Goal: Communication & Community: Ask a question

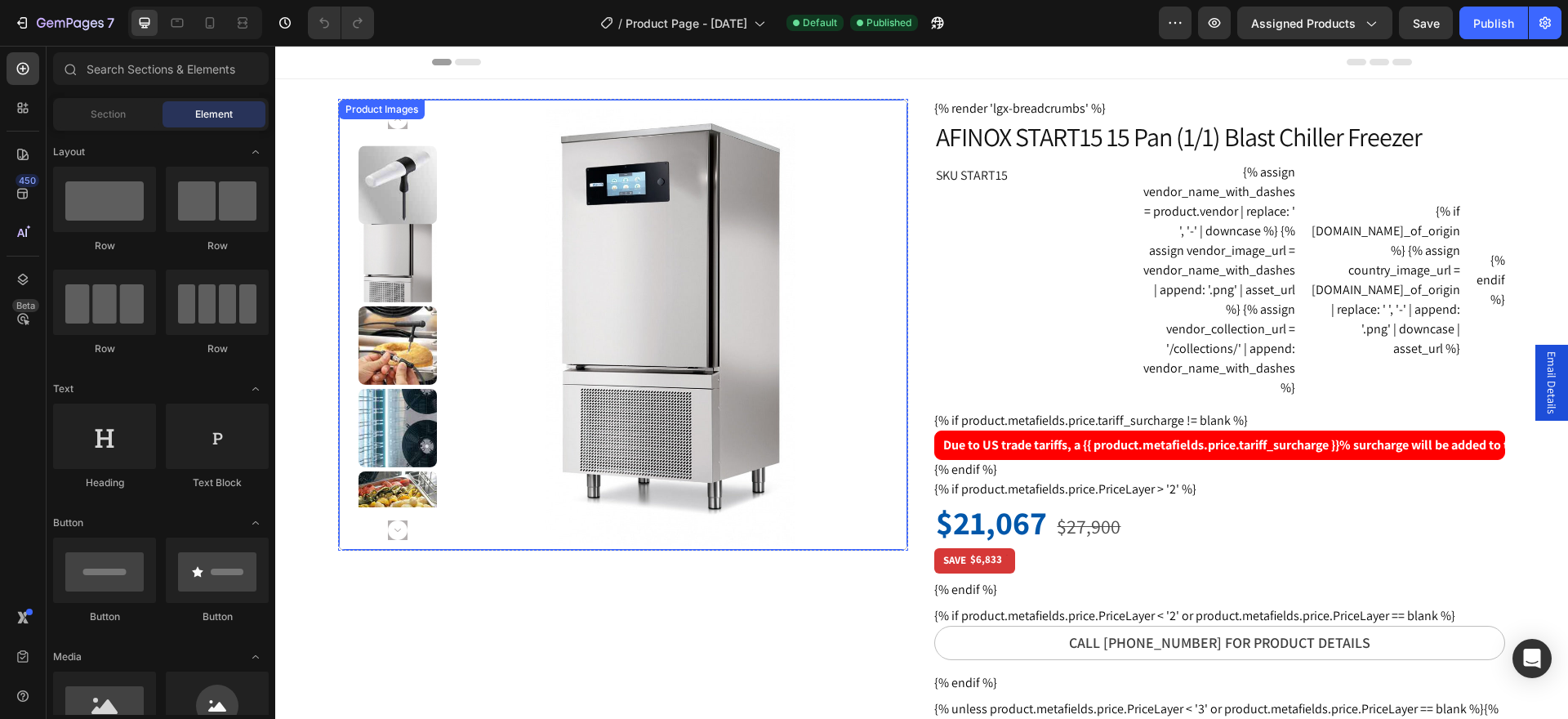
click at [652, 331] on img at bounding box center [670, 327] width 436 height 436
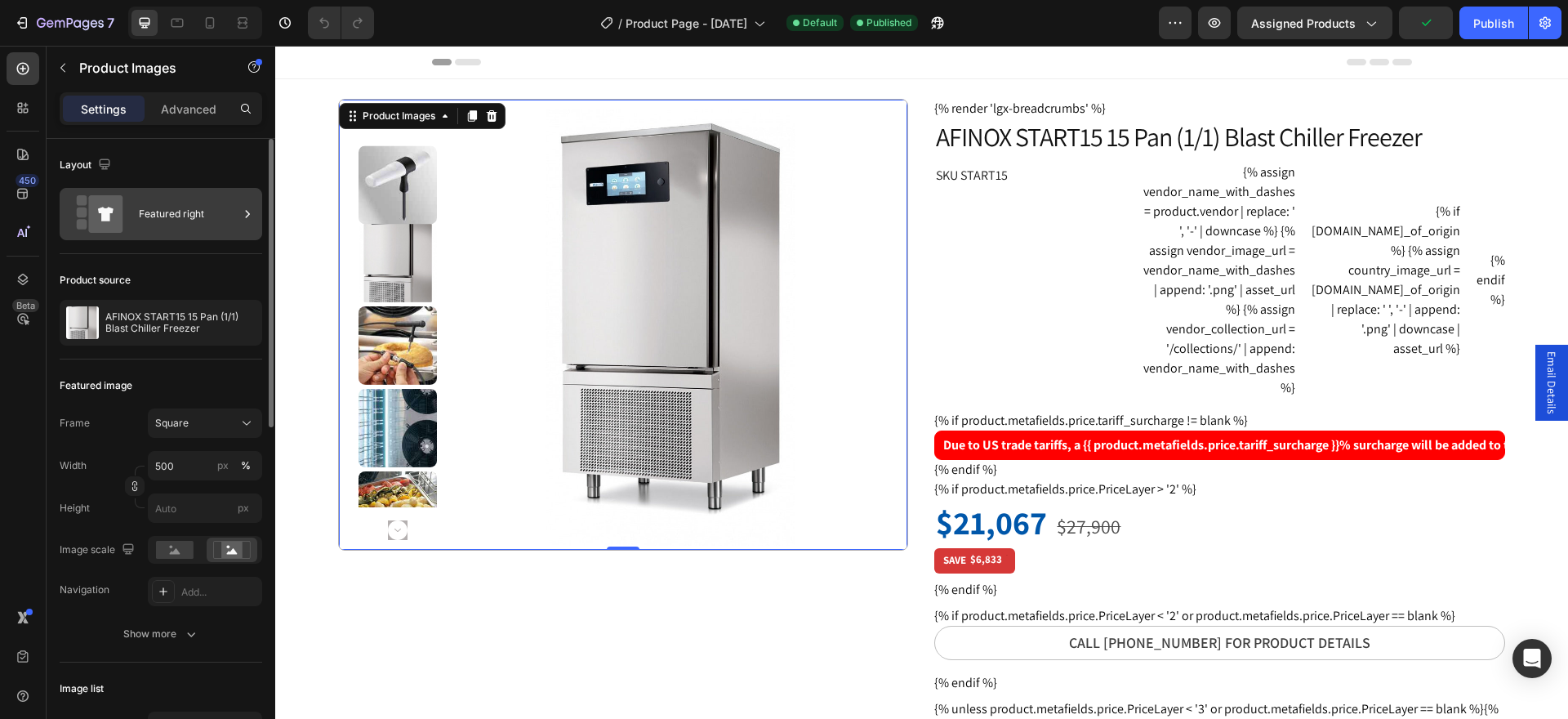
click at [151, 207] on div "Featured right" at bounding box center [189, 214] width 100 height 37
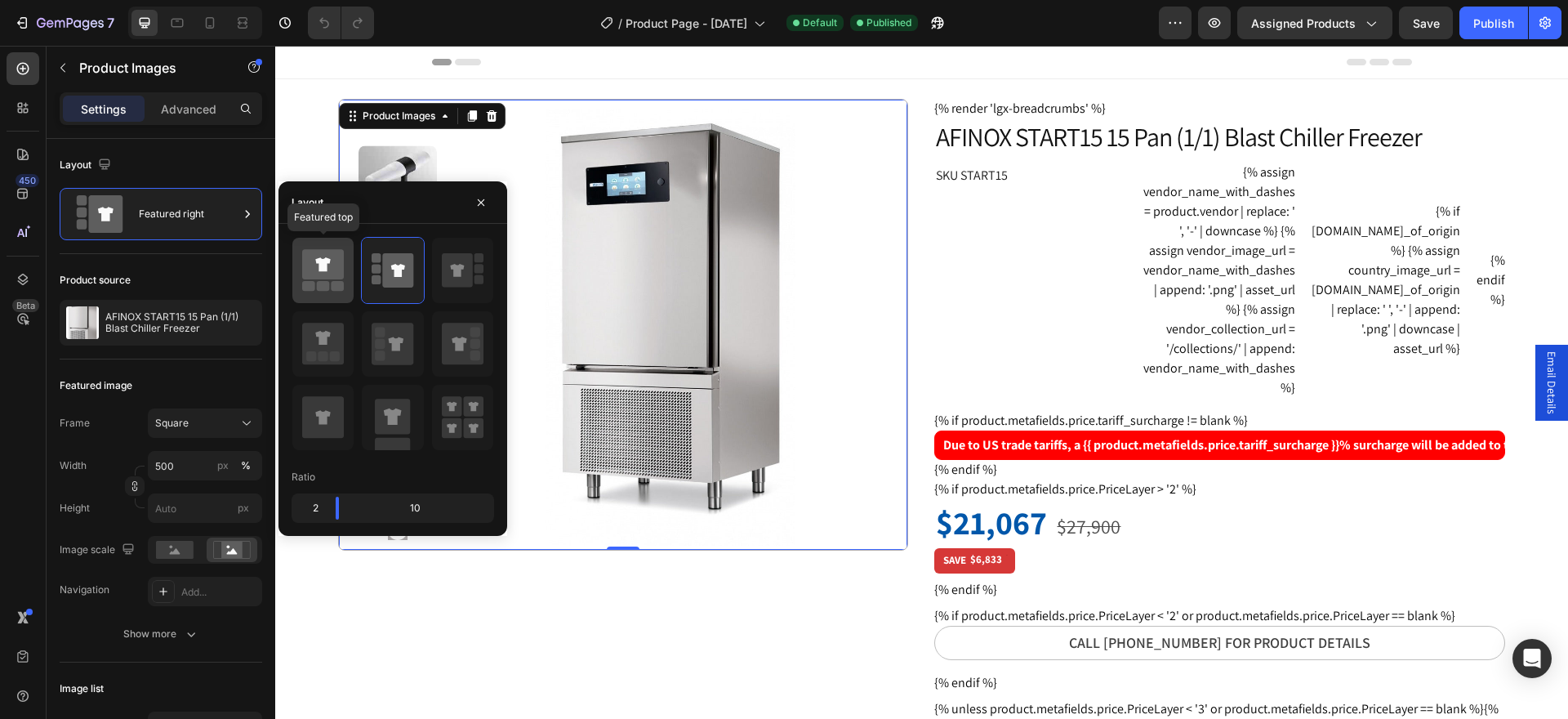
click at [321, 262] on icon at bounding box center [323, 263] width 15 height 14
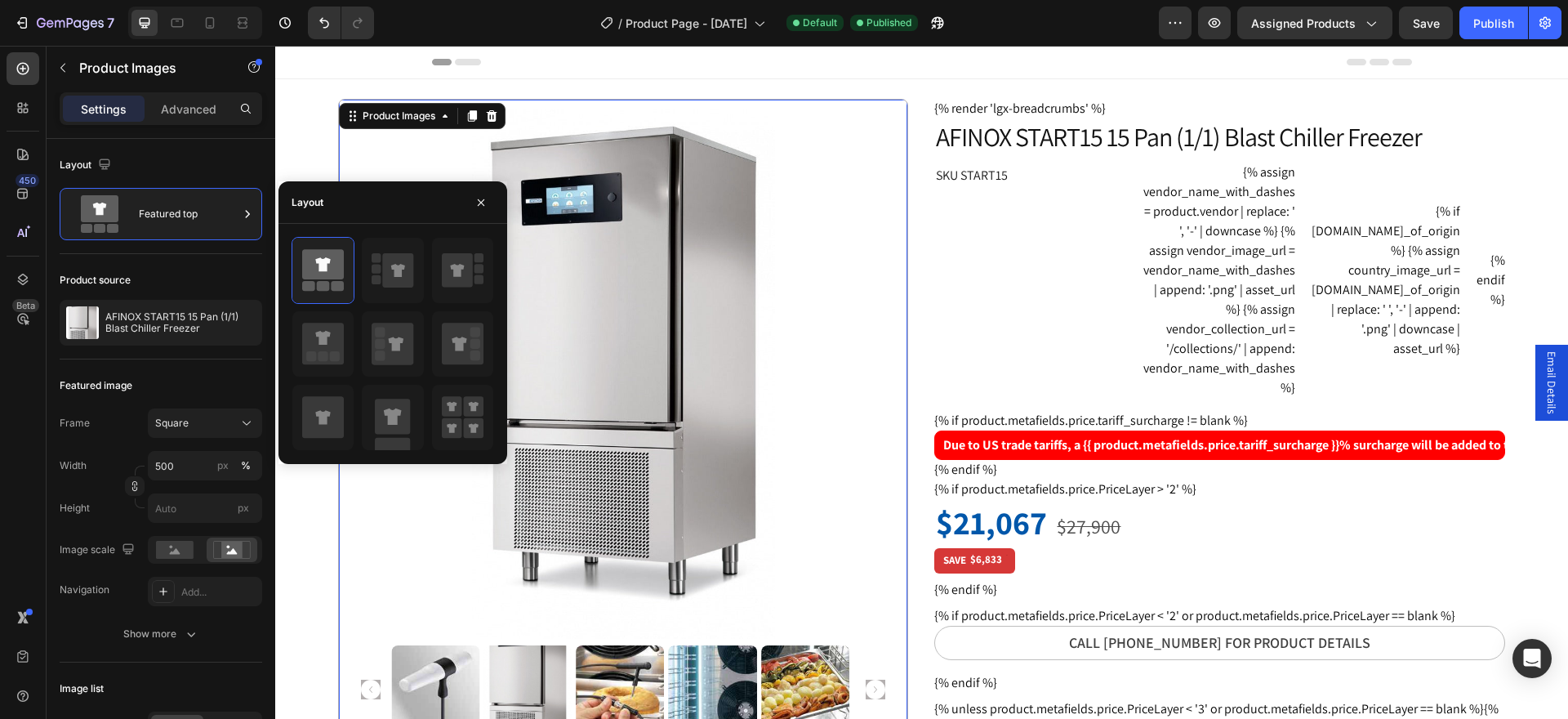
click at [858, 490] on img at bounding box center [623, 374] width 530 height 529
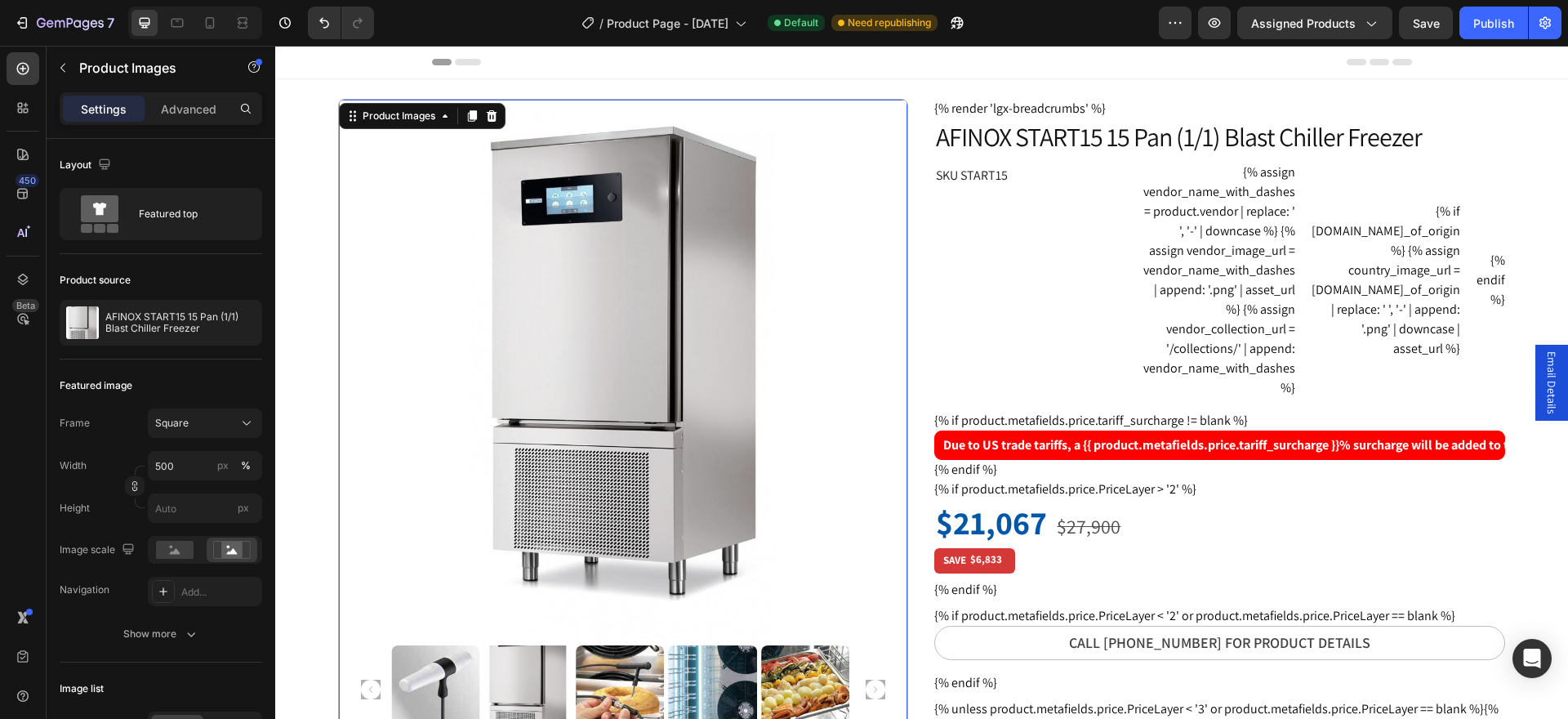
click at [668, 345] on img at bounding box center [623, 374] width 530 height 529
click at [246, 424] on icon at bounding box center [247, 423] width 8 height 4
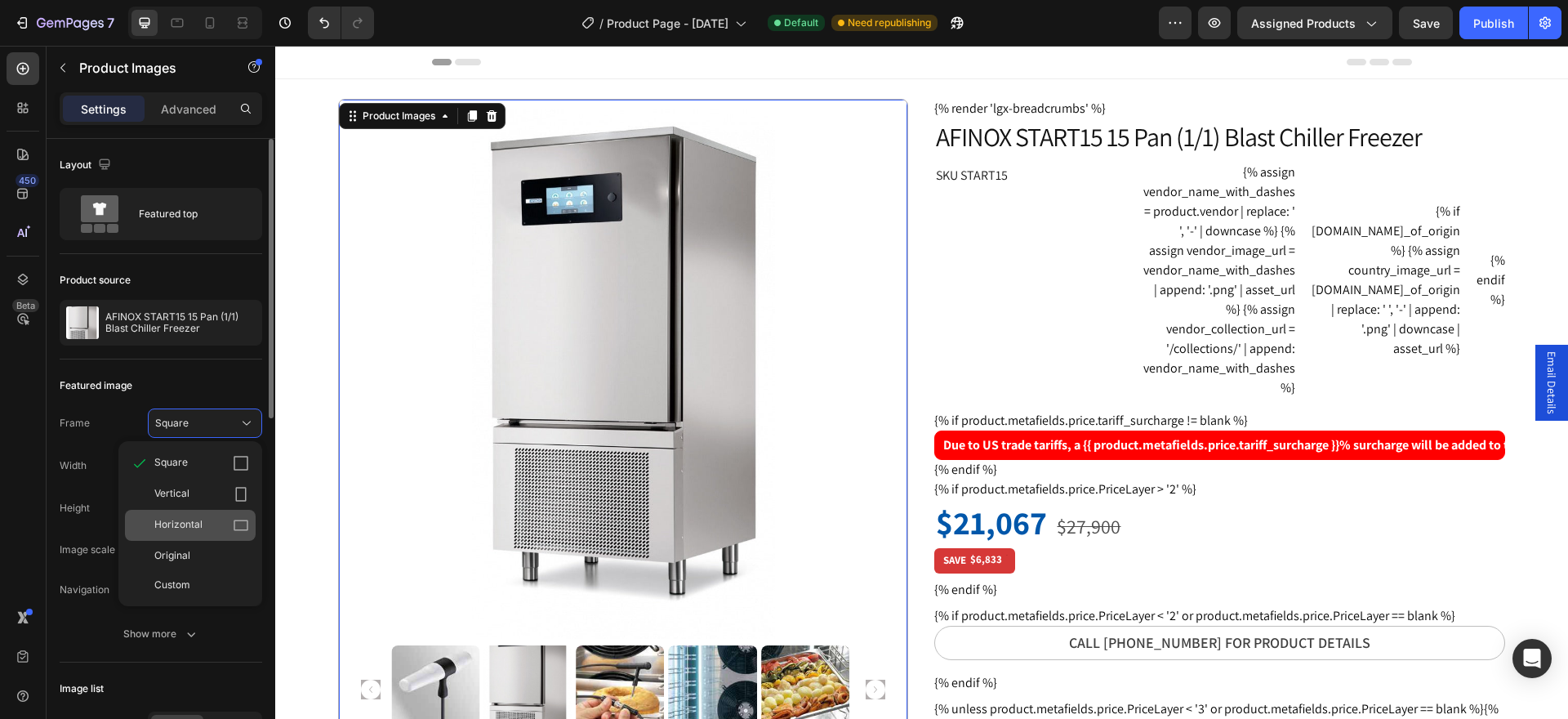
click at [239, 524] on icon at bounding box center [241, 525] width 17 height 17
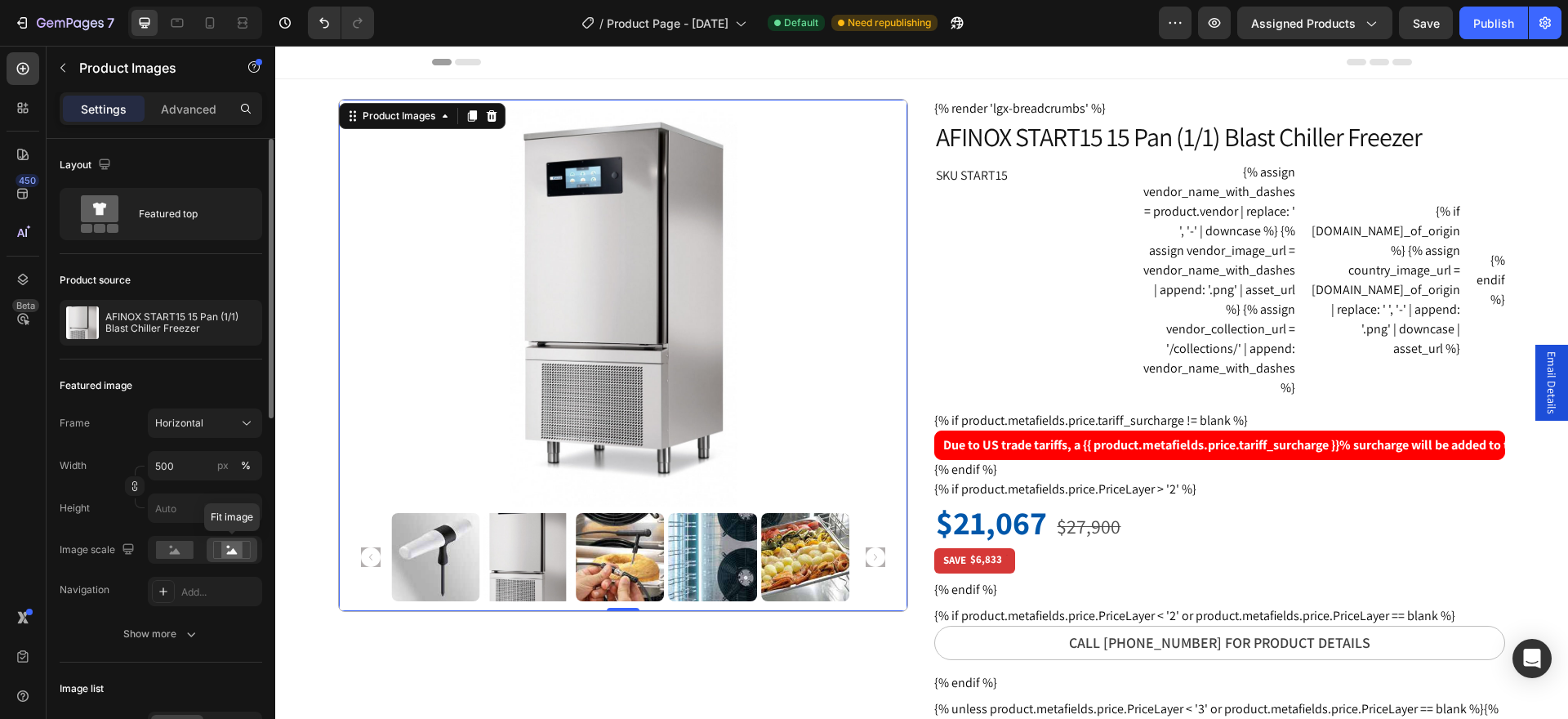
click at [235, 555] on rect at bounding box center [232, 549] width 22 height 17
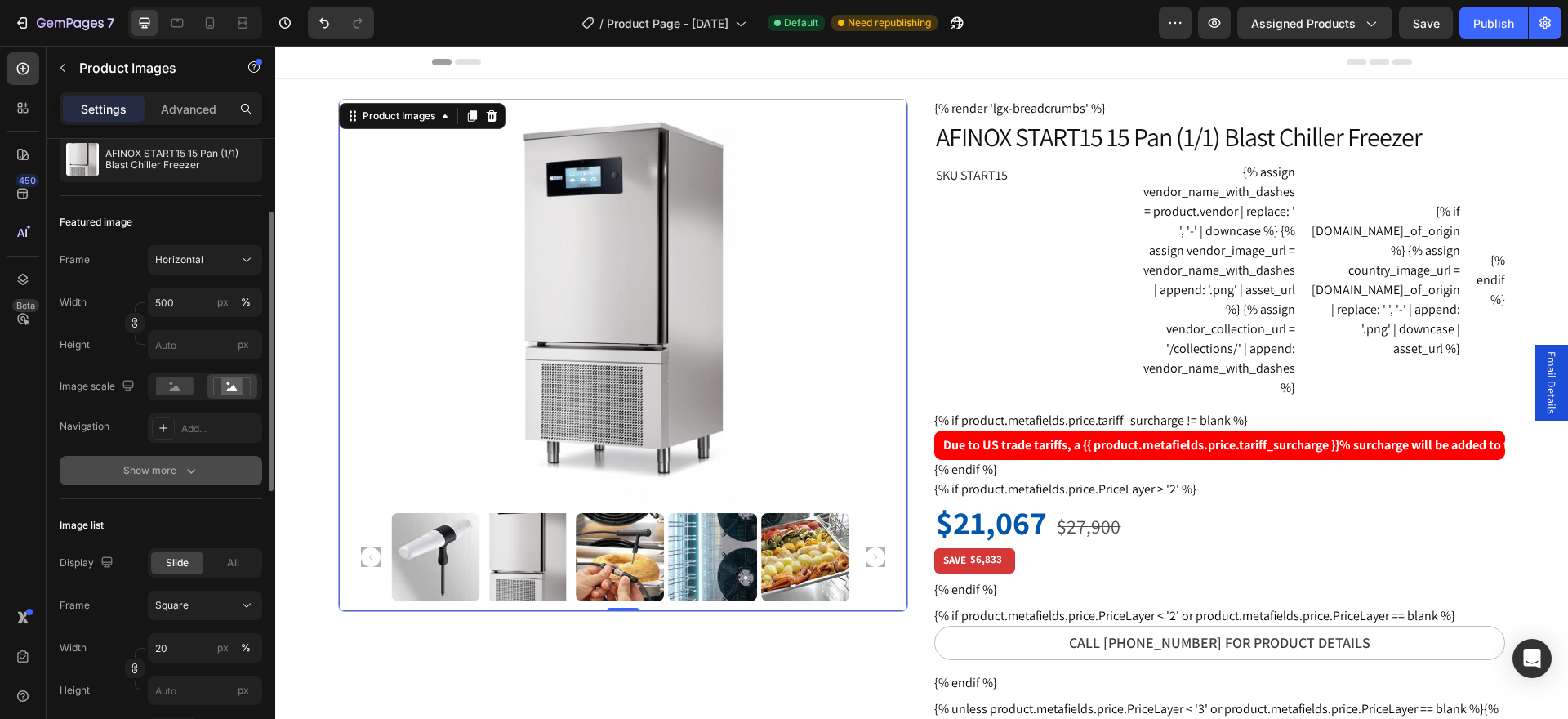
click at [164, 474] on div "Show more" at bounding box center [160, 470] width 76 height 17
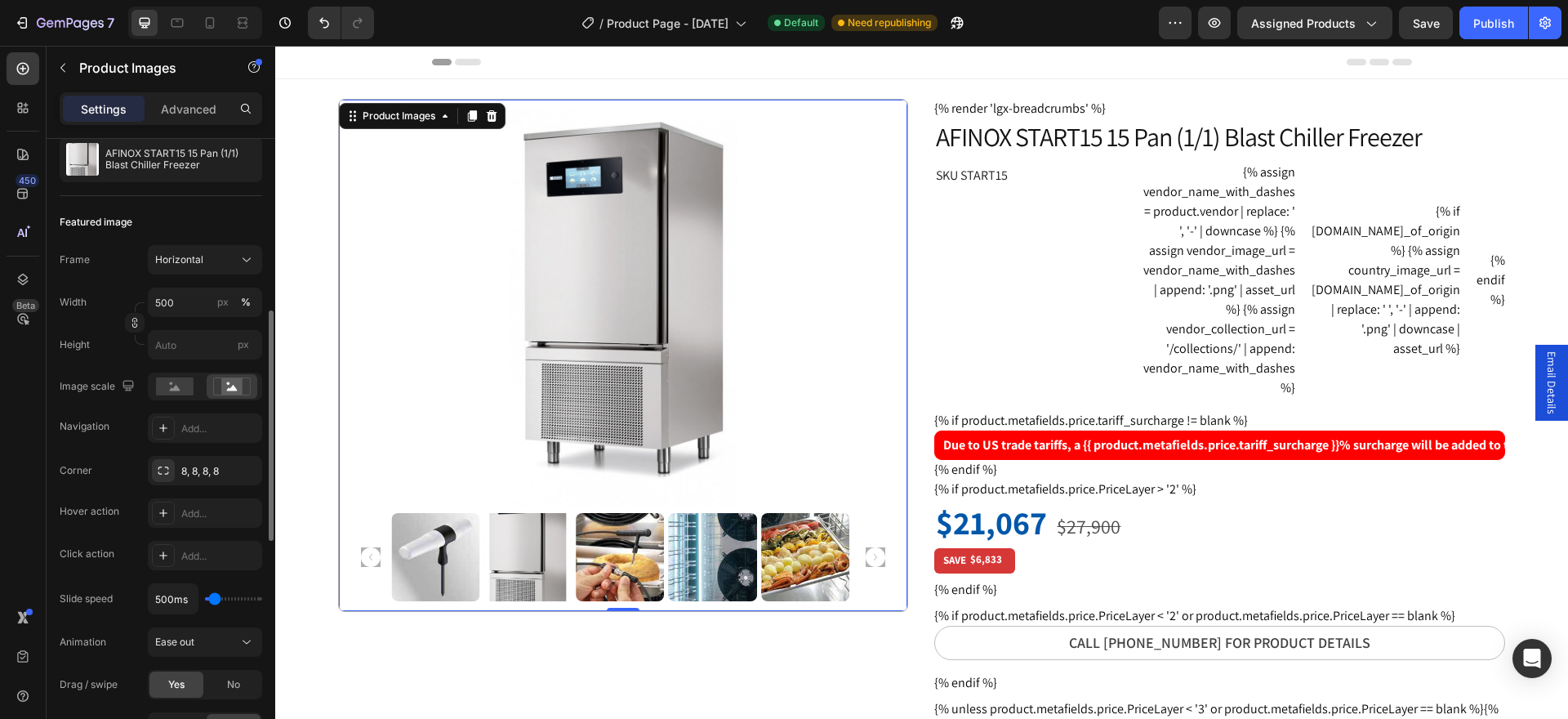
scroll to position [245, 0]
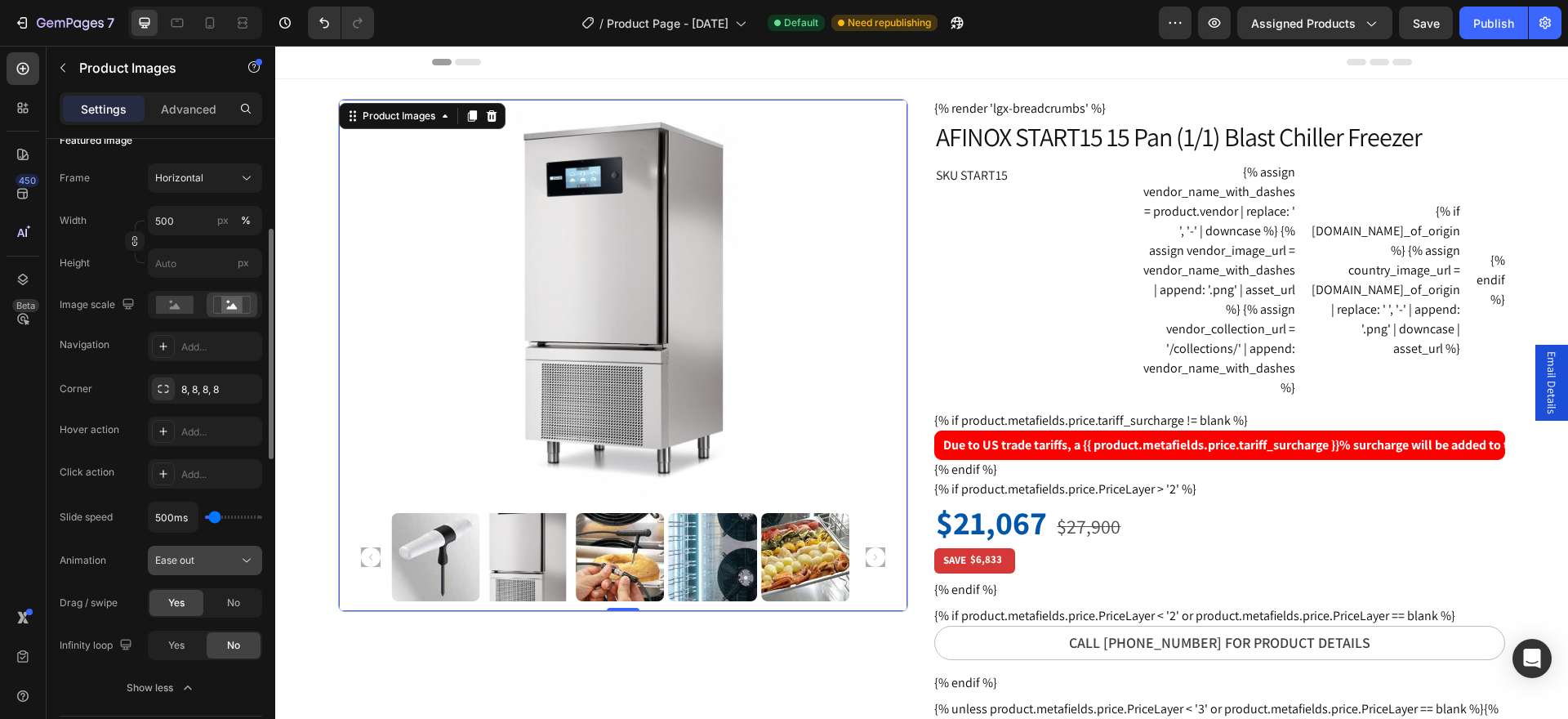
click at [234, 562] on div "Ease out" at bounding box center [197, 560] width 83 height 15
click at [211, 478] on div "Add..." at bounding box center [219, 475] width 76 height 15
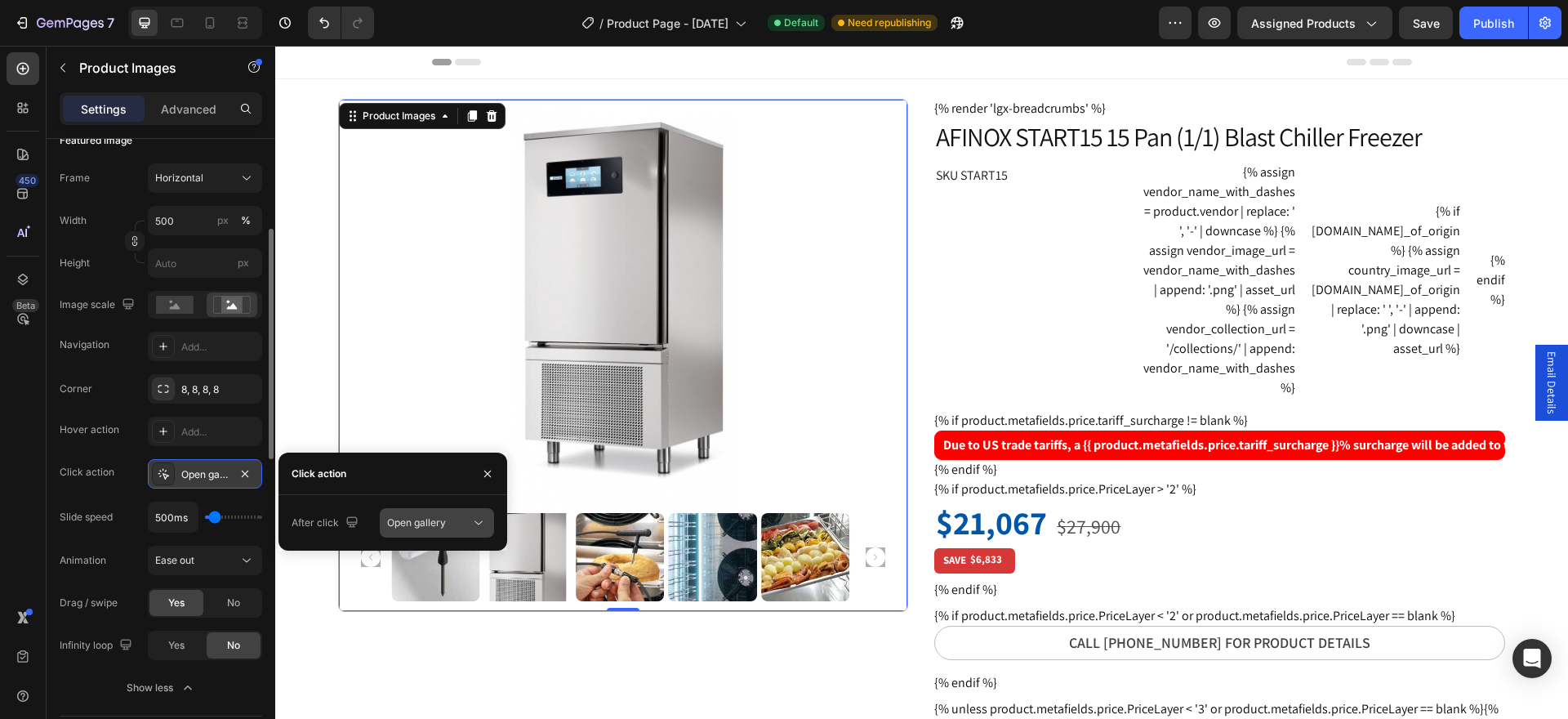
click at [425, 517] on span "Open gallery" at bounding box center [417, 522] width 59 height 12
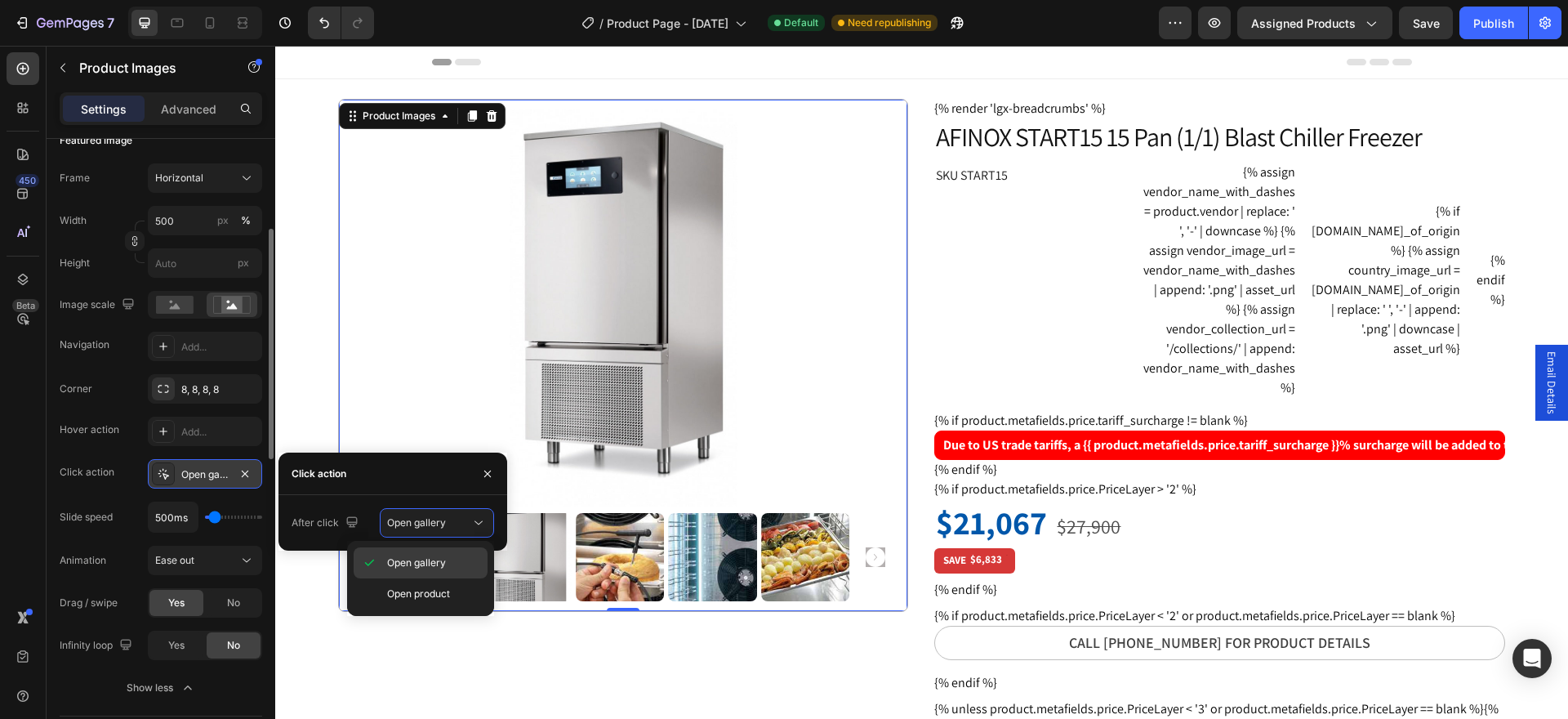
click at [431, 566] on span "Open gallery" at bounding box center [417, 563] width 59 height 15
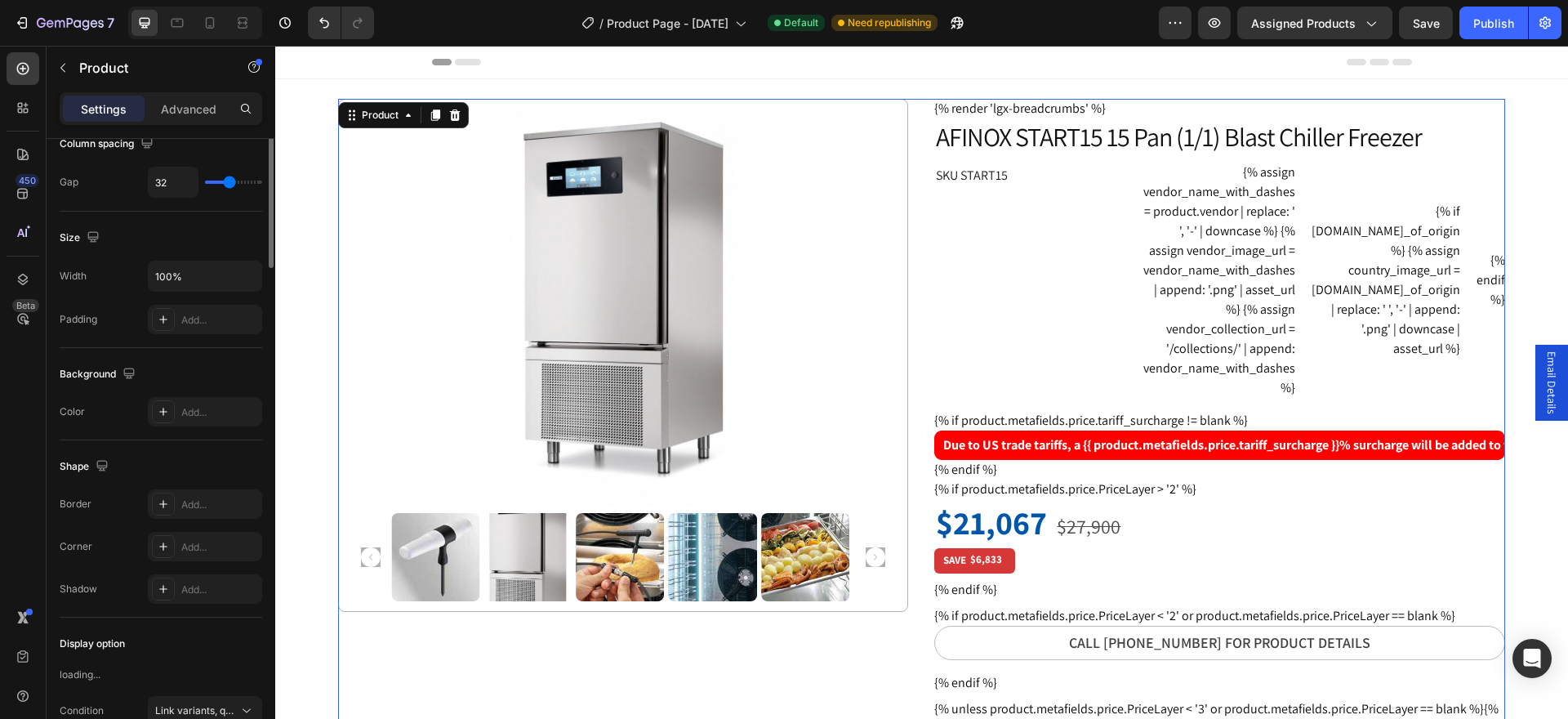
scroll to position [0, 0]
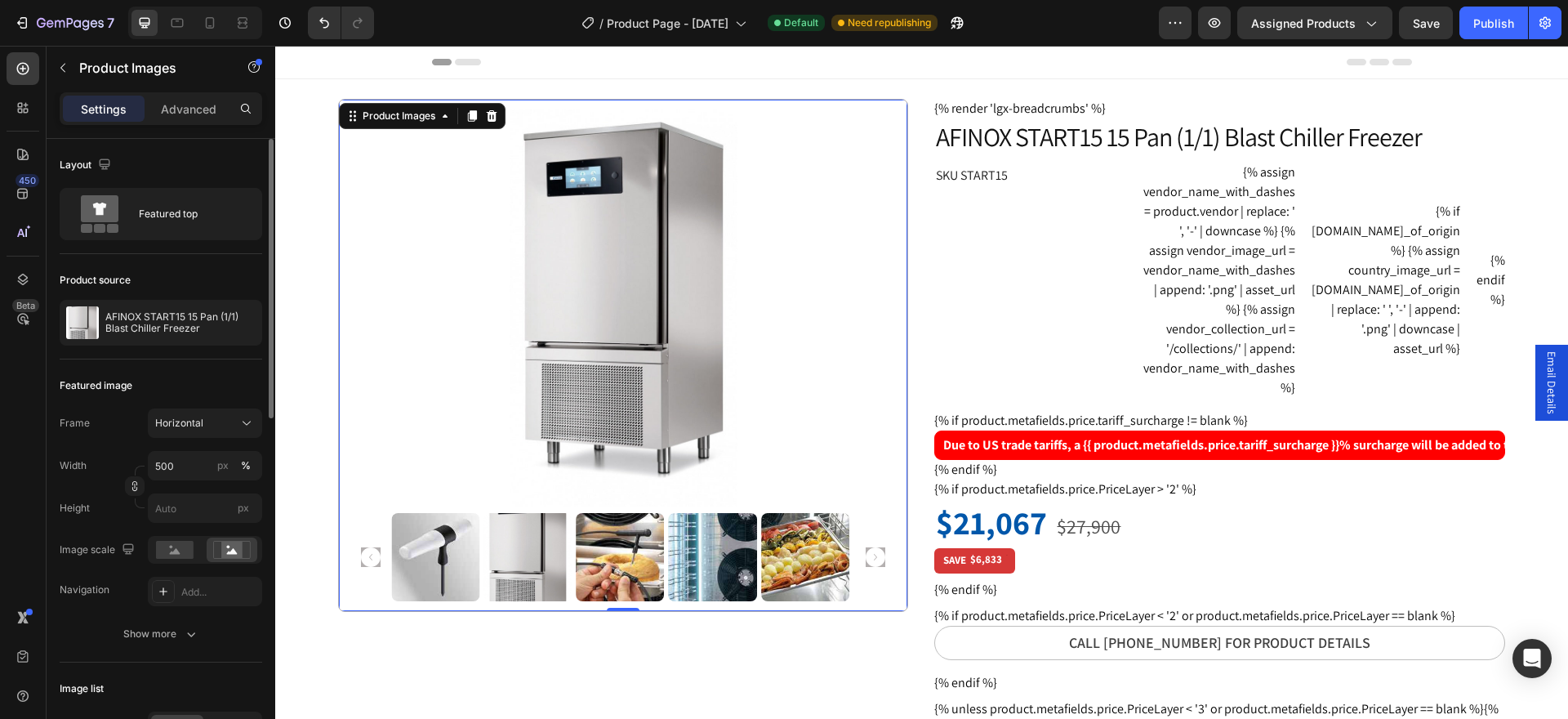
click at [516, 354] on img at bounding box center [623, 308] width 530 height 396
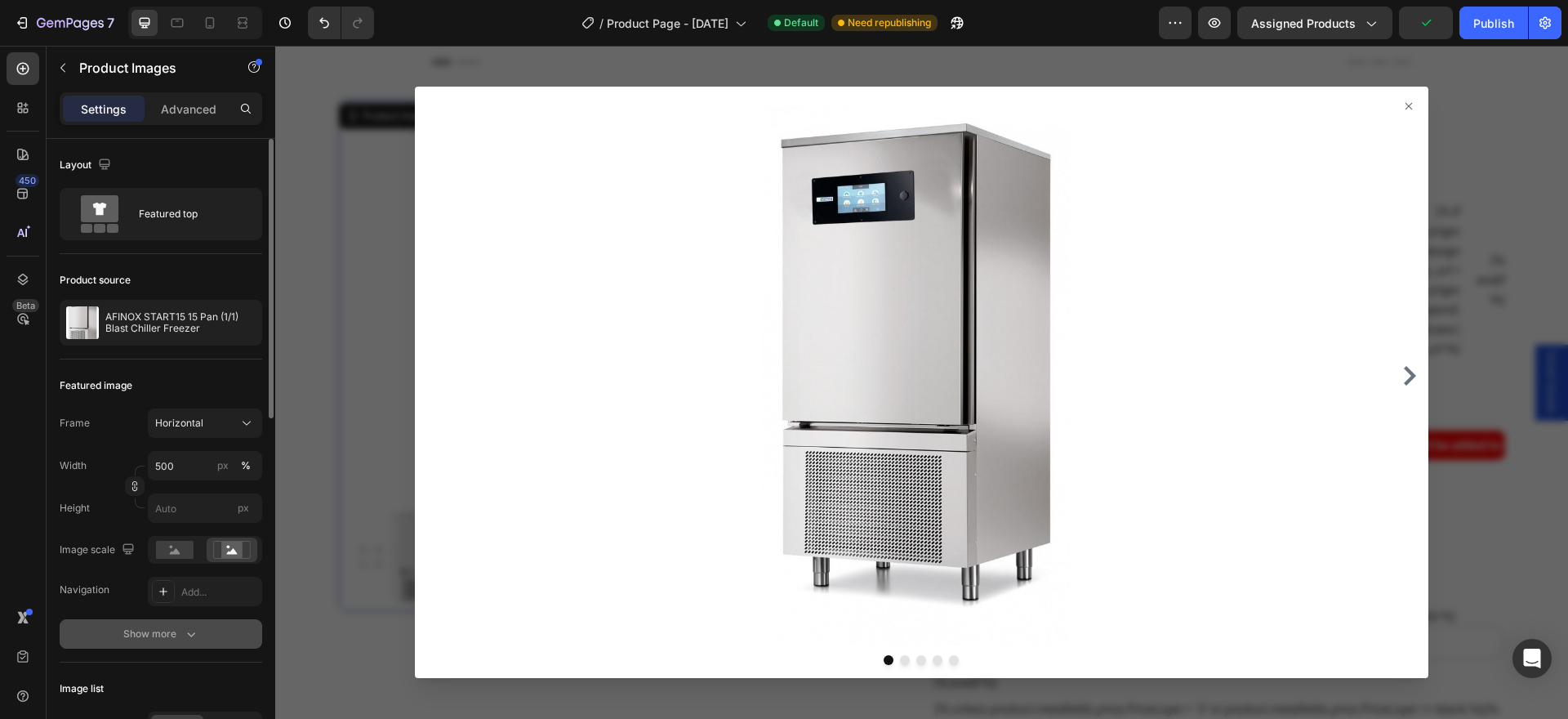
click at [173, 631] on div "Show more" at bounding box center [160, 634] width 76 height 17
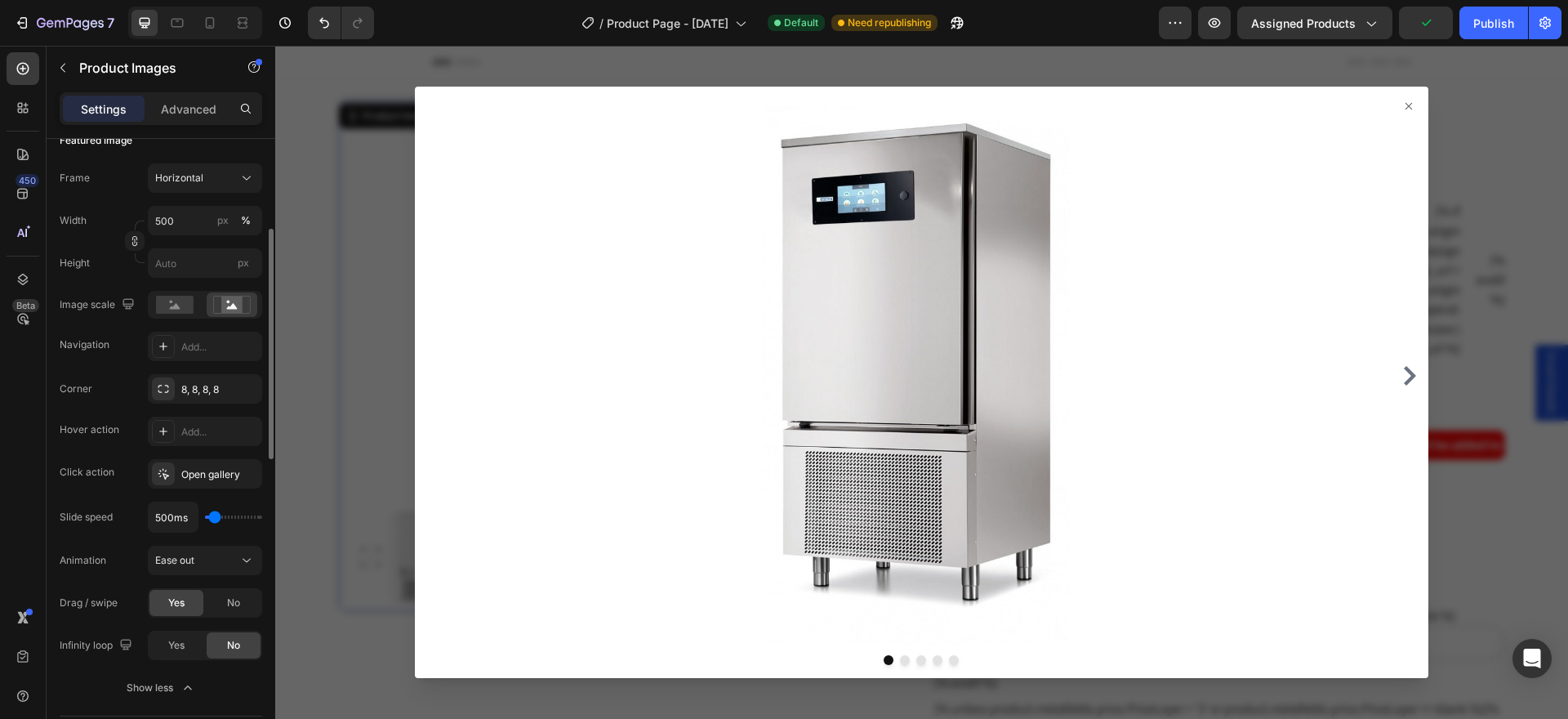
scroll to position [327, 0]
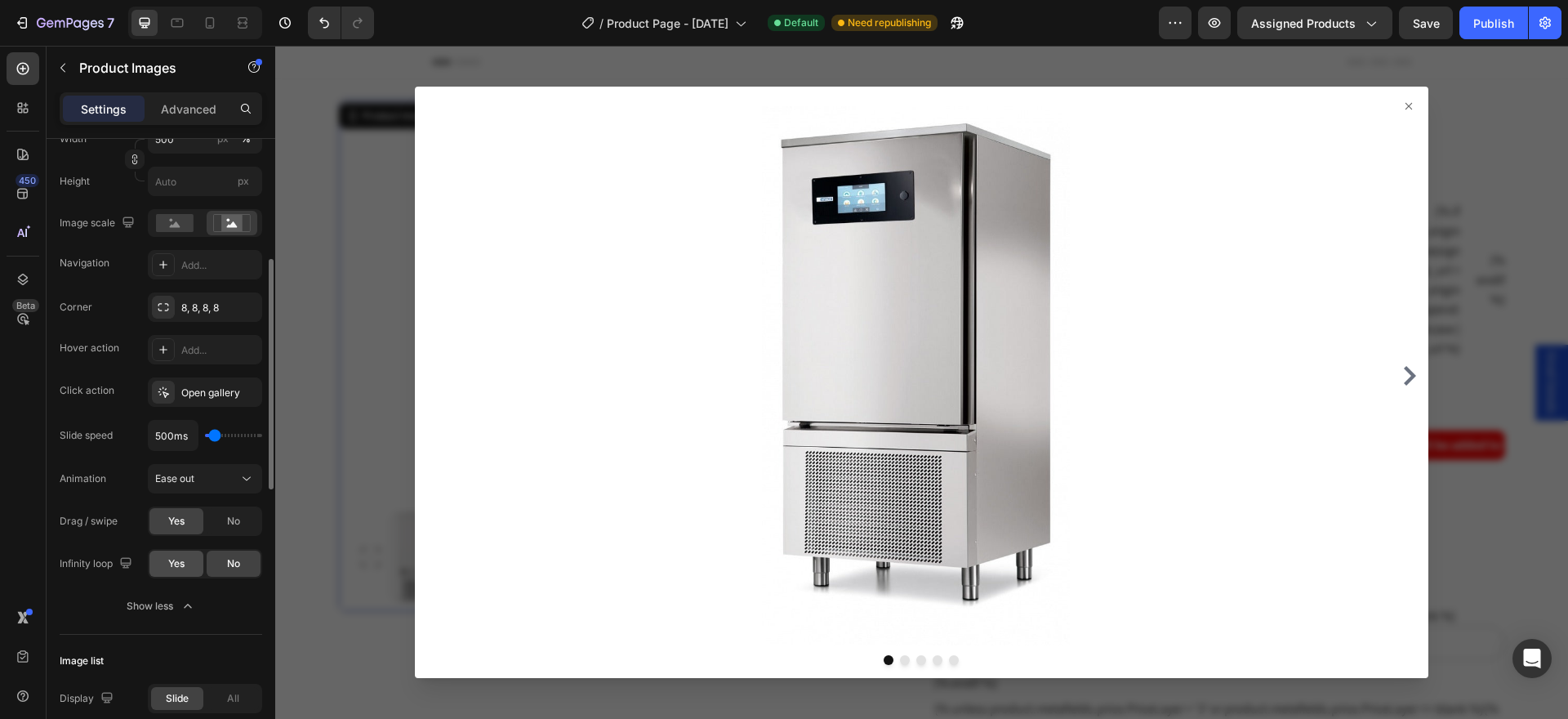
click at [181, 570] on span "Yes" at bounding box center [176, 564] width 17 height 15
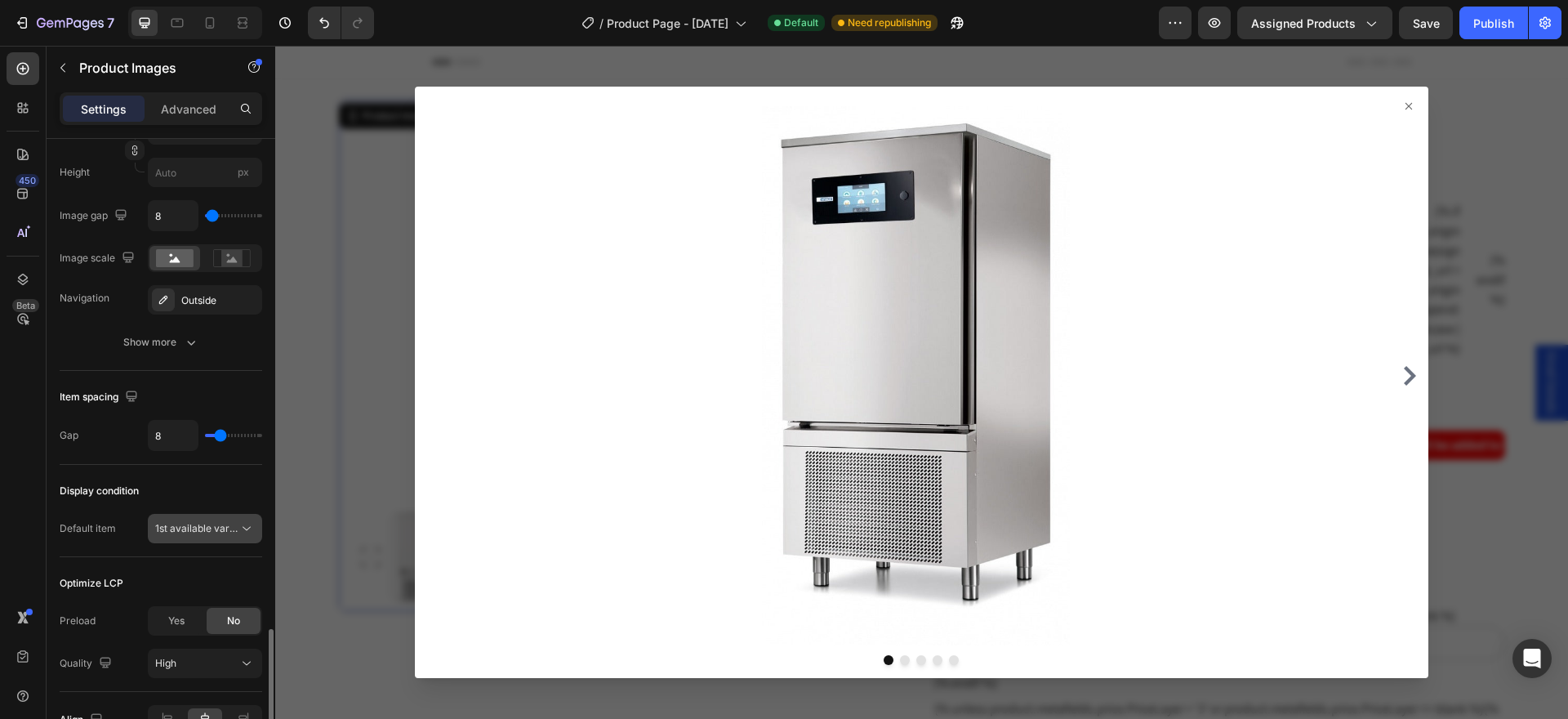
scroll to position [1074, 0]
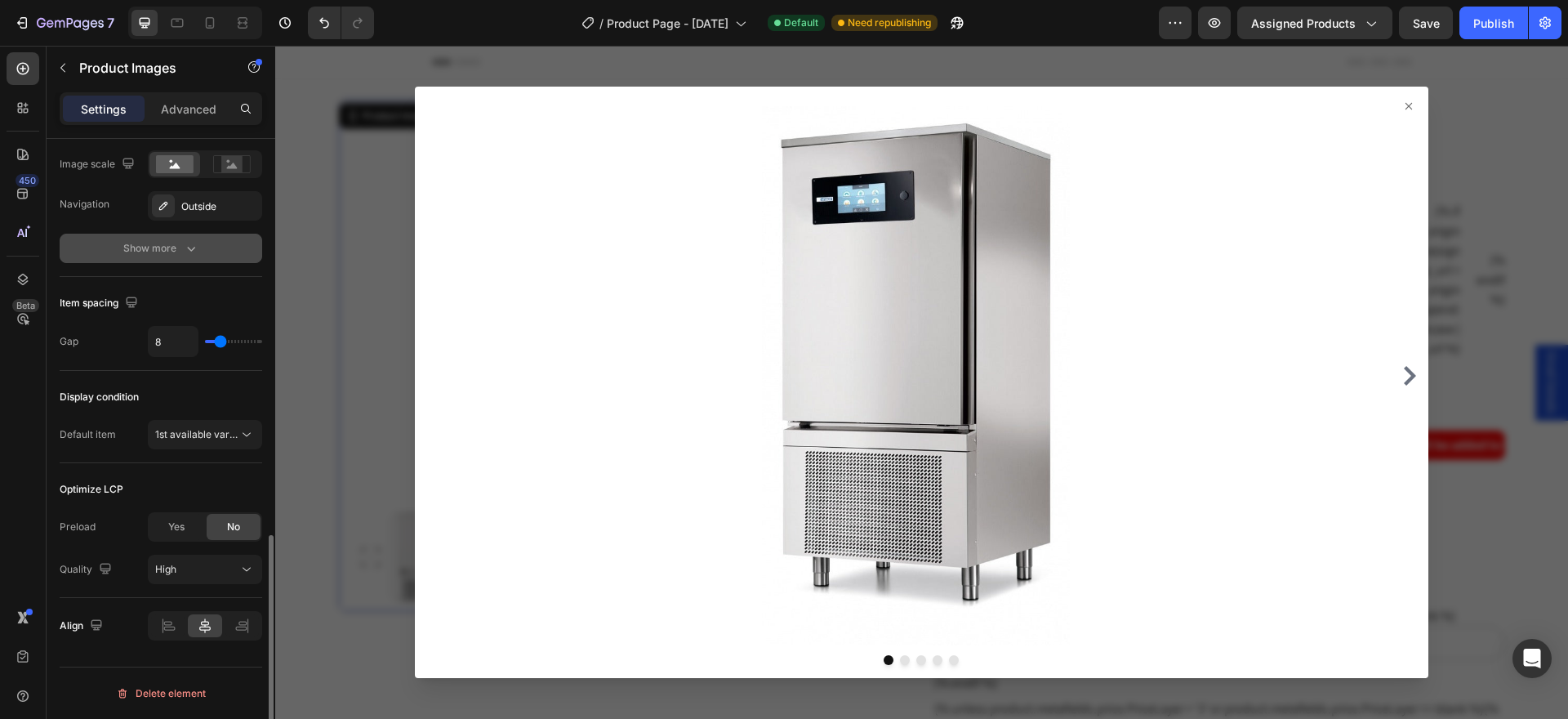
click at [163, 249] on div "Show more" at bounding box center [160, 249] width 76 height 17
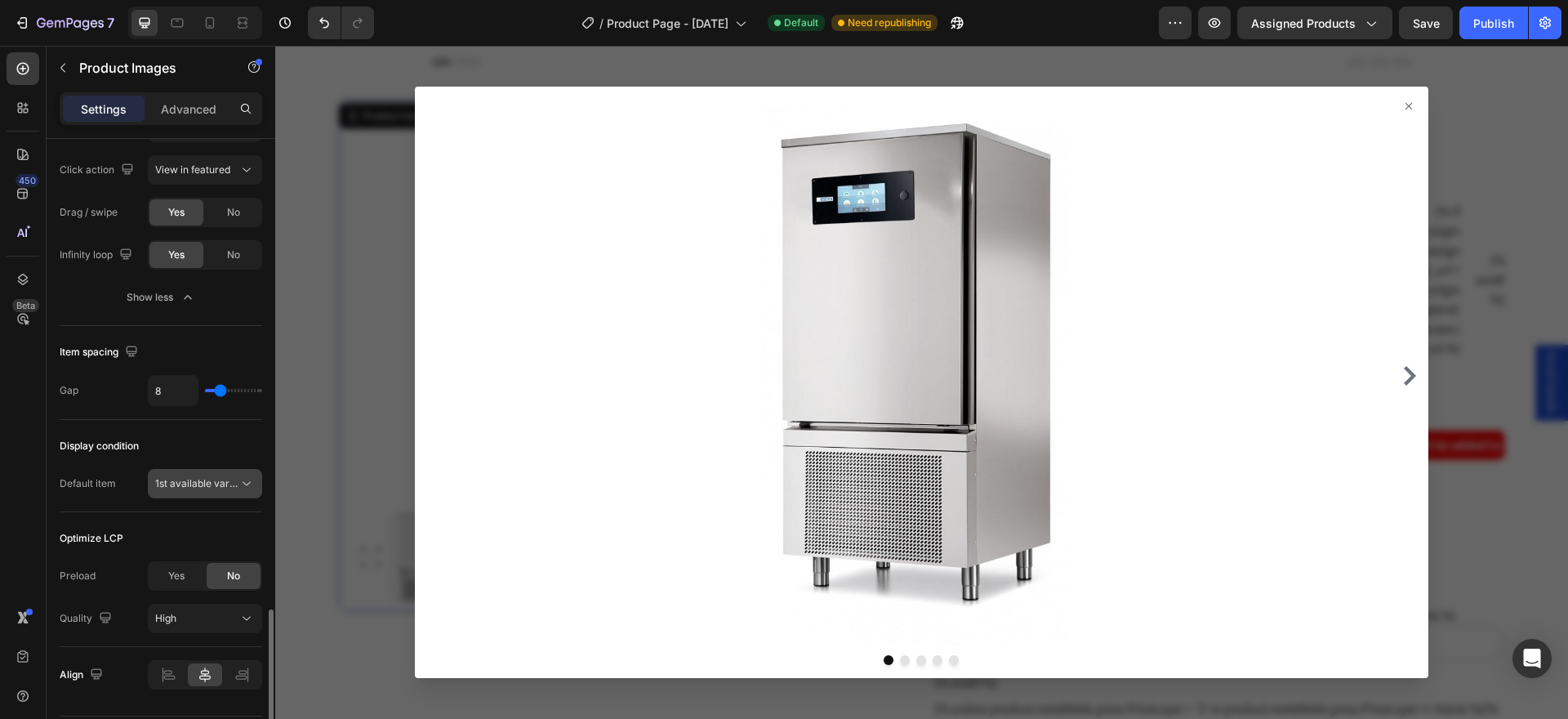
scroll to position [1286, 0]
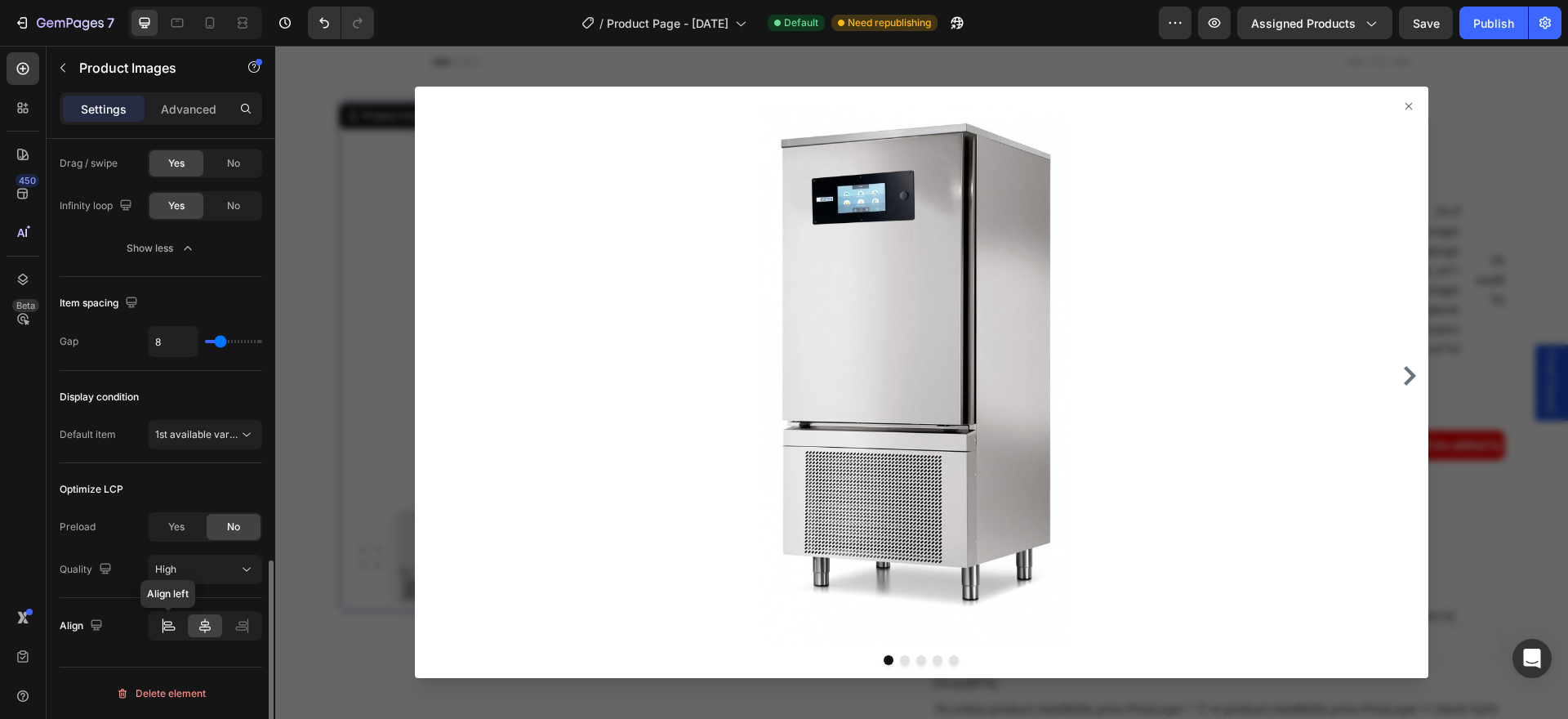
click at [173, 626] on icon at bounding box center [169, 626] width 17 height 17
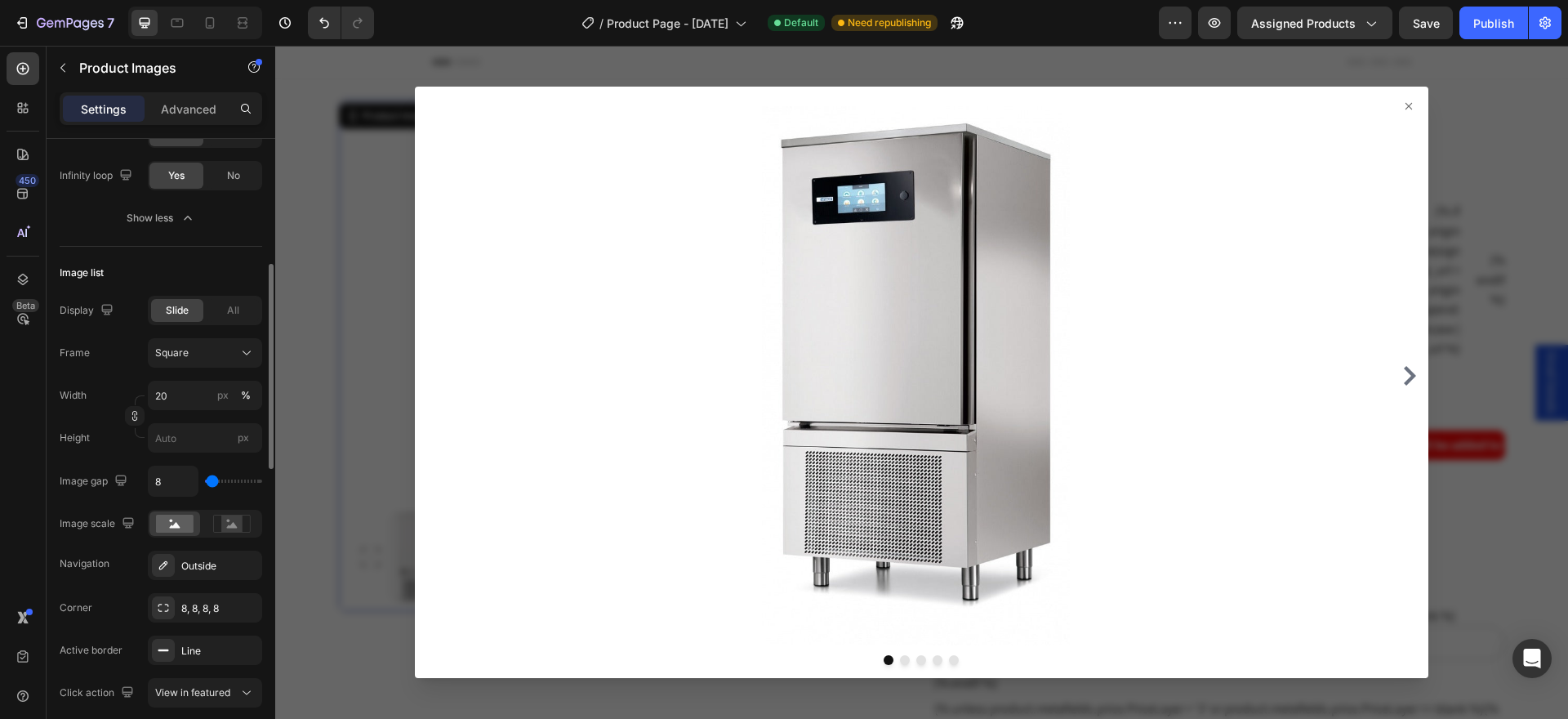
scroll to position [633, 0]
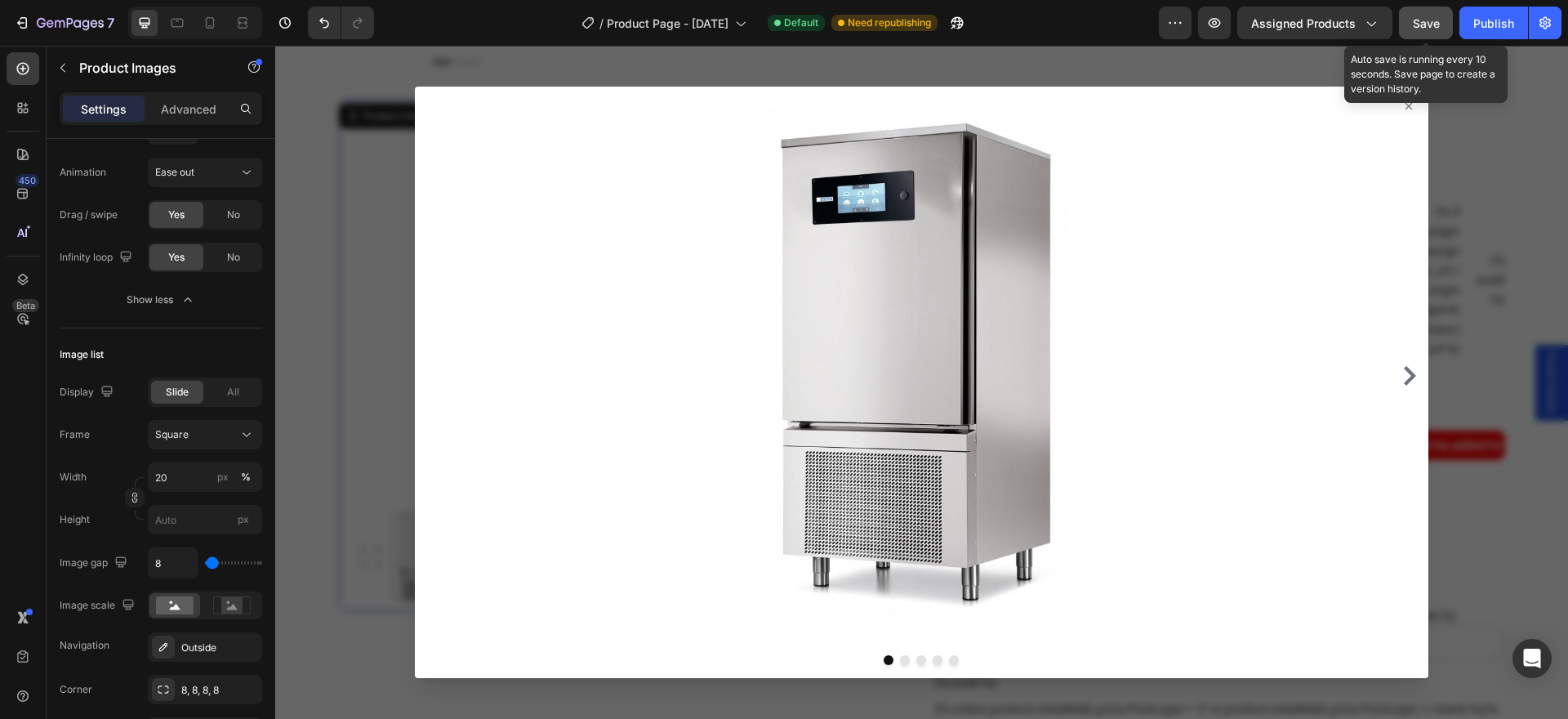
click at [1425, 23] on span "Save" at bounding box center [1427, 23] width 27 height 14
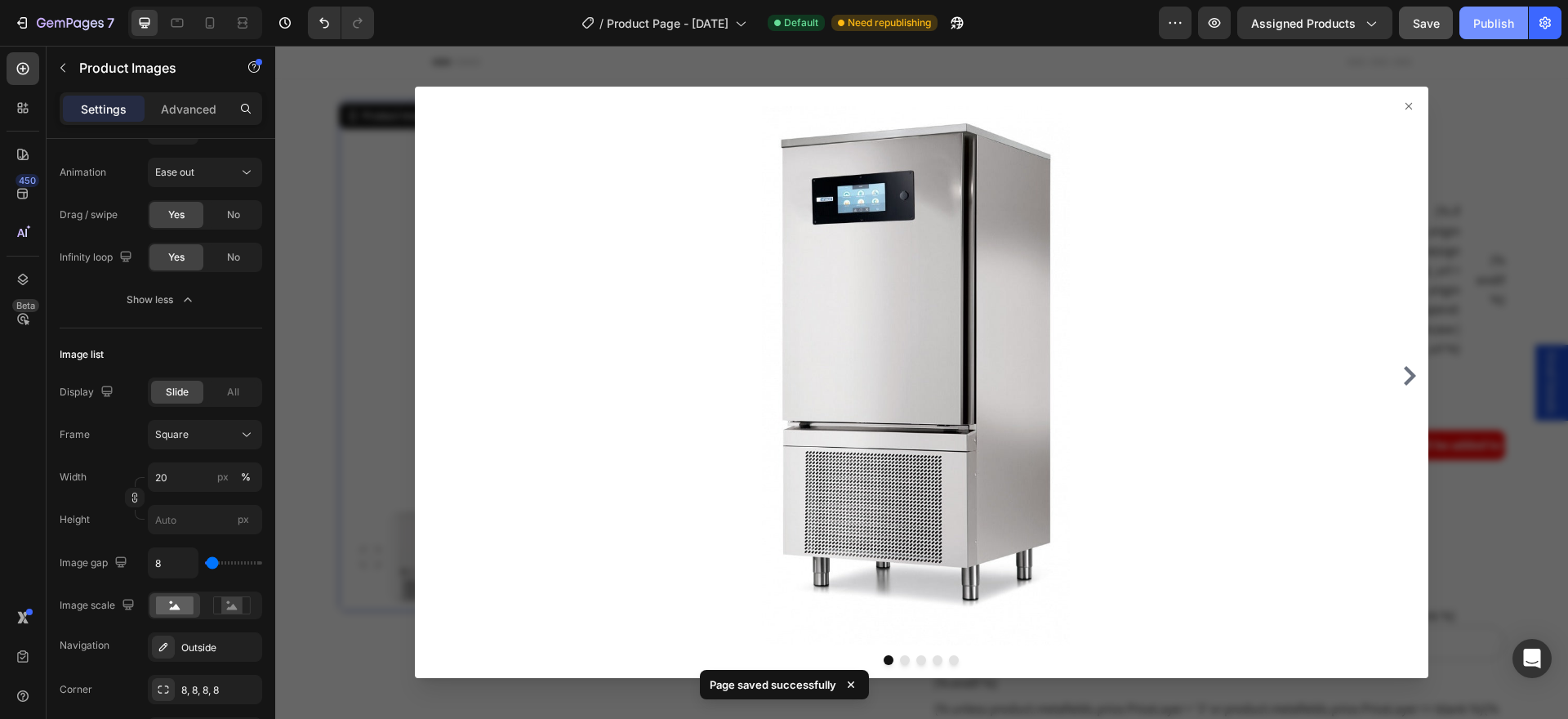
click at [1498, 24] on div "Publish" at bounding box center [1493, 23] width 41 height 17
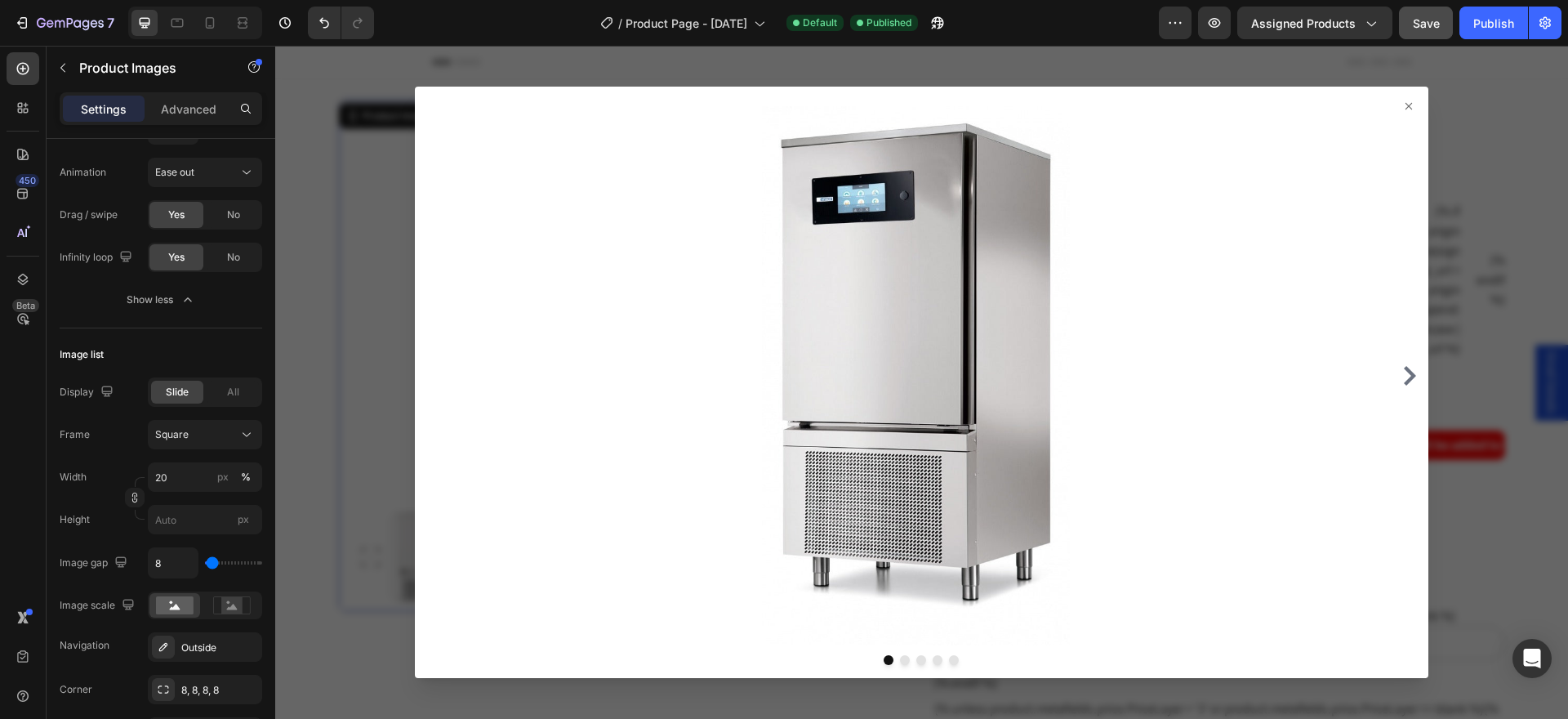
click at [1403, 106] on icon at bounding box center [1409, 106] width 13 height 13
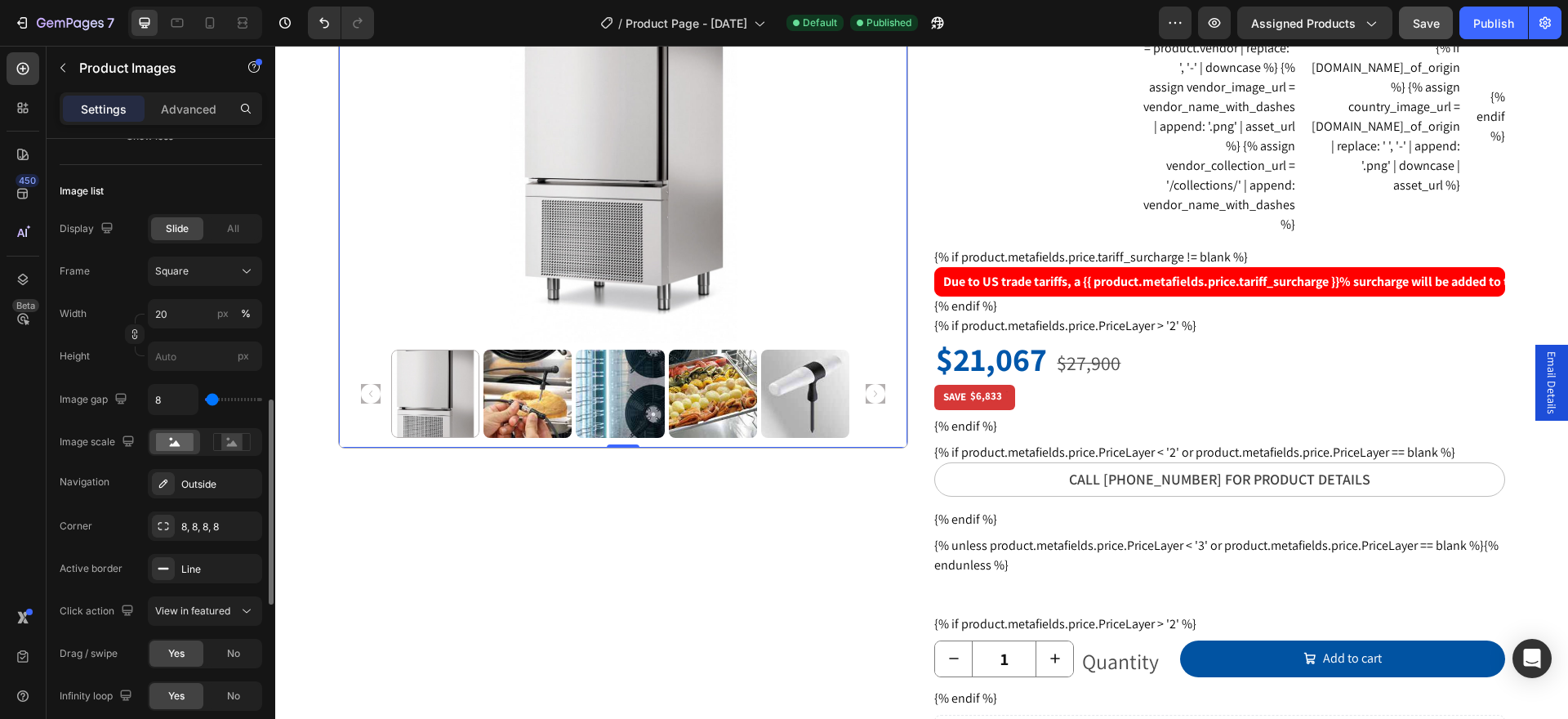
scroll to position [878, 0]
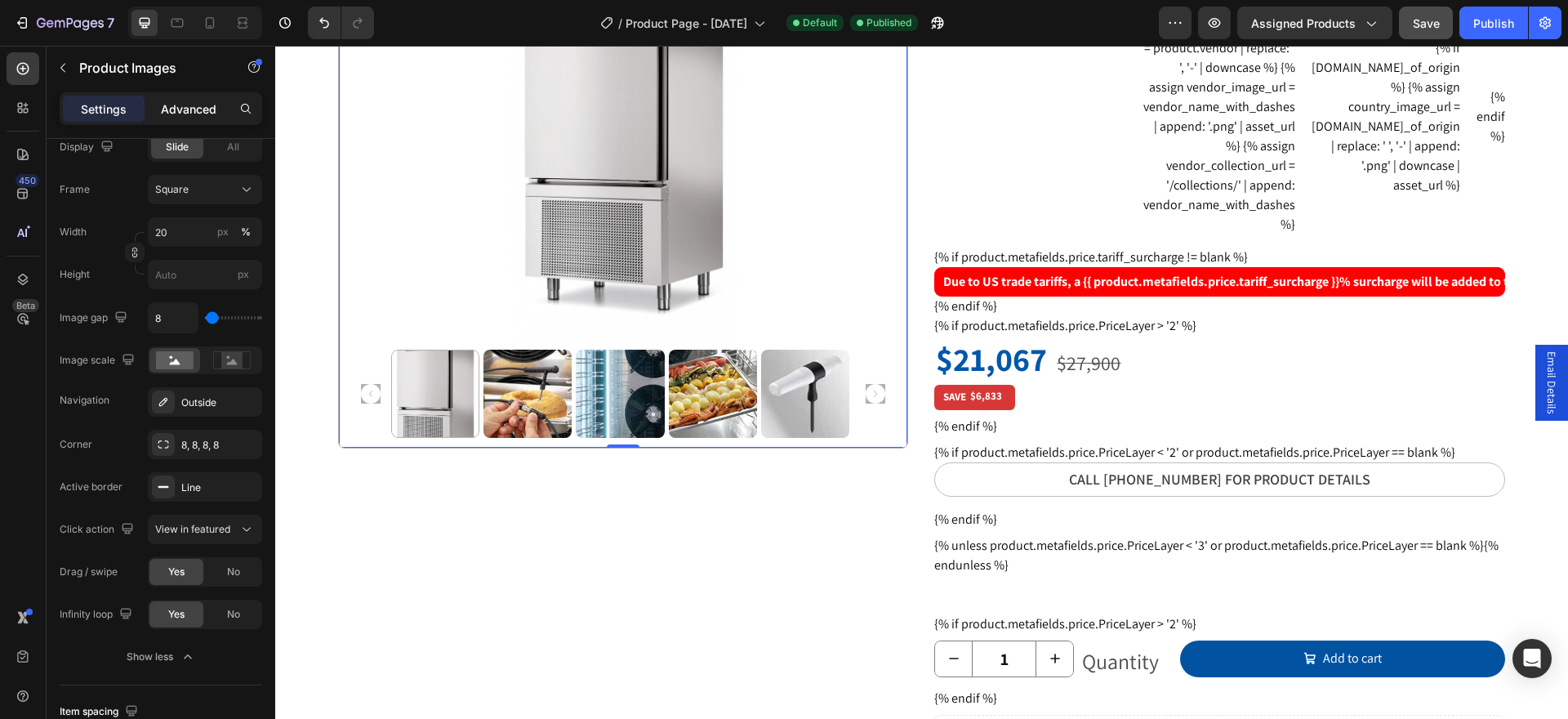
click at [180, 106] on p "Advanced" at bounding box center [189, 109] width 56 height 17
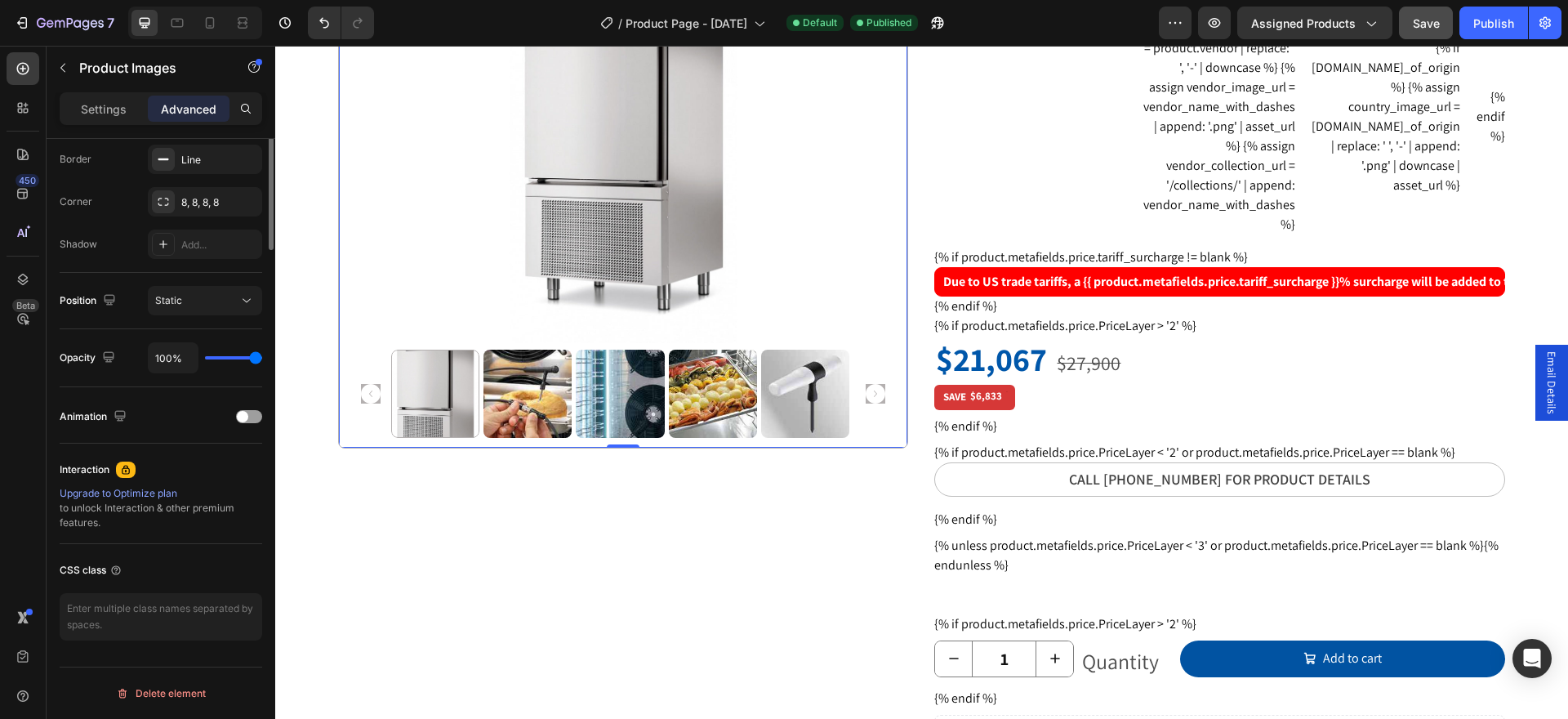
scroll to position [136, 0]
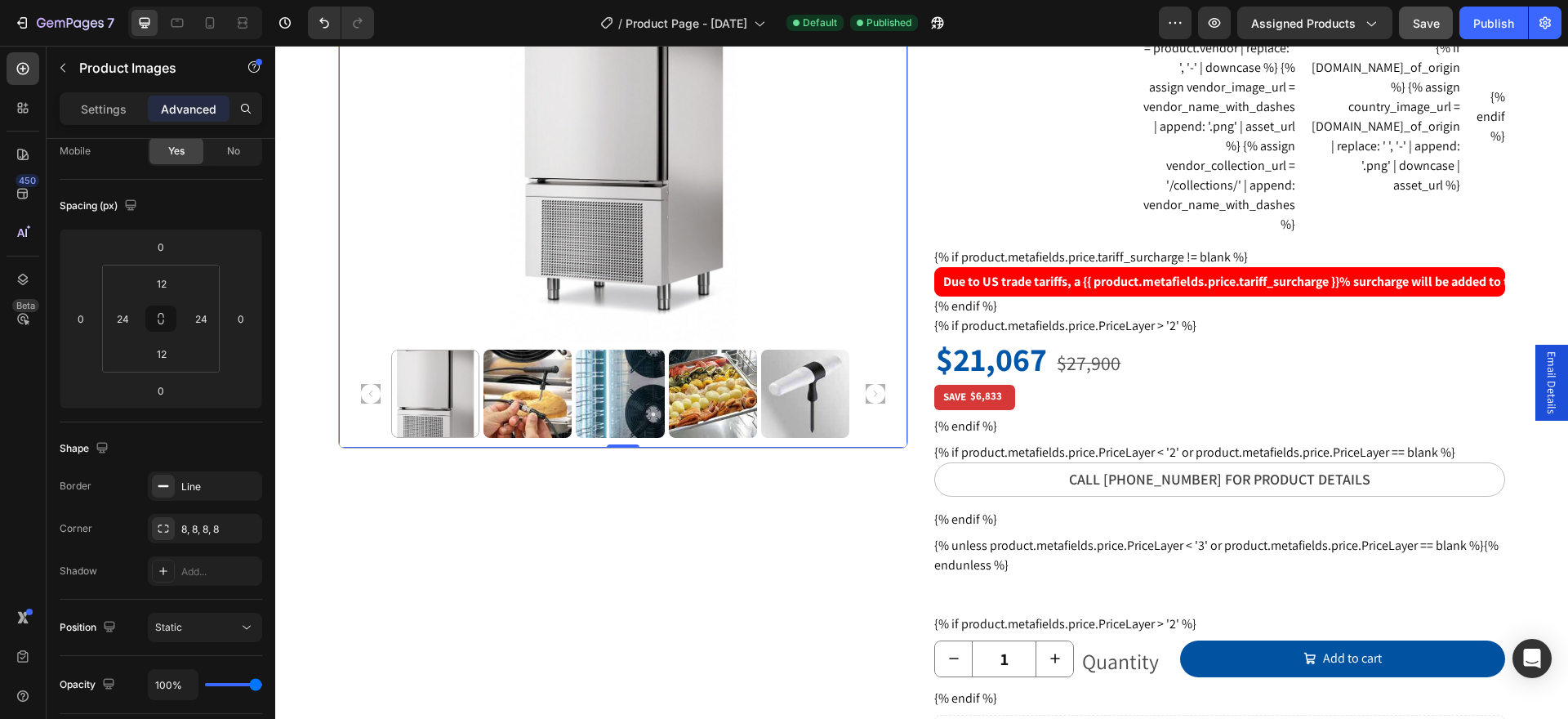
click at [503, 394] on img at bounding box center [528, 393] width 88 height 88
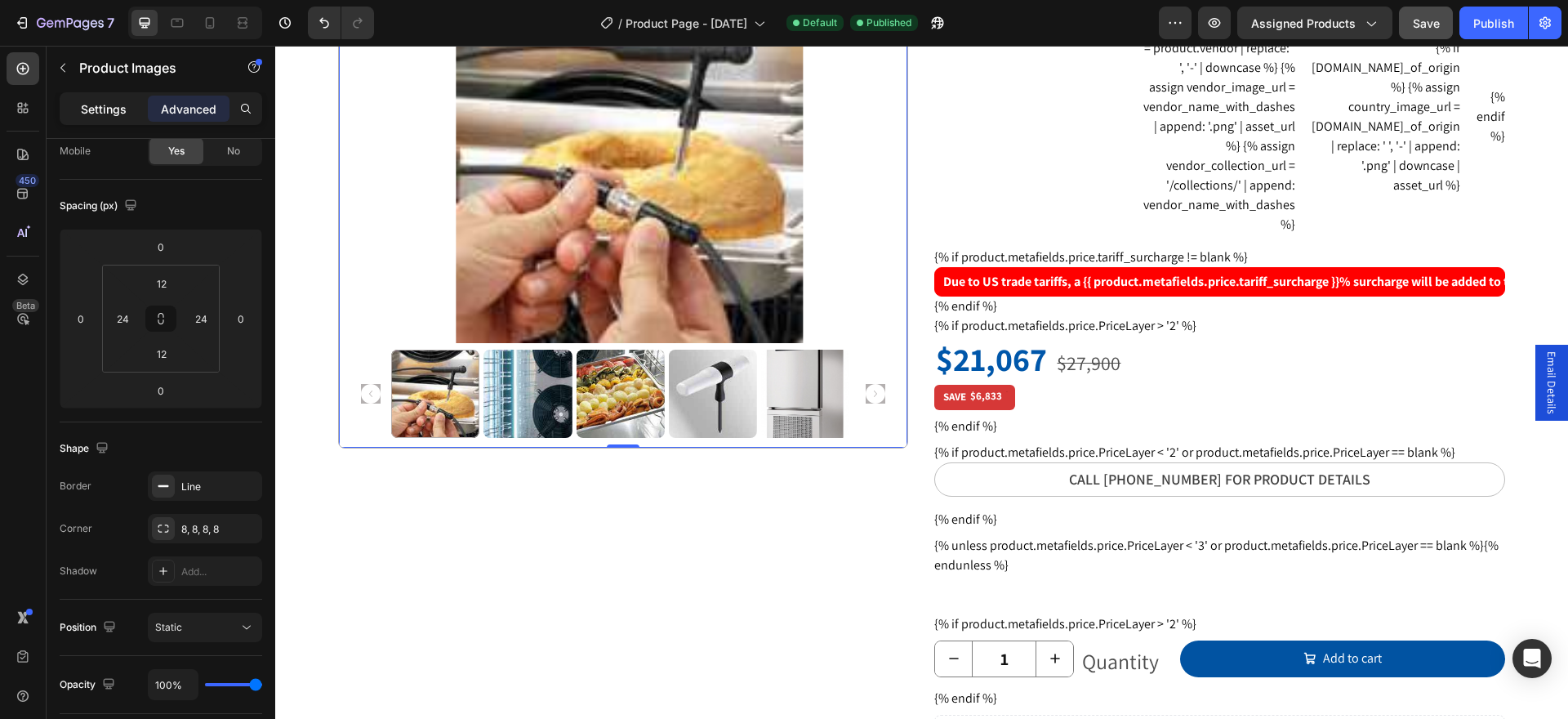
click at [106, 106] on p "Settings" at bounding box center [103, 109] width 46 height 17
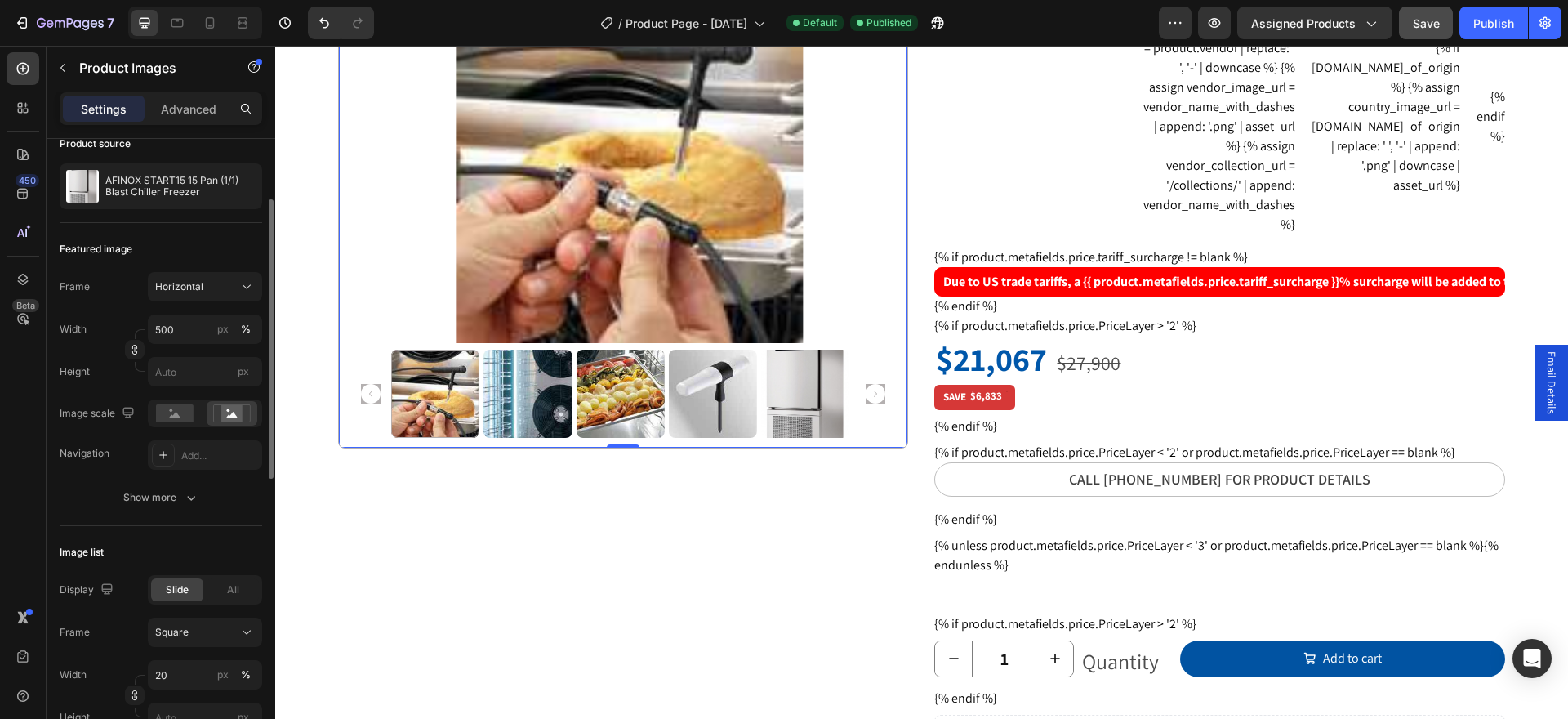
scroll to position [0, 0]
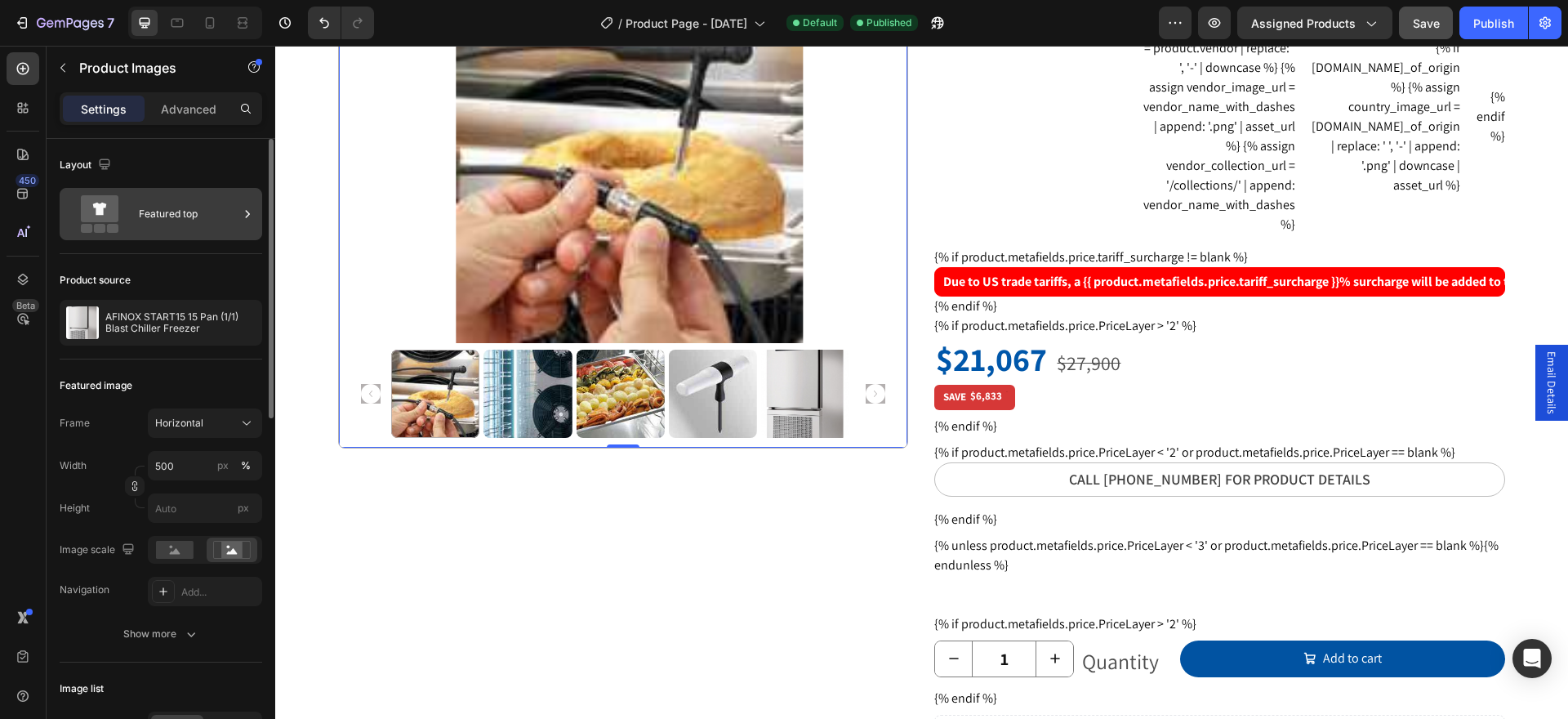
click at [155, 208] on div "Featured top" at bounding box center [189, 214] width 100 height 37
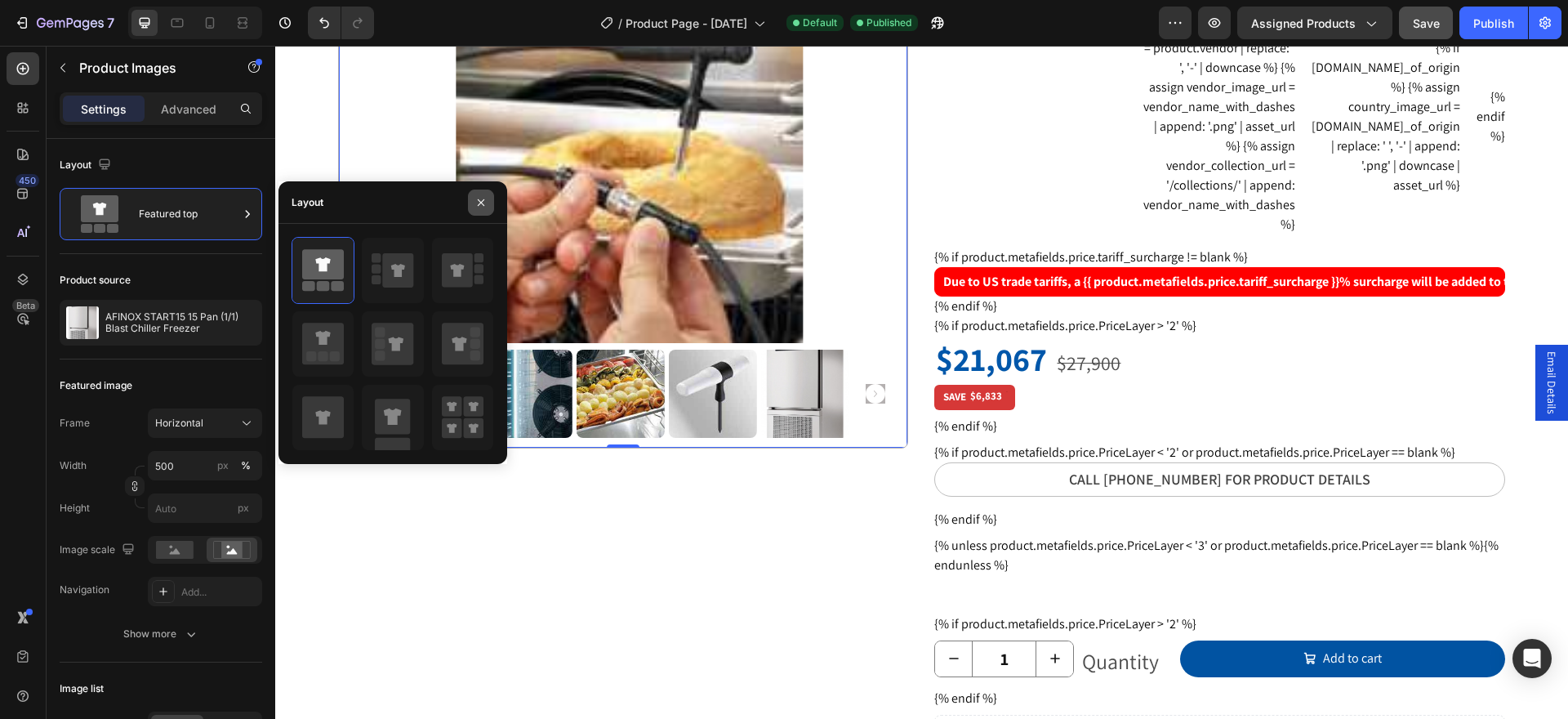
click at [487, 200] on button "button" at bounding box center [481, 202] width 26 height 26
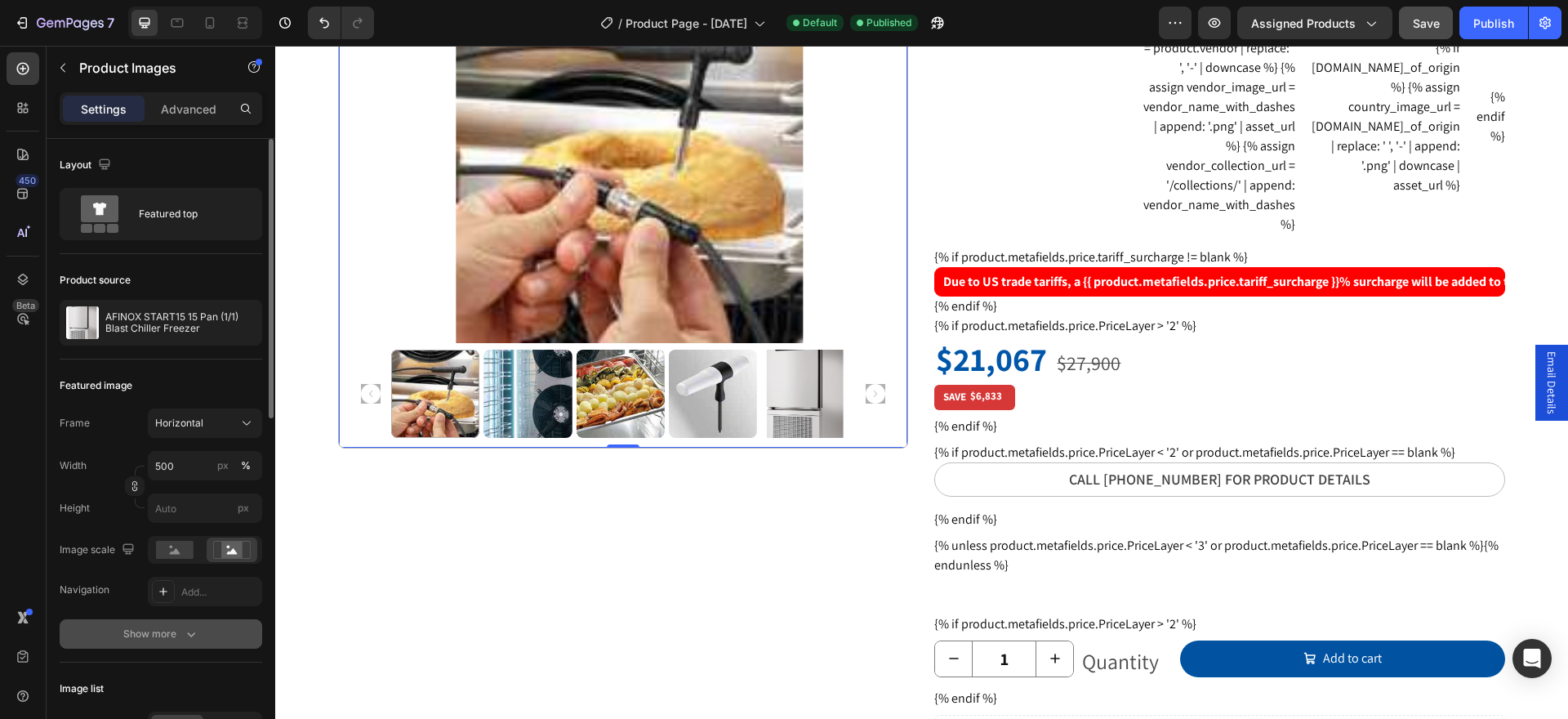
click at [177, 635] on div "Show more" at bounding box center [160, 634] width 76 height 17
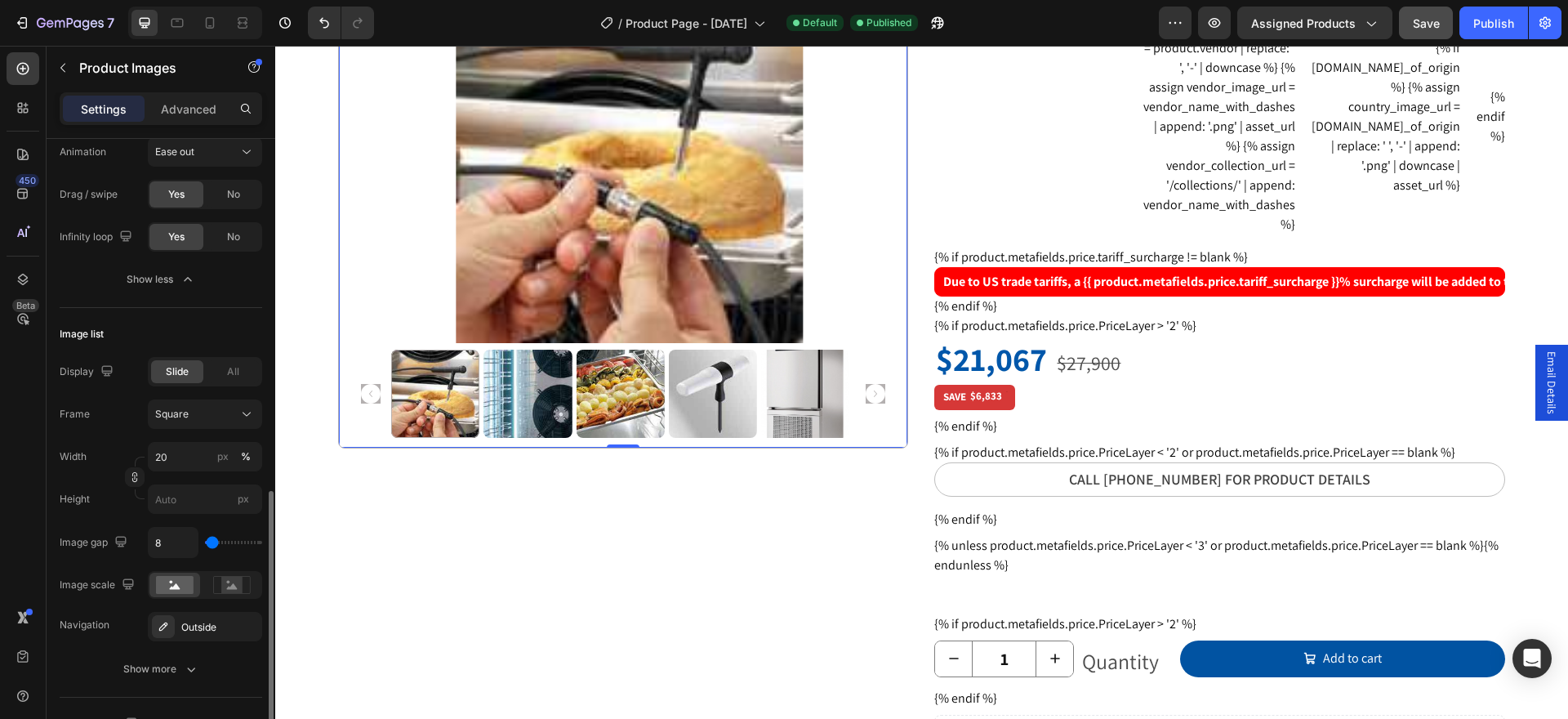
scroll to position [735, 0]
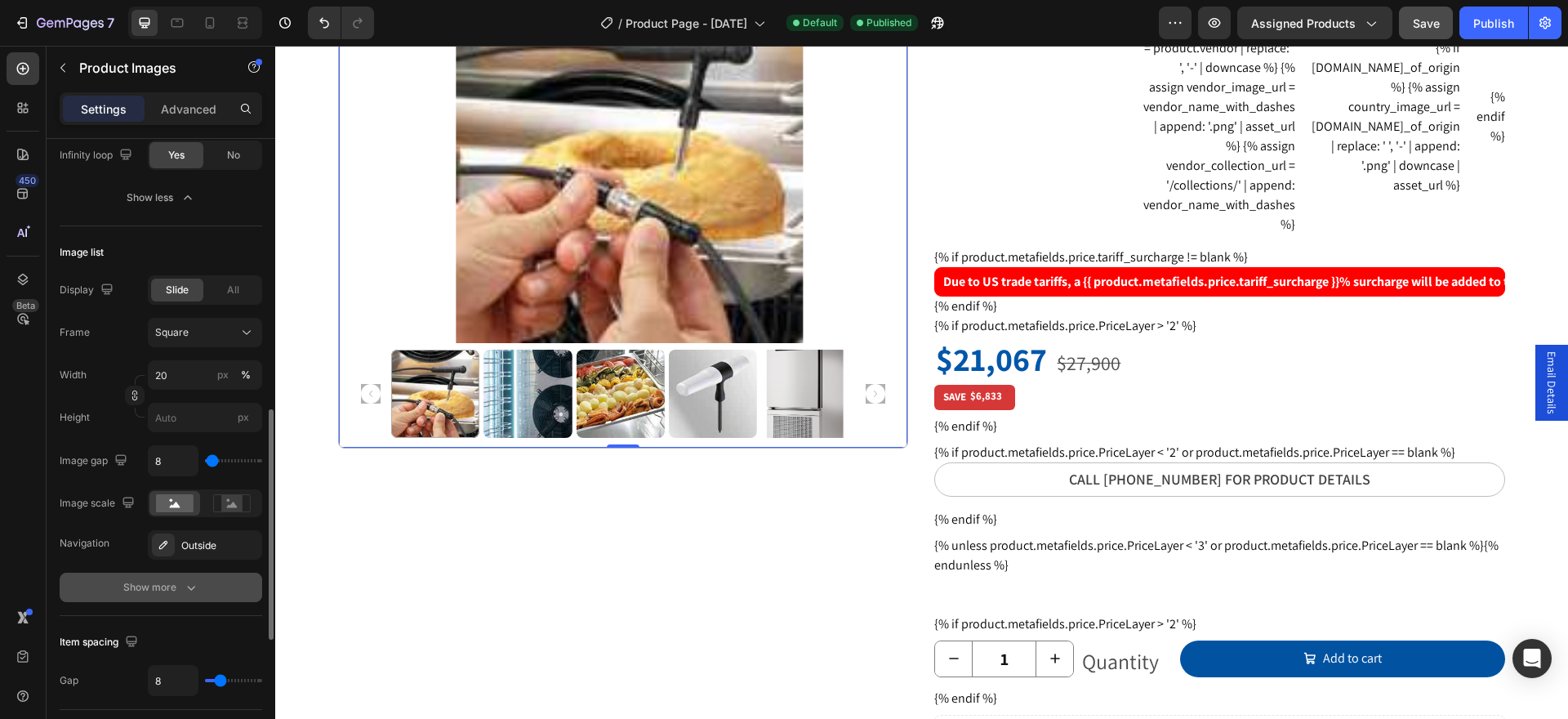
click at [173, 594] on div "Show more" at bounding box center [160, 588] width 76 height 17
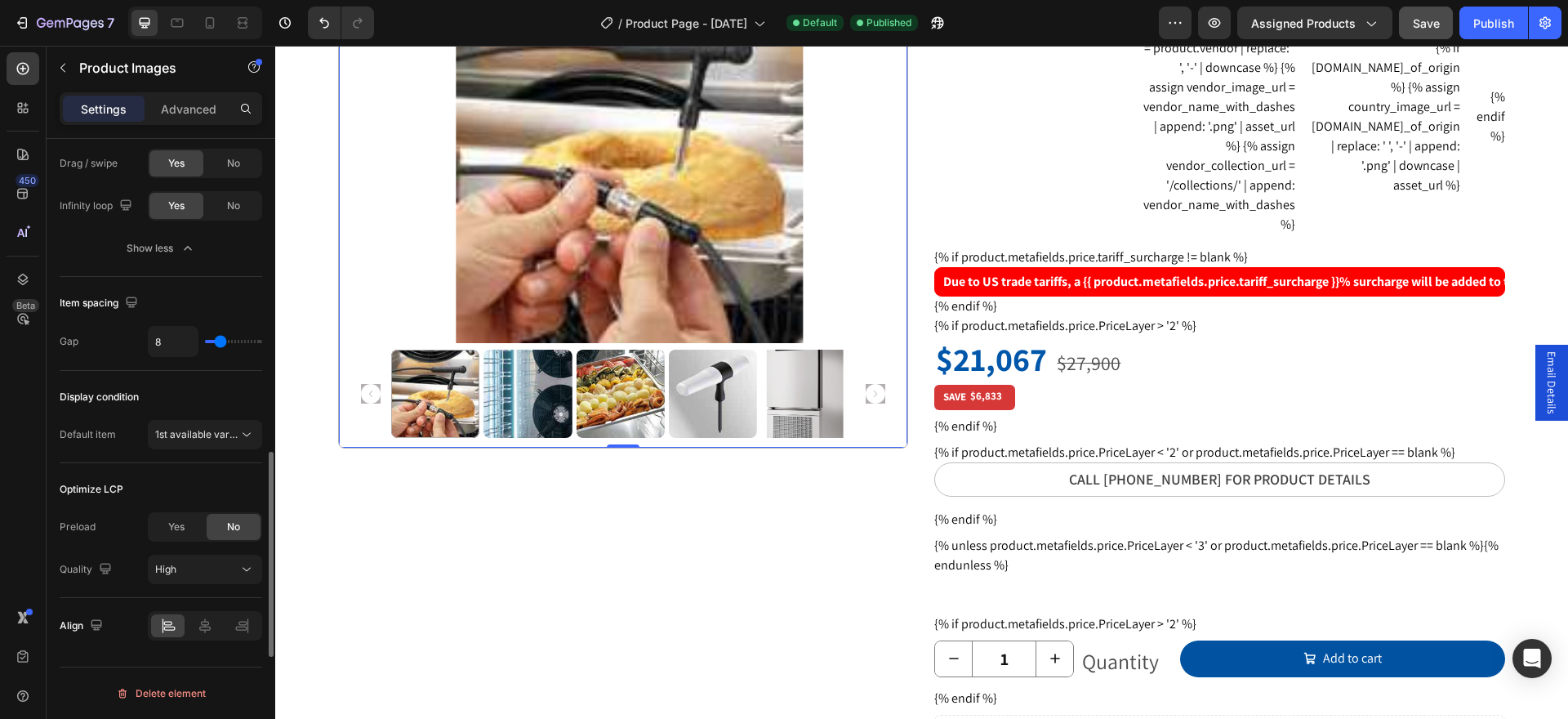
scroll to position [1123, 0]
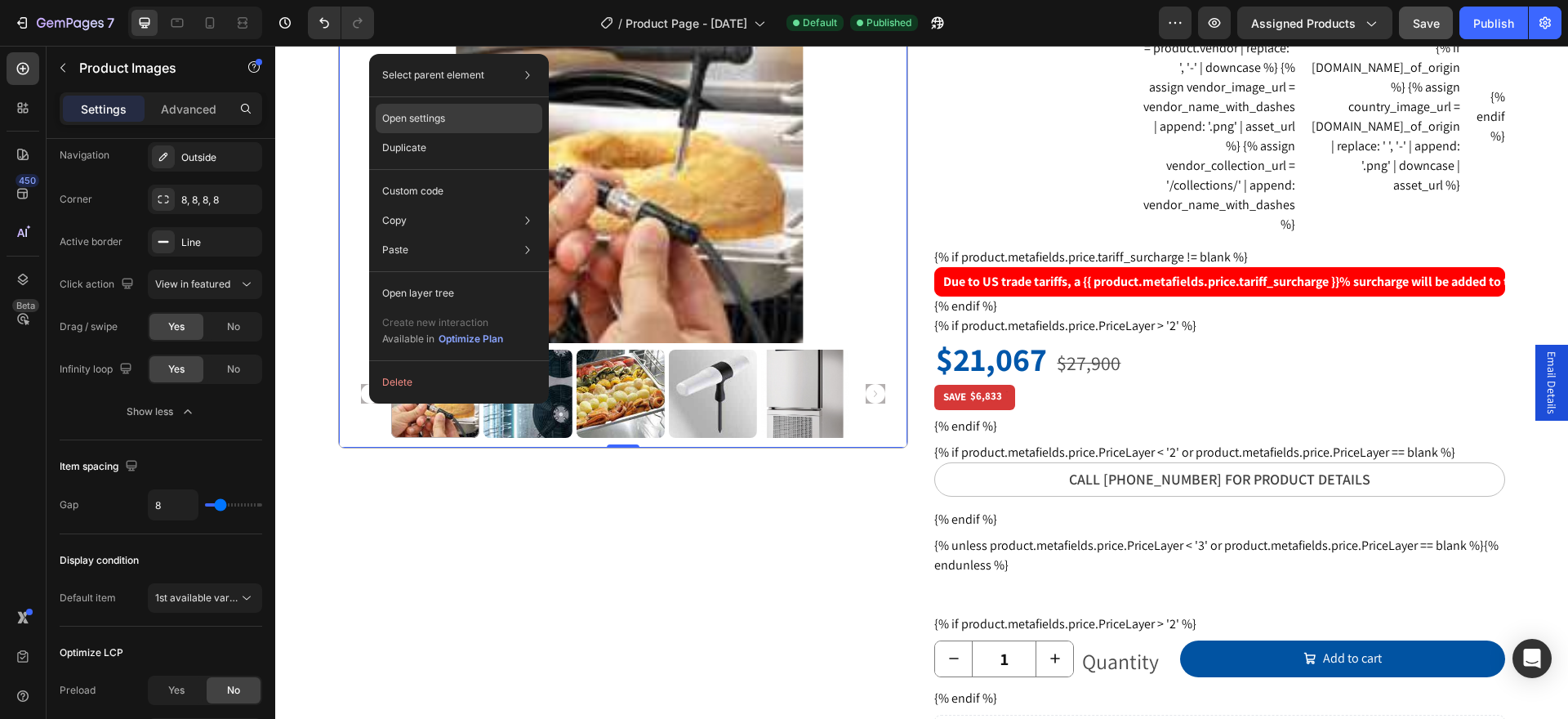
click at [403, 112] on p "Open settings" at bounding box center [414, 119] width 63 height 15
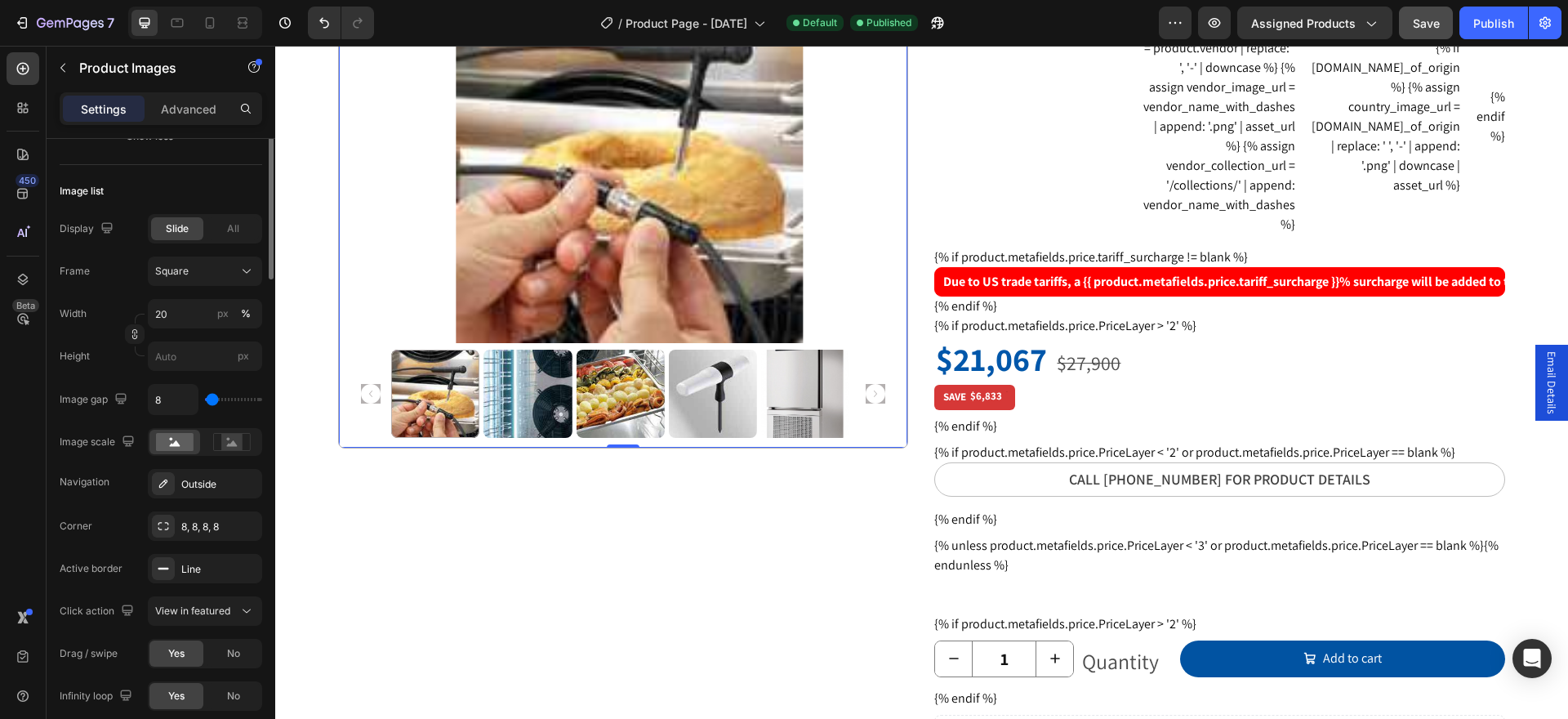
scroll to position [551, 0]
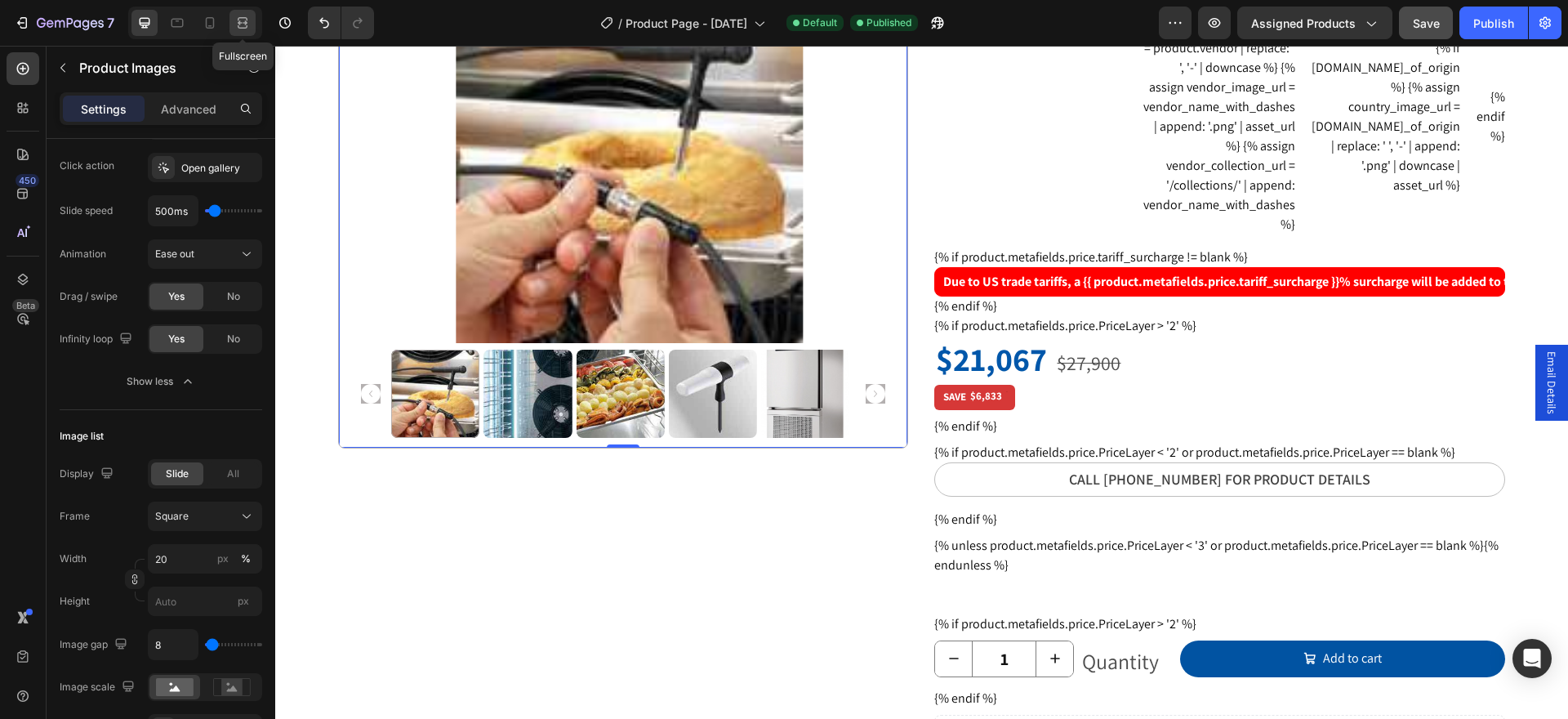
click at [237, 25] on icon at bounding box center [243, 23] width 17 height 17
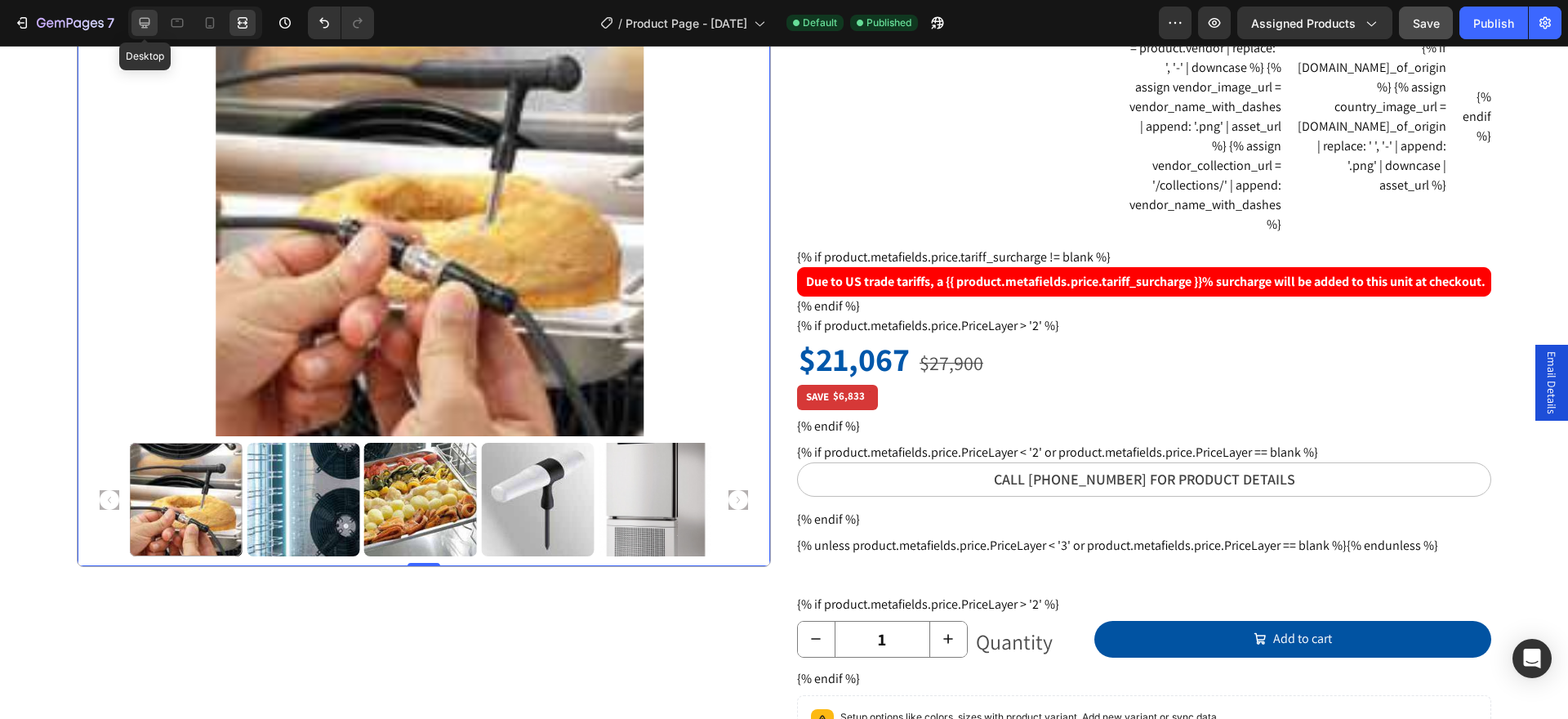
click at [145, 27] on icon at bounding box center [145, 23] width 11 height 11
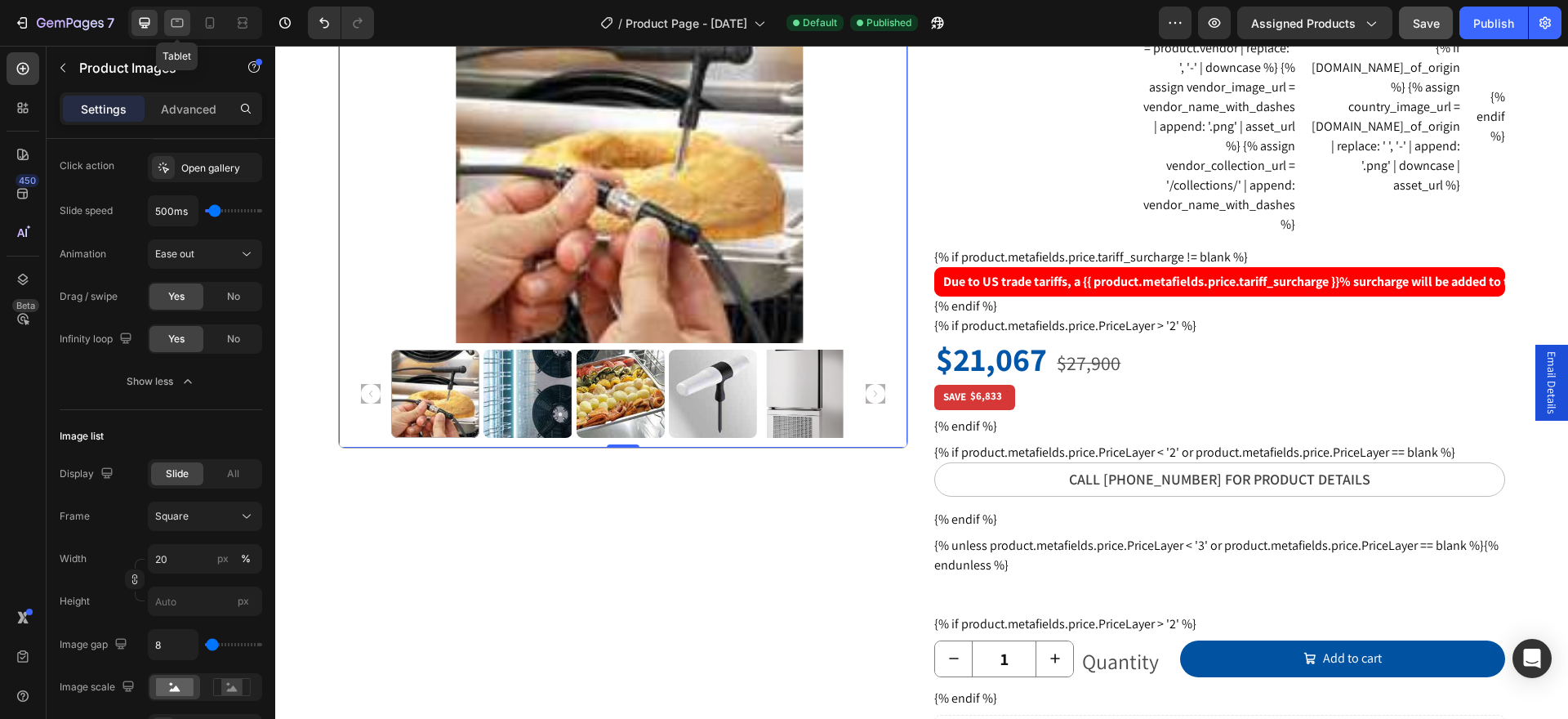
click at [178, 25] on icon at bounding box center [177, 23] width 17 height 17
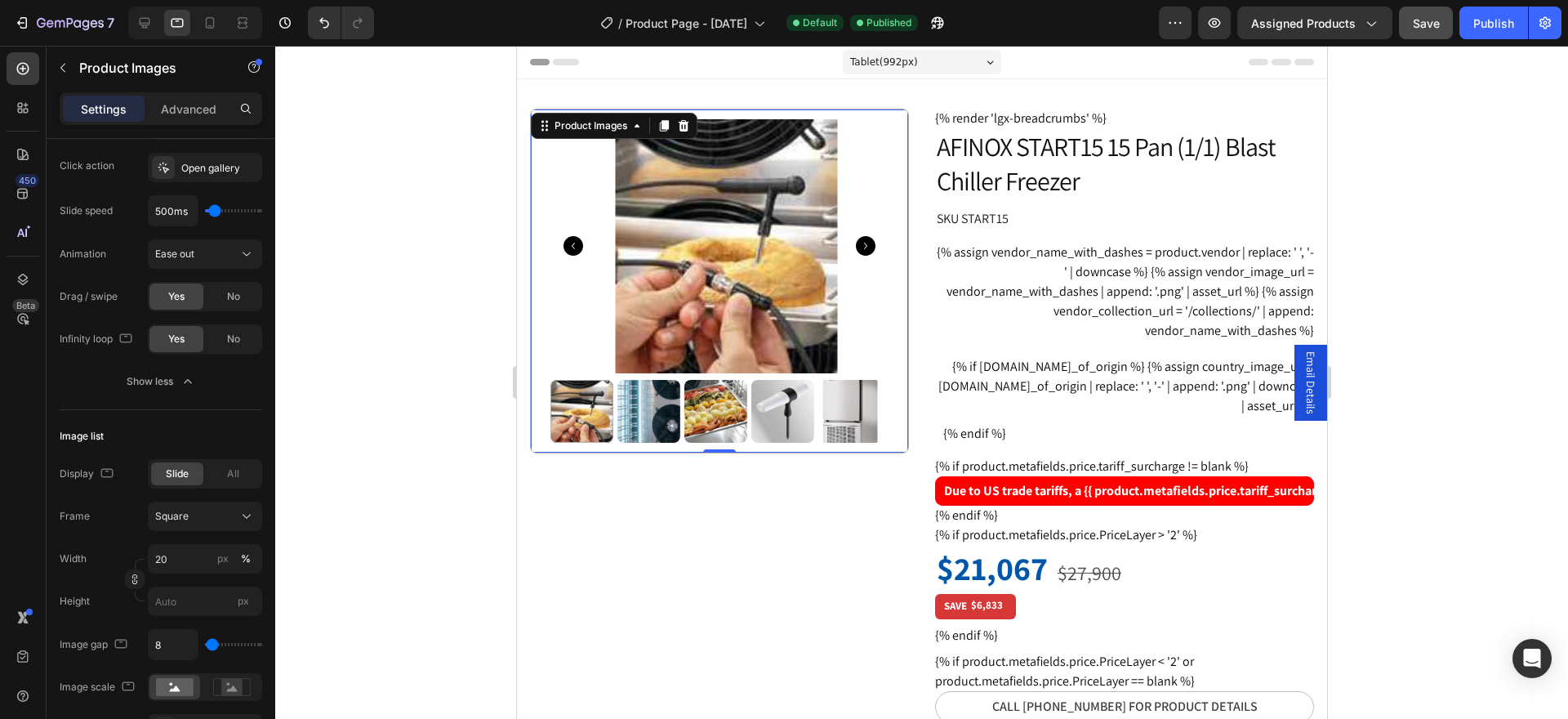
click at [811, 239] on img at bounding box center [726, 246] width 338 height 254
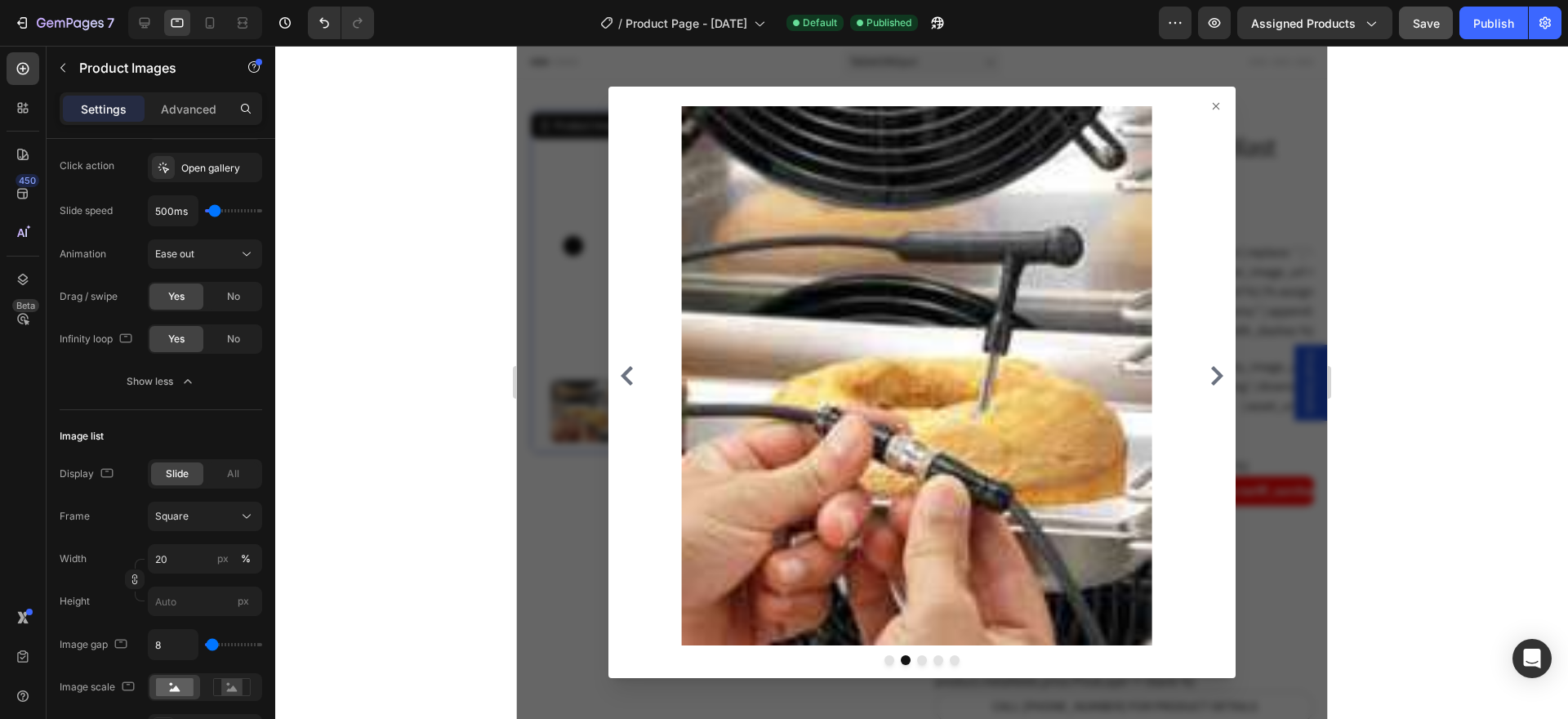
click at [1209, 104] on icon at bounding box center [1215, 106] width 13 height 13
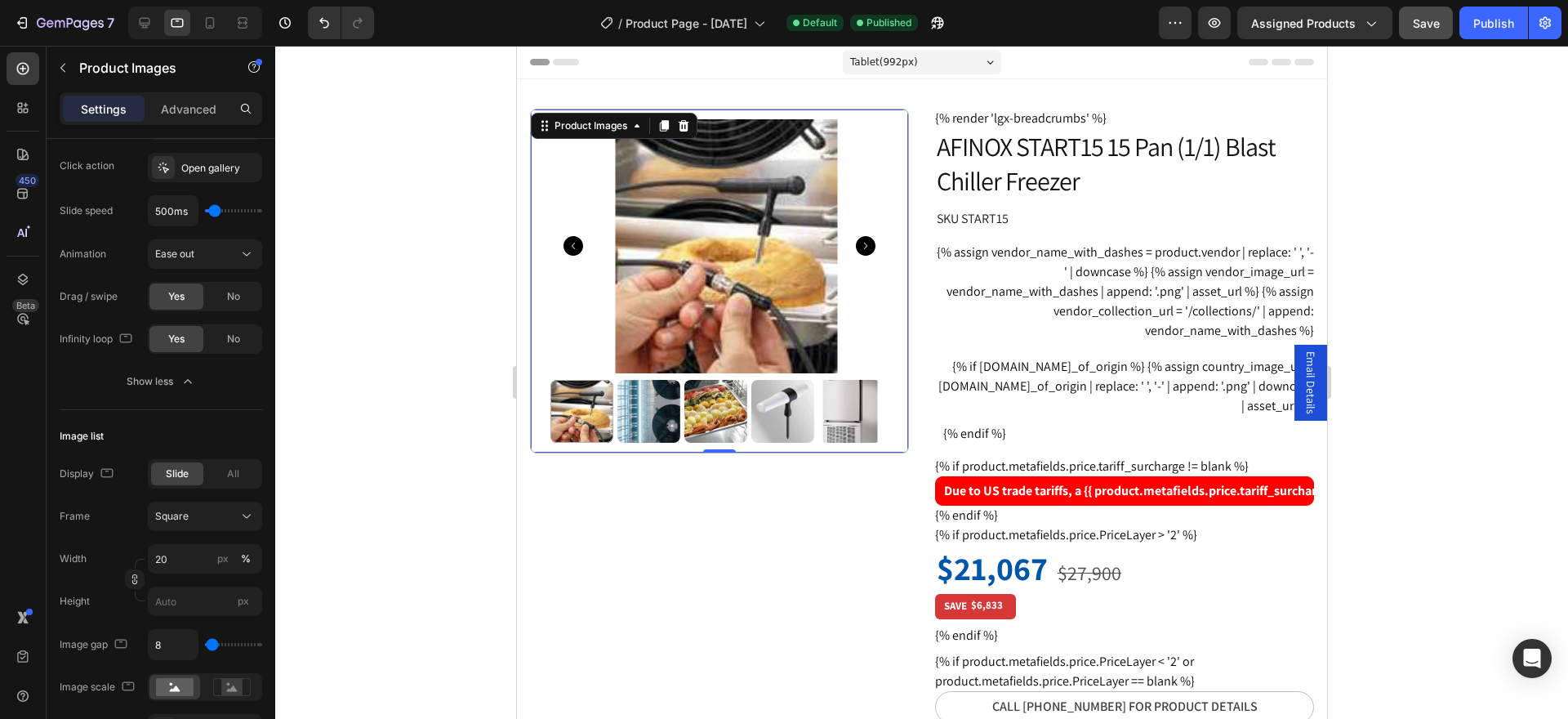
click at [674, 386] on img at bounding box center [648, 411] width 63 height 63
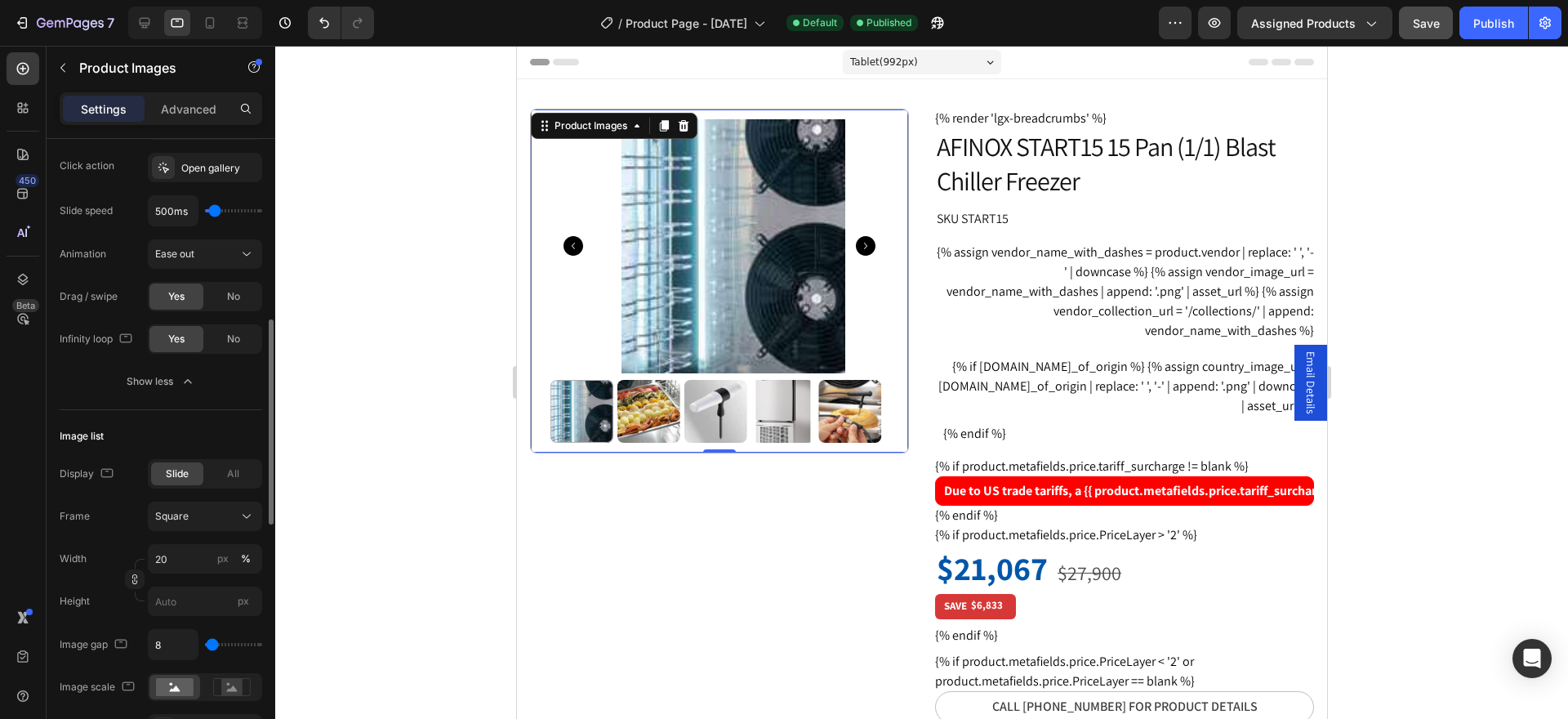
scroll to position [388, 0]
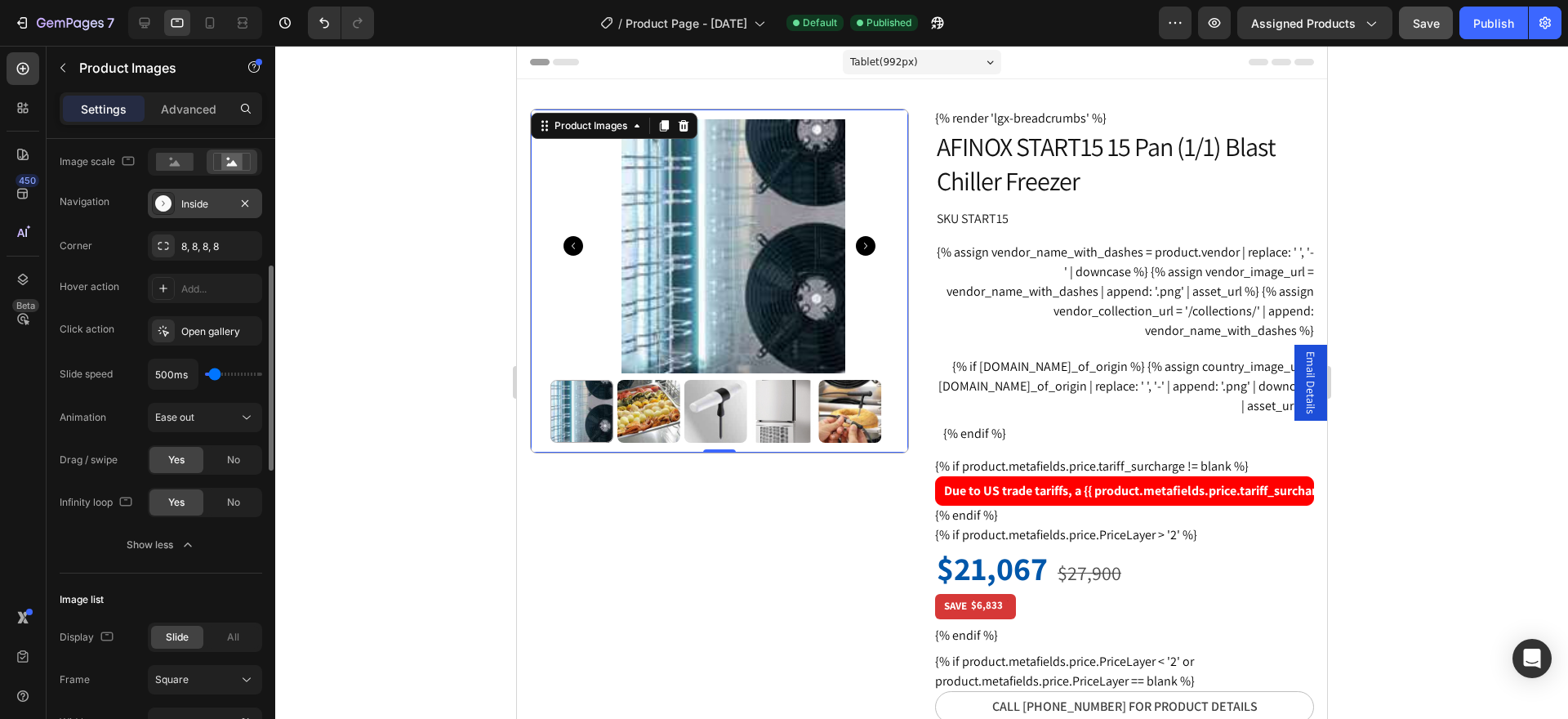
click at [184, 209] on div "Inside" at bounding box center [205, 204] width 47 height 15
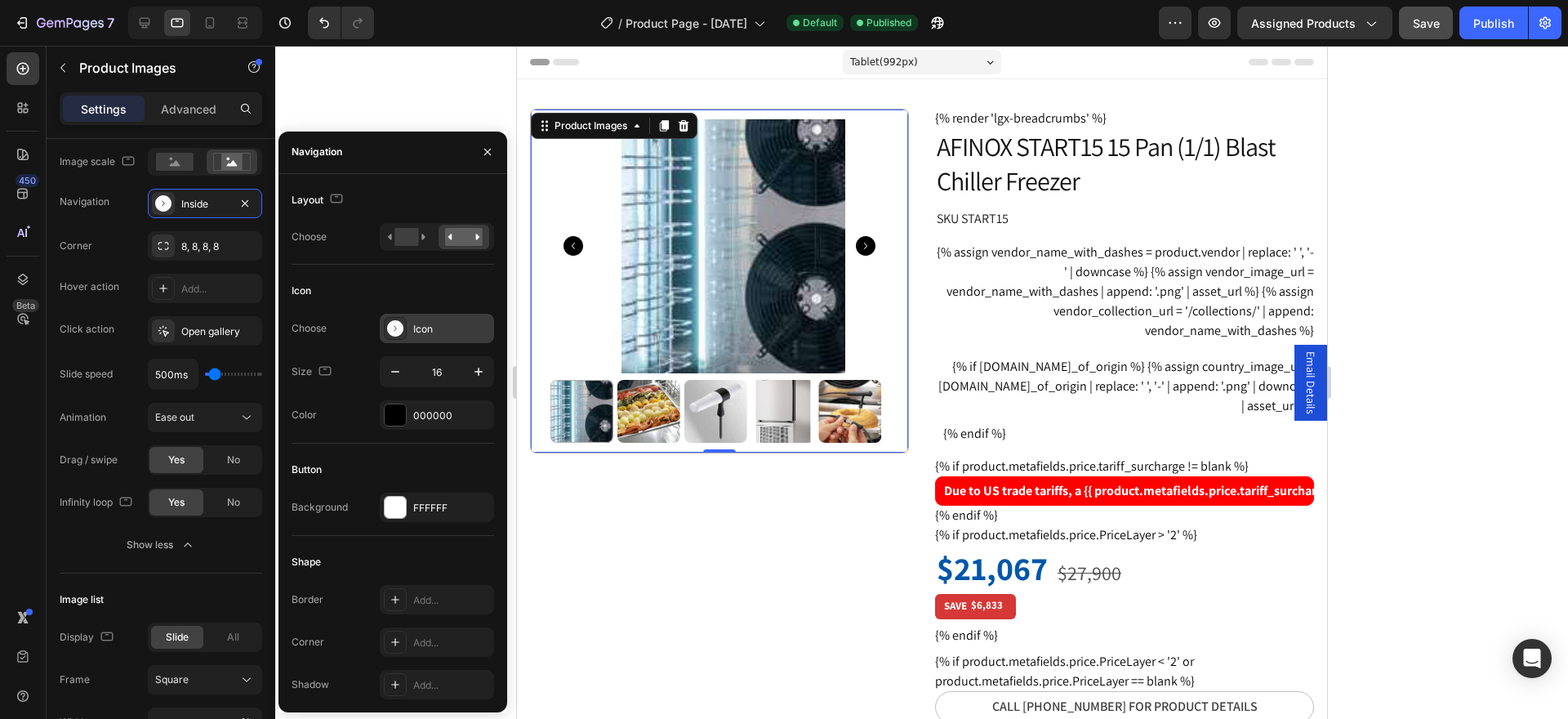
click at [397, 327] on icon at bounding box center [396, 328] width 17 height 17
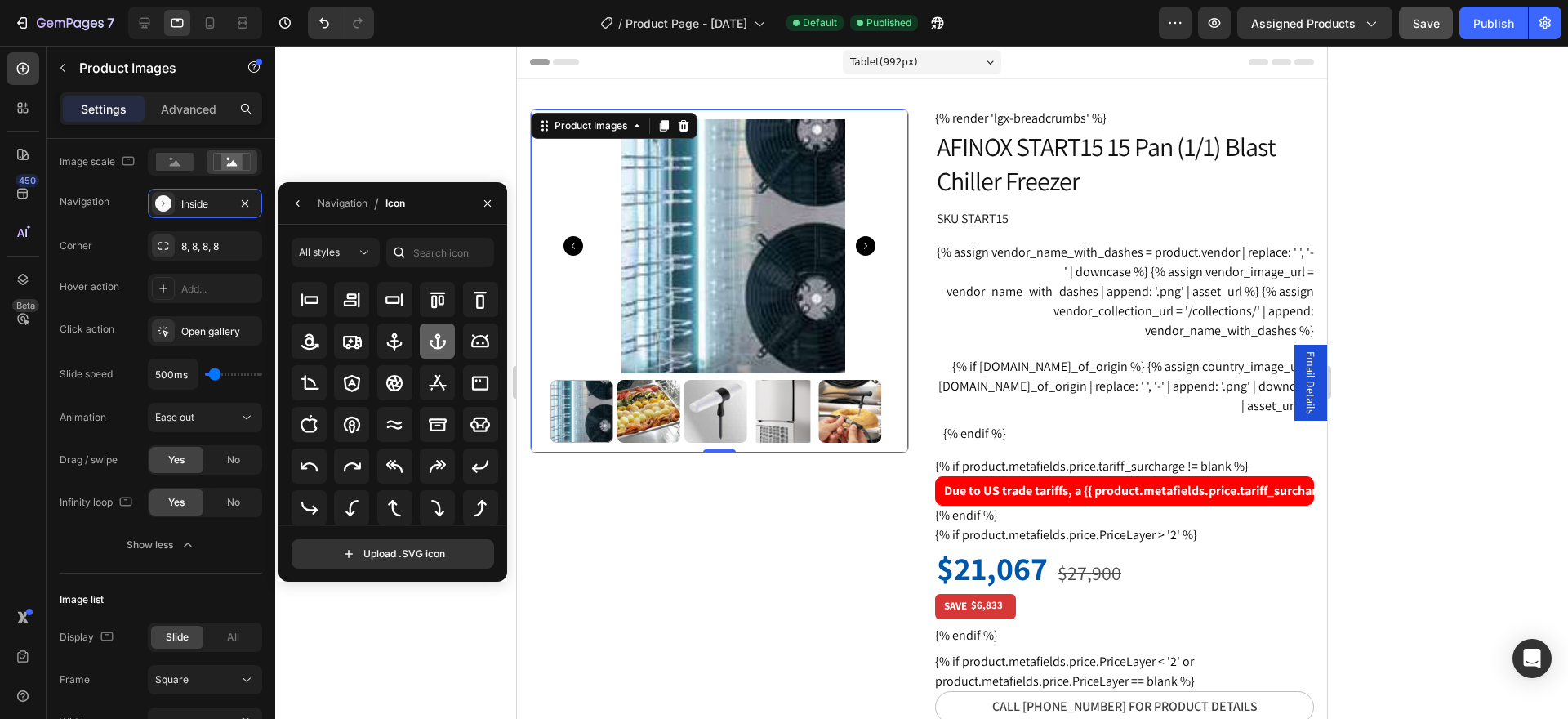
scroll to position [531, 0]
click at [415, 254] on input "text" at bounding box center [441, 252] width 108 height 29
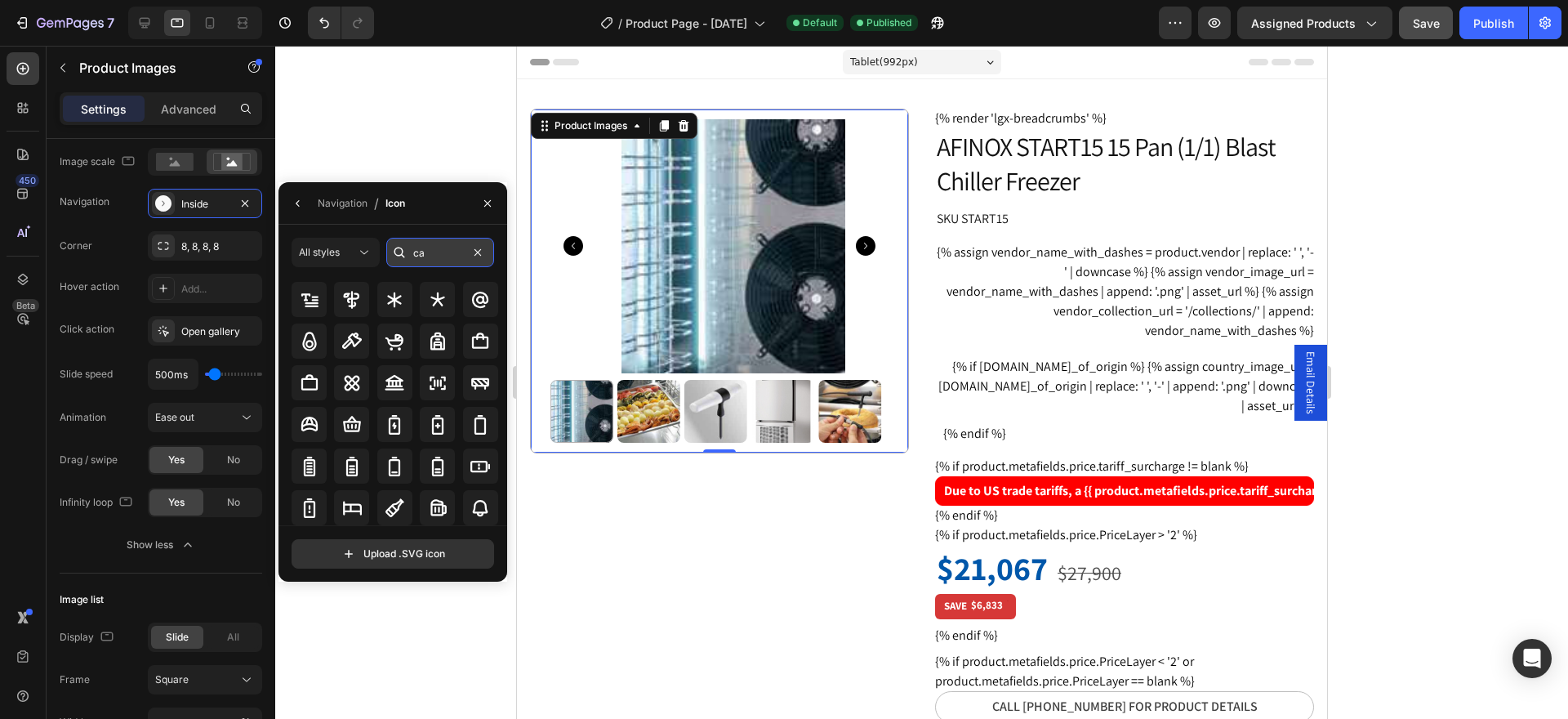
scroll to position [0, 0]
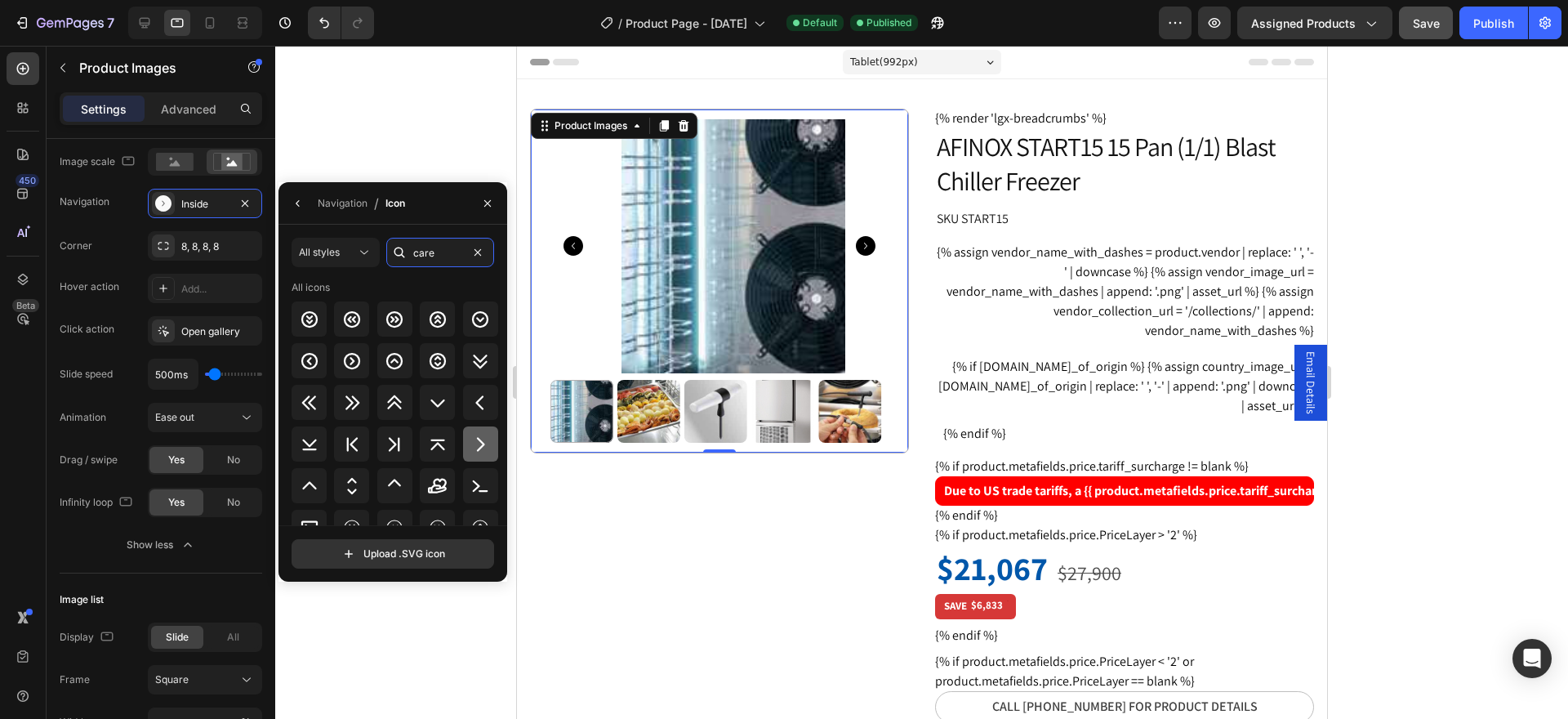
type input "care"
click at [481, 450] on icon at bounding box center [481, 445] width 20 height 20
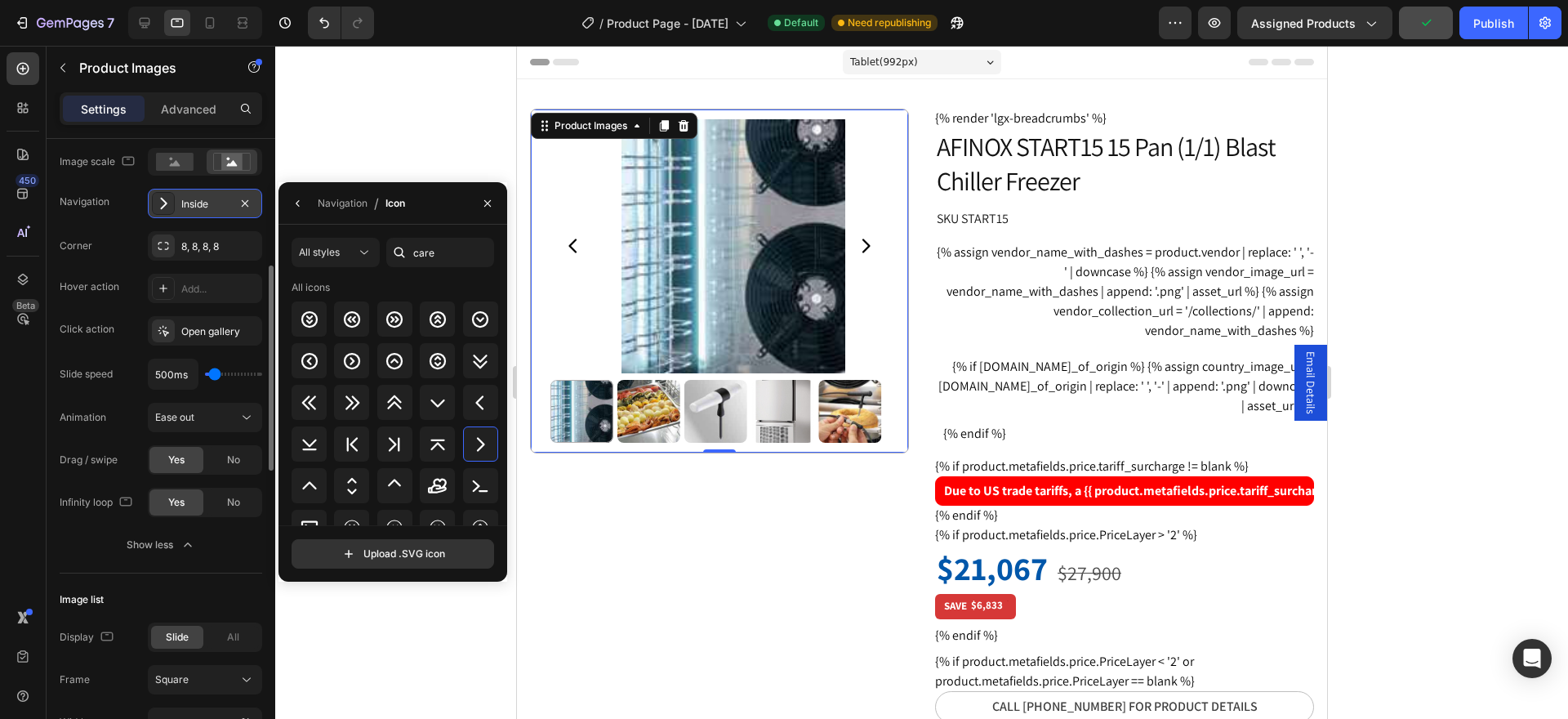
click at [212, 209] on div "Inside" at bounding box center [205, 204] width 47 height 15
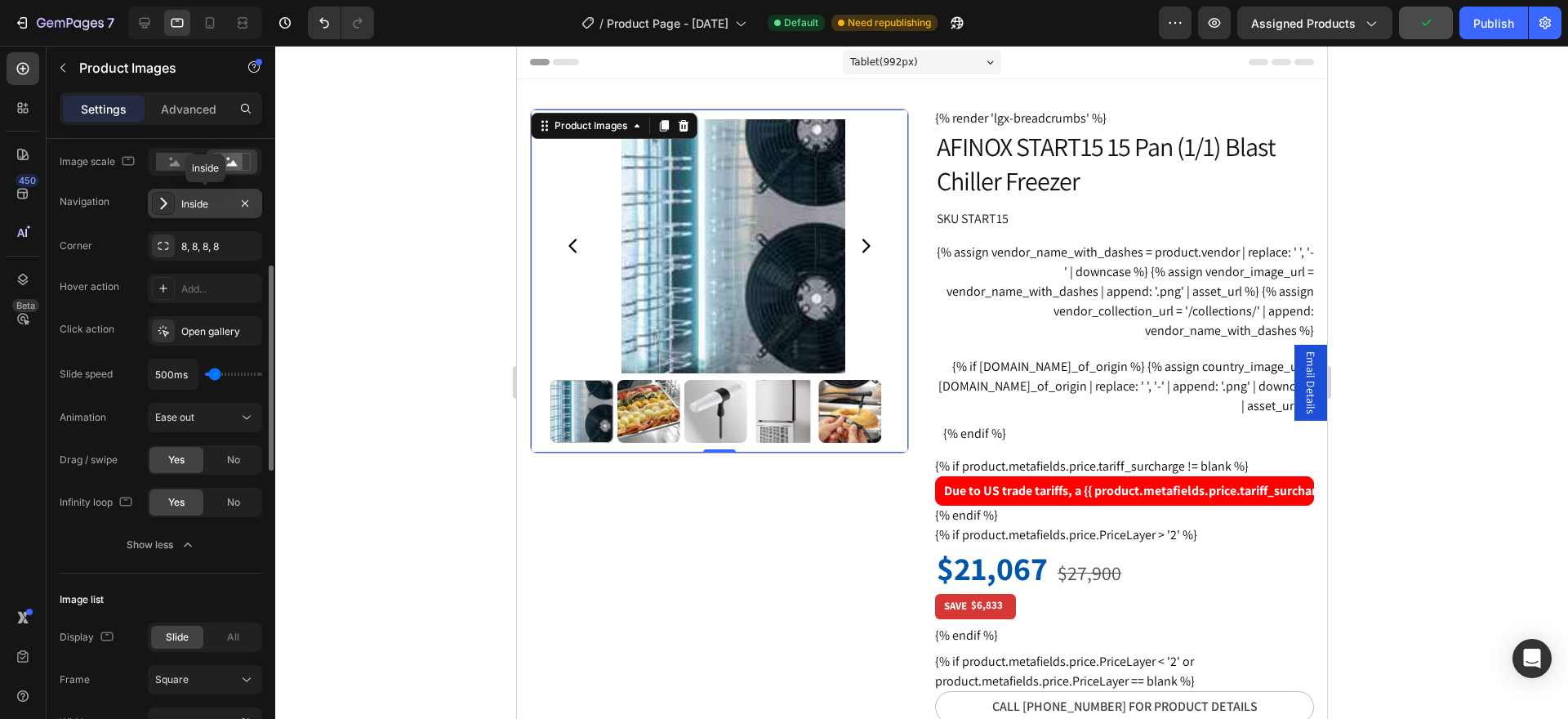
click at [212, 209] on div "Inside" at bounding box center [205, 204] width 47 height 15
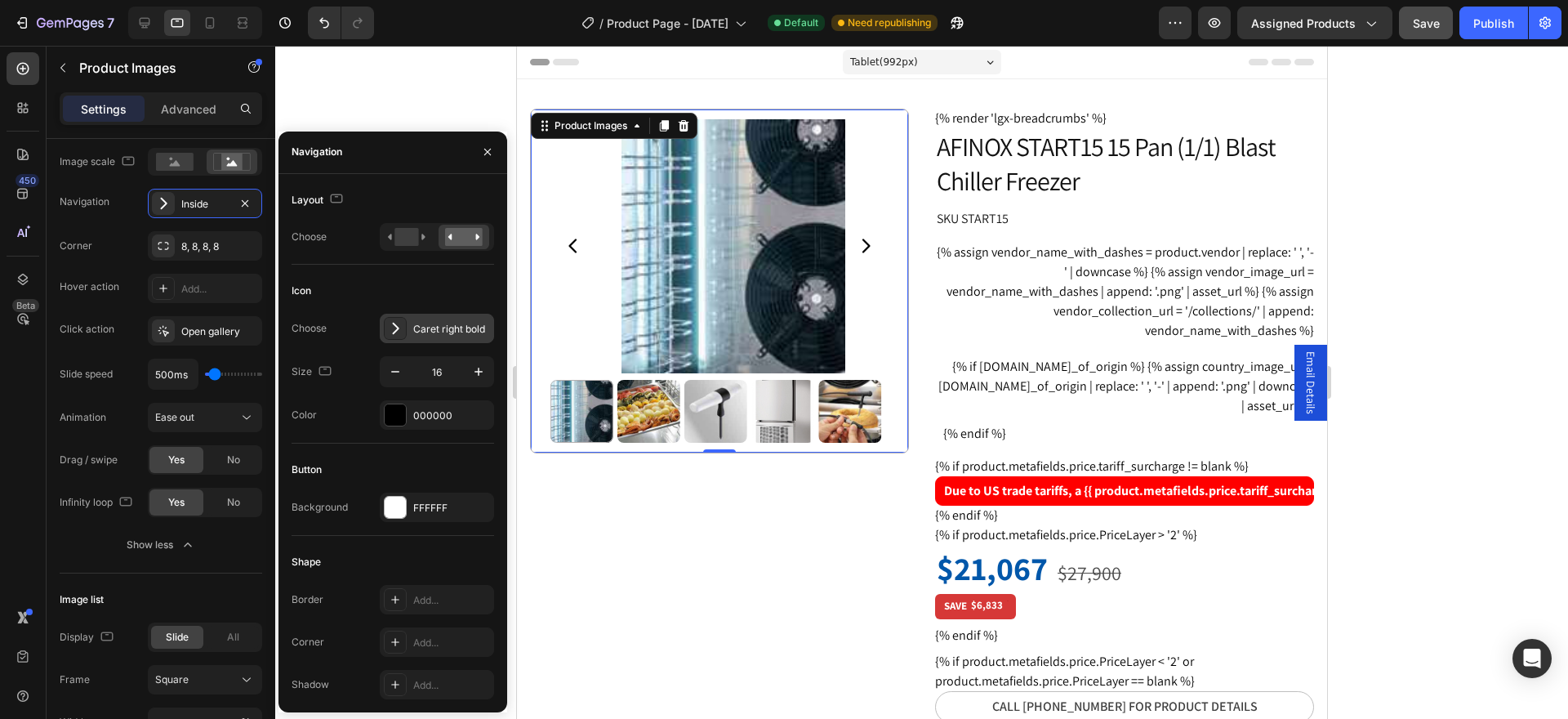
click at [436, 331] on div "Caret right bold" at bounding box center [451, 329] width 76 height 15
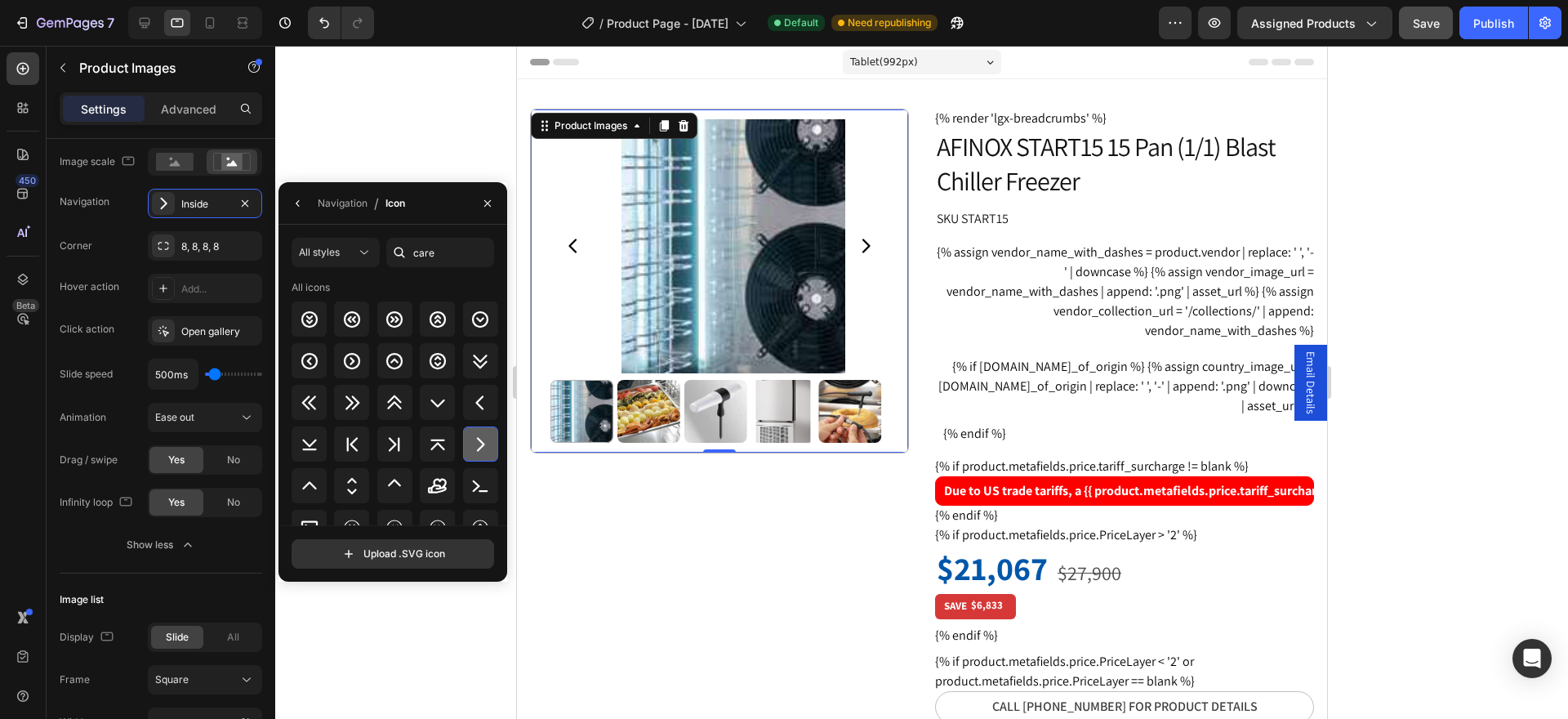
click at [485, 441] on icon at bounding box center [481, 445] width 20 height 20
click at [369, 251] on icon at bounding box center [364, 253] width 17 height 17
click at [319, 357] on p "Regular" at bounding box center [319, 355] width 93 height 17
click at [487, 203] on icon "button" at bounding box center [488, 203] width 7 height 7
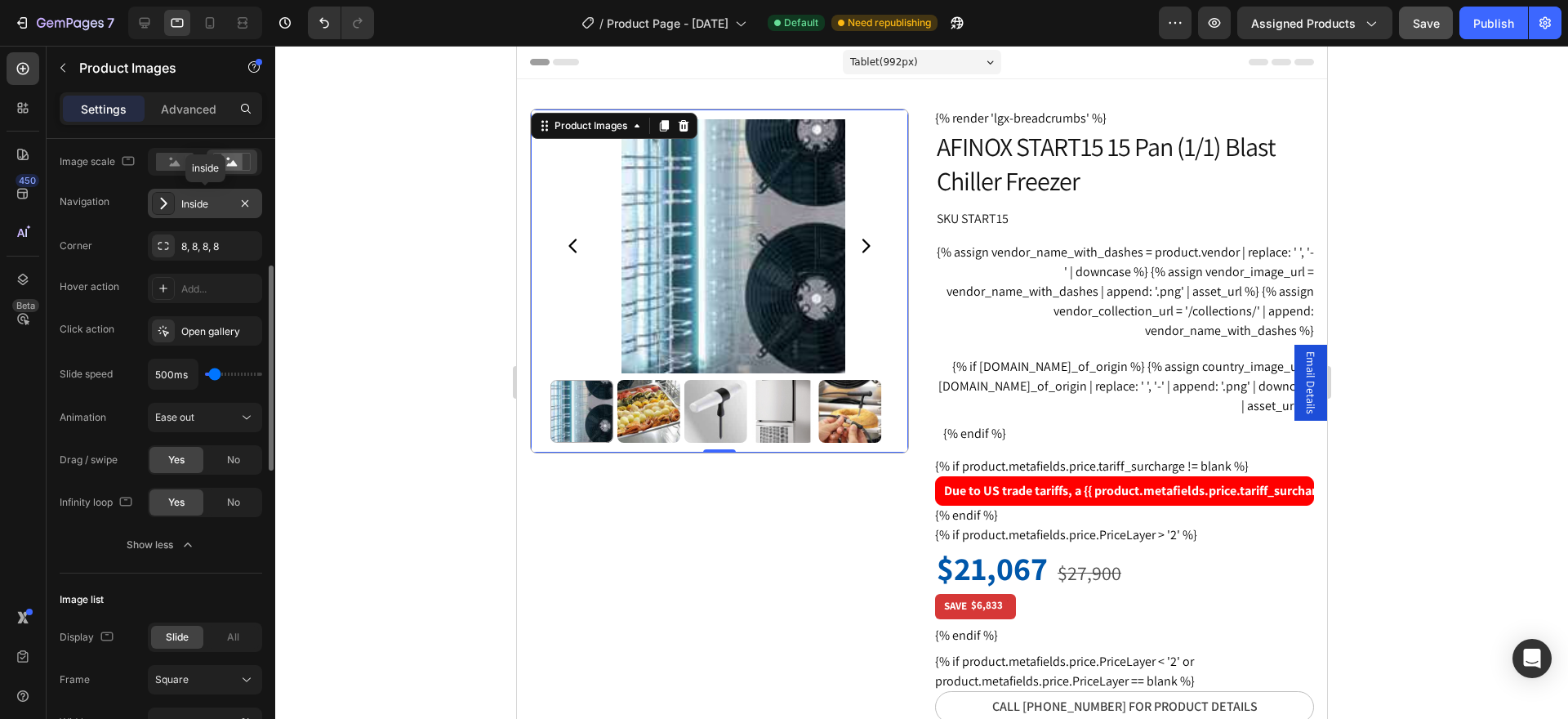
scroll to position [306, 0]
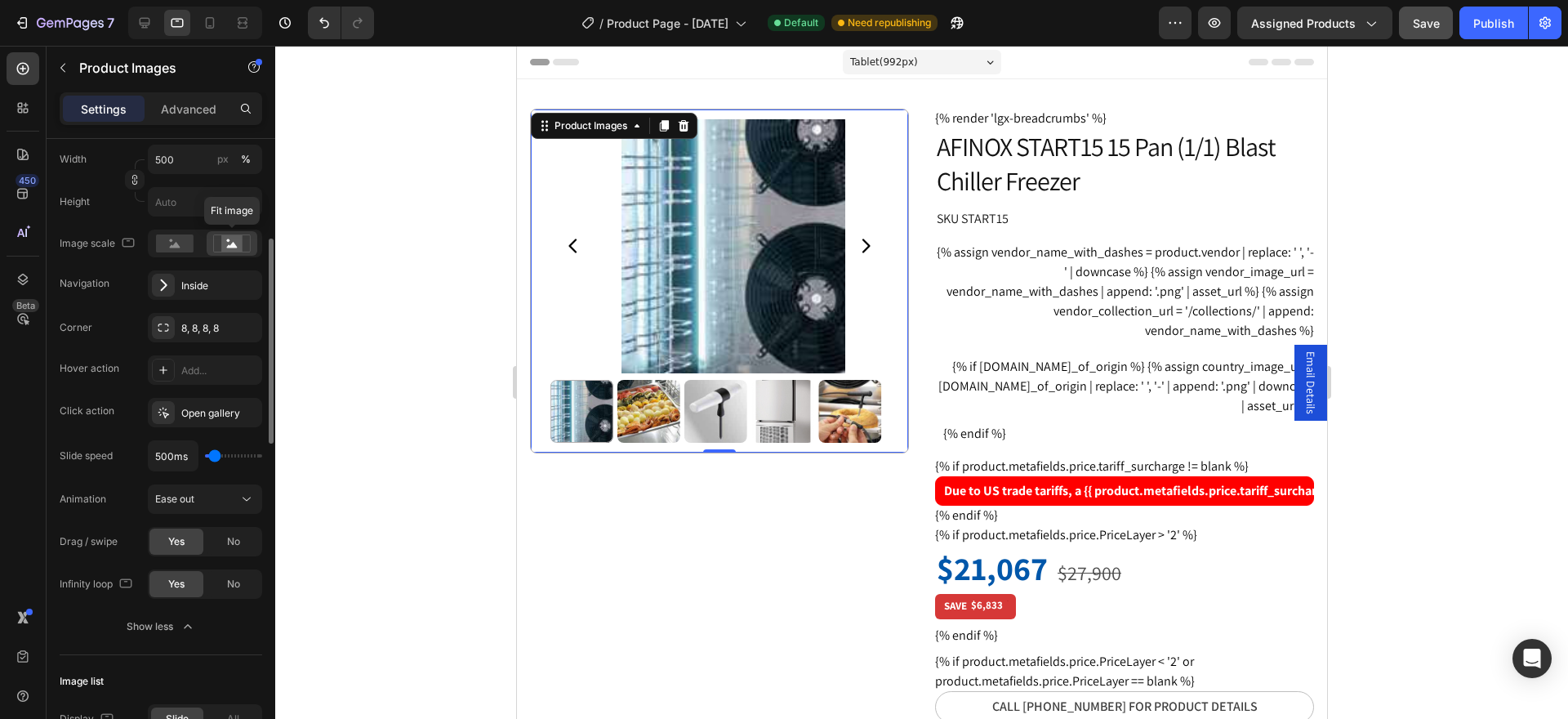
click at [230, 242] on rect at bounding box center [232, 244] width 22 height 17
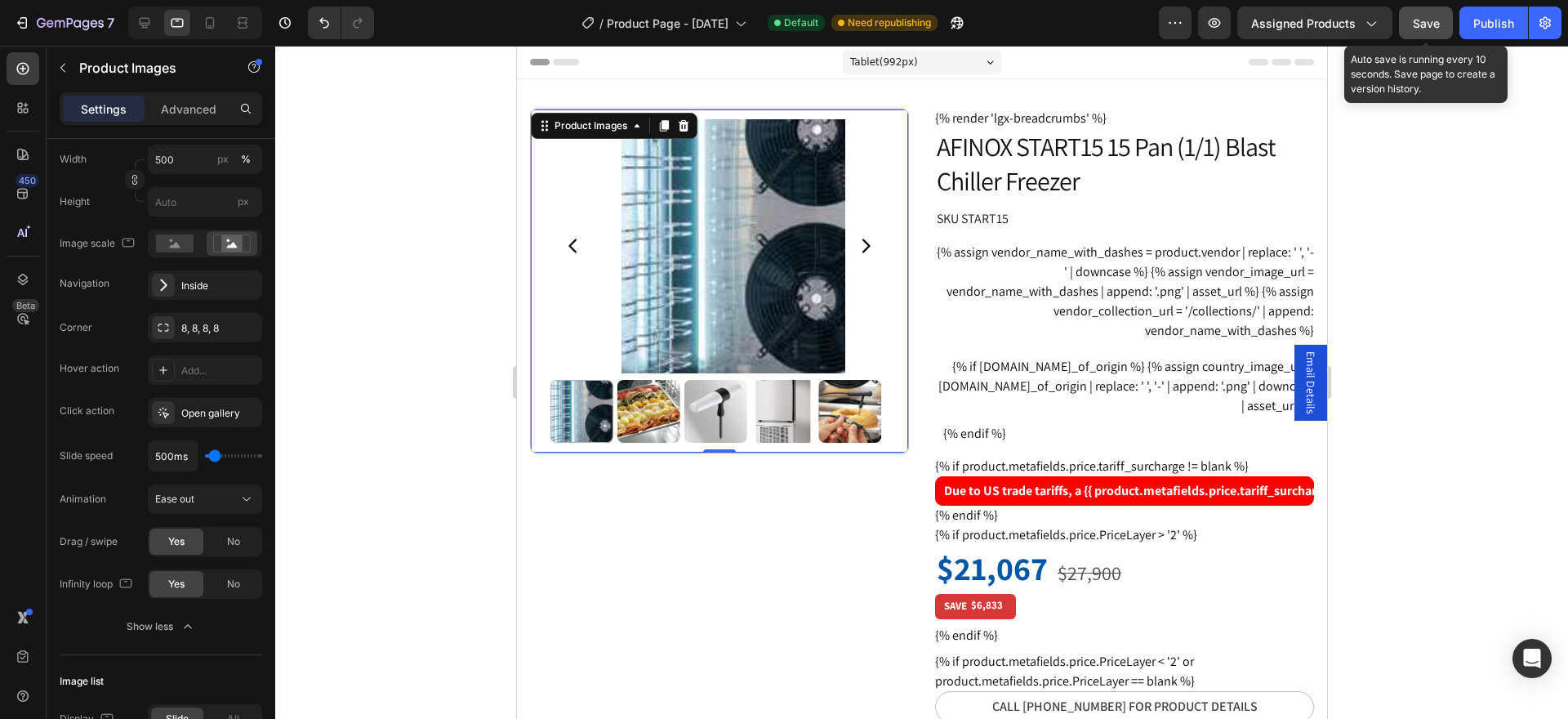
click at [1427, 23] on span "Save" at bounding box center [1427, 23] width 27 height 14
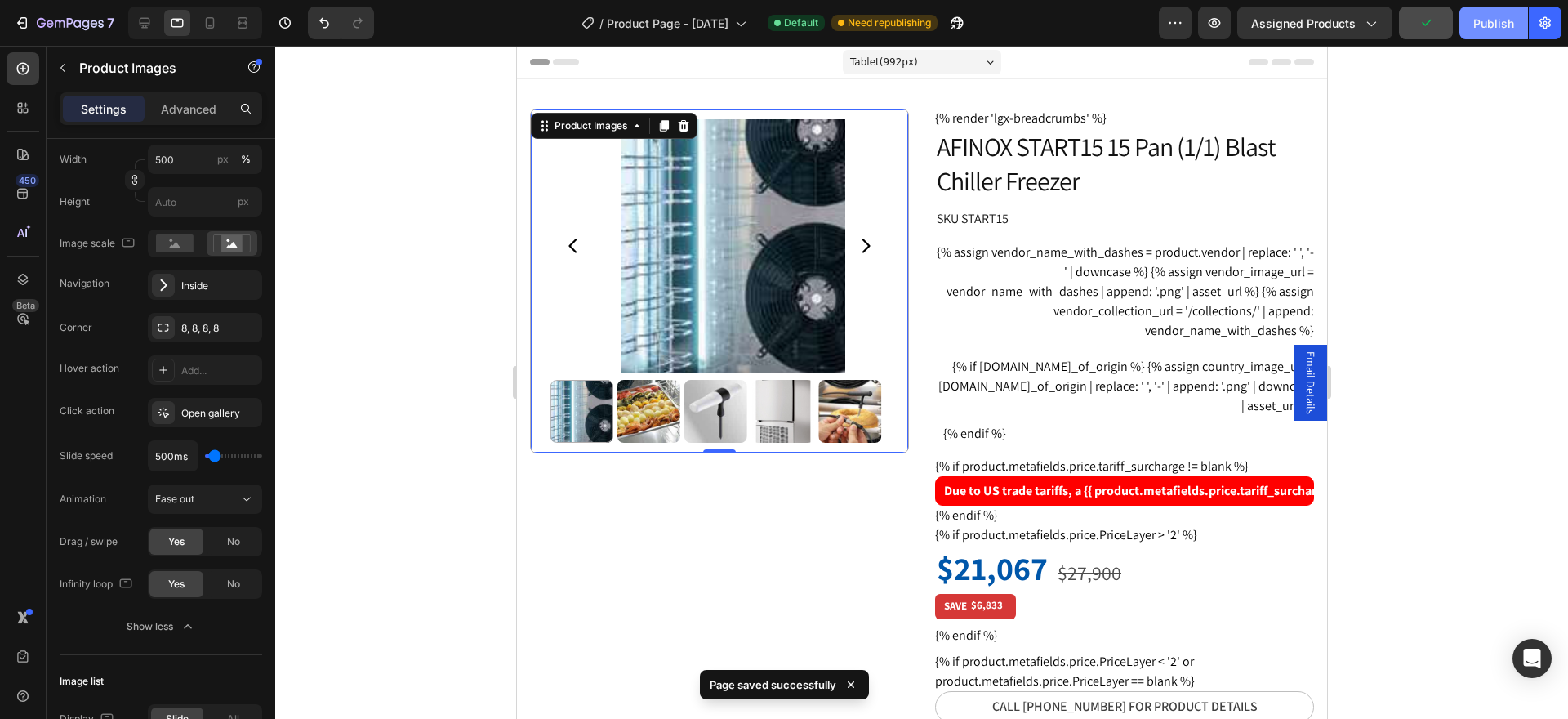
click at [1488, 22] on div "Publish" at bounding box center [1493, 23] width 41 height 17
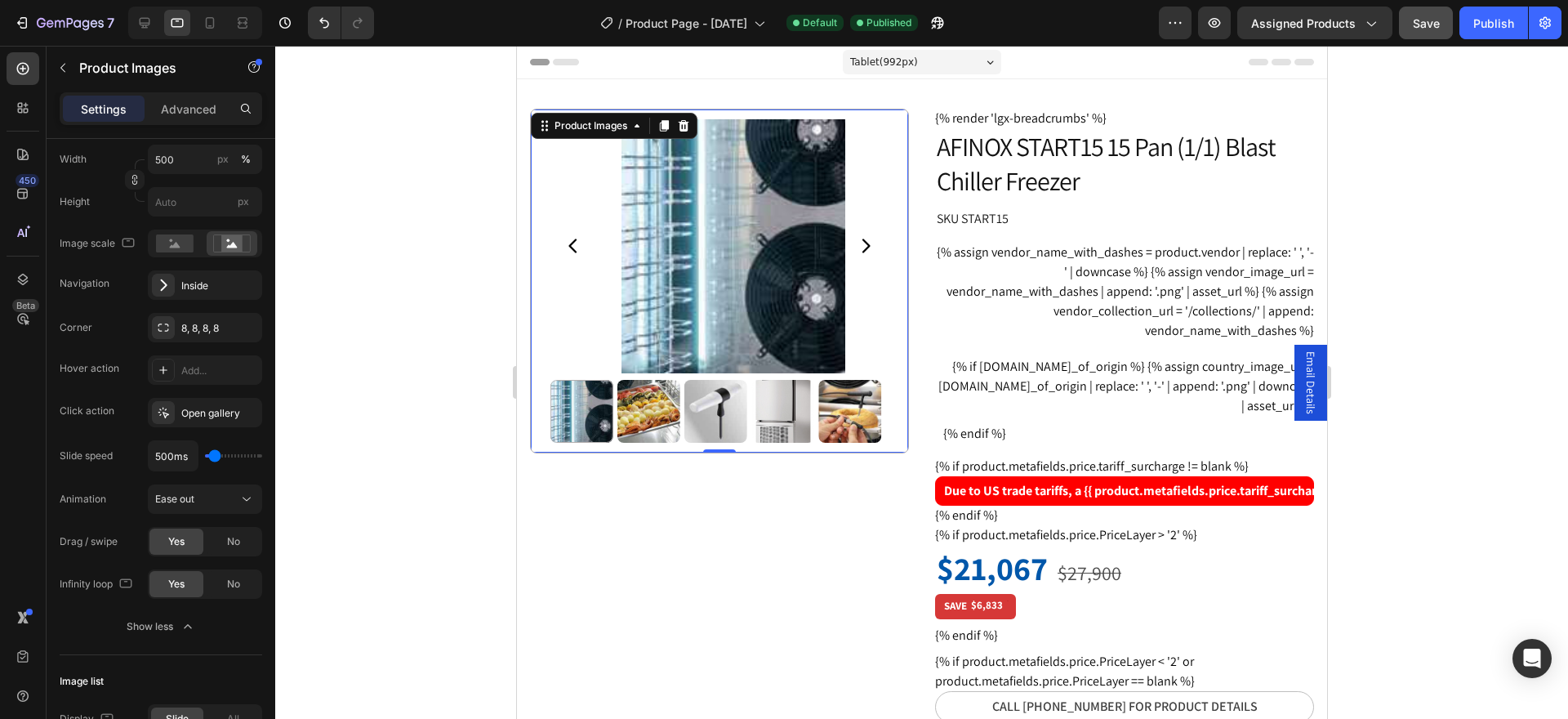
click at [847, 256] on img at bounding box center [732, 246] width 338 height 254
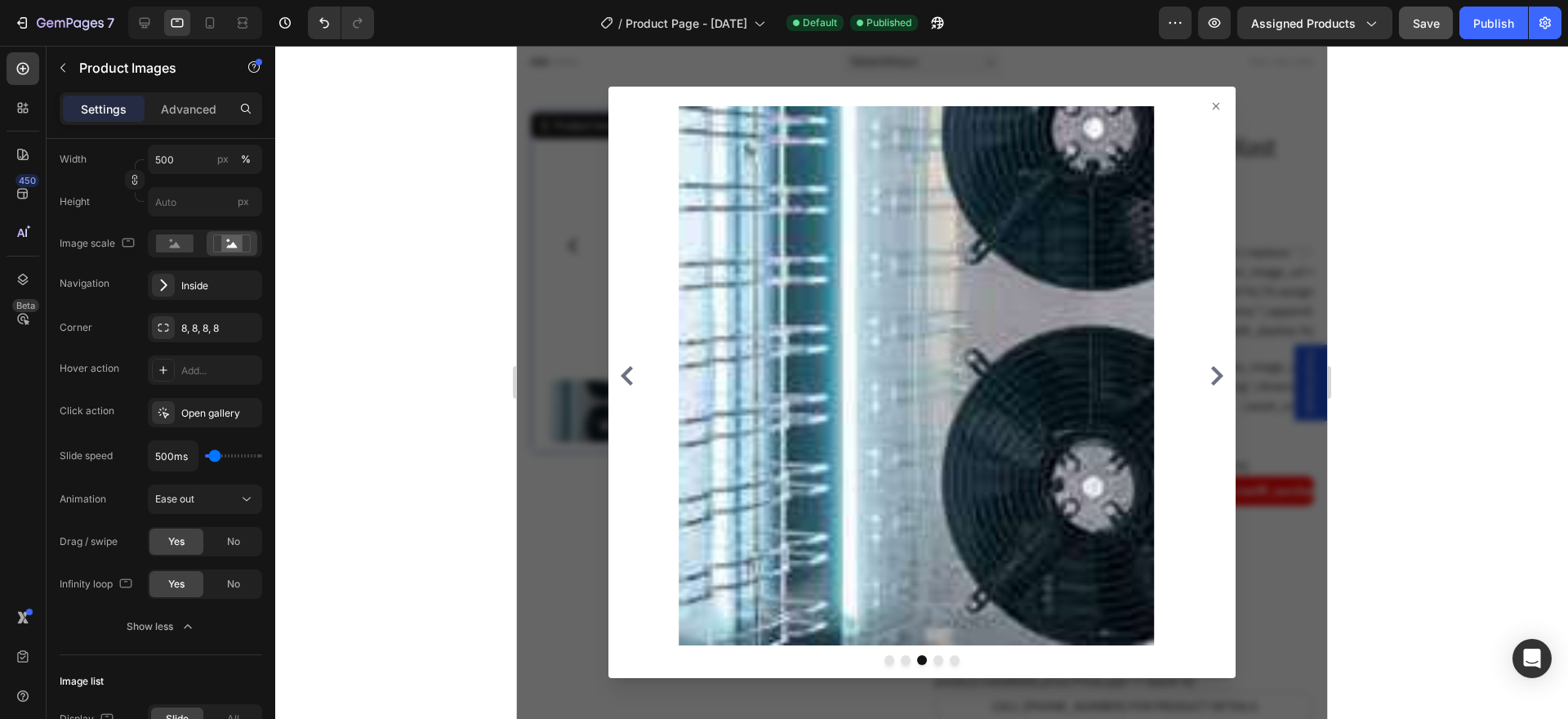
click at [1206, 377] on icon "Carousel Next Arrow" at bounding box center [1216, 376] width 20 height 20
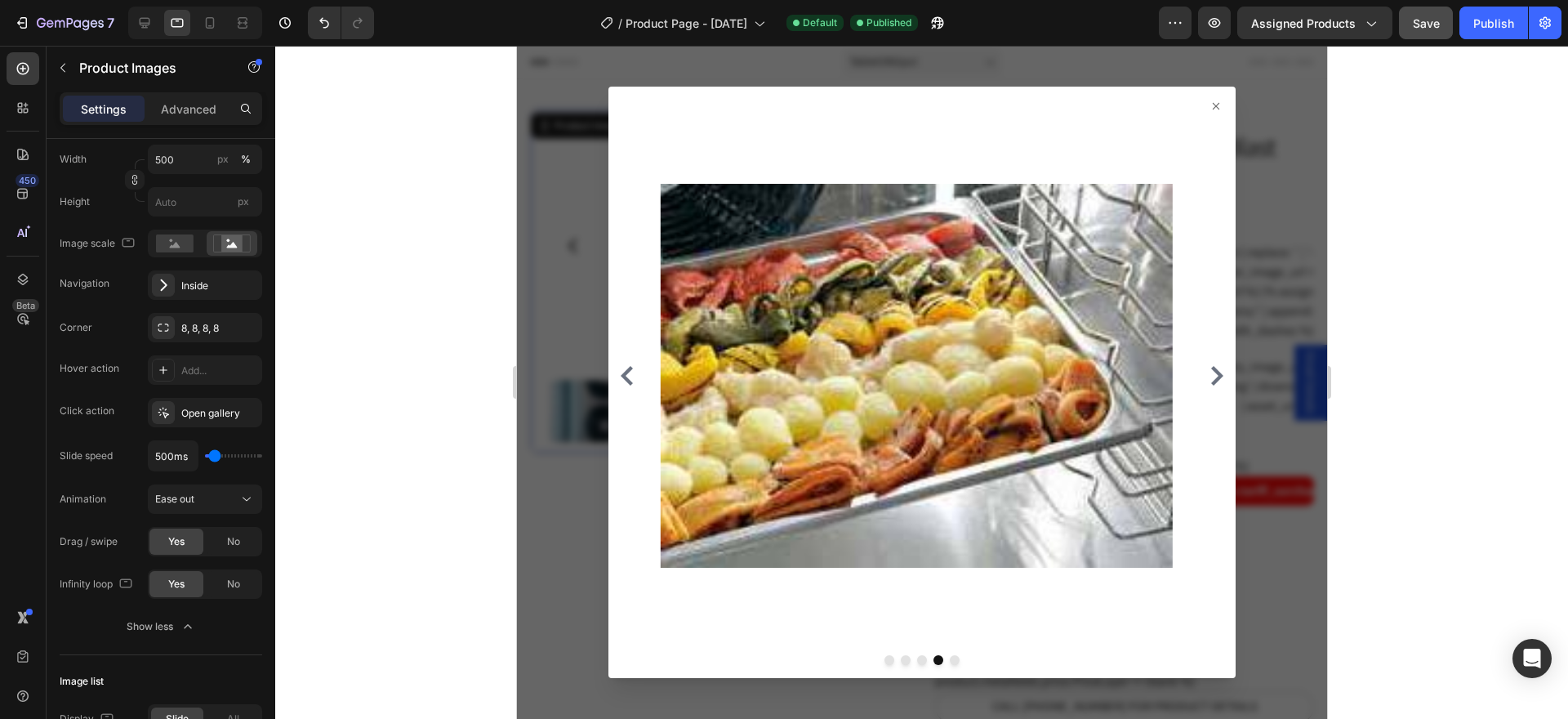
click at [1206, 377] on icon "Carousel Next Arrow" at bounding box center [1216, 376] width 20 height 20
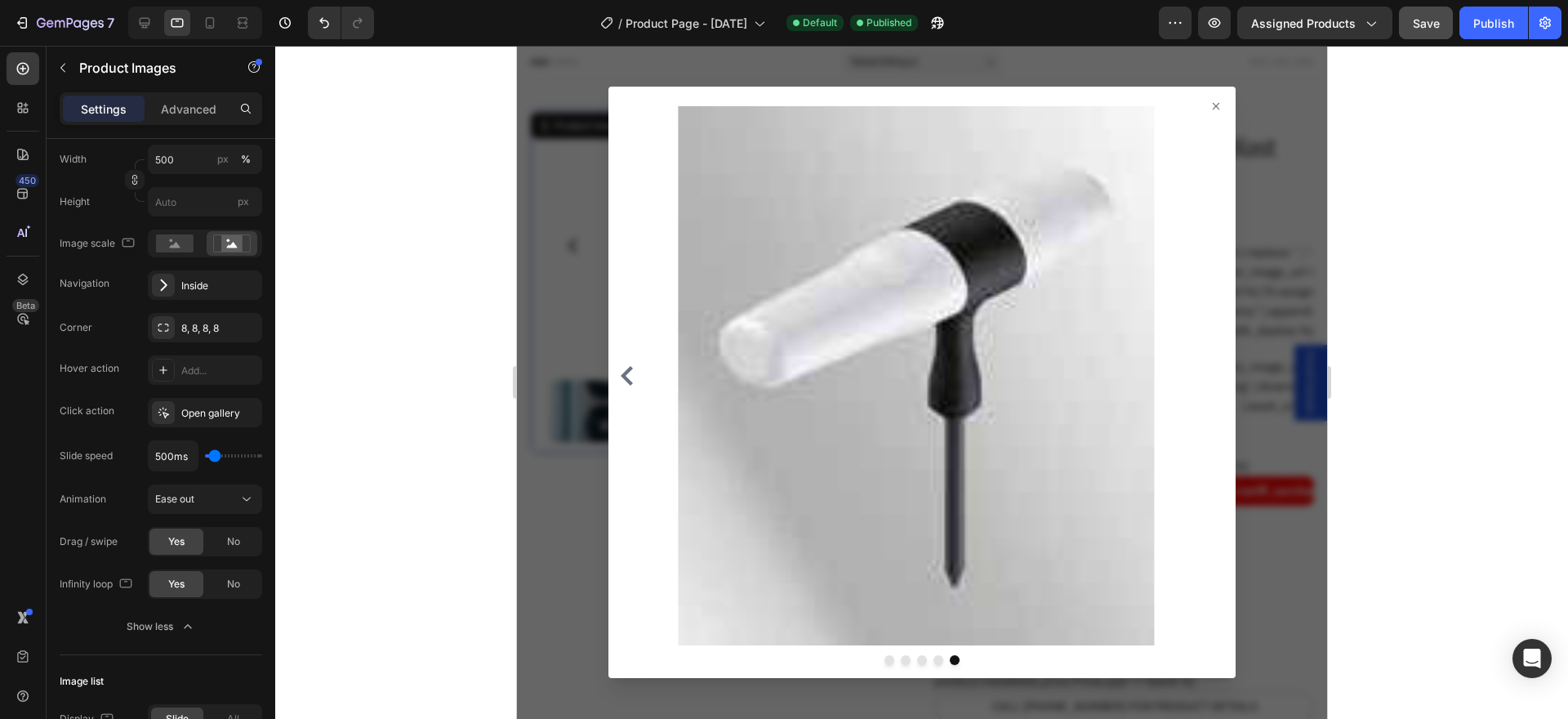
click at [1209, 98] on div at bounding box center [921, 382] width 627 height 590
click at [1209, 111] on icon at bounding box center [1215, 106] width 13 height 13
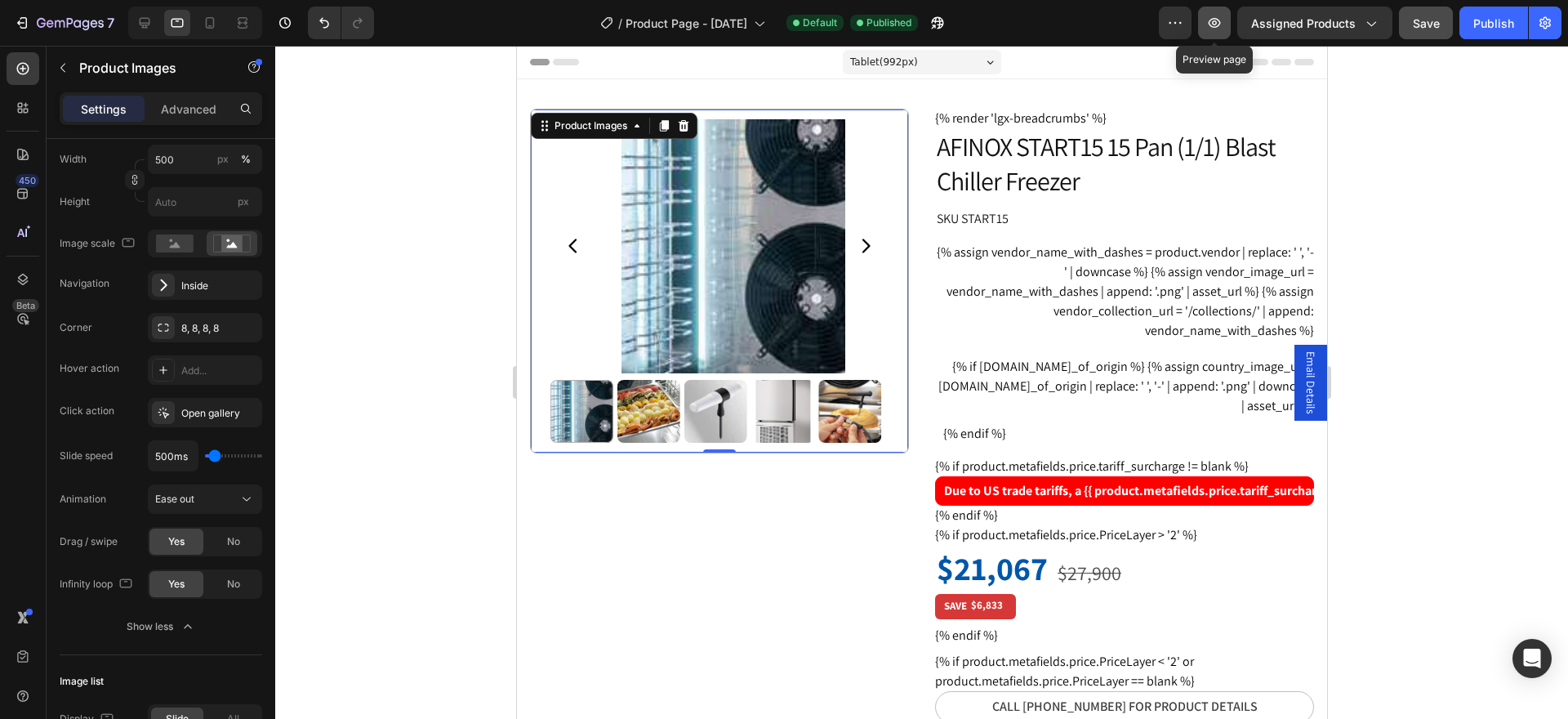
click at [1220, 23] on icon "button" at bounding box center [1215, 23] width 12 height 10
click at [169, 283] on icon at bounding box center [164, 285] width 17 height 17
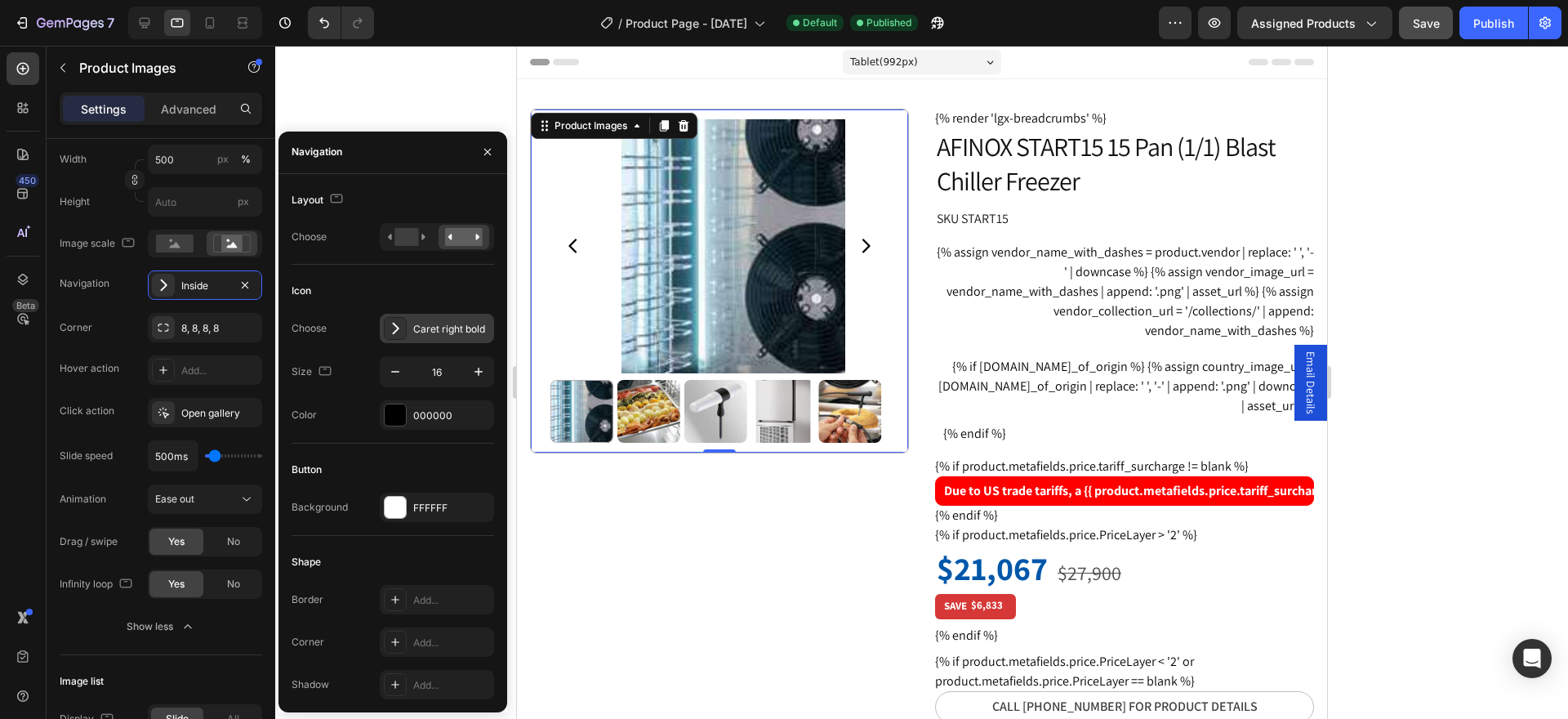
click at [396, 342] on div "Caret right bold" at bounding box center [437, 327] width 115 height 29
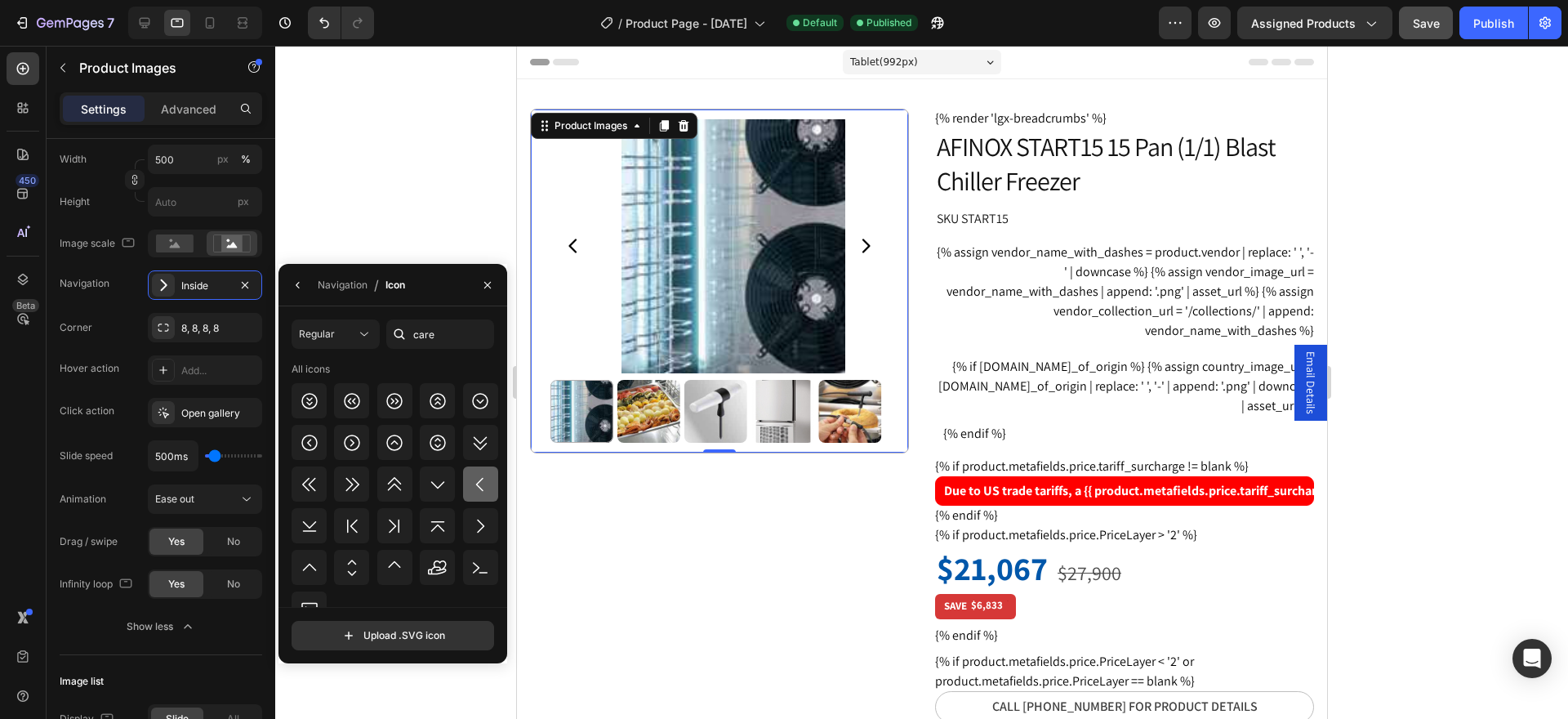
click at [488, 483] on div at bounding box center [481, 484] width 35 height 35
click at [438, 485] on icon at bounding box center [438, 485] width 20 height 20
click at [483, 485] on icon at bounding box center [481, 485] width 20 height 20
click at [471, 520] on icon at bounding box center [481, 526] width 20 height 20
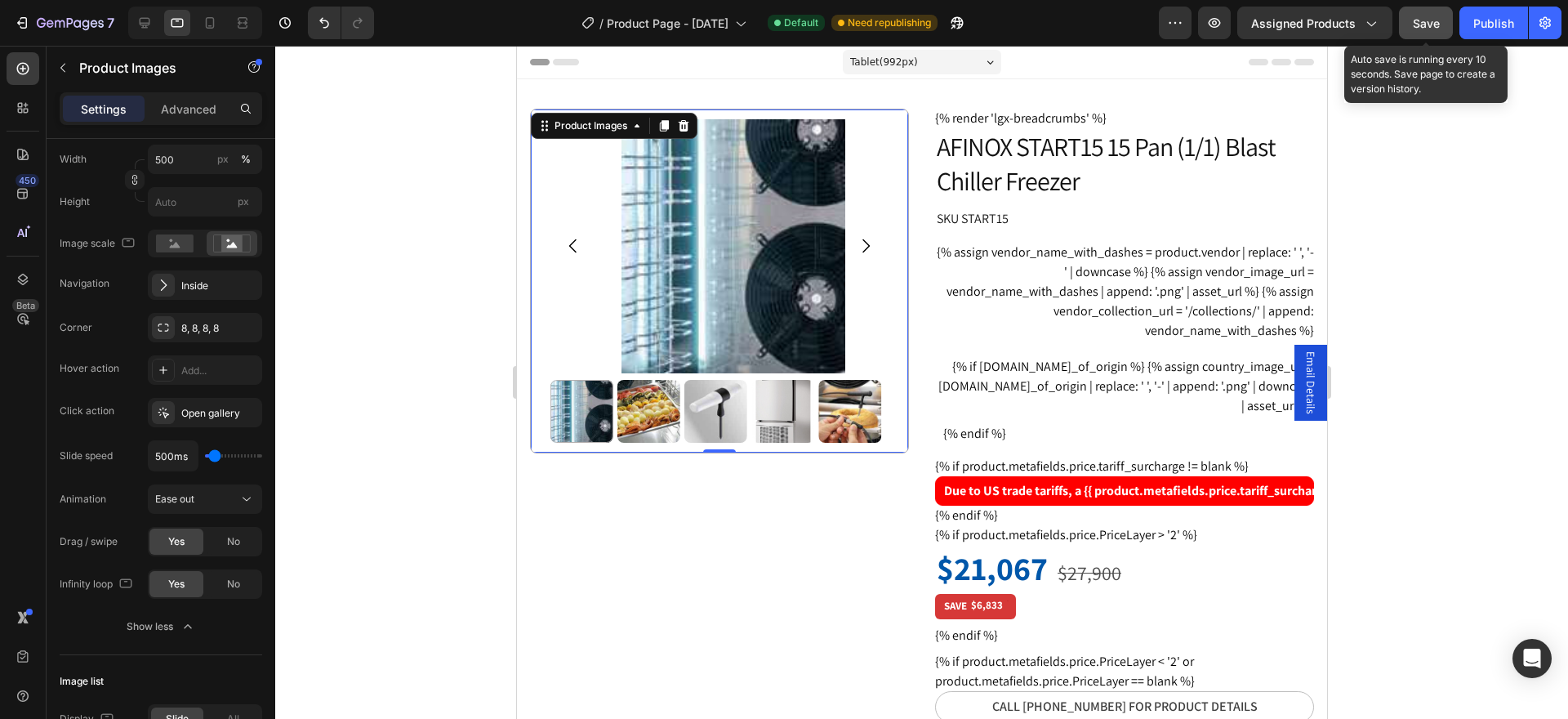
click at [1444, 19] on button "Save" at bounding box center [1426, 22] width 54 height 32
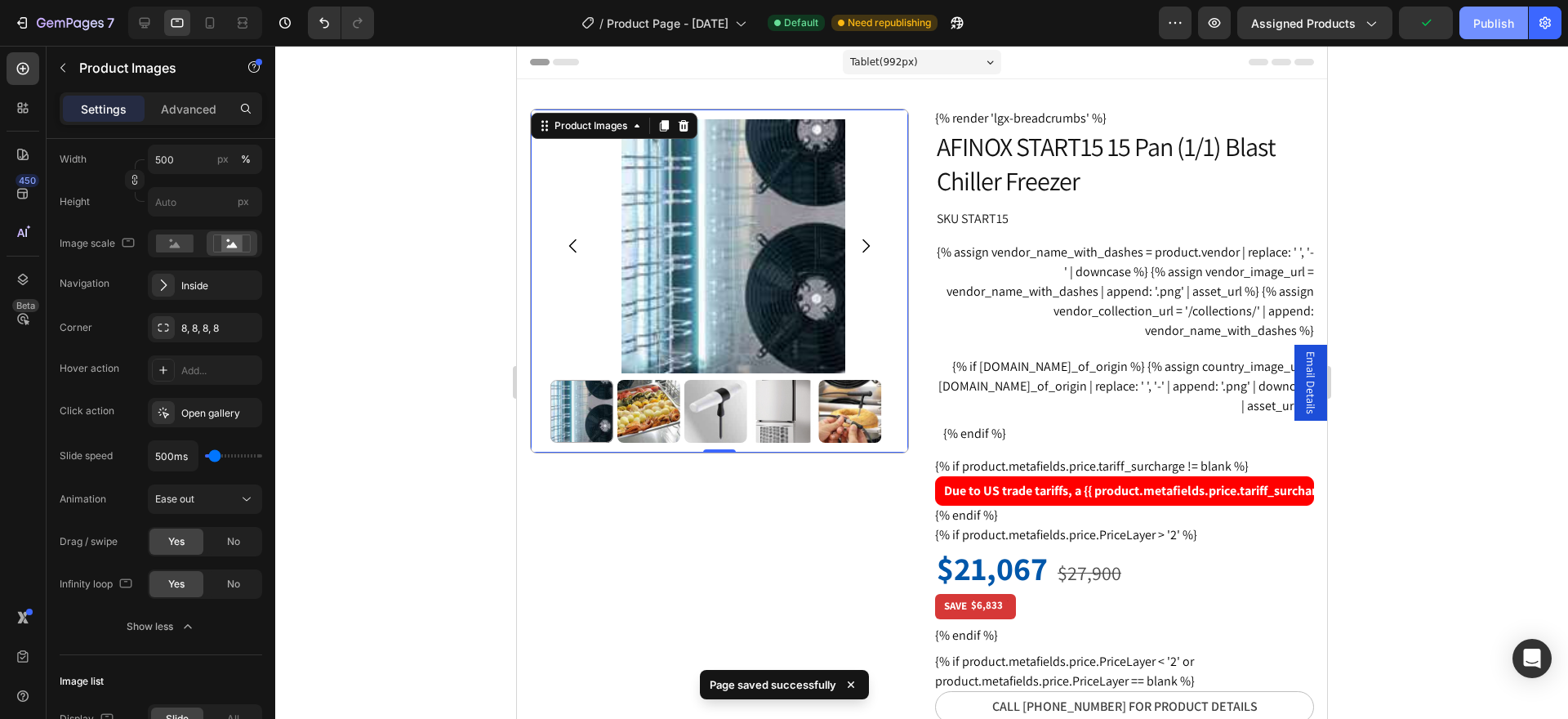
click at [1473, 27] on div "Publish" at bounding box center [1493, 23] width 41 height 17
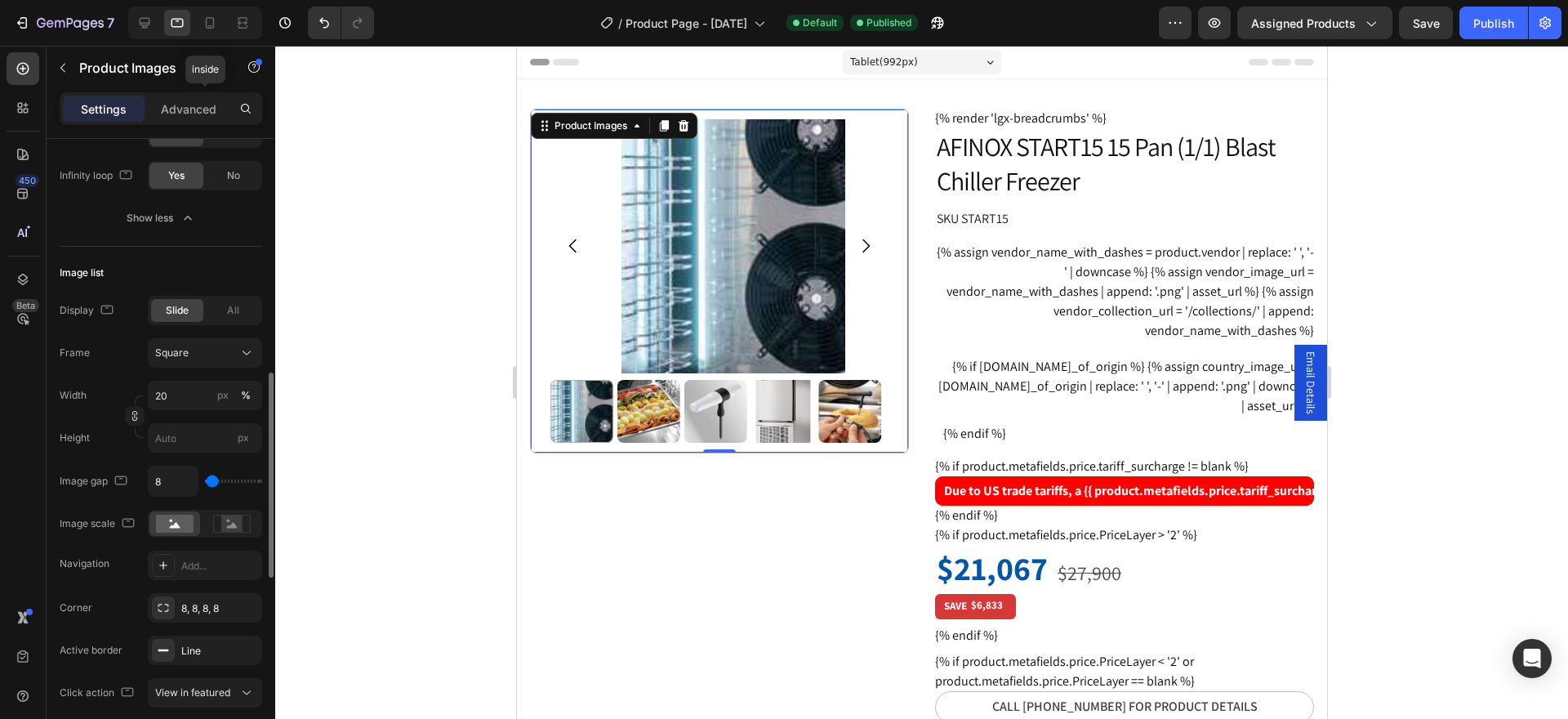
scroll to position [796, 0]
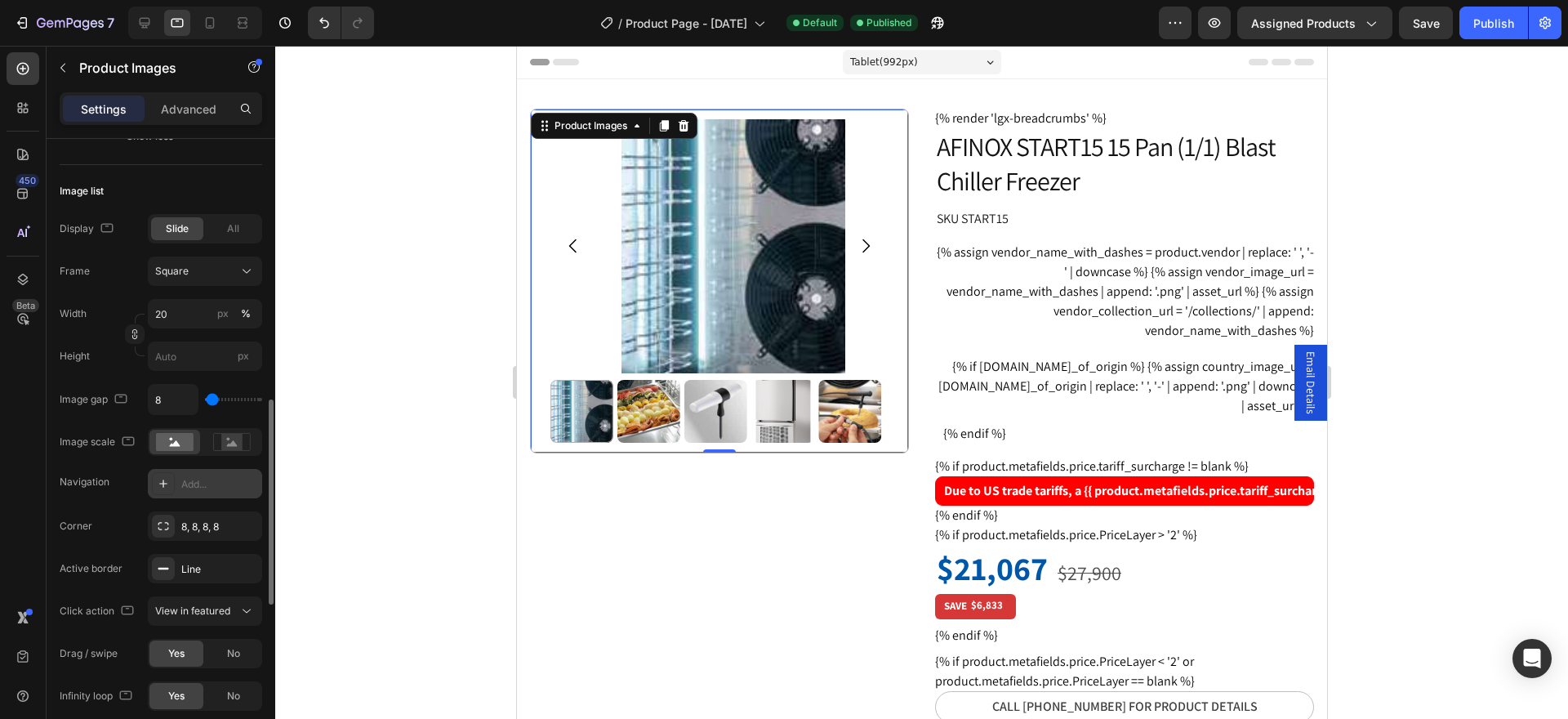
click at [187, 486] on div "Add..." at bounding box center [219, 485] width 76 height 15
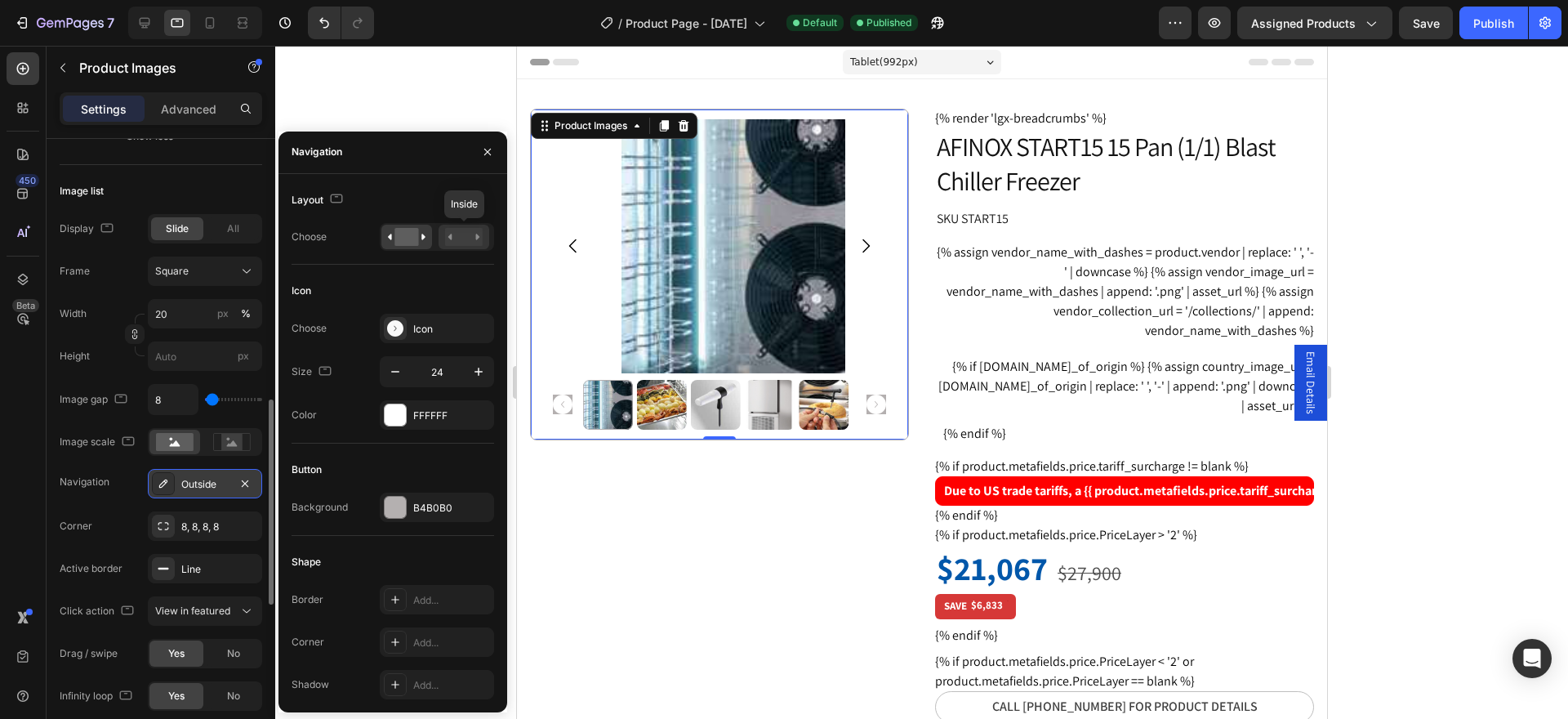
click at [467, 234] on rect at bounding box center [463, 237] width 37 height 18
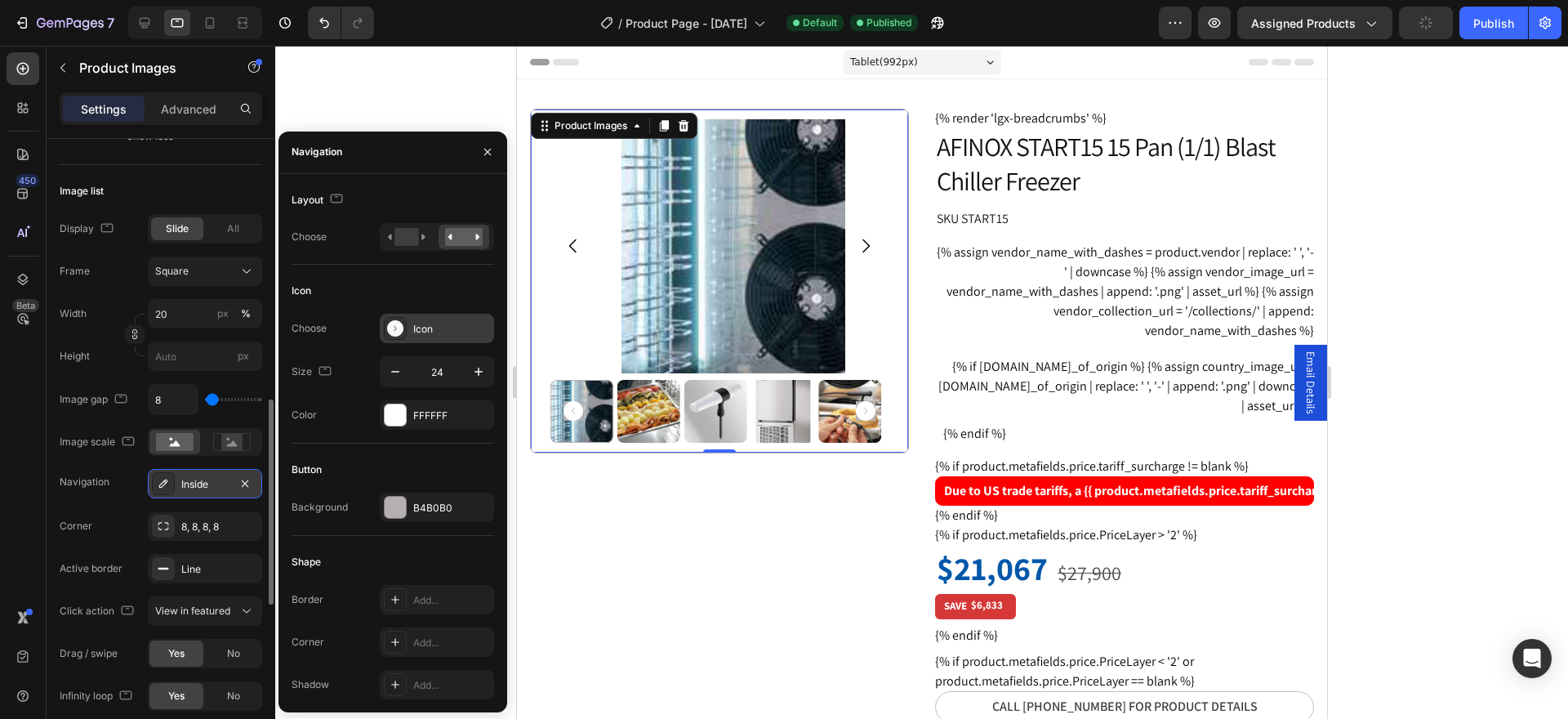
click at [399, 332] on icon at bounding box center [396, 328] width 17 height 17
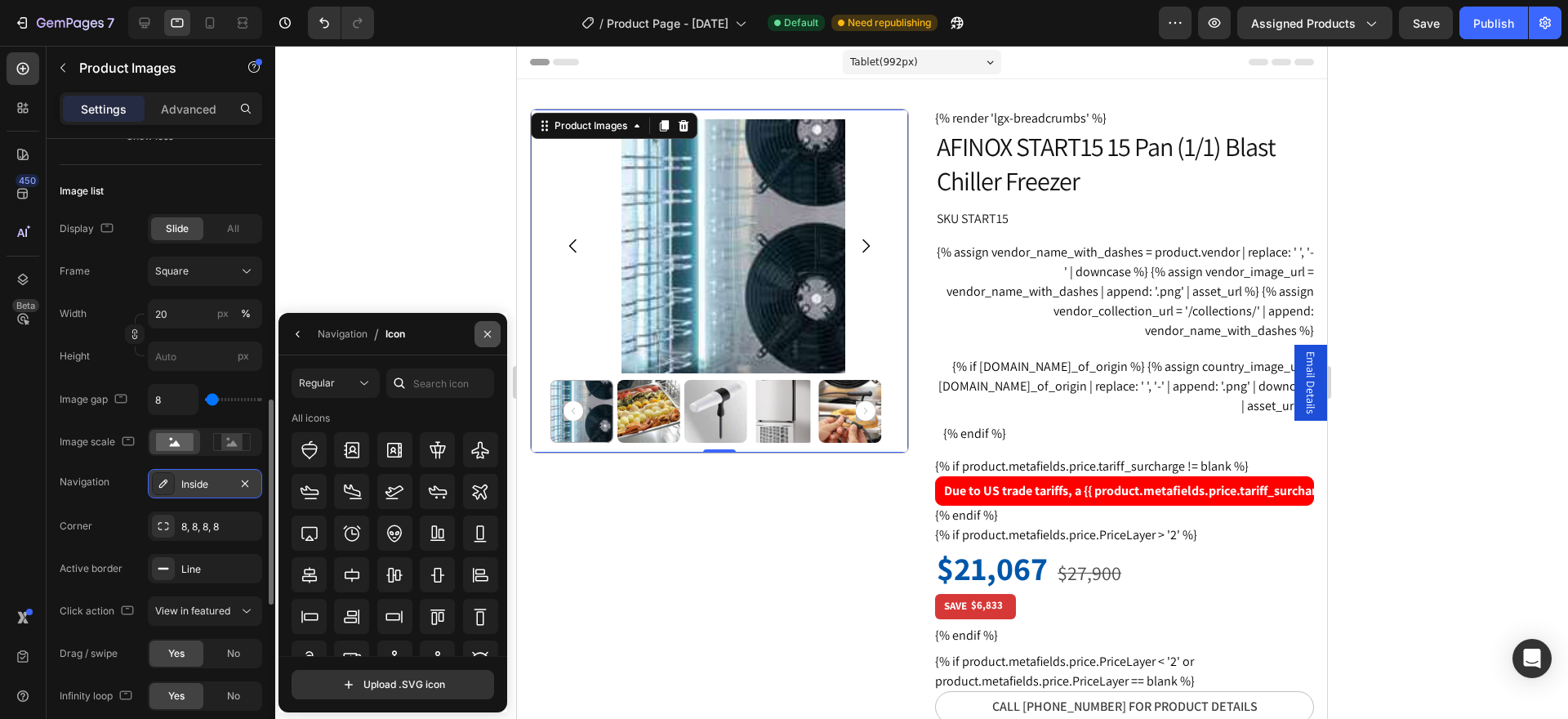
click at [481, 337] on icon "button" at bounding box center [488, 334] width 13 height 13
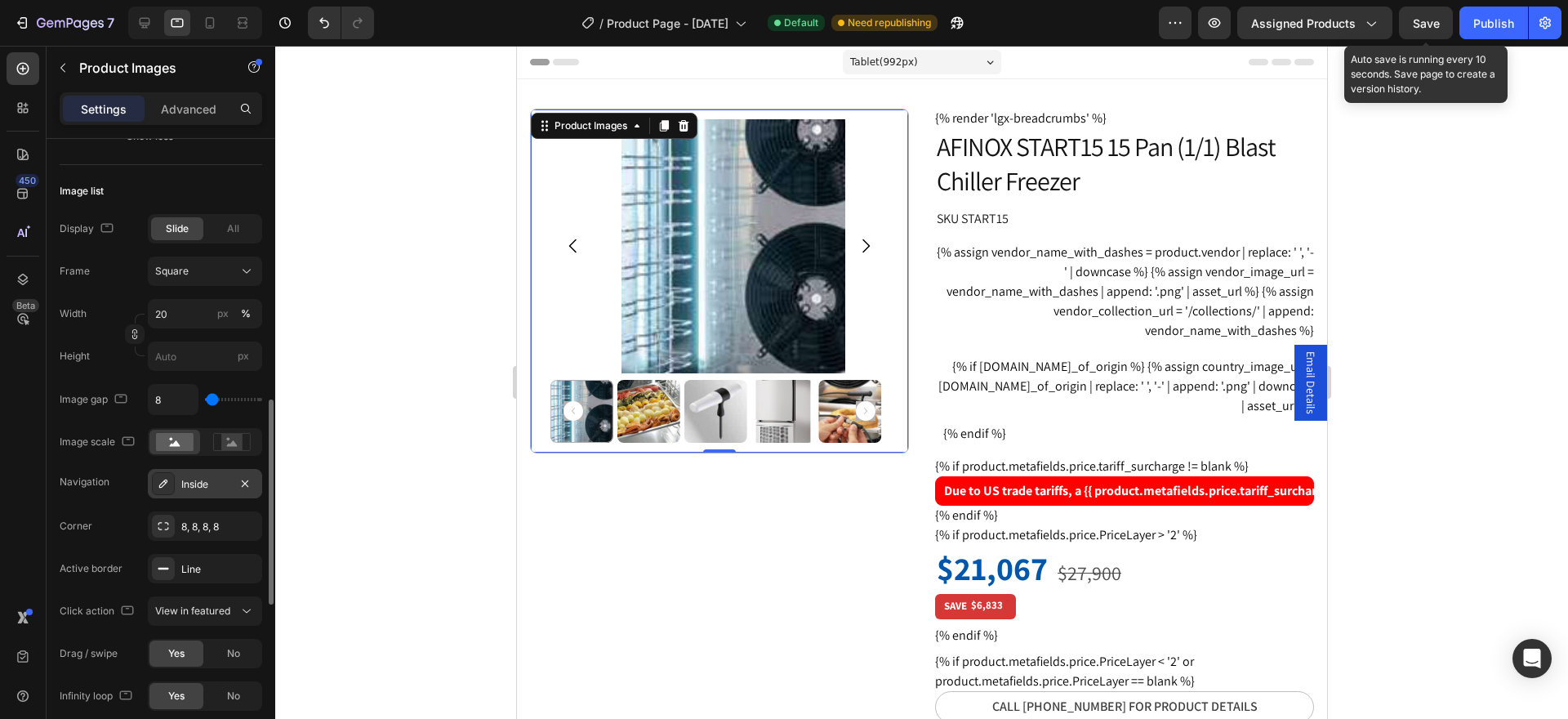
click at [1433, 25] on span "Save" at bounding box center [1427, 23] width 27 height 14
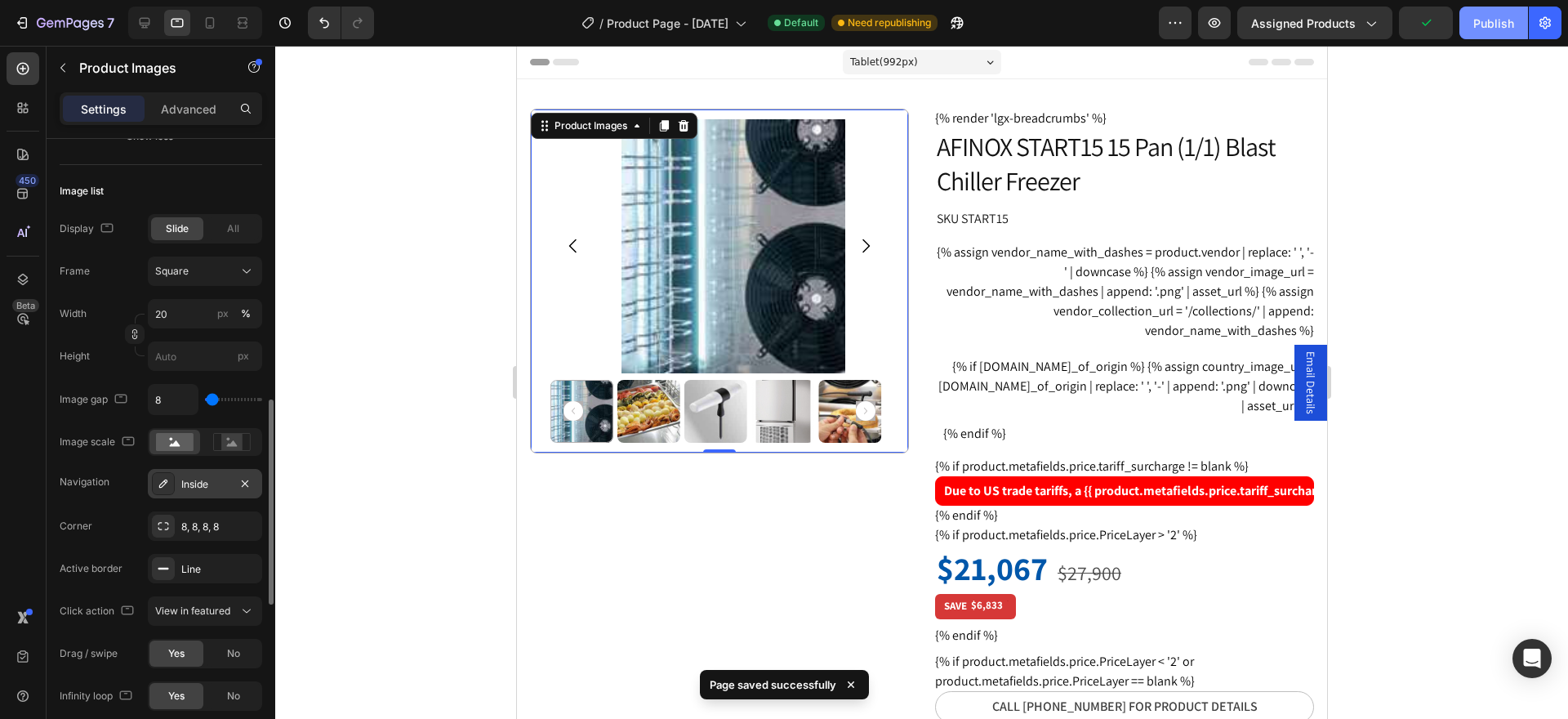
click at [1487, 25] on div "Publish" at bounding box center [1493, 23] width 41 height 17
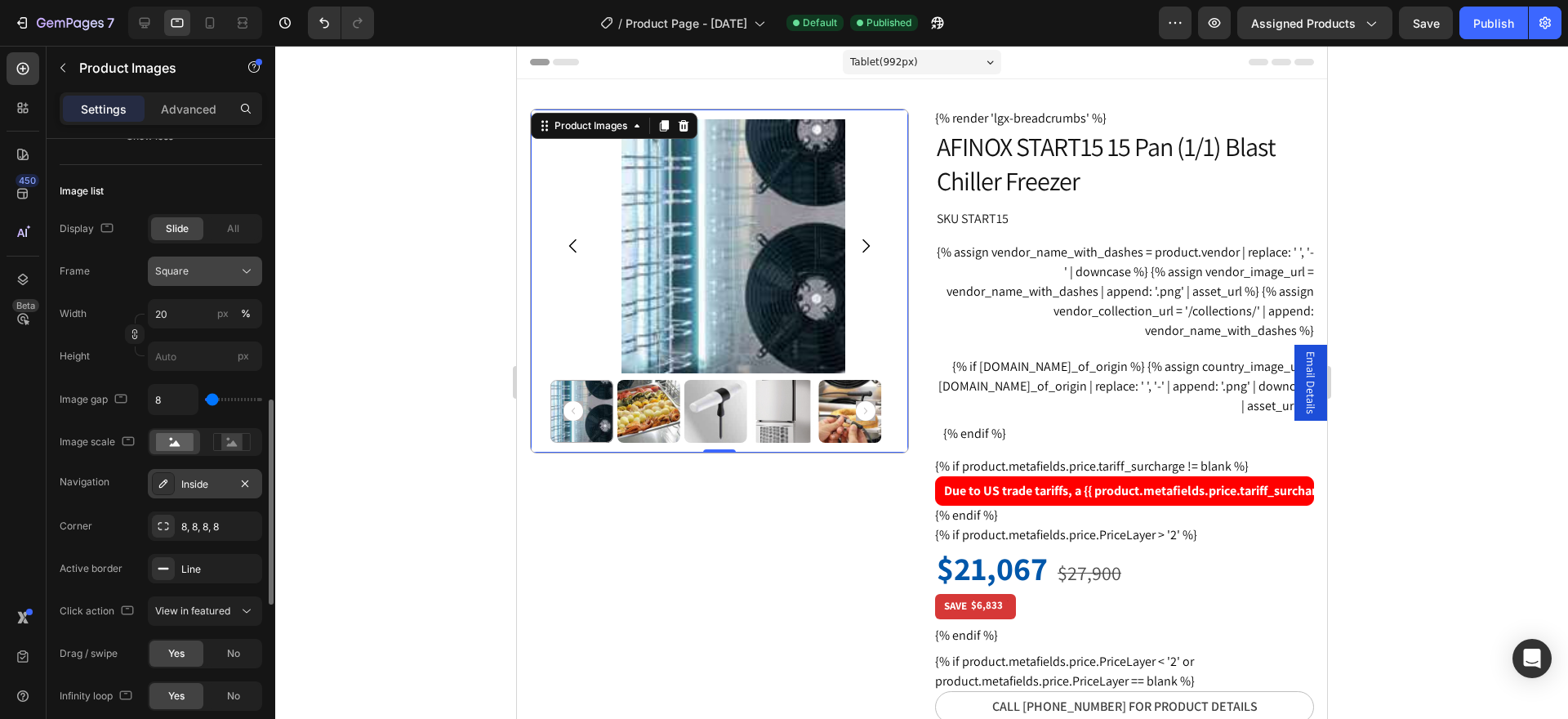
click at [244, 274] on icon at bounding box center [247, 271] width 17 height 17
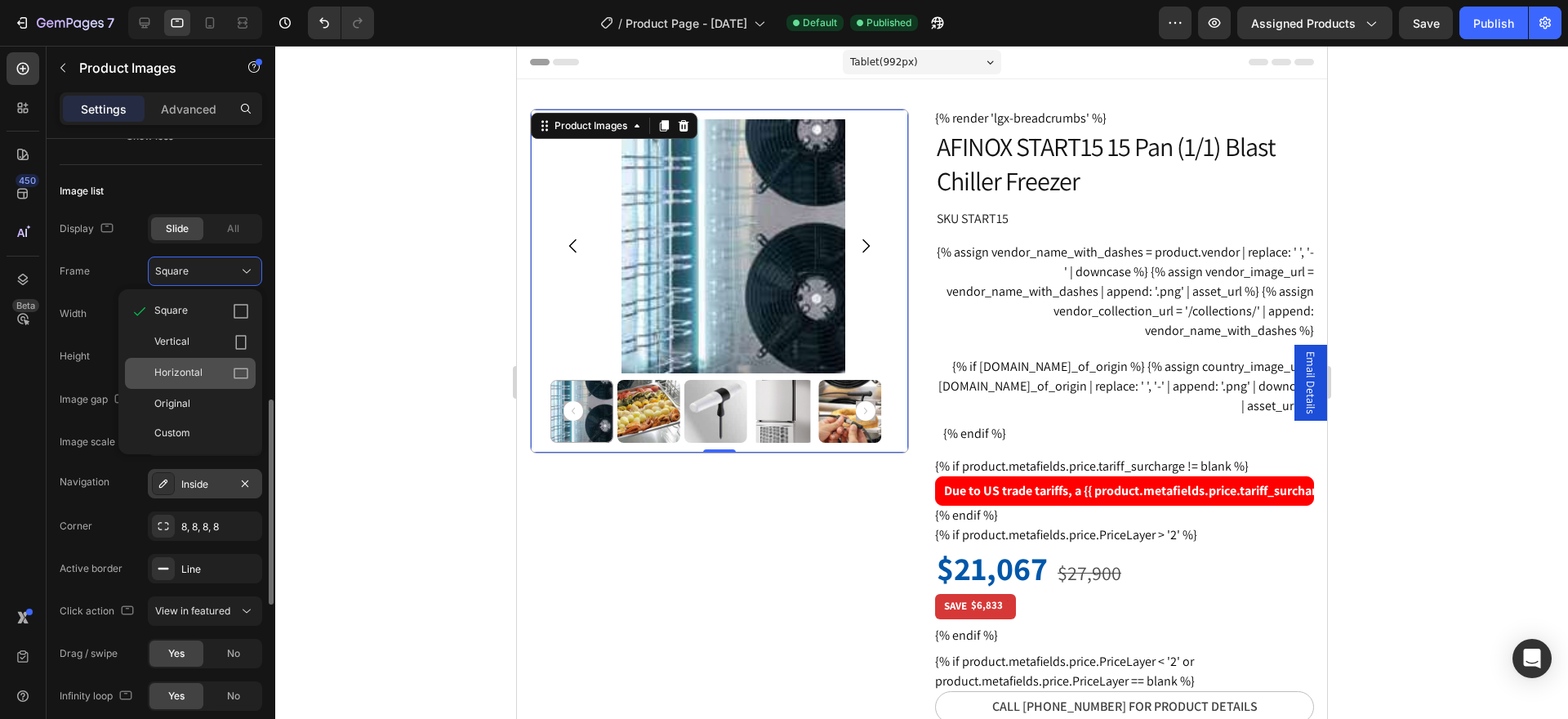
click at [224, 370] on div "Horizontal" at bounding box center [202, 373] width 95 height 17
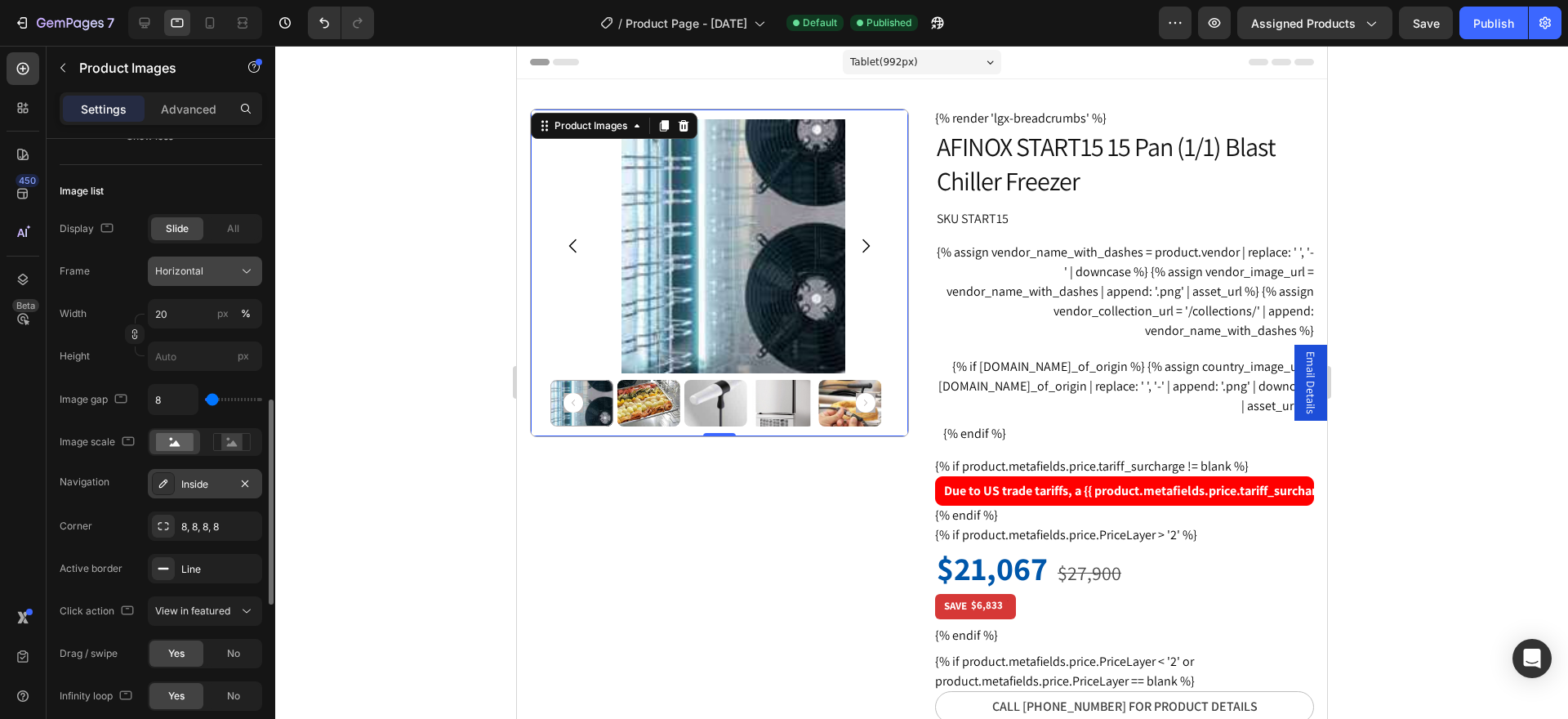
click at [243, 276] on icon at bounding box center [247, 271] width 17 height 17
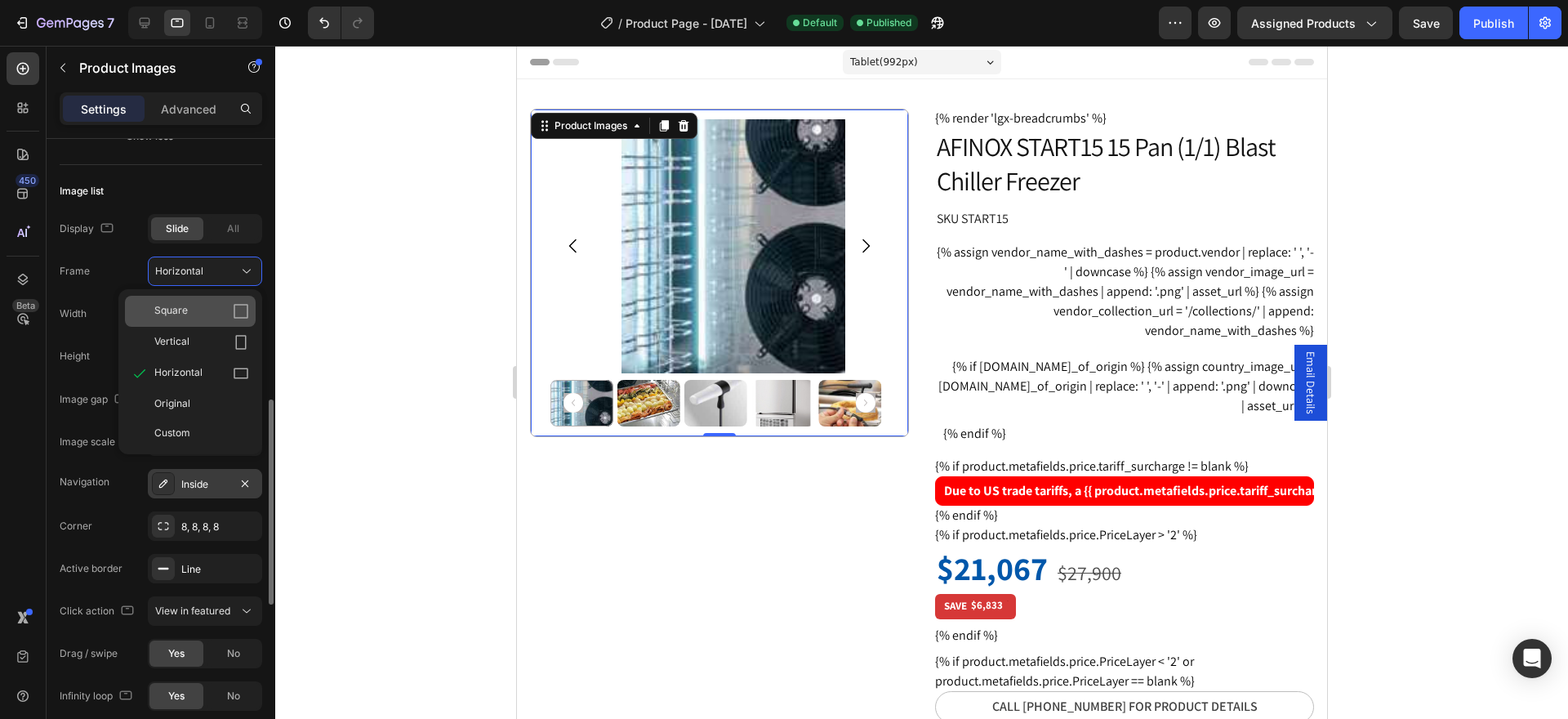
click at [185, 317] on span "Square" at bounding box center [171, 311] width 33 height 17
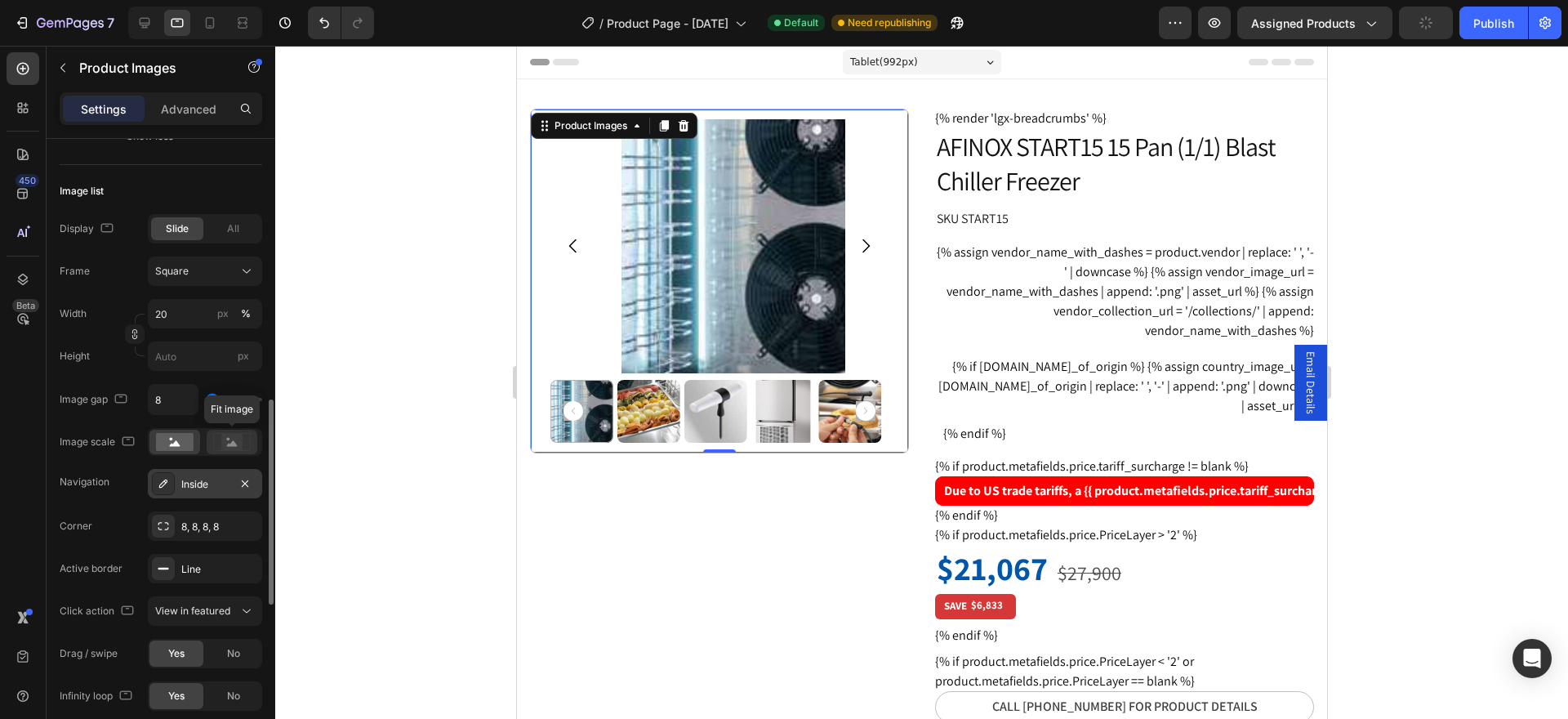
click at [229, 447] on rect at bounding box center [232, 442] width 22 height 17
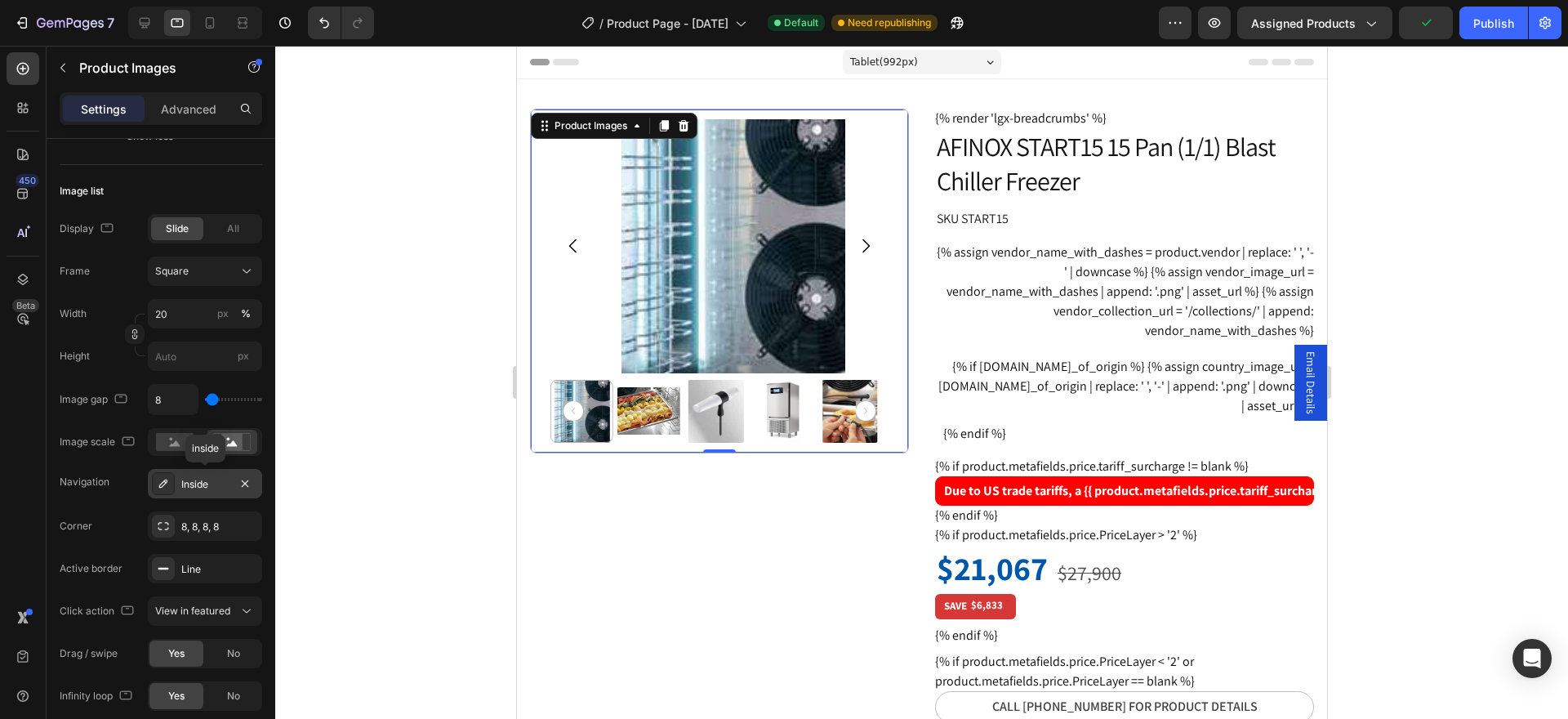
click at [194, 477] on div "Inside" at bounding box center [205, 485] width 47 height 15
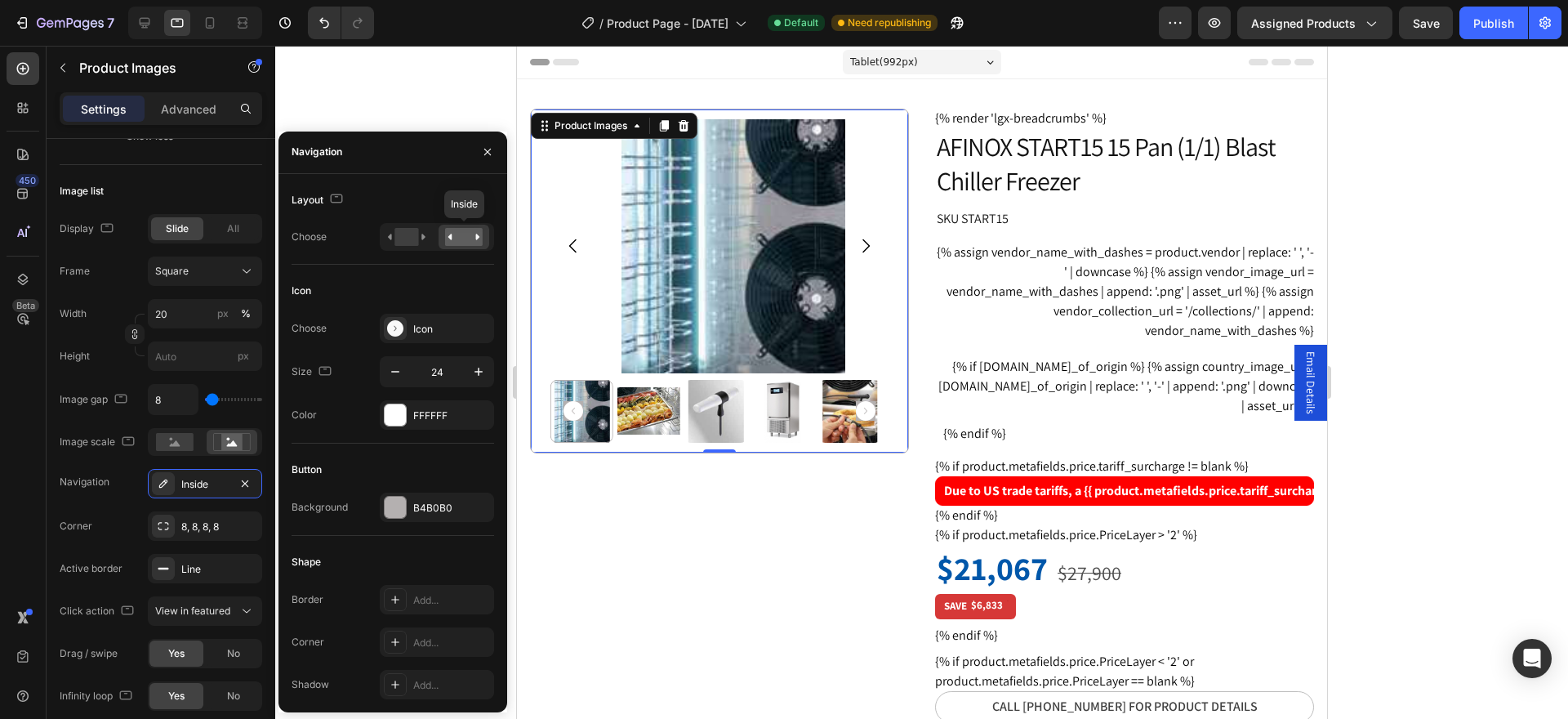
click at [464, 241] on rect at bounding box center [463, 237] width 37 height 18
click at [411, 239] on rect at bounding box center [406, 237] width 23 height 18
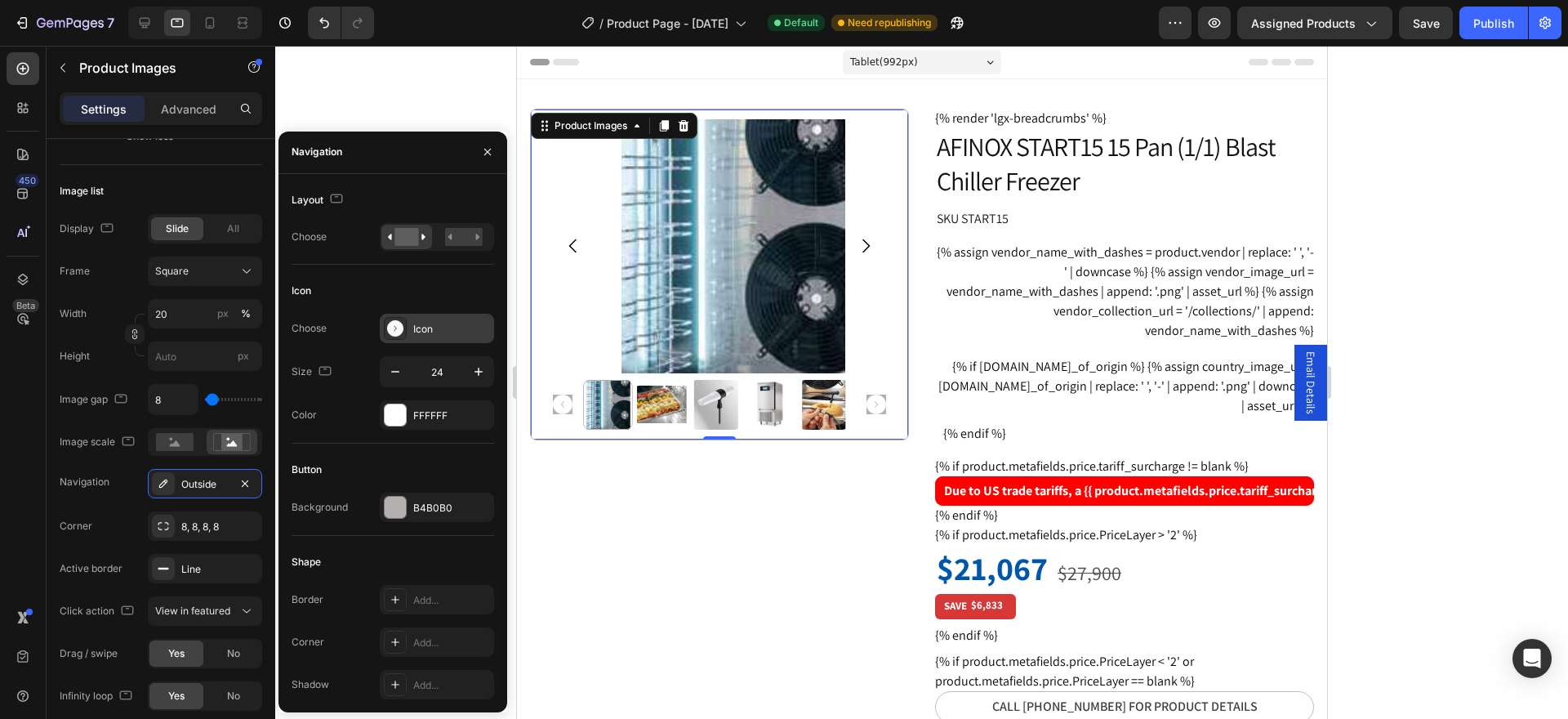
click at [402, 329] on icon at bounding box center [396, 328] width 17 height 17
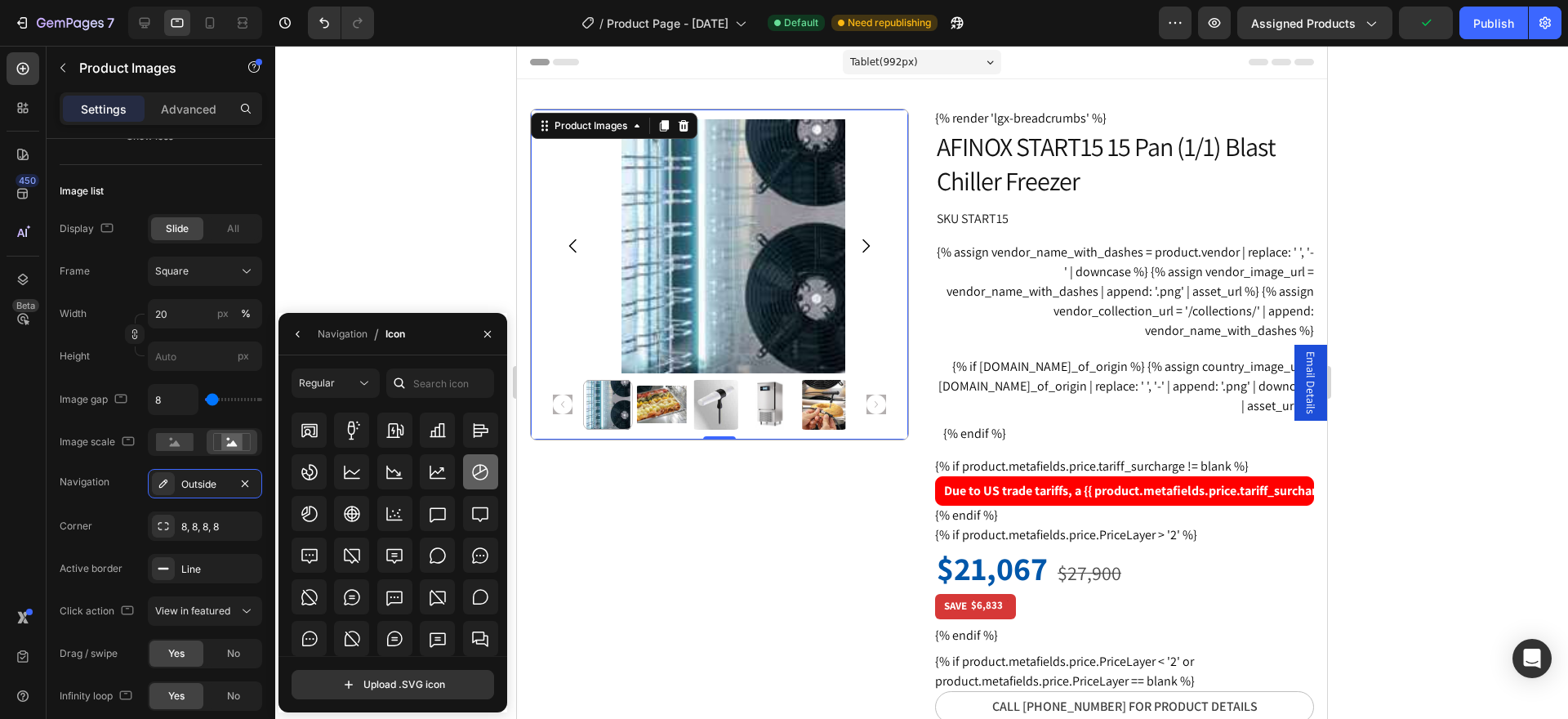
scroll to position [2123, 0]
click at [314, 472] on icon at bounding box center [310, 471] width 20 height 20
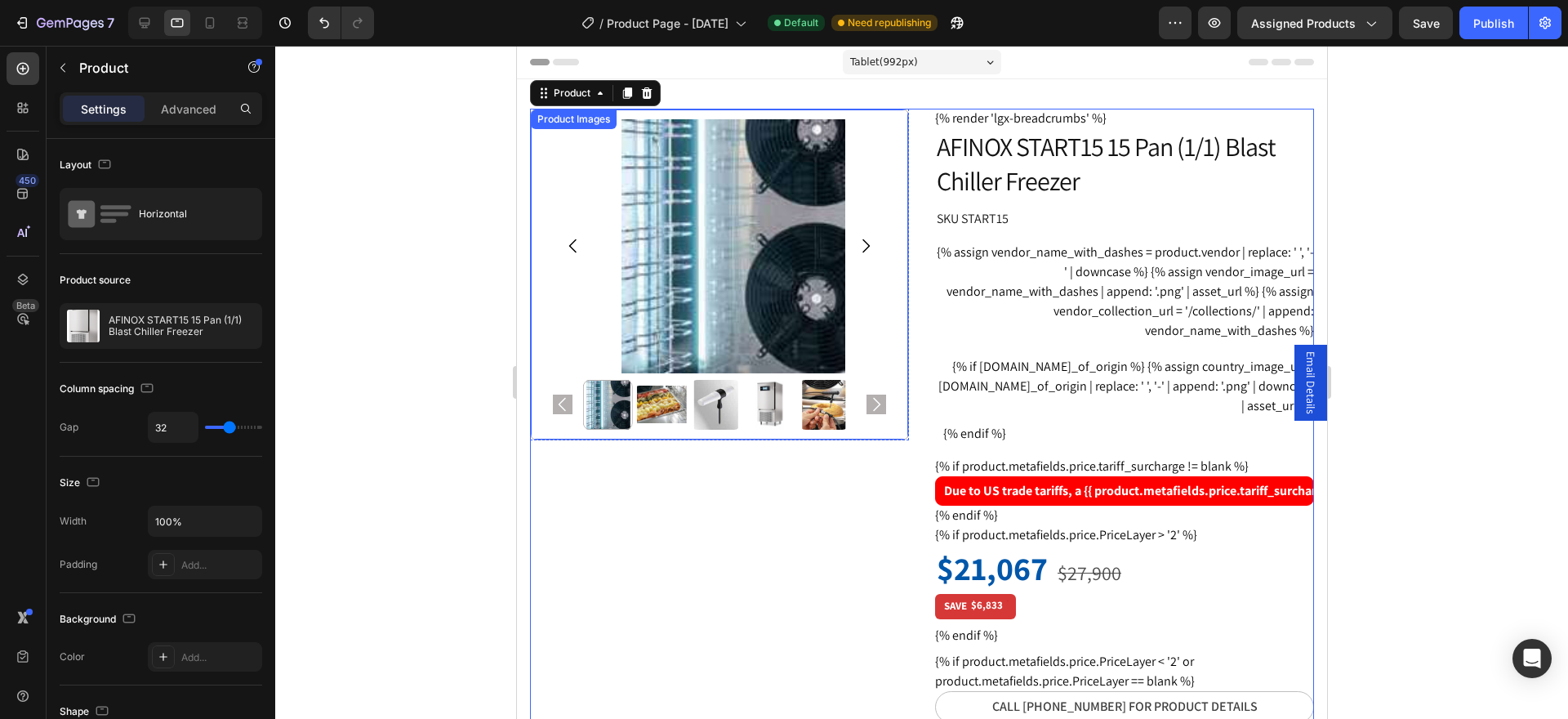
click at [749, 401] on img at bounding box center [769, 405] width 50 height 50
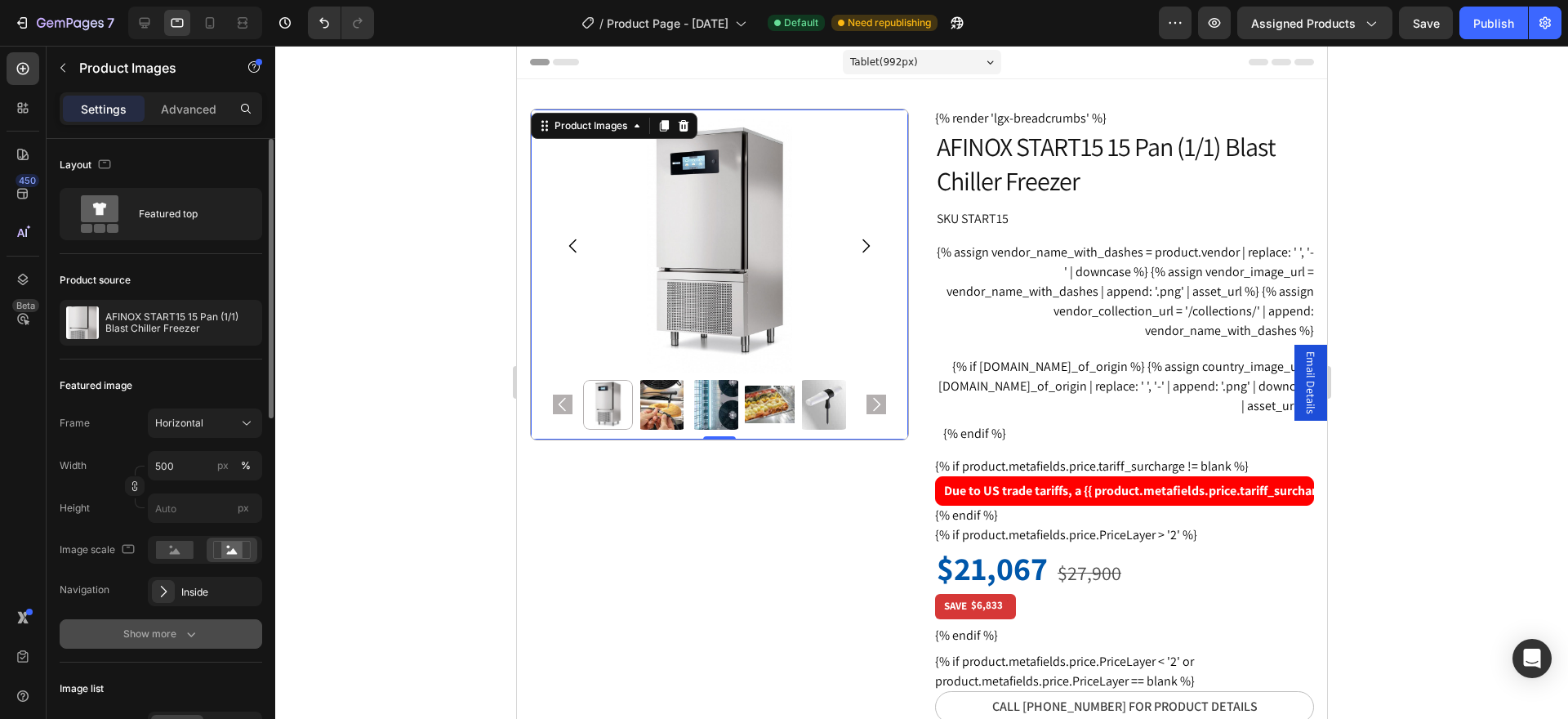
click at [176, 633] on div "Show more" at bounding box center [160, 634] width 76 height 17
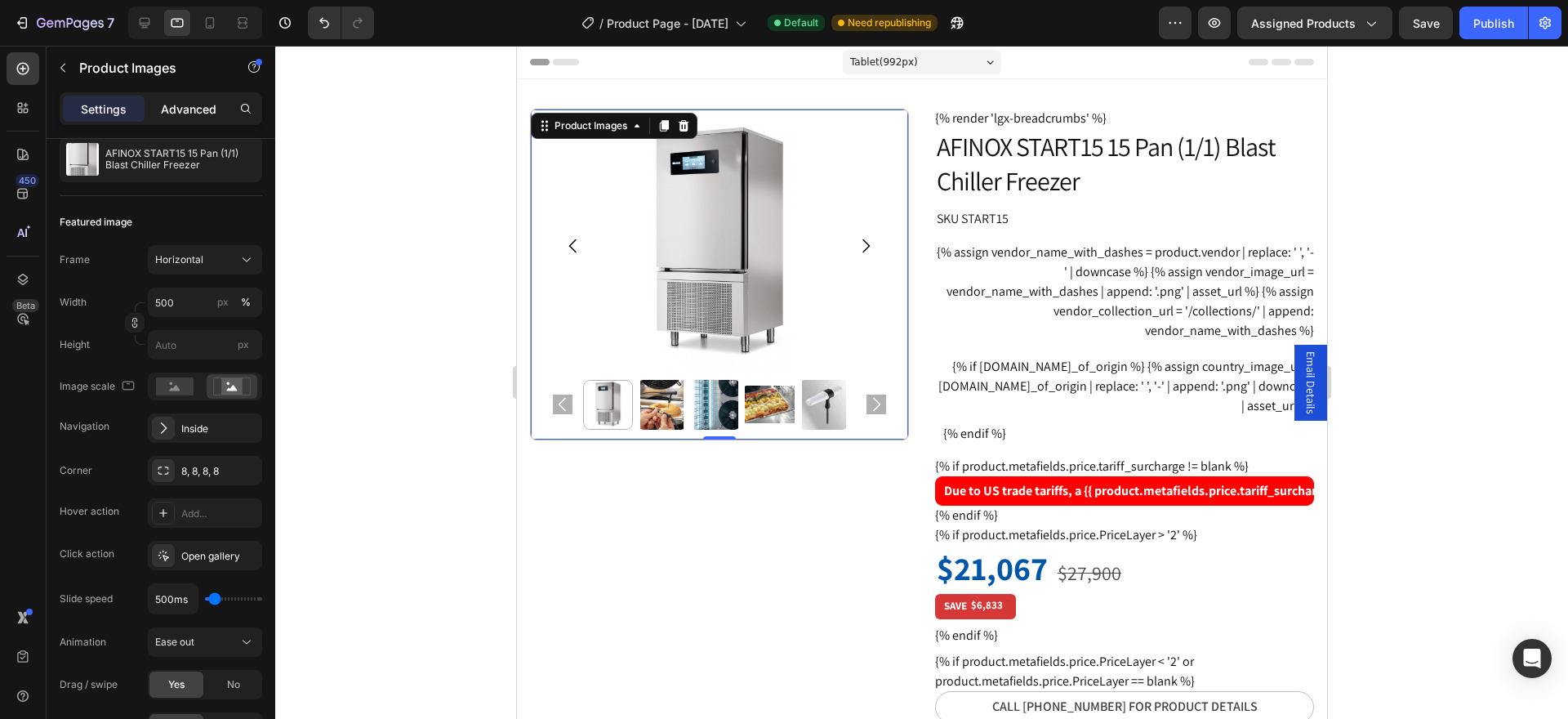
click at [186, 101] on p "Advanced" at bounding box center [189, 109] width 56 height 17
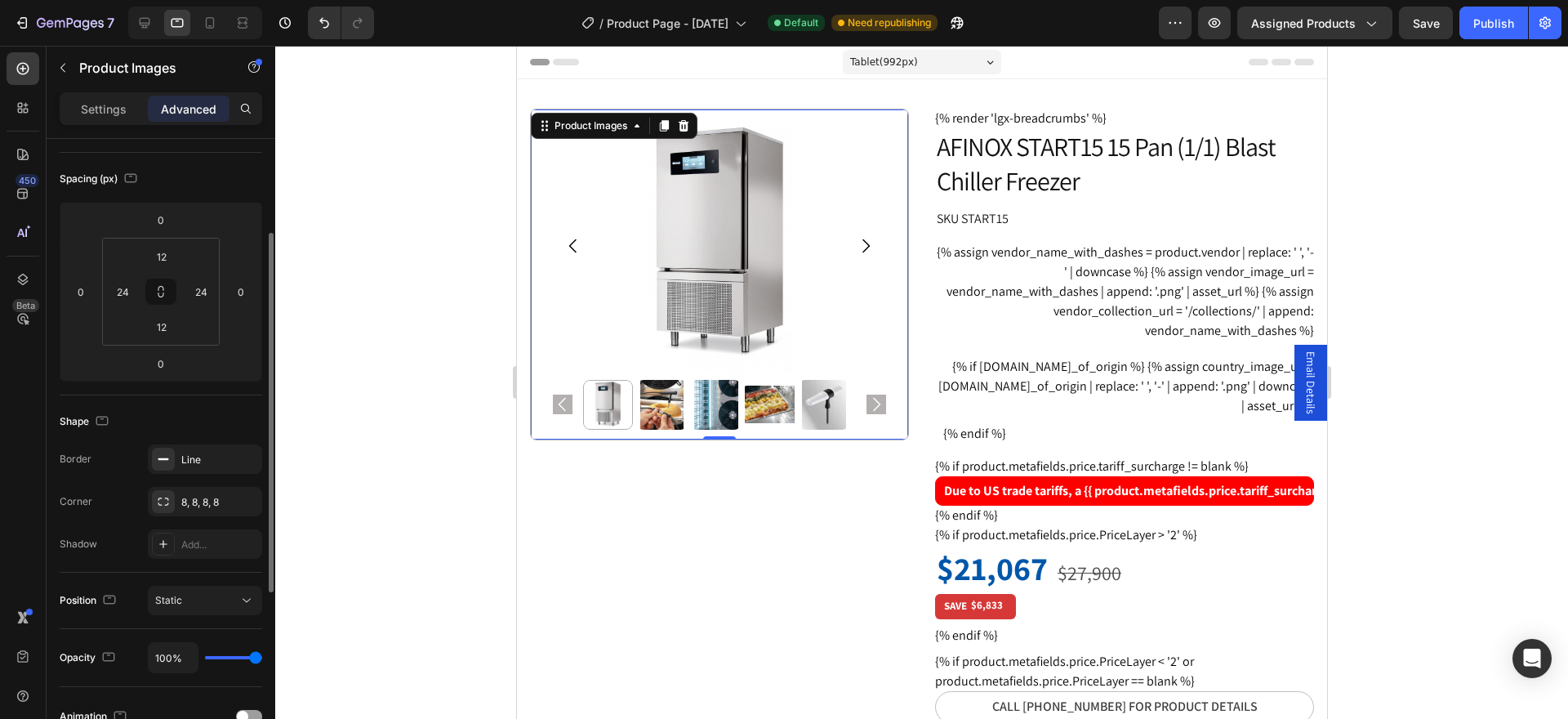
type input "2%"
type input "2"
type input "0%"
type input "0"
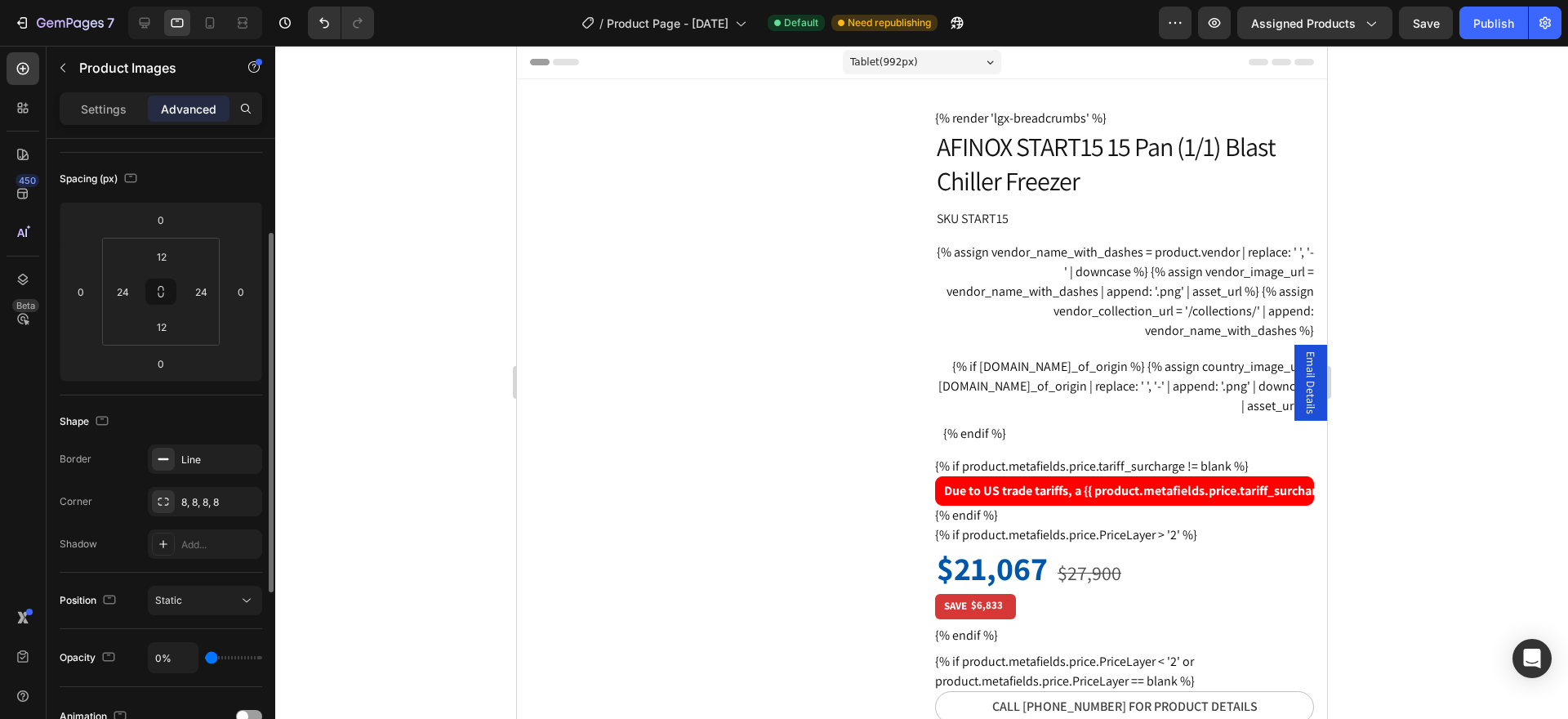
type input "100%"
type input "100"
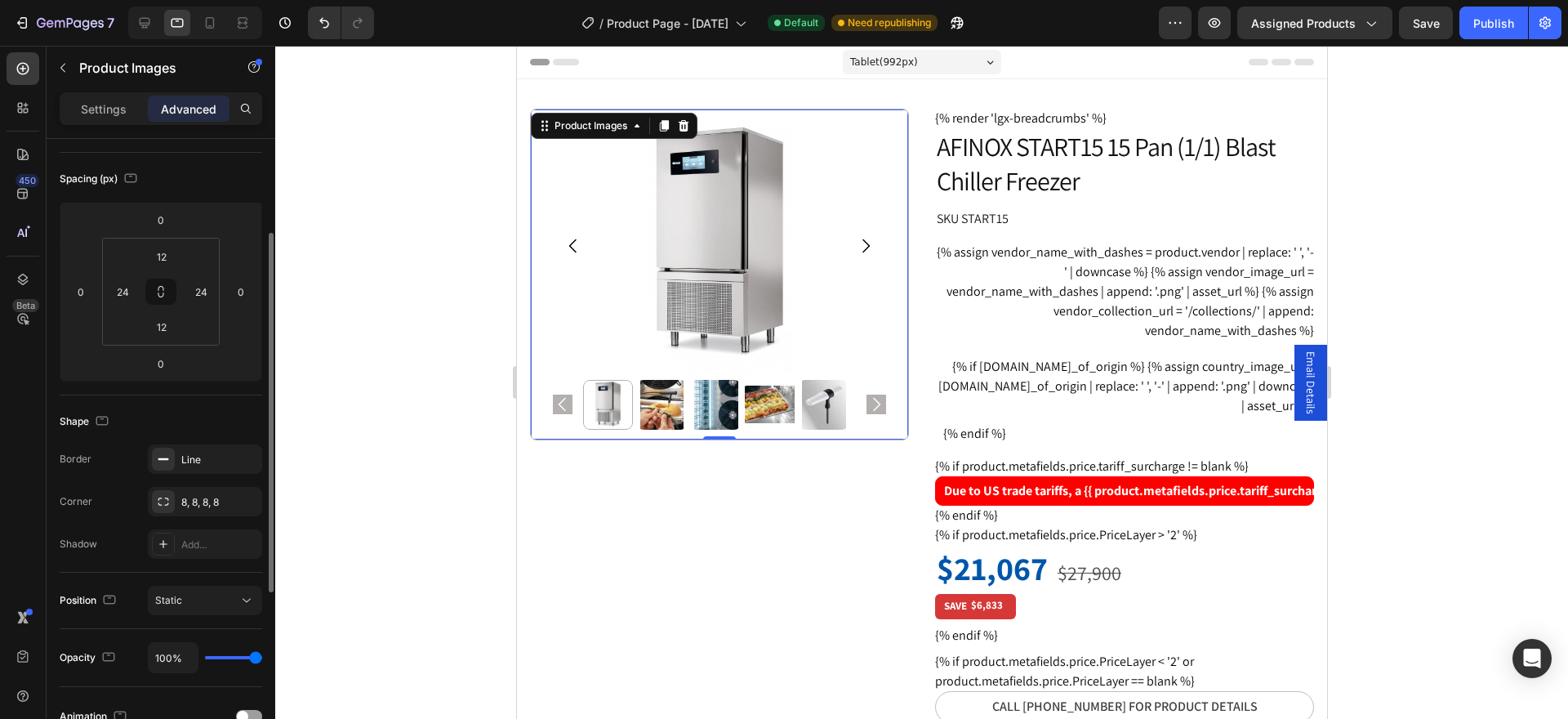
drag, startPoint x: 251, startPoint y: 654, endPoint x: 279, endPoint y: 657, distance: 28.2
click at [262, 657] on input "range" at bounding box center [234, 657] width 57 height 3
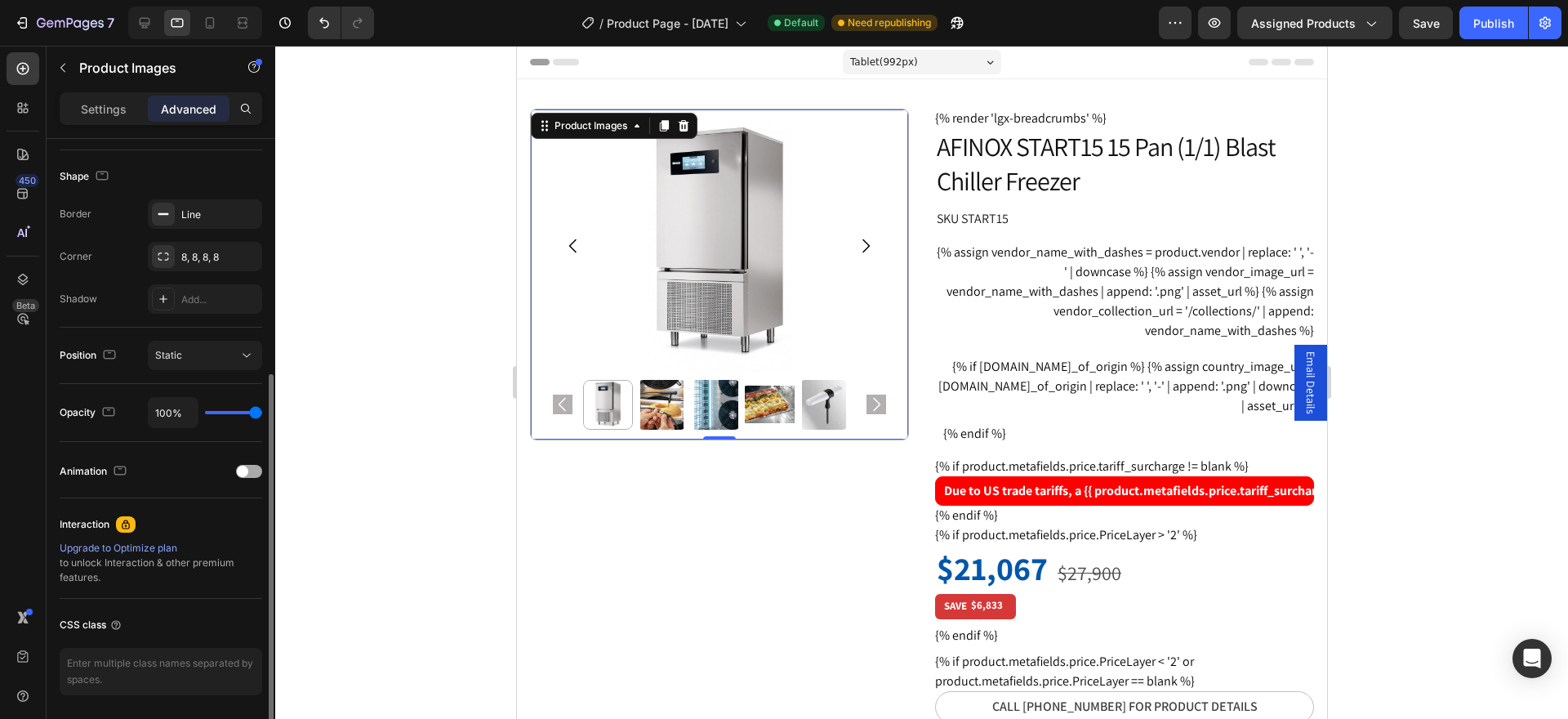
scroll to position [245, 0]
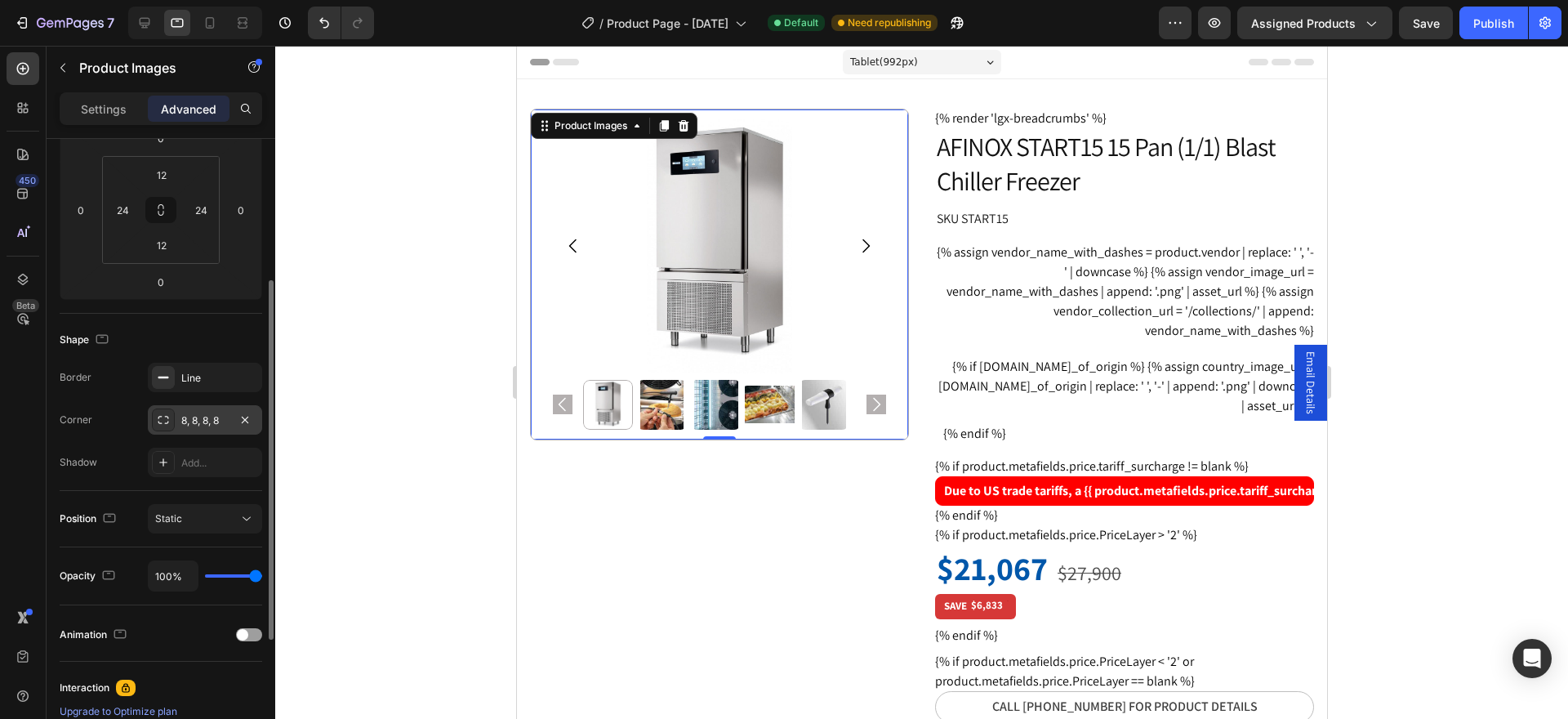
click at [218, 410] on div "8, 8, 8, 8" at bounding box center [205, 419] width 115 height 29
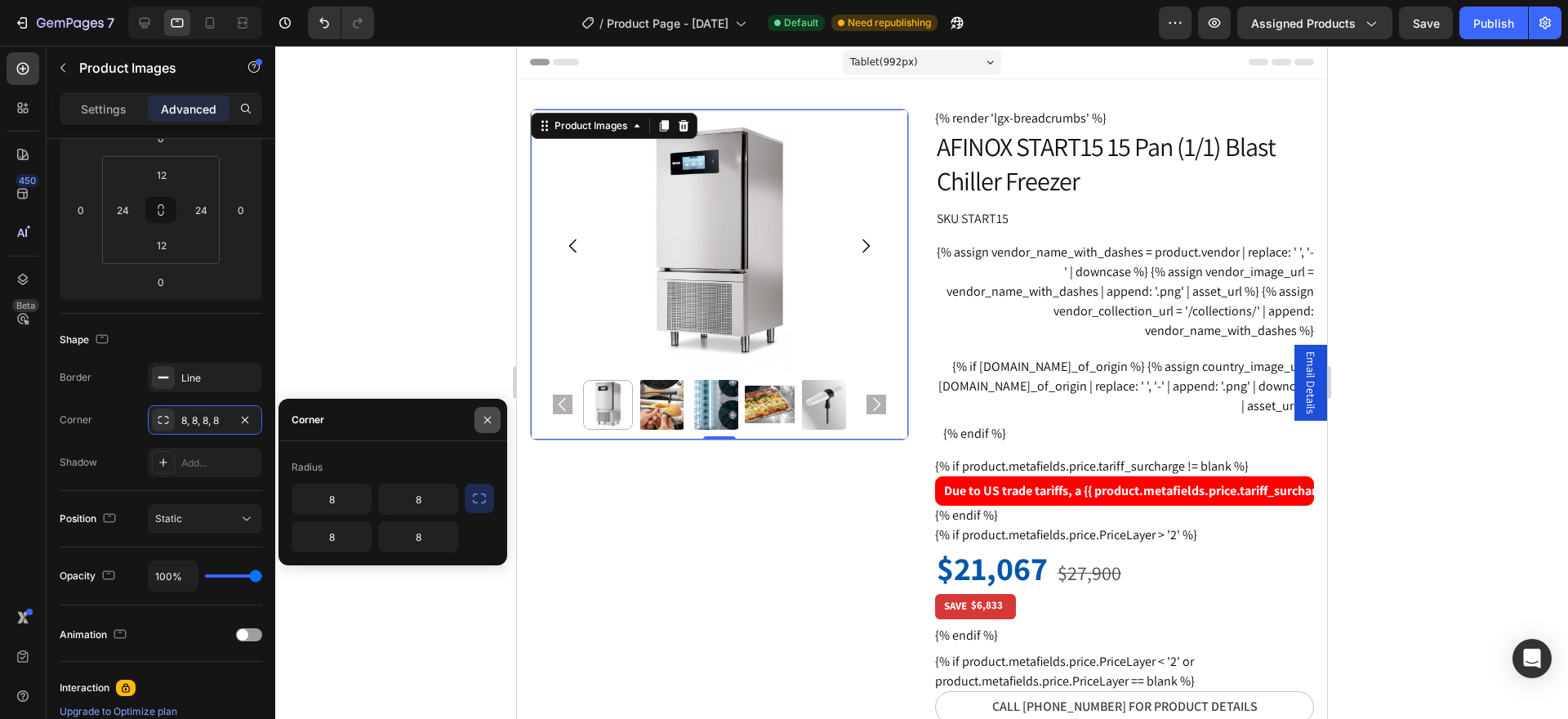
click at [486, 420] on icon "button" at bounding box center [488, 420] width 13 height 13
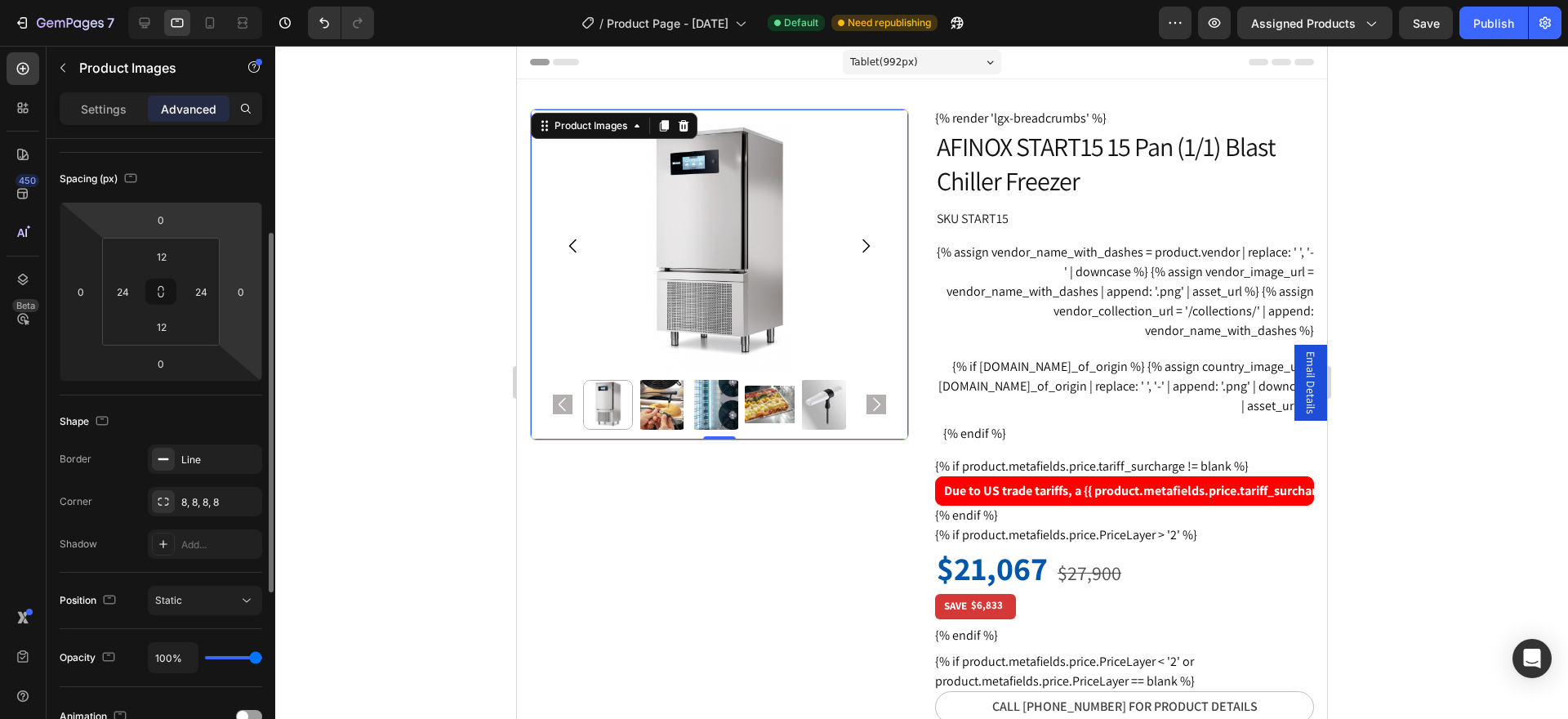
scroll to position [327, 0]
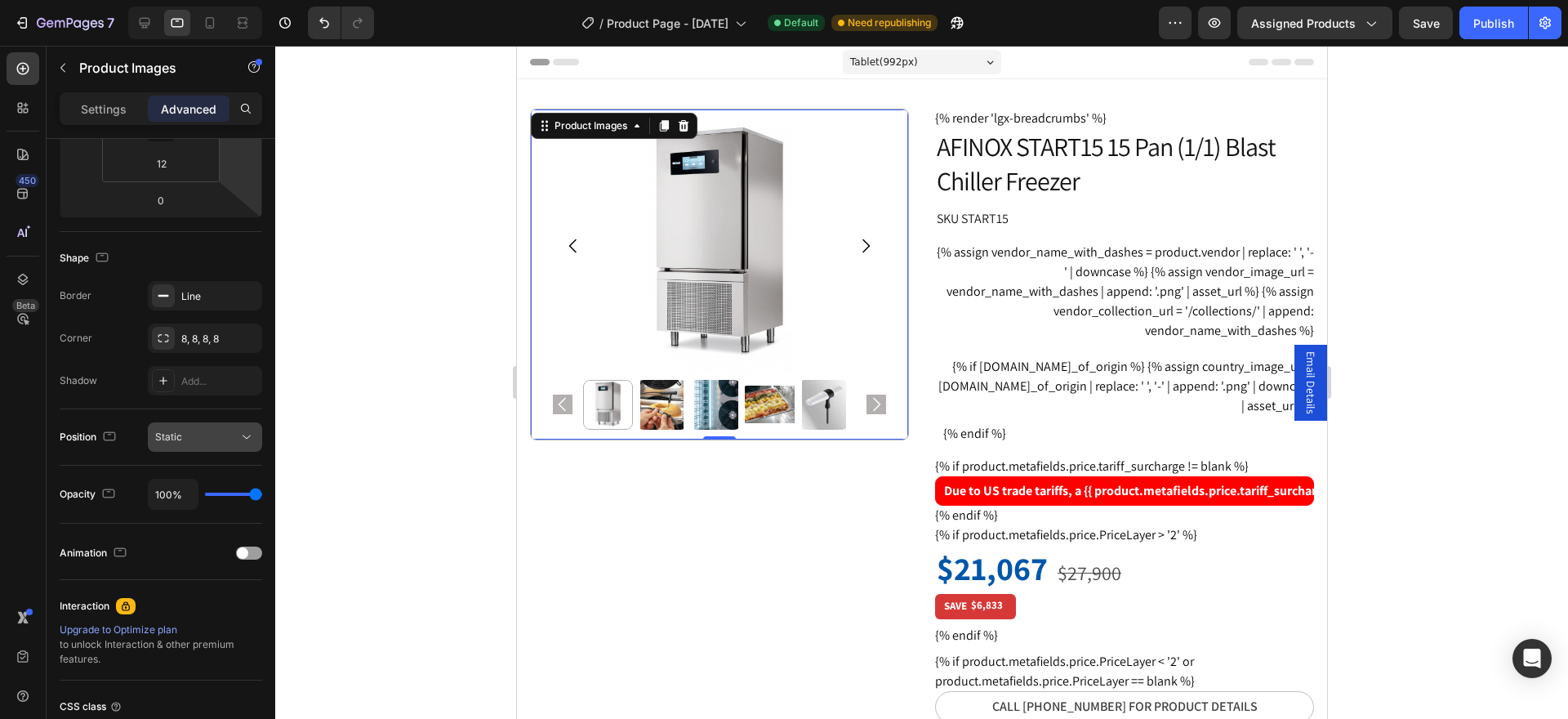
click at [245, 433] on icon at bounding box center [247, 437] width 17 height 17
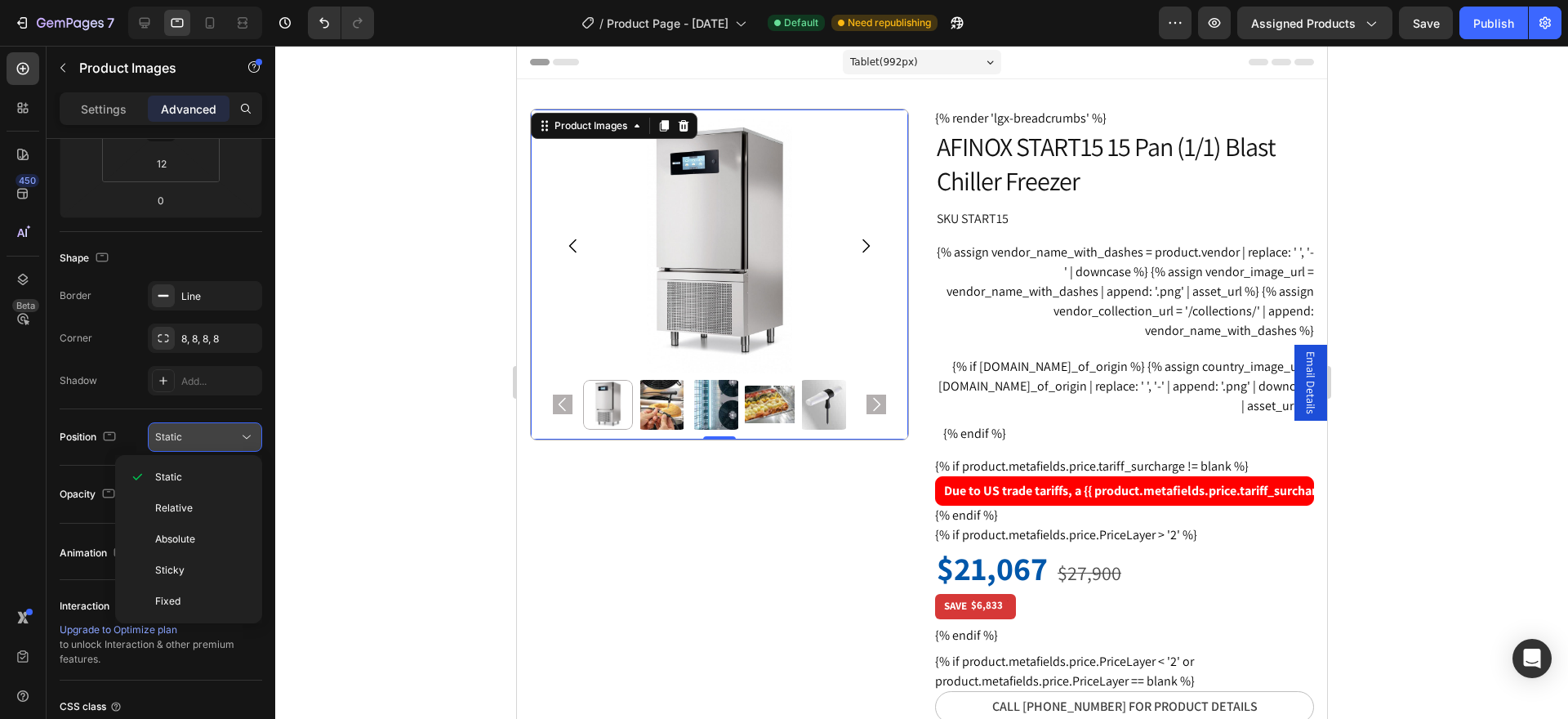
click at [245, 433] on icon at bounding box center [247, 437] width 17 height 17
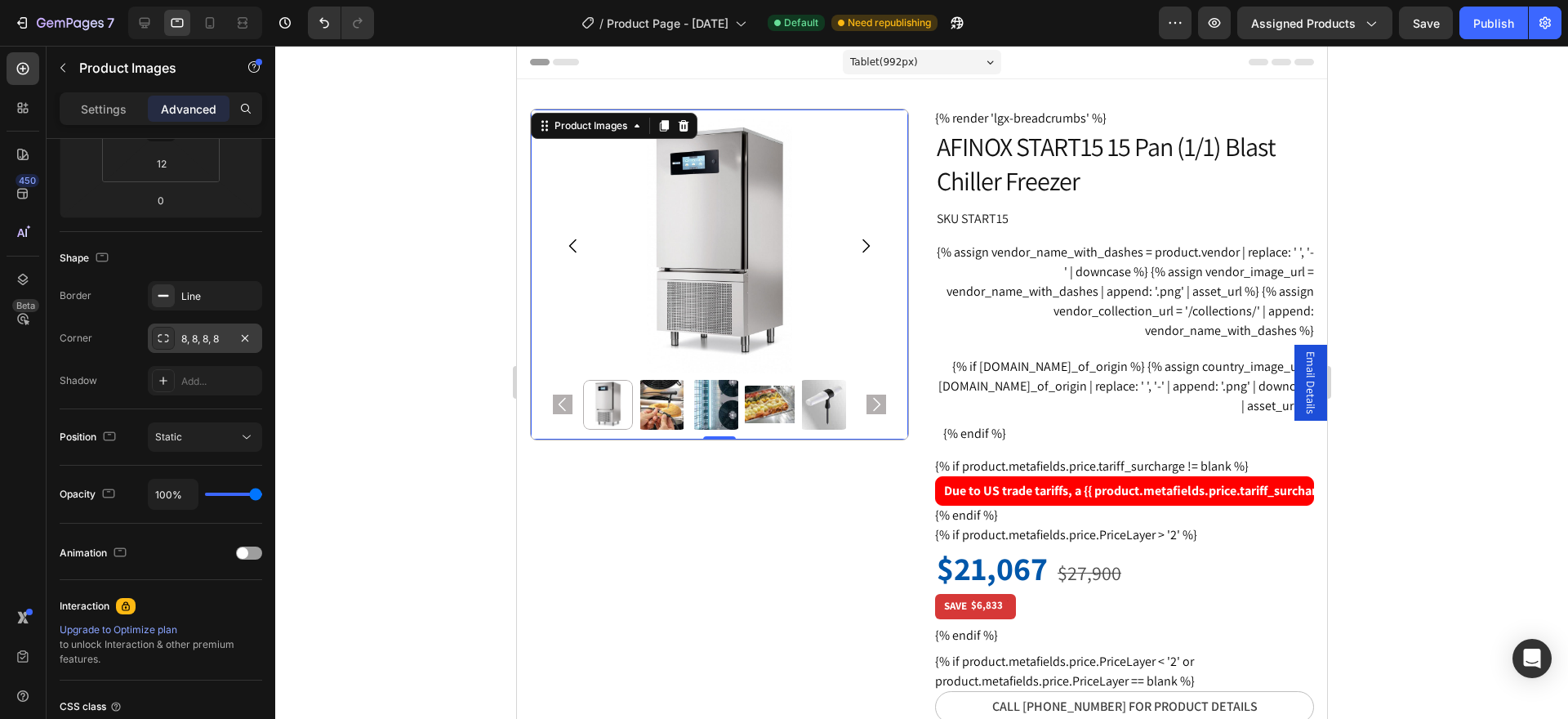
scroll to position [163, 0]
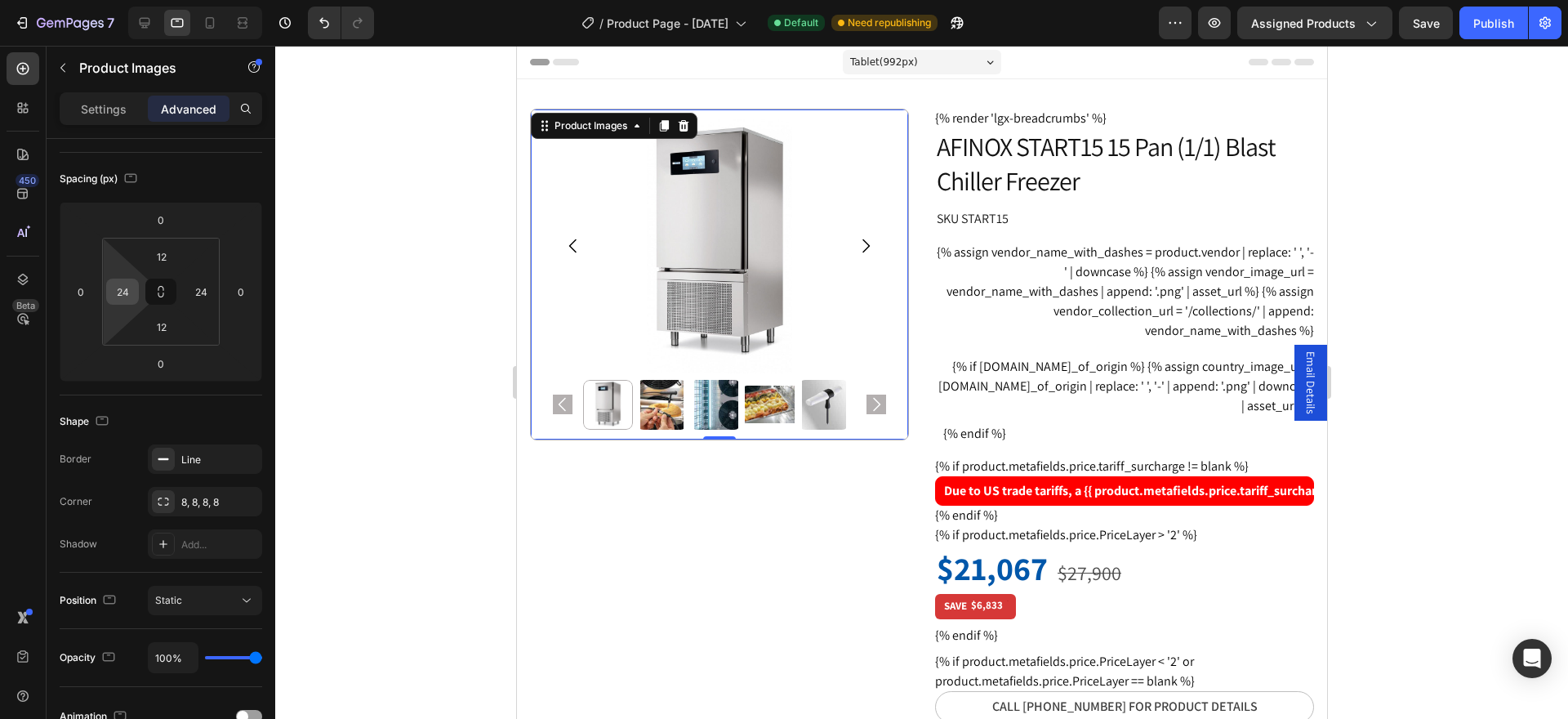
click at [125, 297] on input "24" at bounding box center [122, 291] width 24 height 24
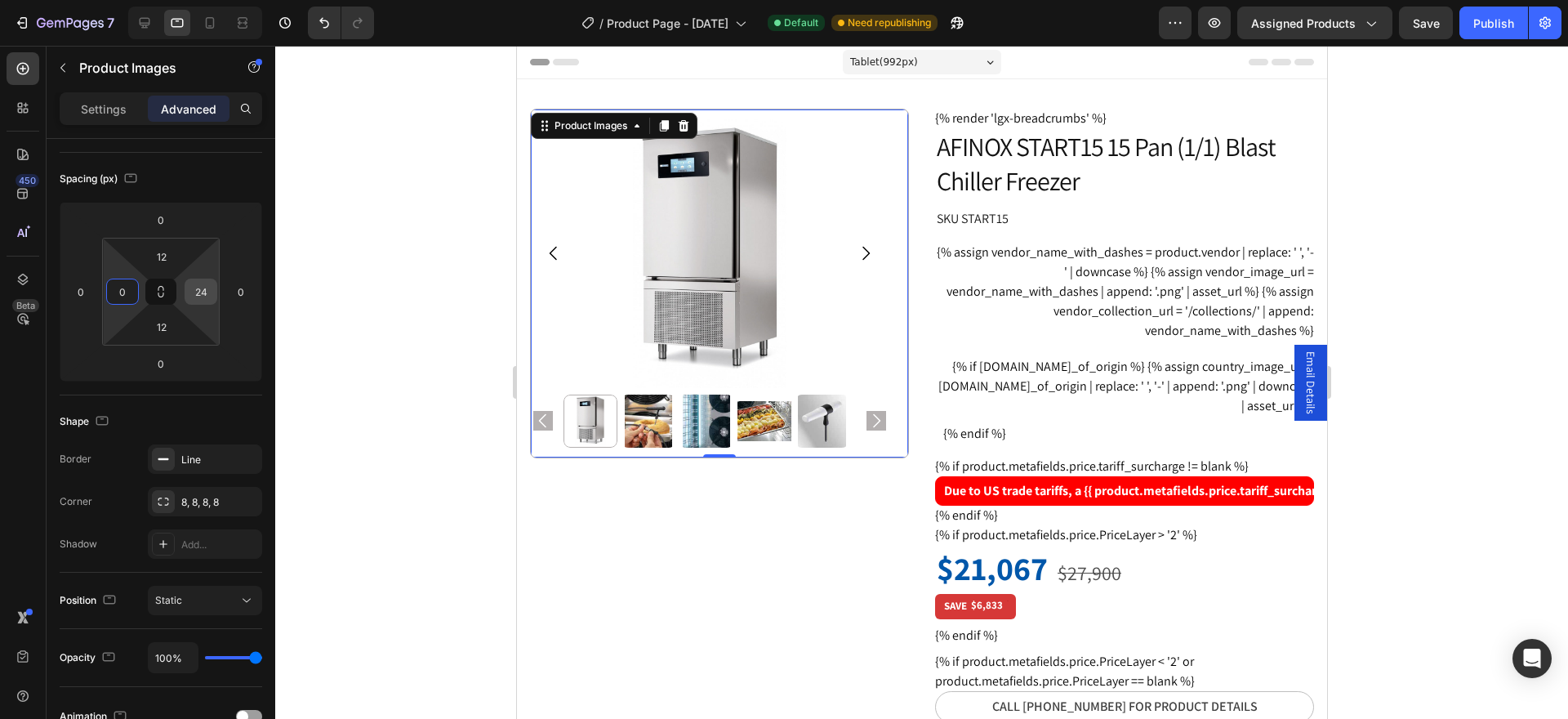
type input "0"
click at [209, 298] on input "24" at bounding box center [200, 291] width 24 height 24
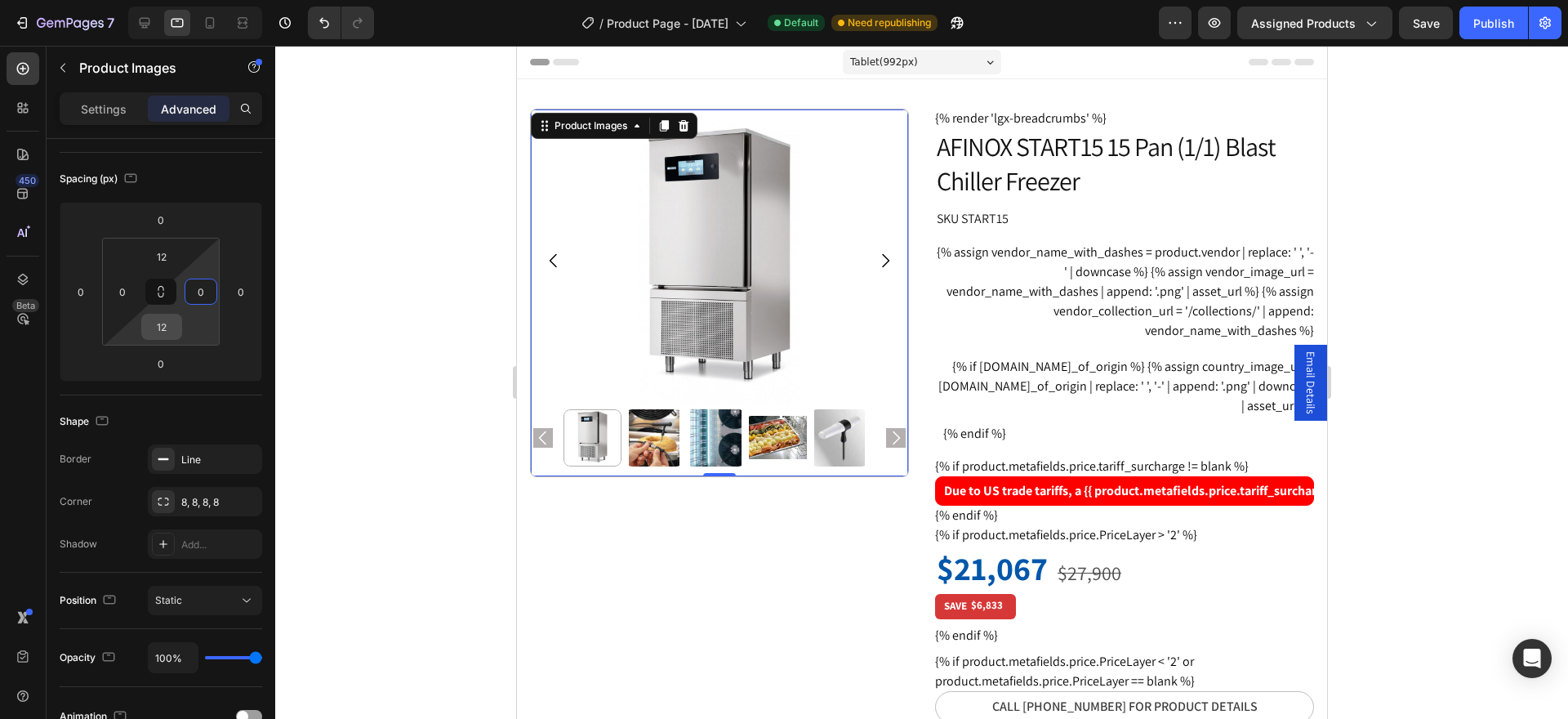
type input "0"
click at [167, 330] on input "12" at bounding box center [161, 326] width 32 height 24
type input "0"
click at [145, 23] on icon at bounding box center [145, 23] width 11 height 11
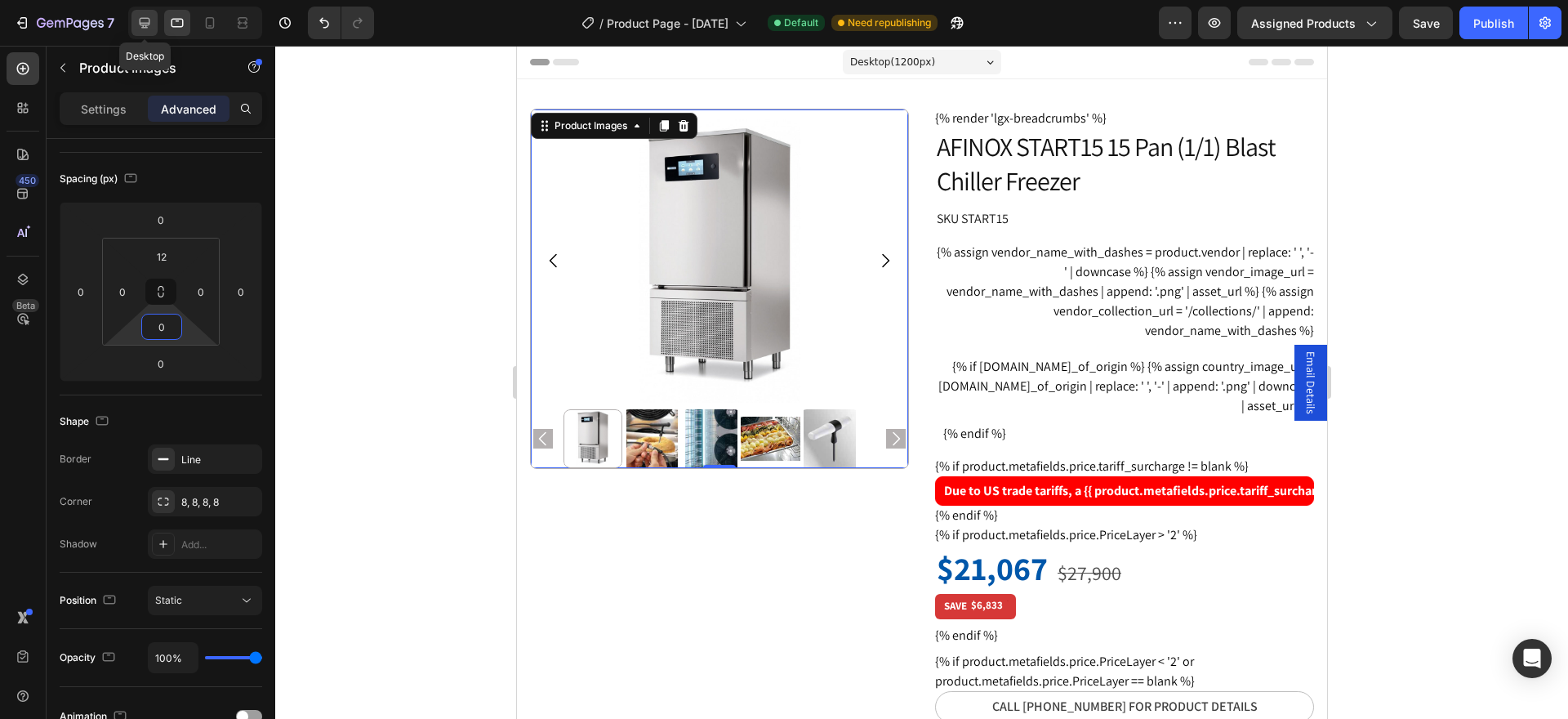
type input "24"
type input "12"
type input "24"
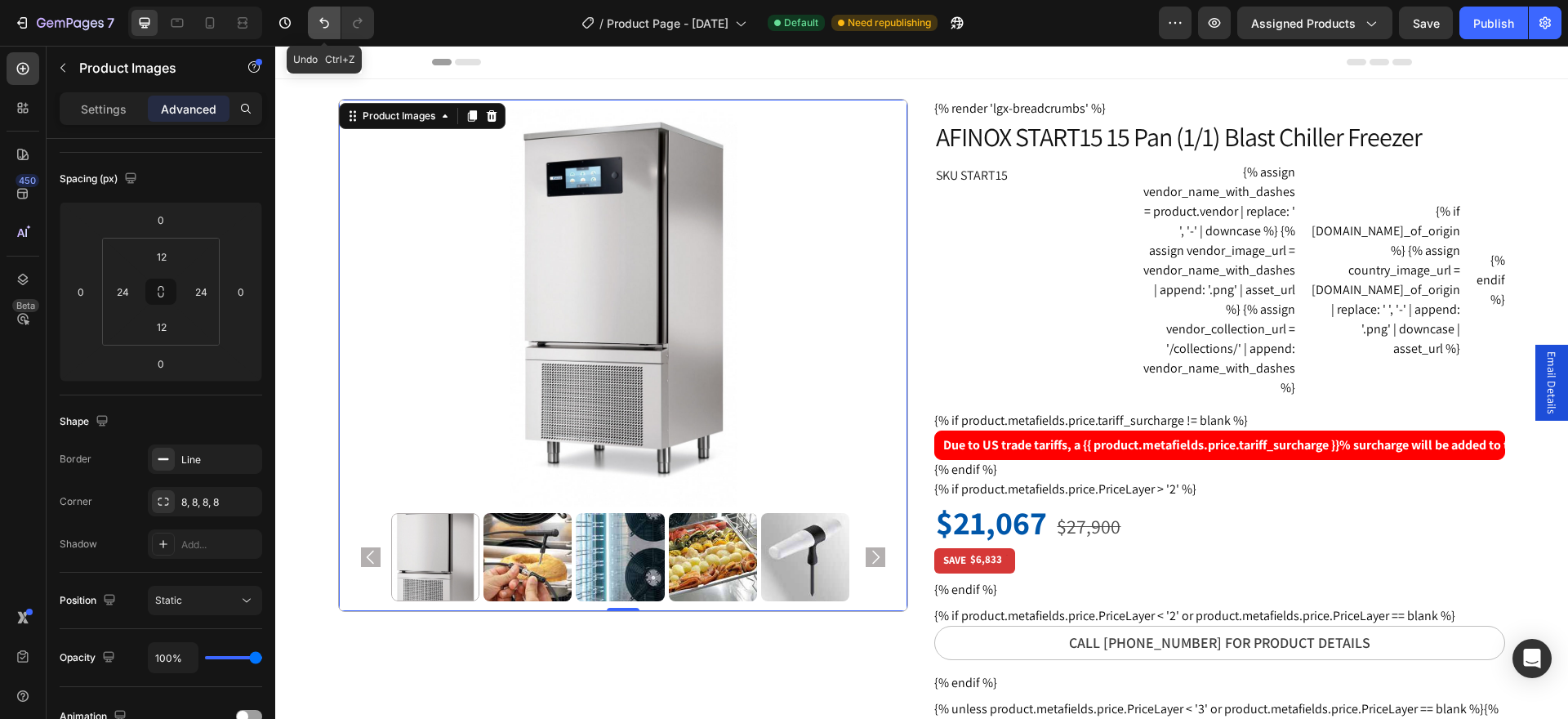
click at [331, 22] on icon "Undo/Redo" at bounding box center [324, 23] width 17 height 17
click at [328, 22] on icon "Undo/Redo" at bounding box center [324, 23] width 10 height 11
click at [324, 23] on icon "Undo/Redo" at bounding box center [324, 23] width 17 height 17
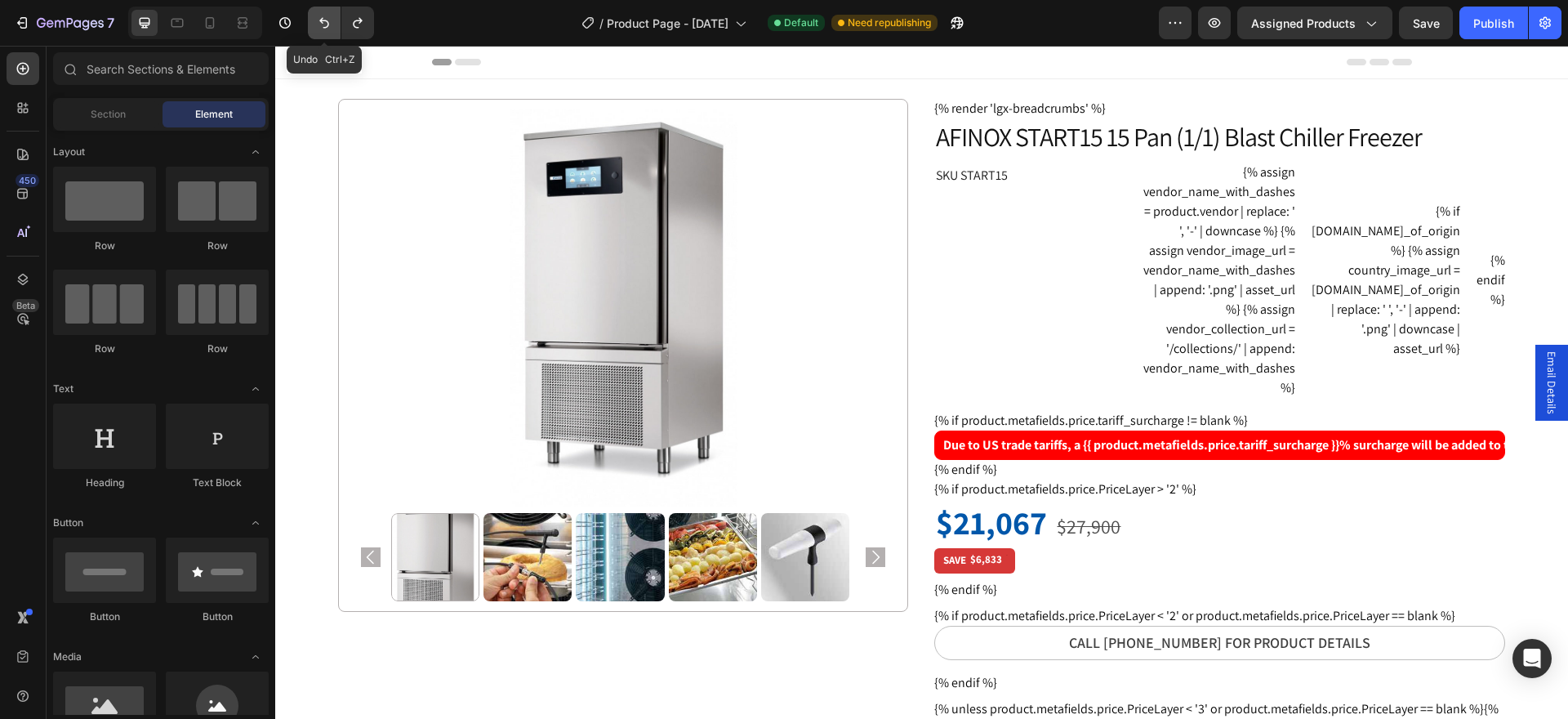
click at [323, 25] on icon "Undo/Redo" at bounding box center [324, 23] width 17 height 17
click at [322, 25] on icon "Undo/Redo" at bounding box center [324, 23] width 17 height 17
click at [322, 24] on icon "Undo/Redo" at bounding box center [324, 23] width 17 height 17
click at [284, 28] on icon "button" at bounding box center [285, 23] width 17 height 17
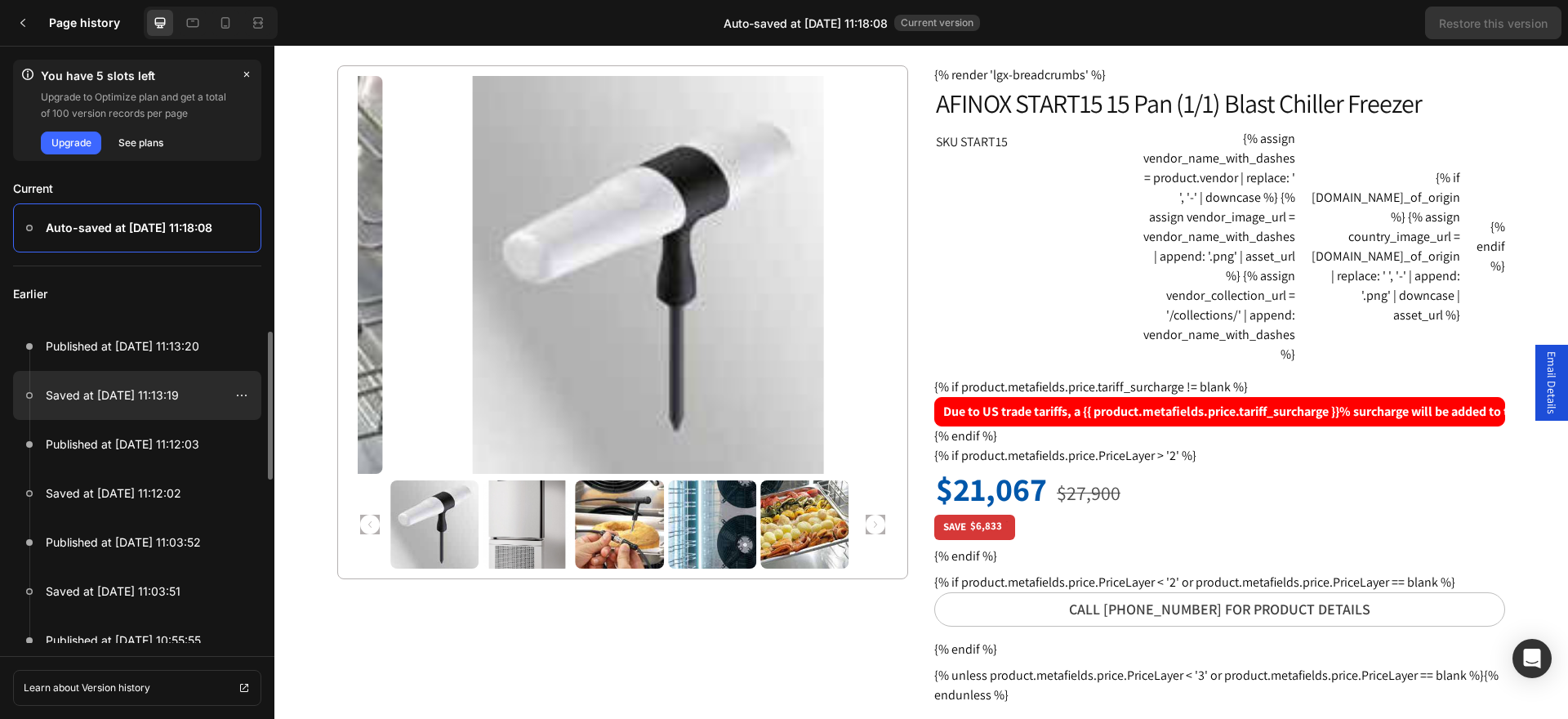
click at [143, 392] on p "Saved at [DATE] 11:13:19" at bounding box center [112, 396] width 133 height 20
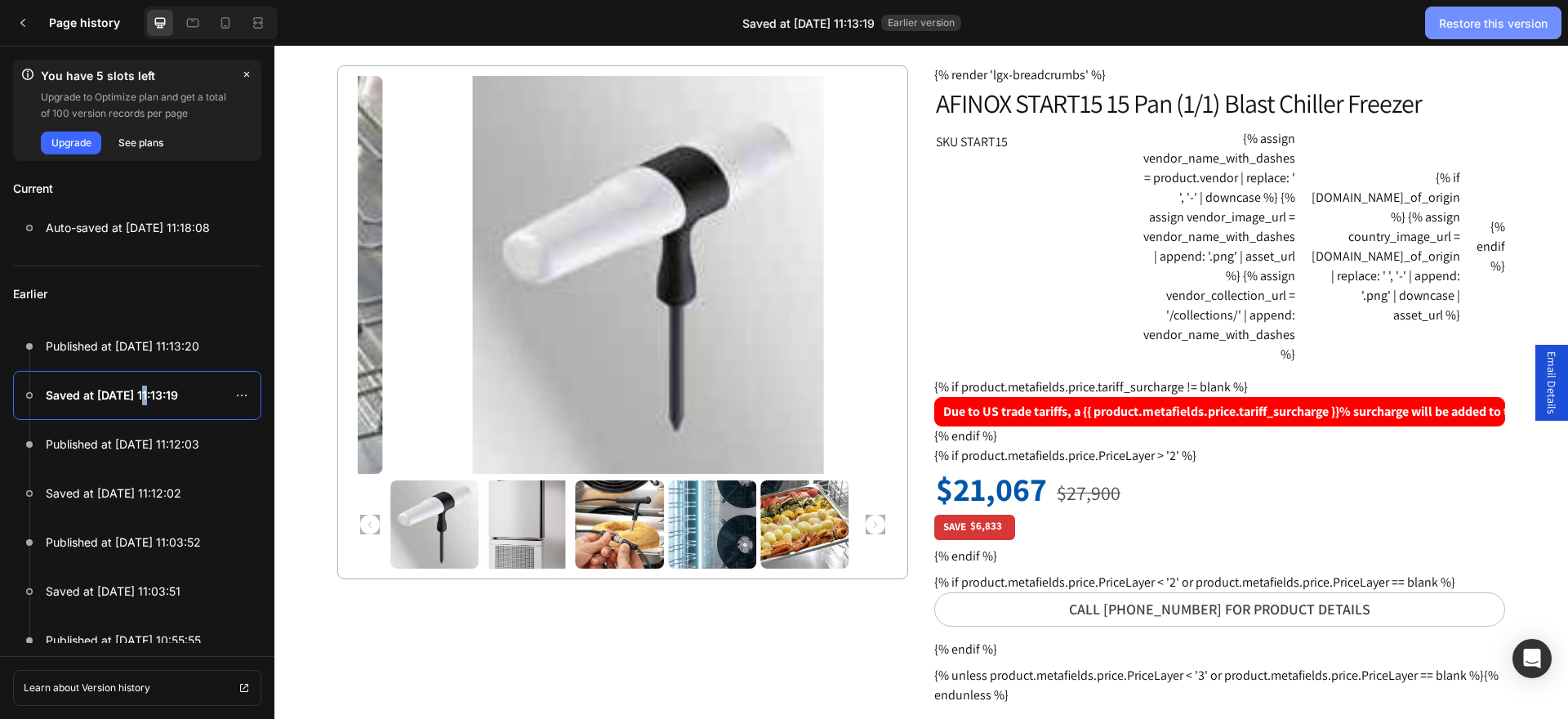
click at [1492, 15] on div "Restore this version" at bounding box center [1493, 23] width 109 height 17
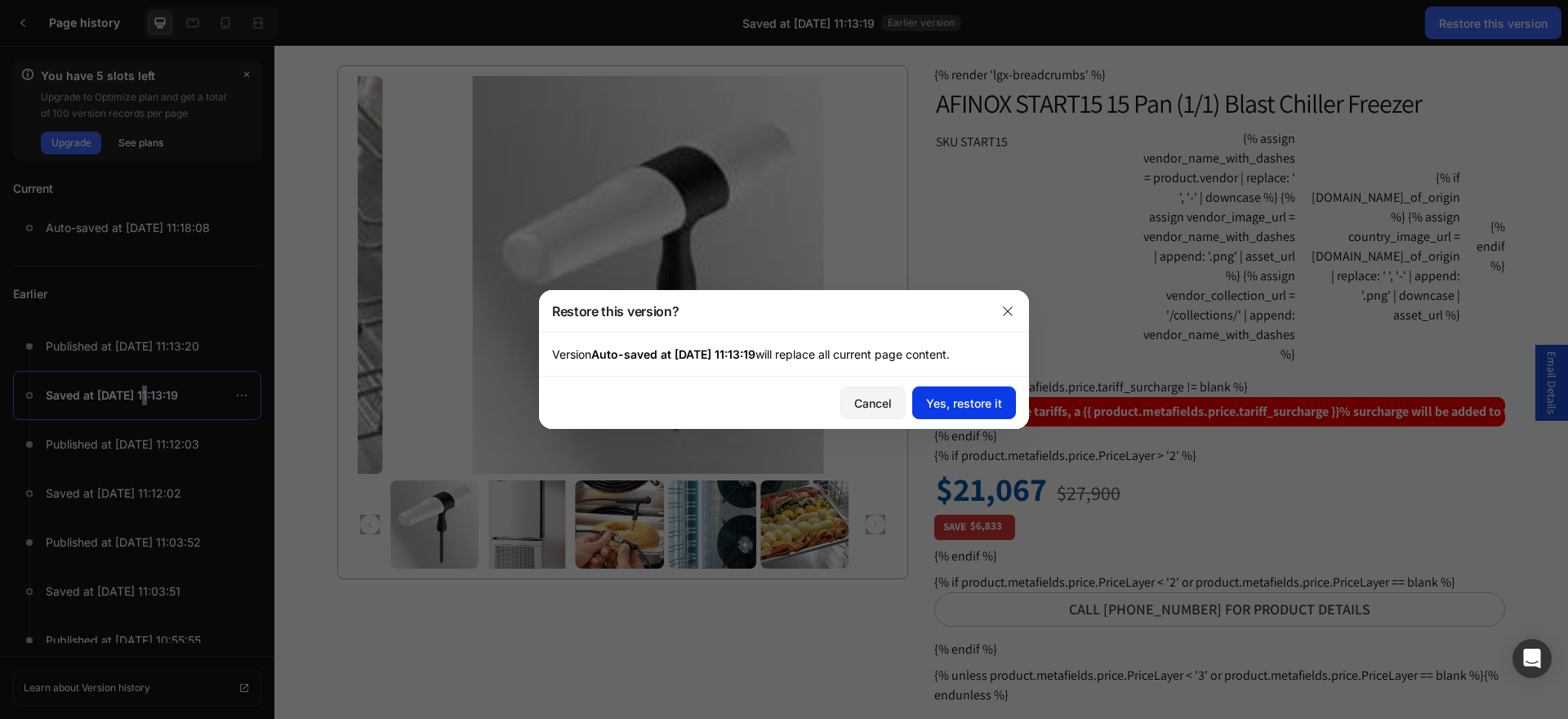
click at [948, 404] on div "Yes, restore it" at bounding box center [964, 402] width 76 height 17
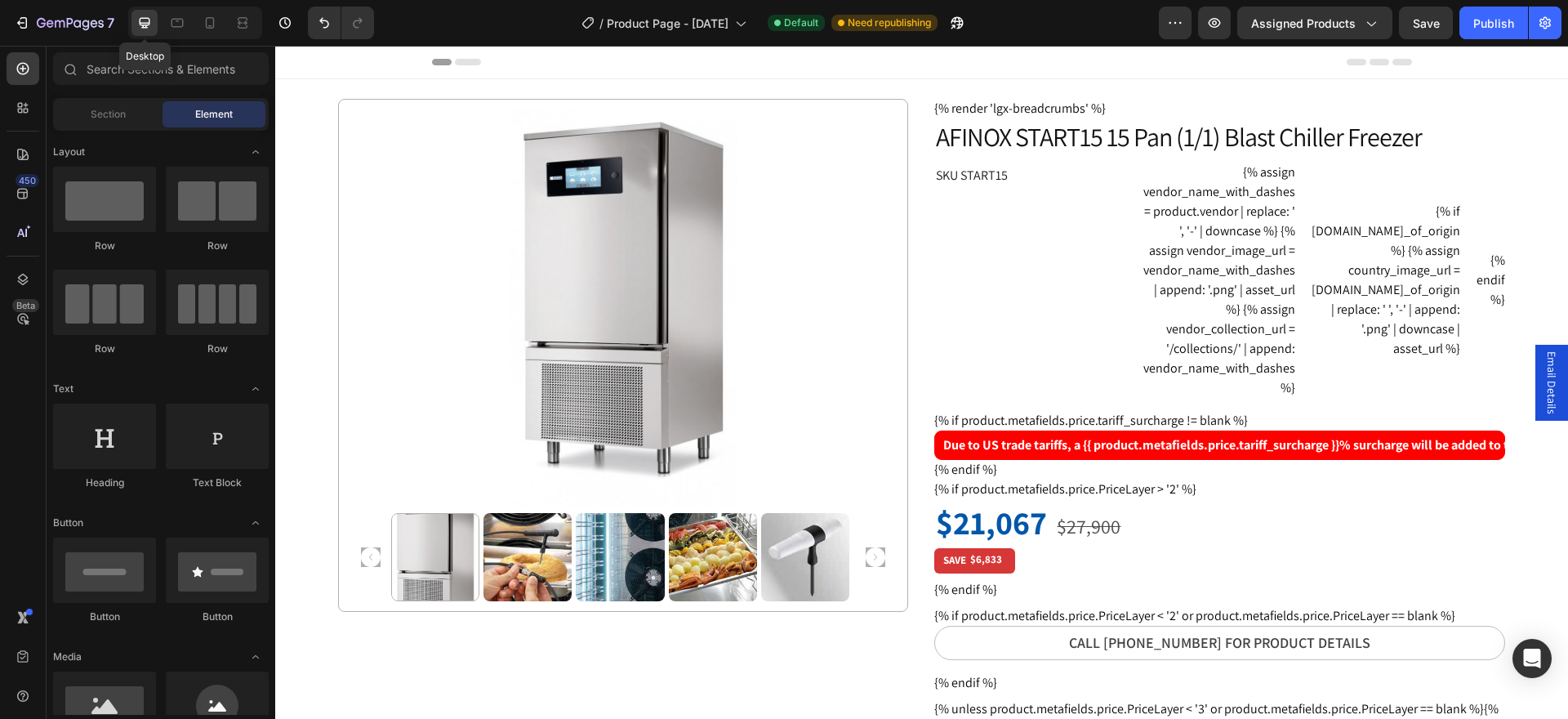
click at [151, 30] on icon at bounding box center [145, 23] width 17 height 17
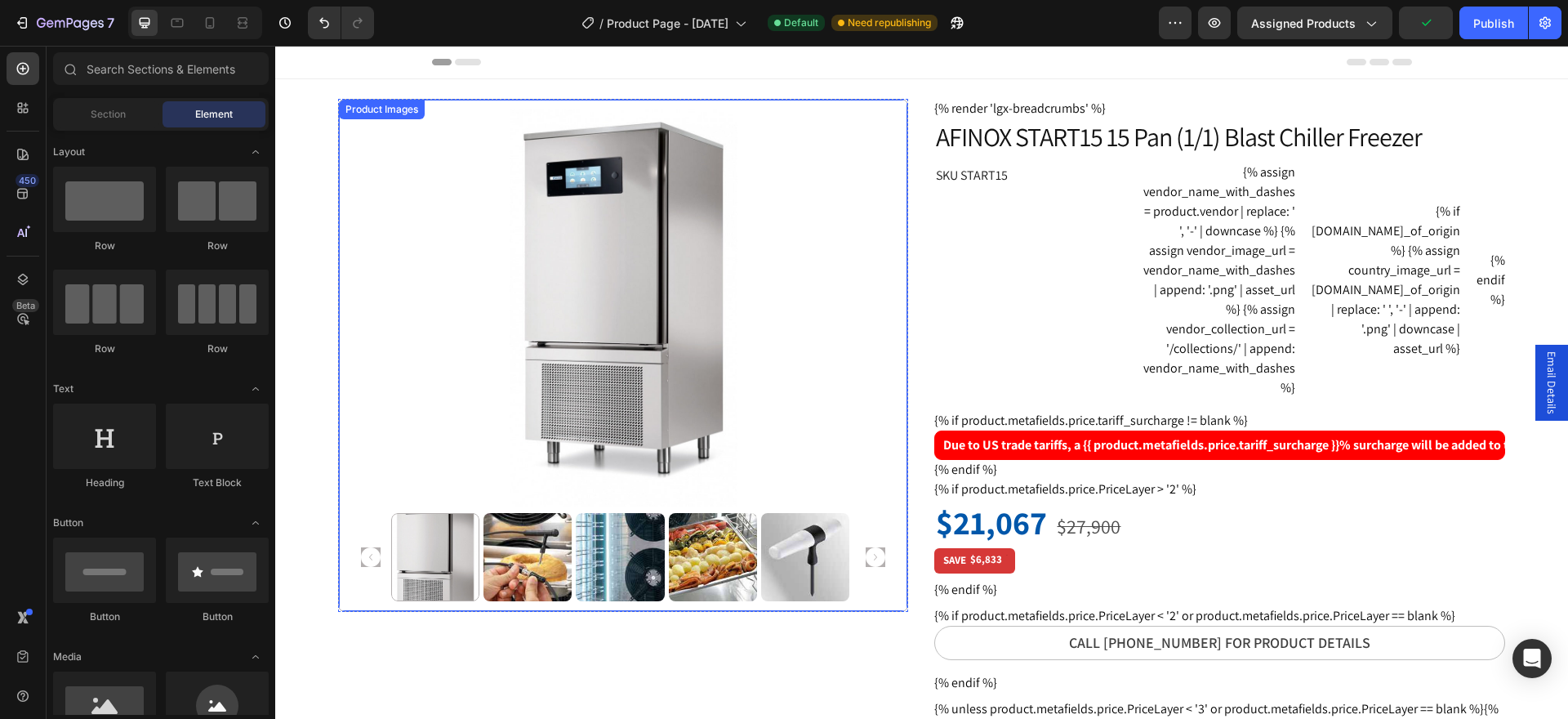
click at [353, 111] on div "Product Images" at bounding box center [382, 110] width 79 height 15
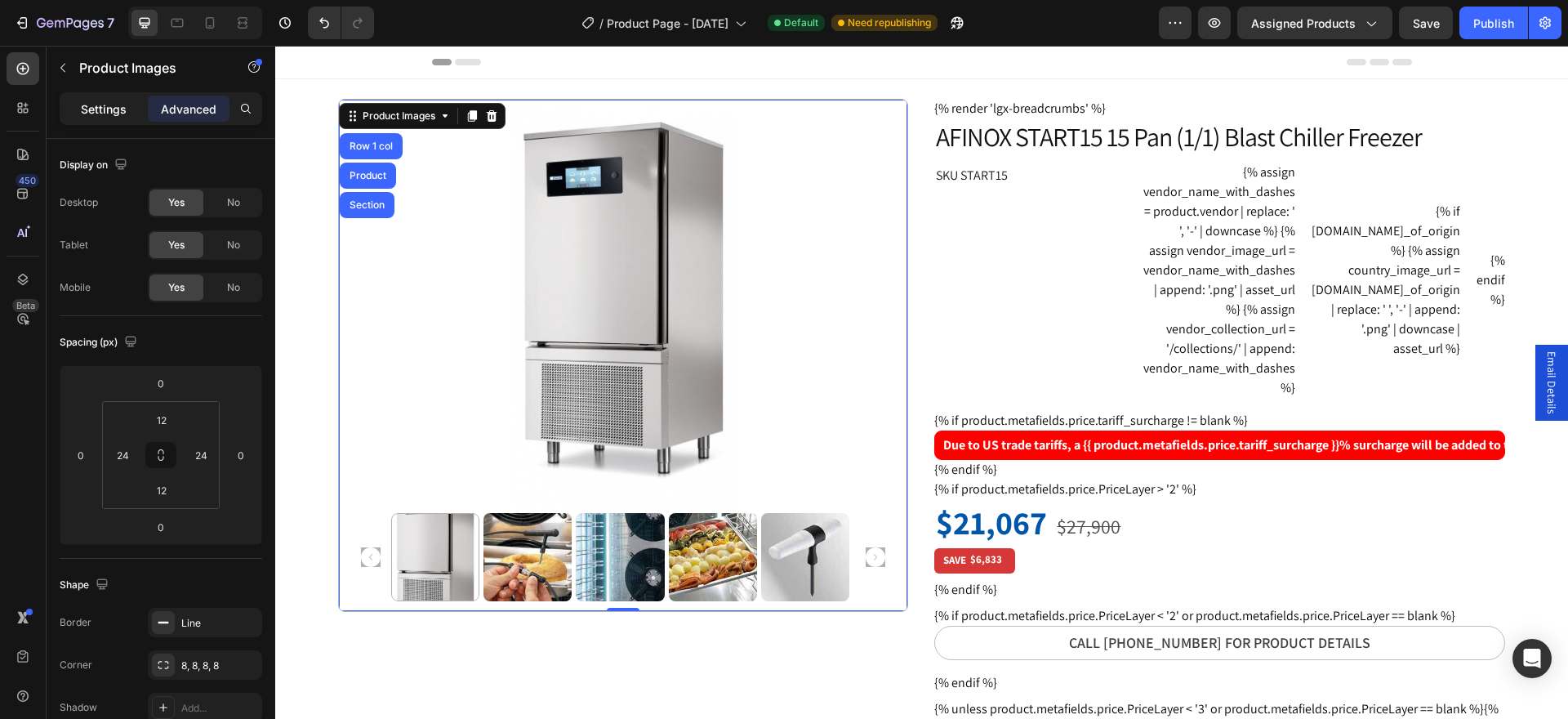
click at [106, 111] on p "Settings" at bounding box center [103, 109] width 46 height 17
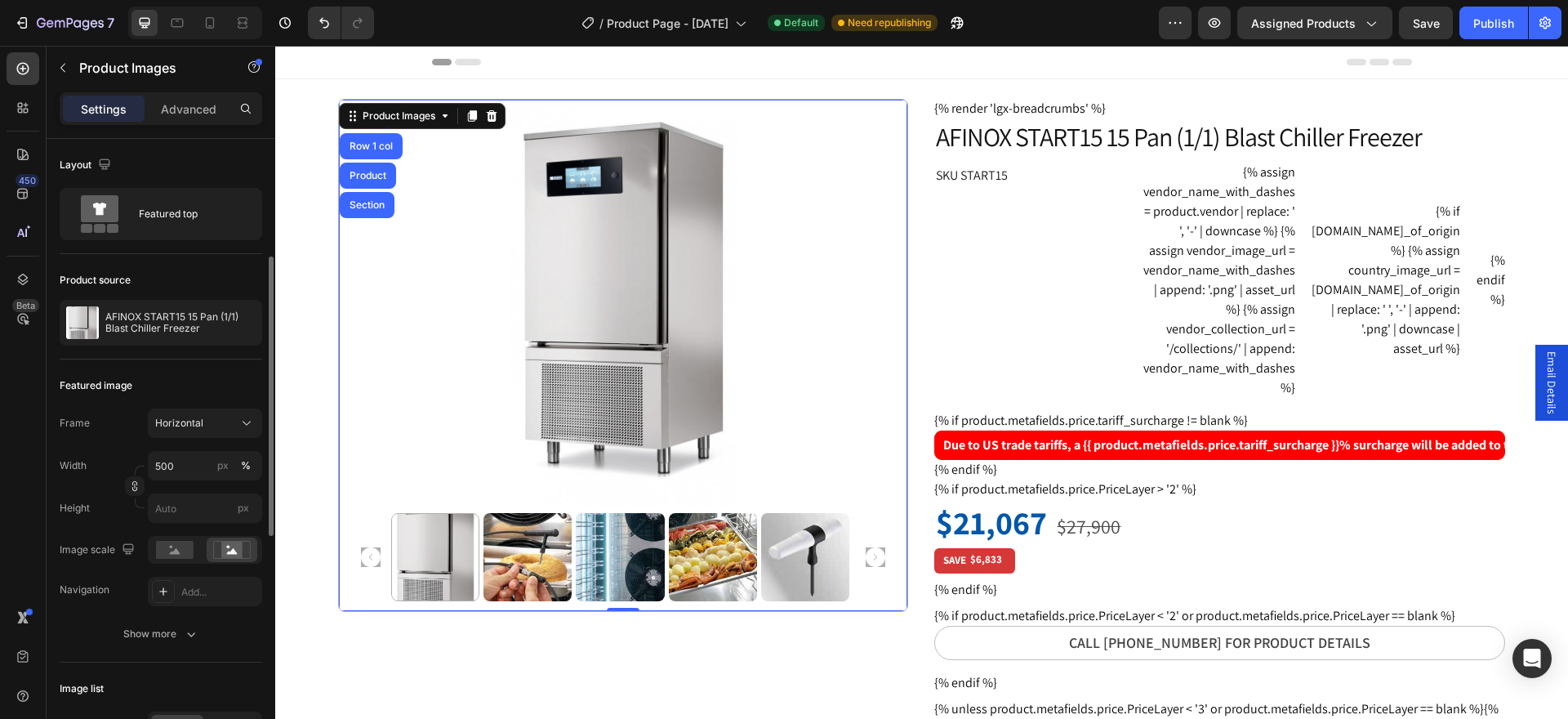
scroll to position [81, 0]
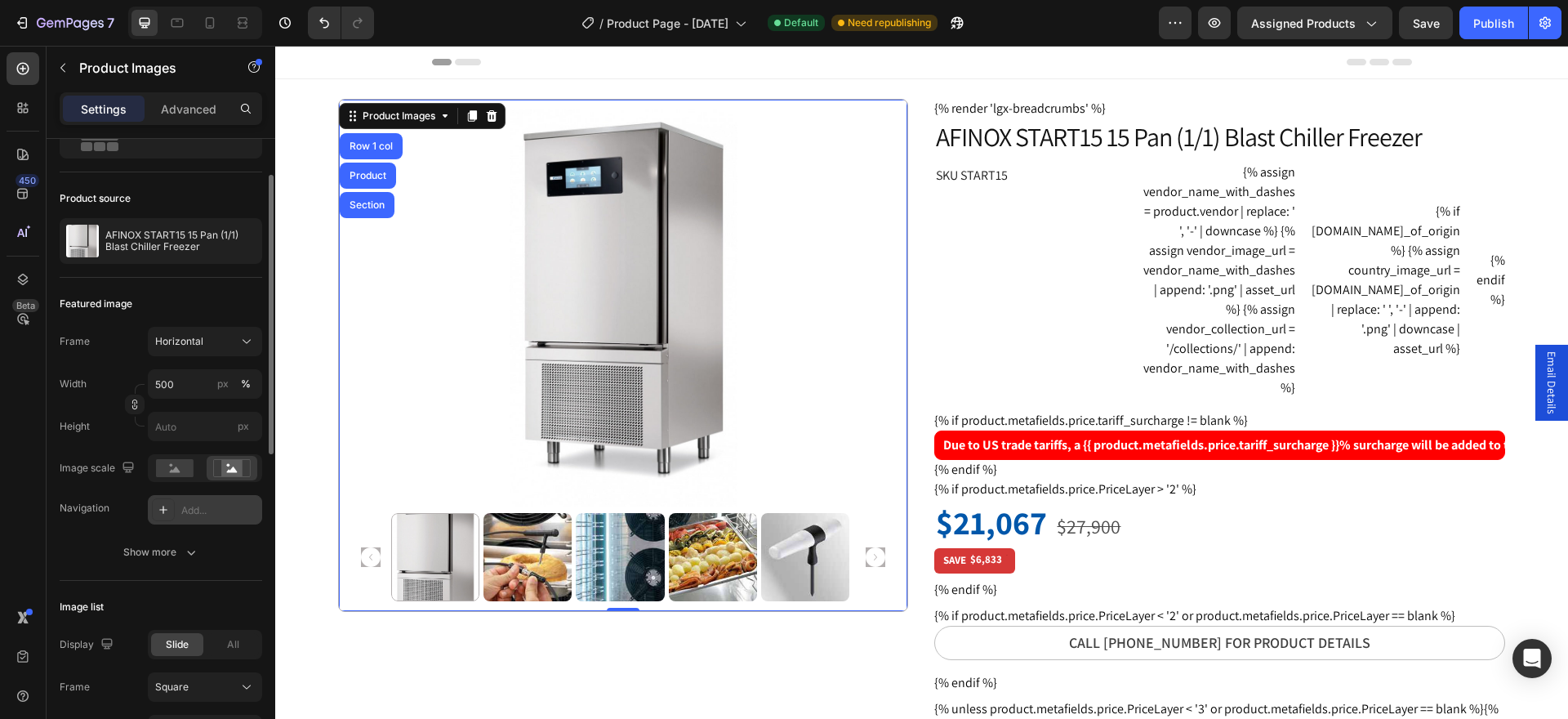
click at [210, 508] on div "Add..." at bounding box center [219, 510] width 76 height 15
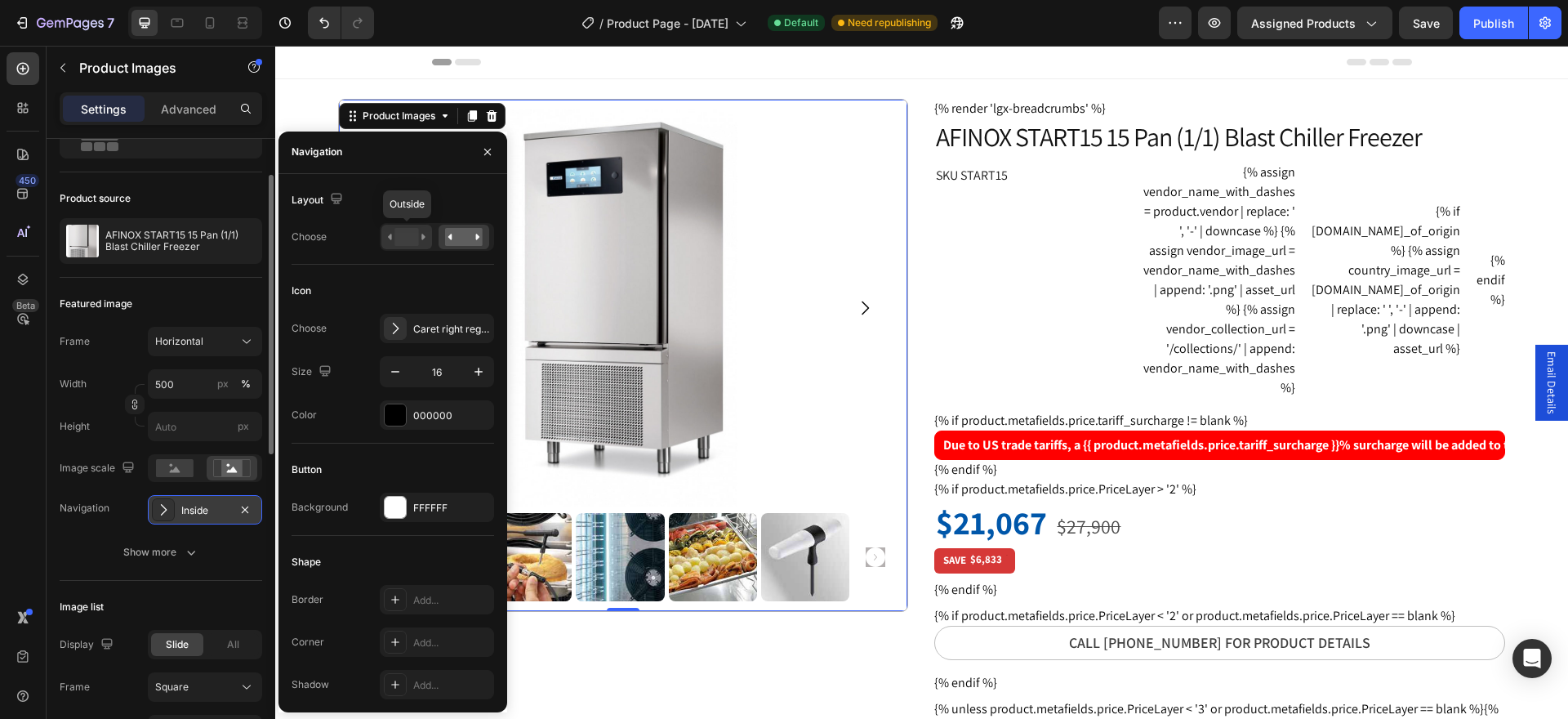
click at [422, 234] on icon at bounding box center [423, 236] width 4 height 6
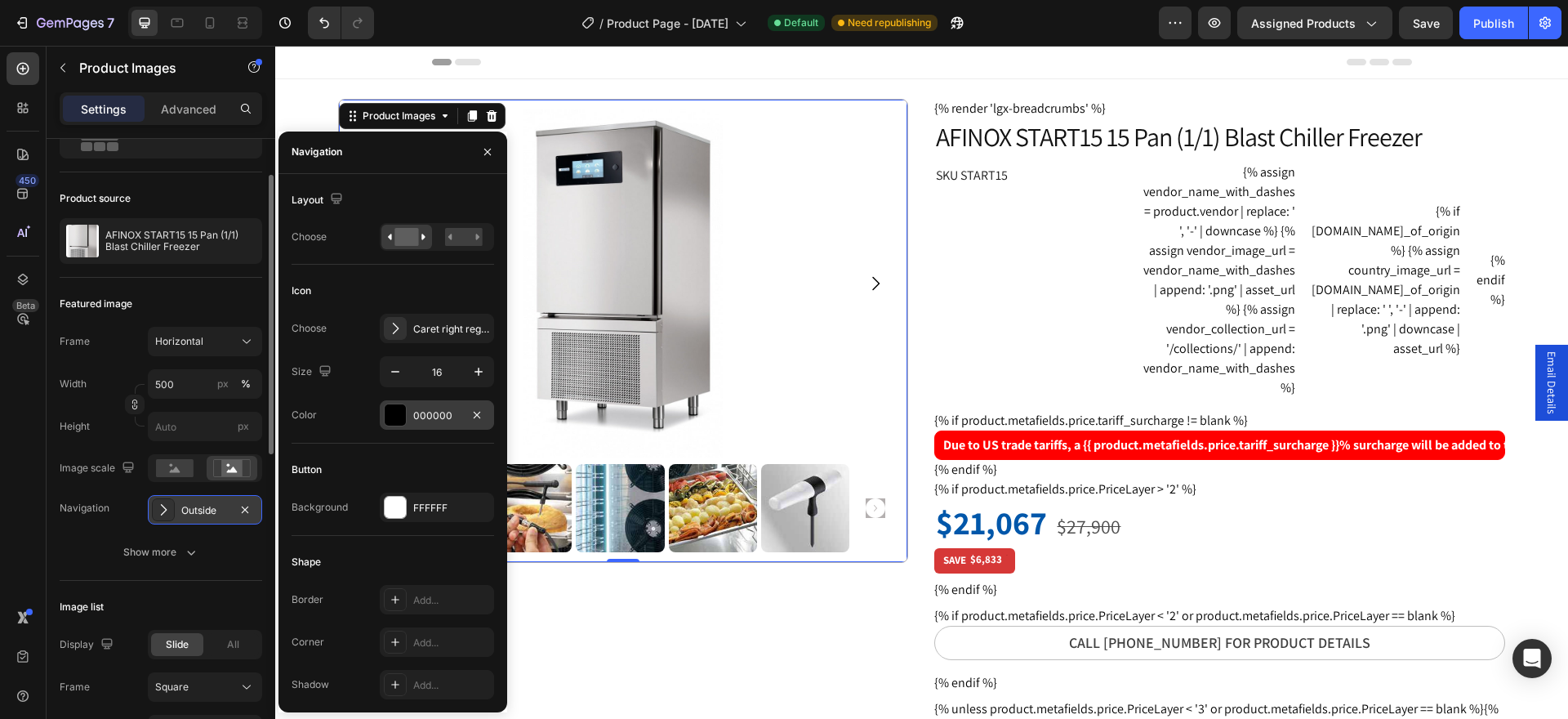
click at [401, 417] on div at bounding box center [396, 415] width 22 height 22
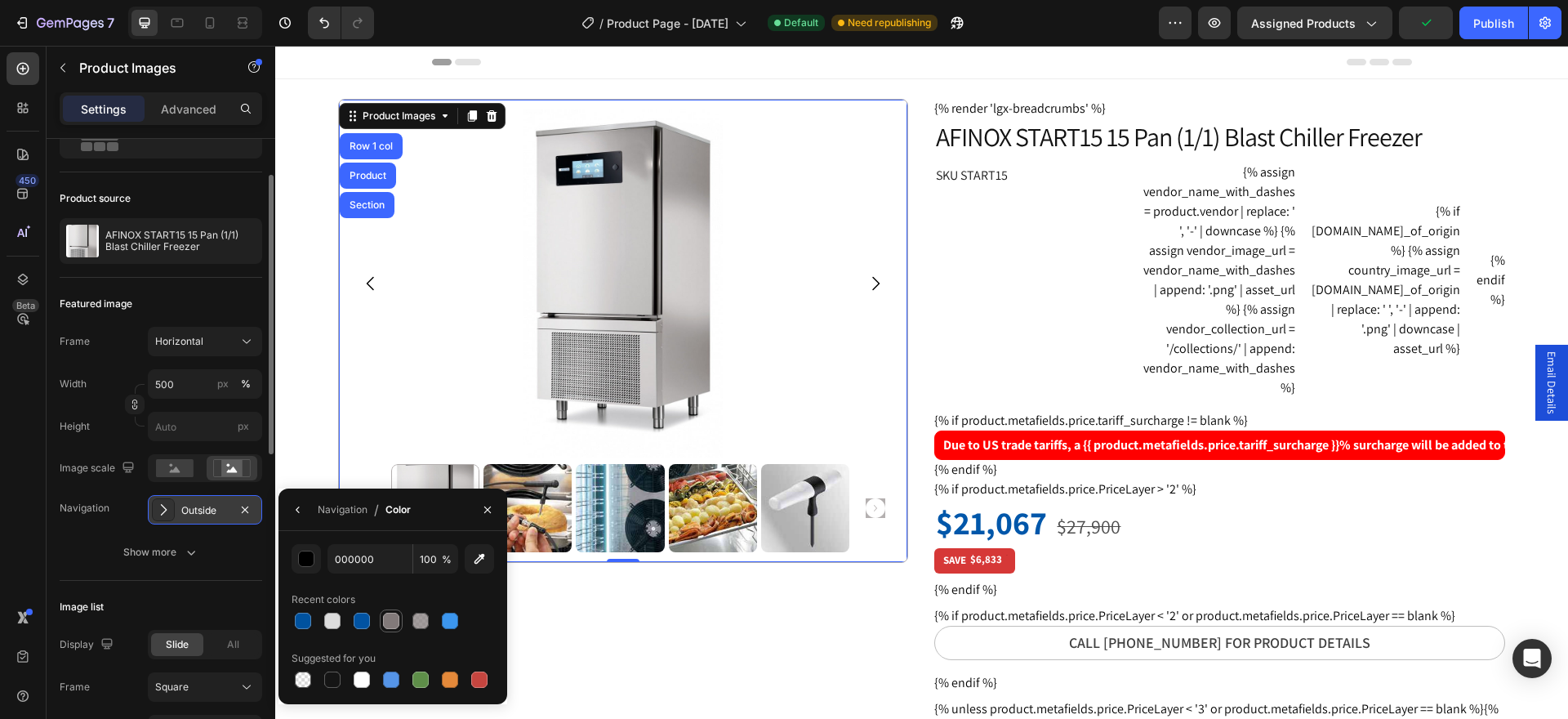
click at [394, 626] on div at bounding box center [392, 621] width 17 height 17
click at [491, 512] on icon "button" at bounding box center [488, 510] width 13 height 13
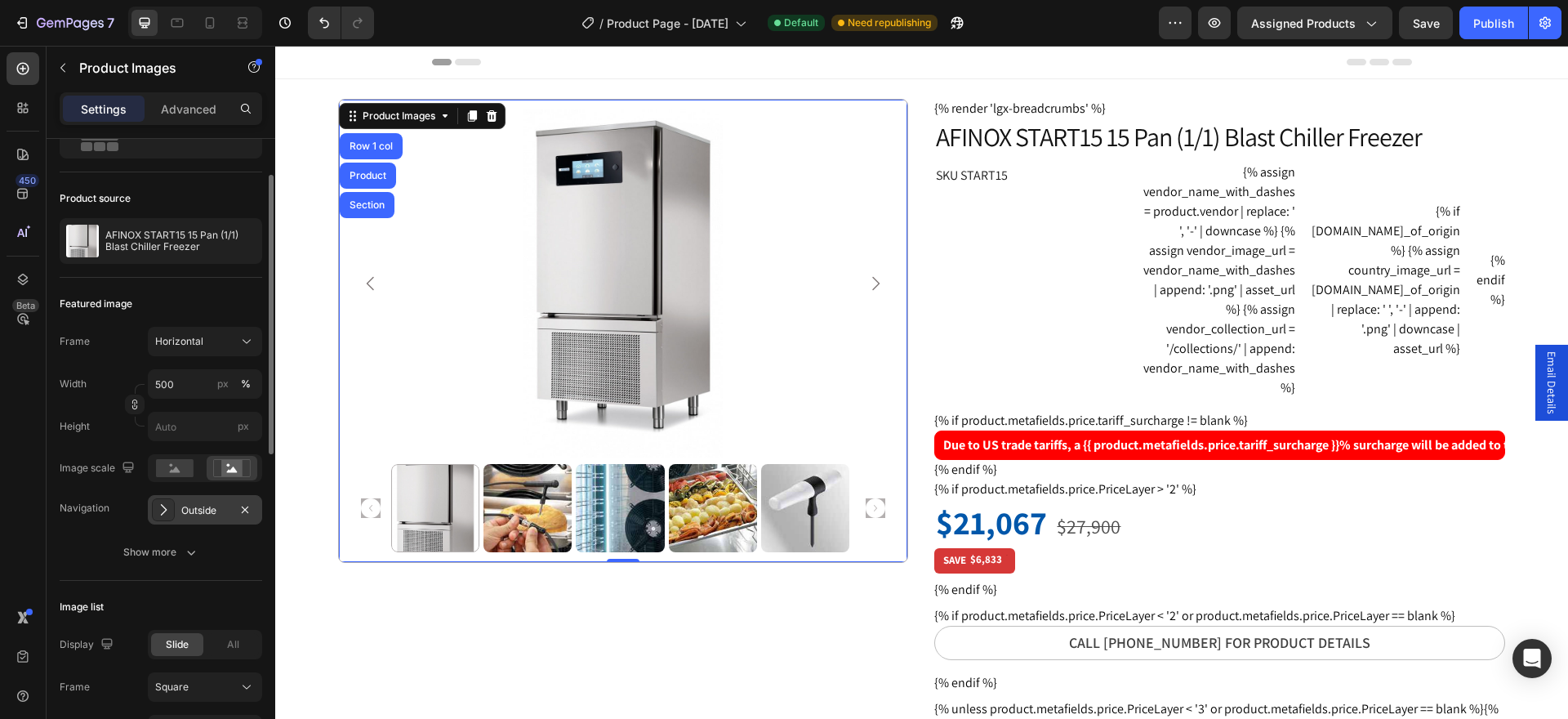
click at [504, 510] on img at bounding box center [528, 508] width 88 height 88
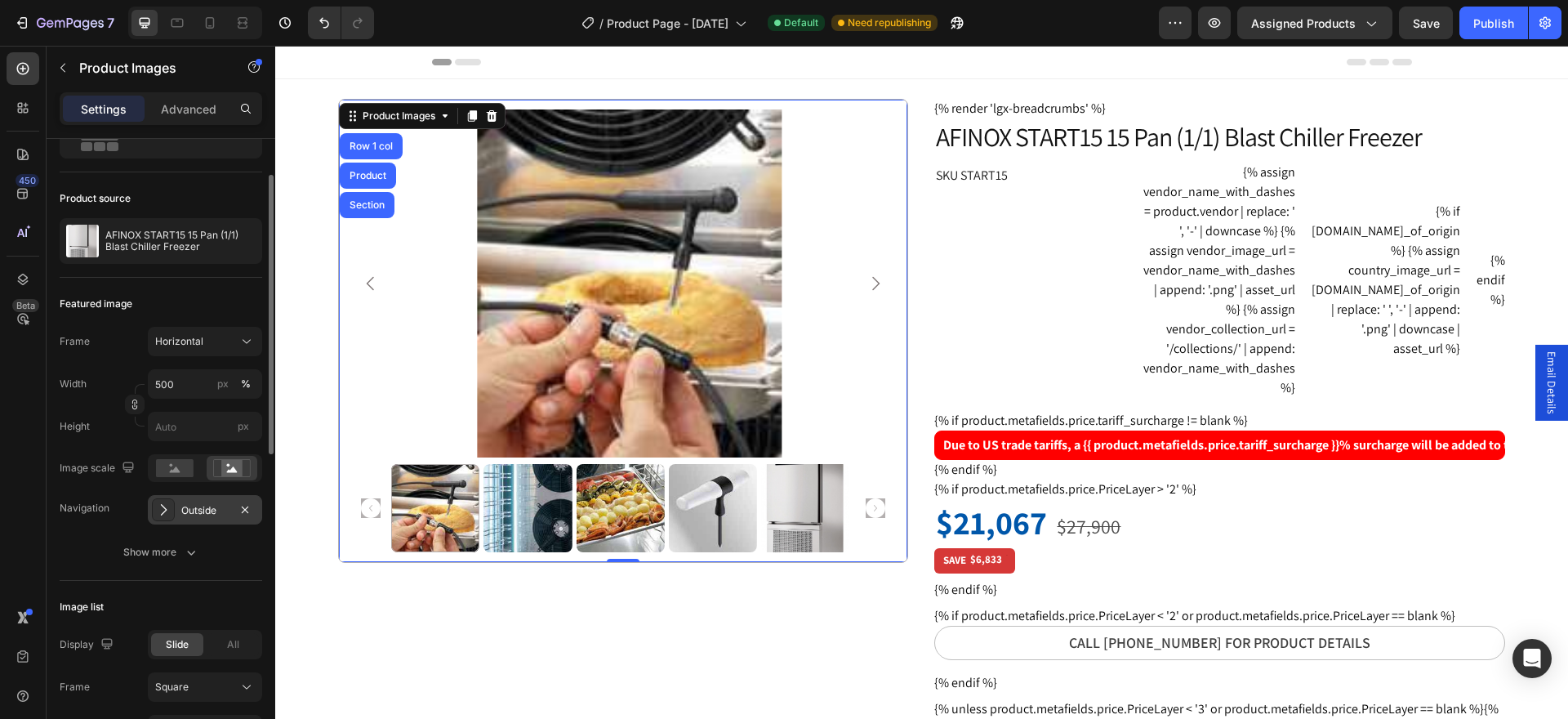
click at [190, 519] on div "Outside" at bounding box center [205, 509] width 115 height 29
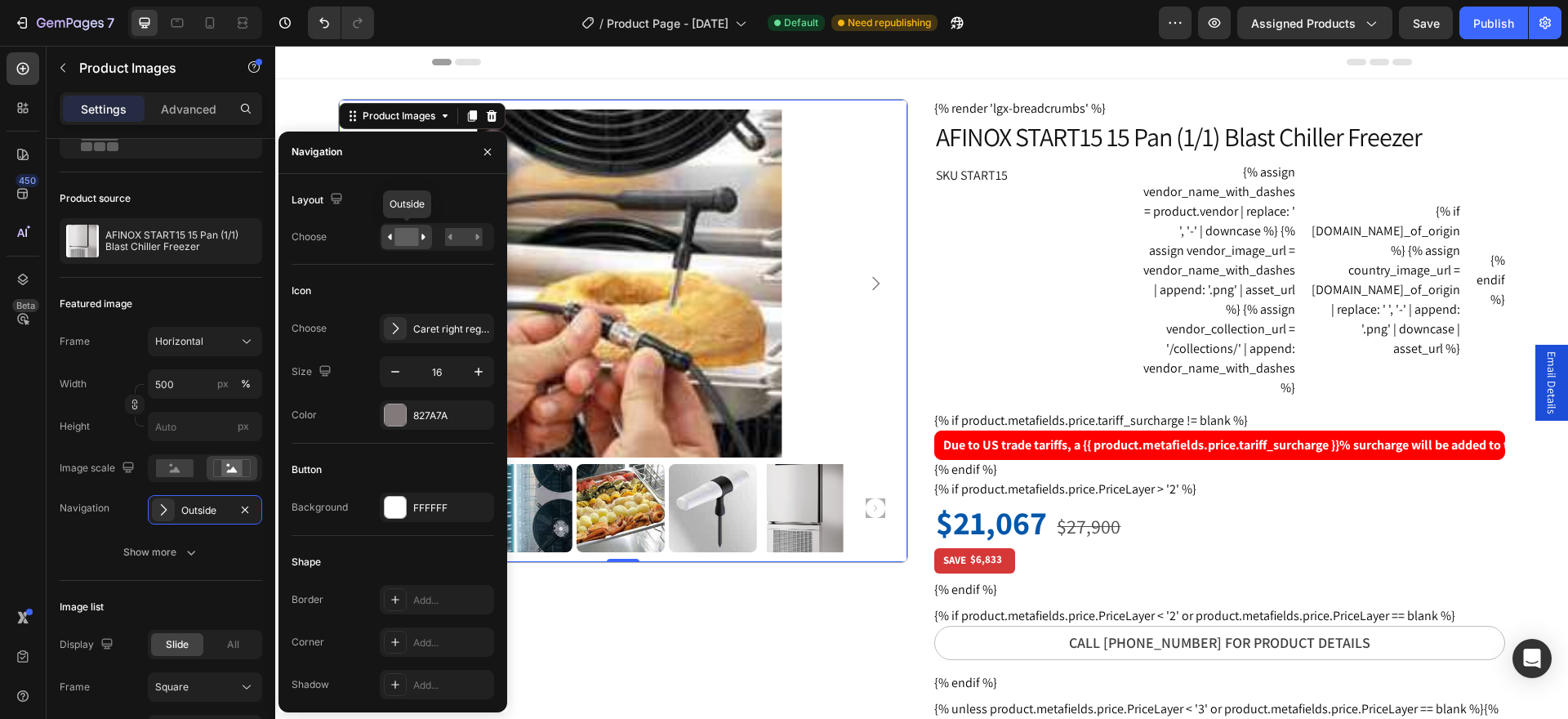
click at [402, 240] on rect at bounding box center [406, 237] width 23 height 18
click at [394, 419] on div at bounding box center [396, 415] width 22 height 22
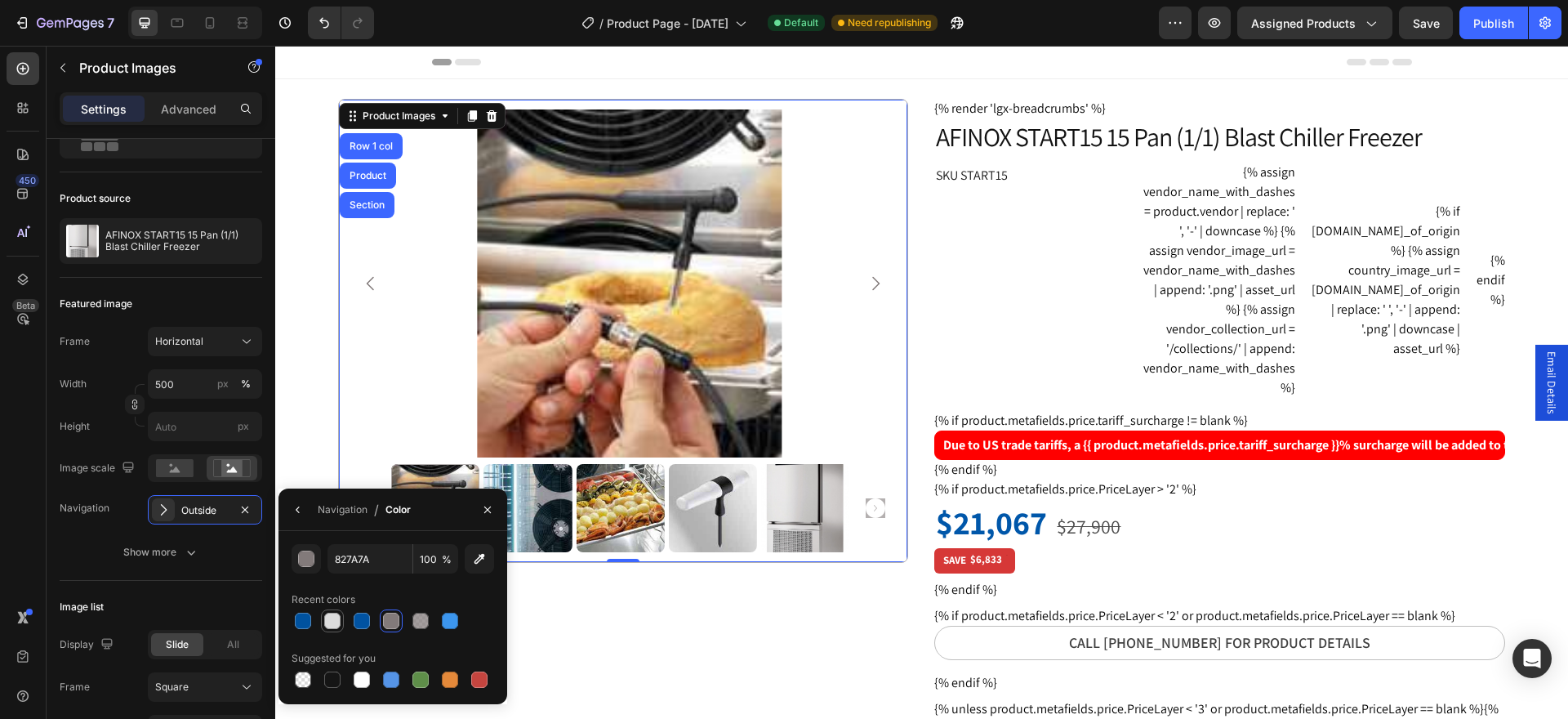
click at [338, 621] on div at bounding box center [333, 621] width 17 height 17
click at [398, 623] on div at bounding box center [392, 621] width 17 height 17
type input "827A7A"
click at [487, 506] on icon "button" at bounding box center [488, 510] width 13 height 13
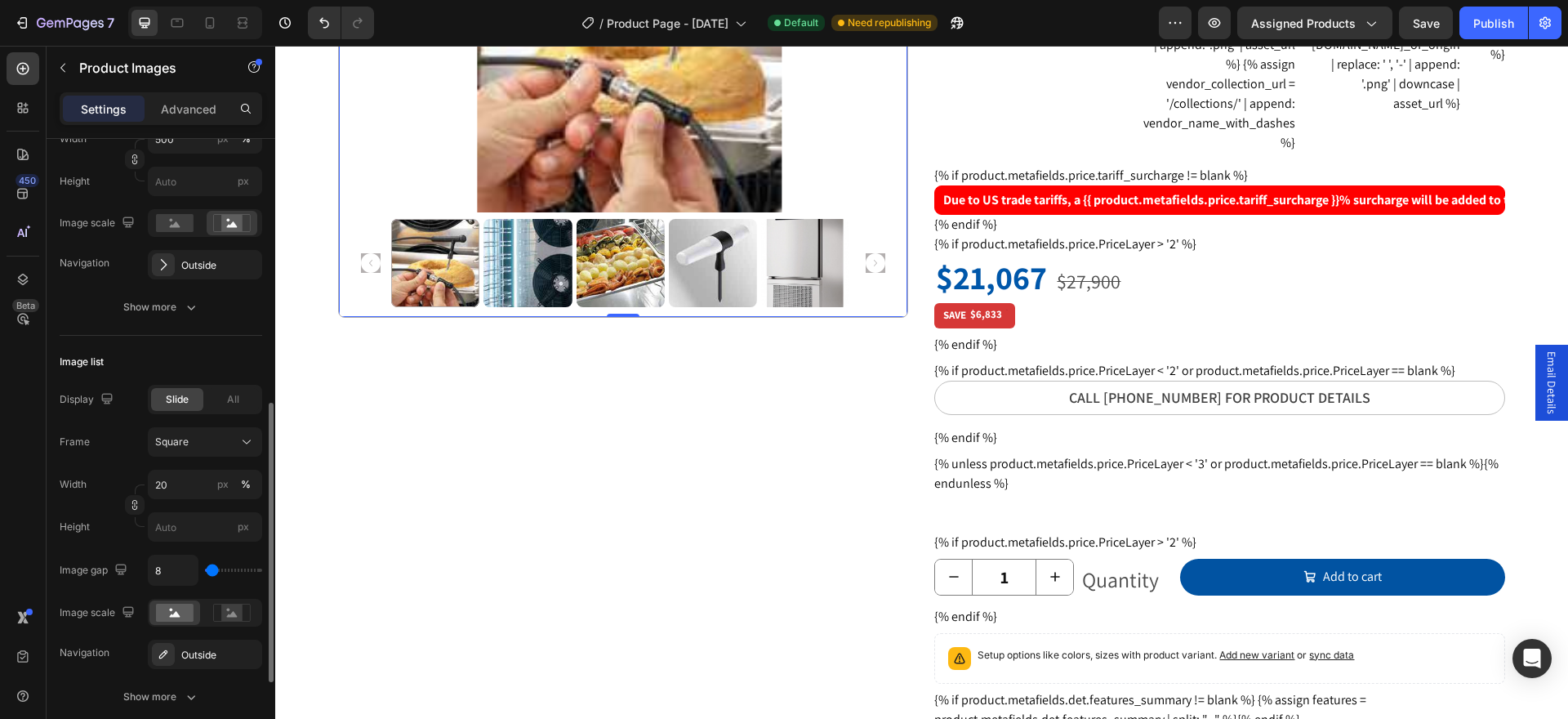
scroll to position [490, 0]
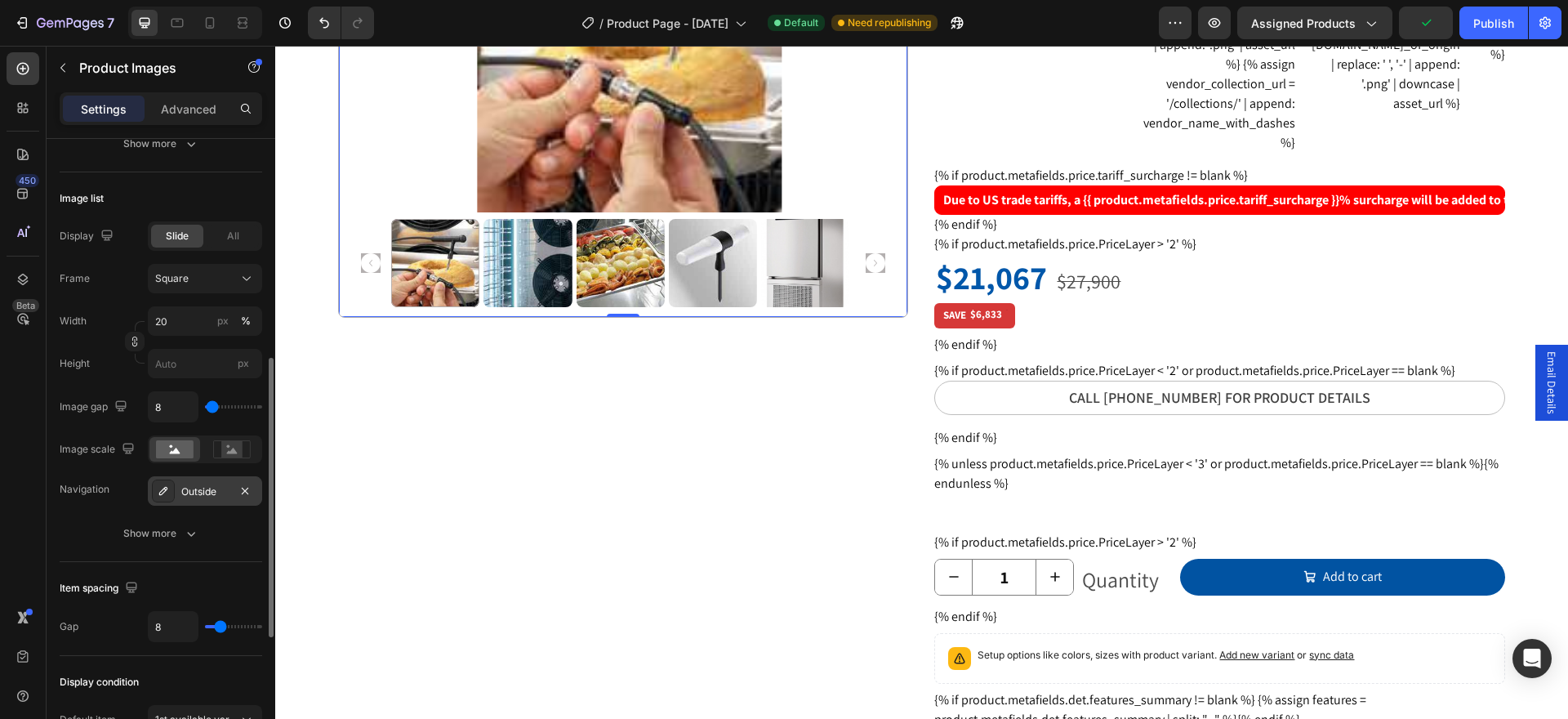
click at [200, 493] on div "Outside" at bounding box center [205, 492] width 47 height 15
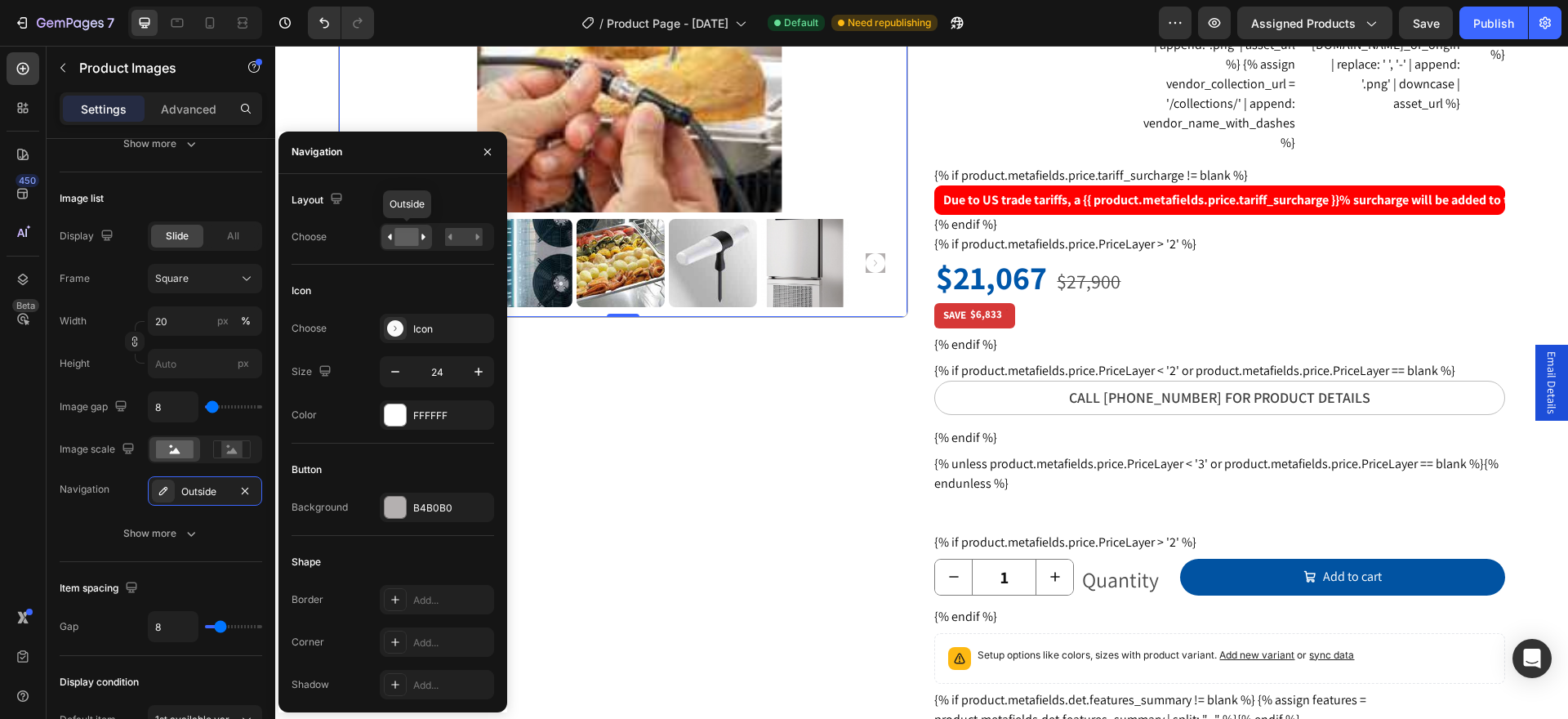
click at [406, 239] on rect at bounding box center [406, 237] width 23 height 18
click at [394, 330] on icon at bounding box center [396, 328] width 17 height 17
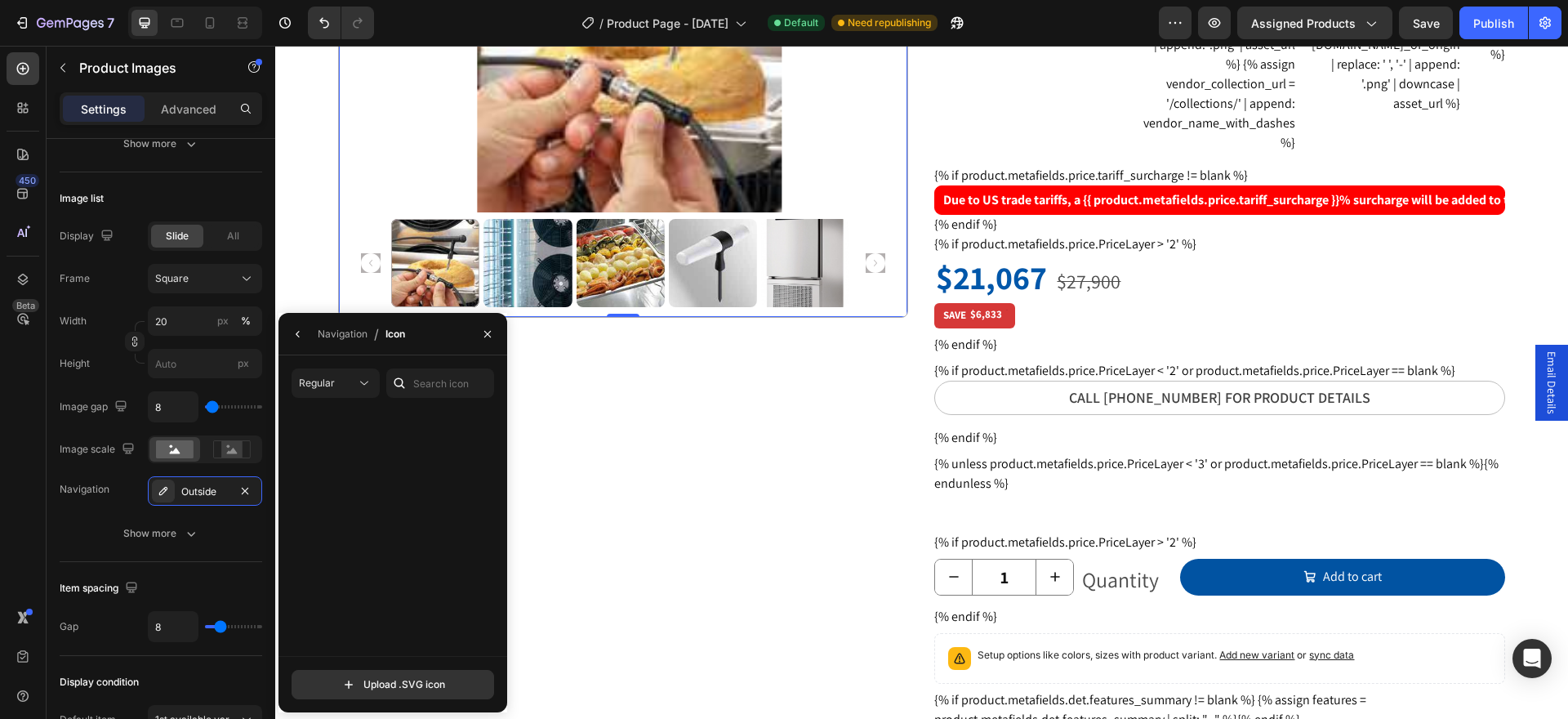
scroll to position [2041, 0]
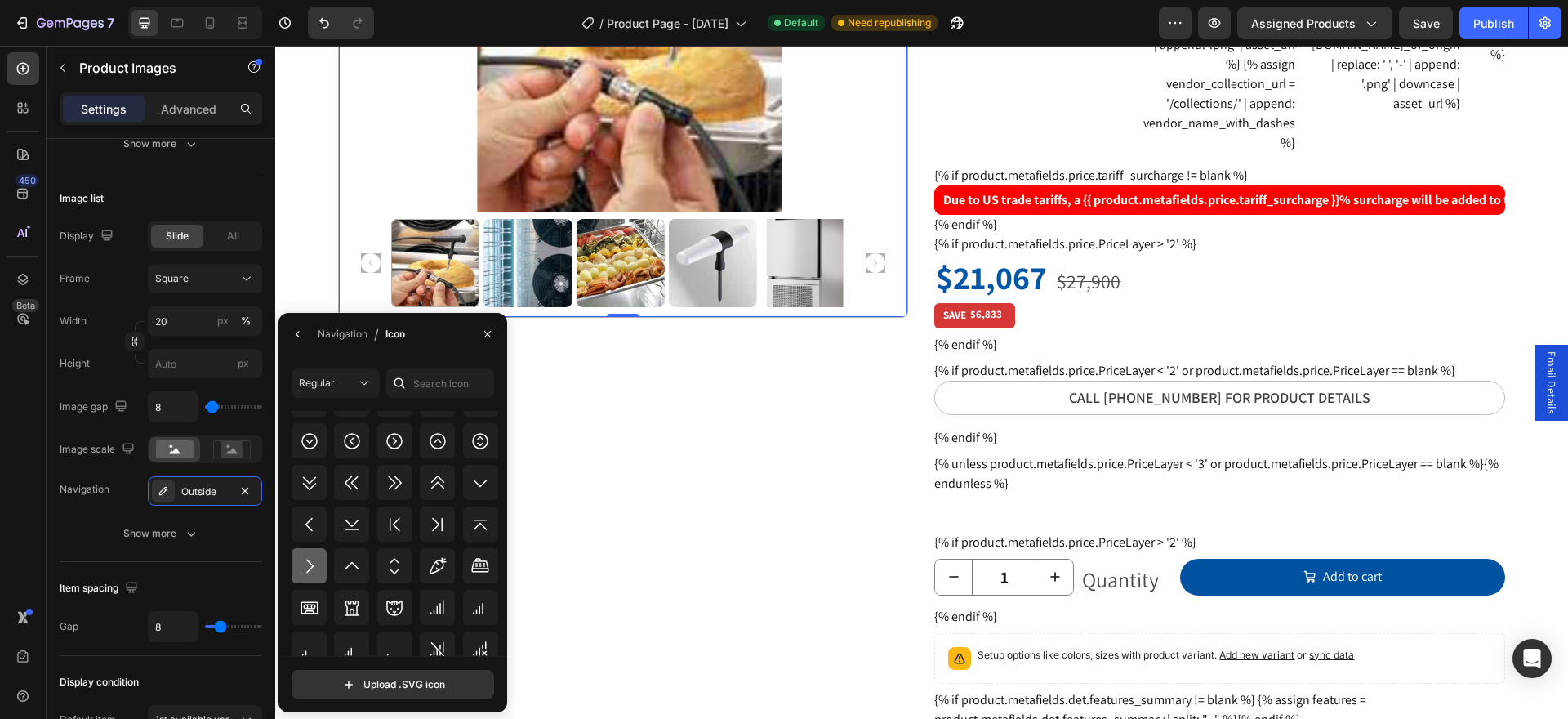
click at [310, 564] on icon at bounding box center [309, 565] width 7 height 14
click at [487, 333] on icon "button" at bounding box center [488, 333] width 7 height 7
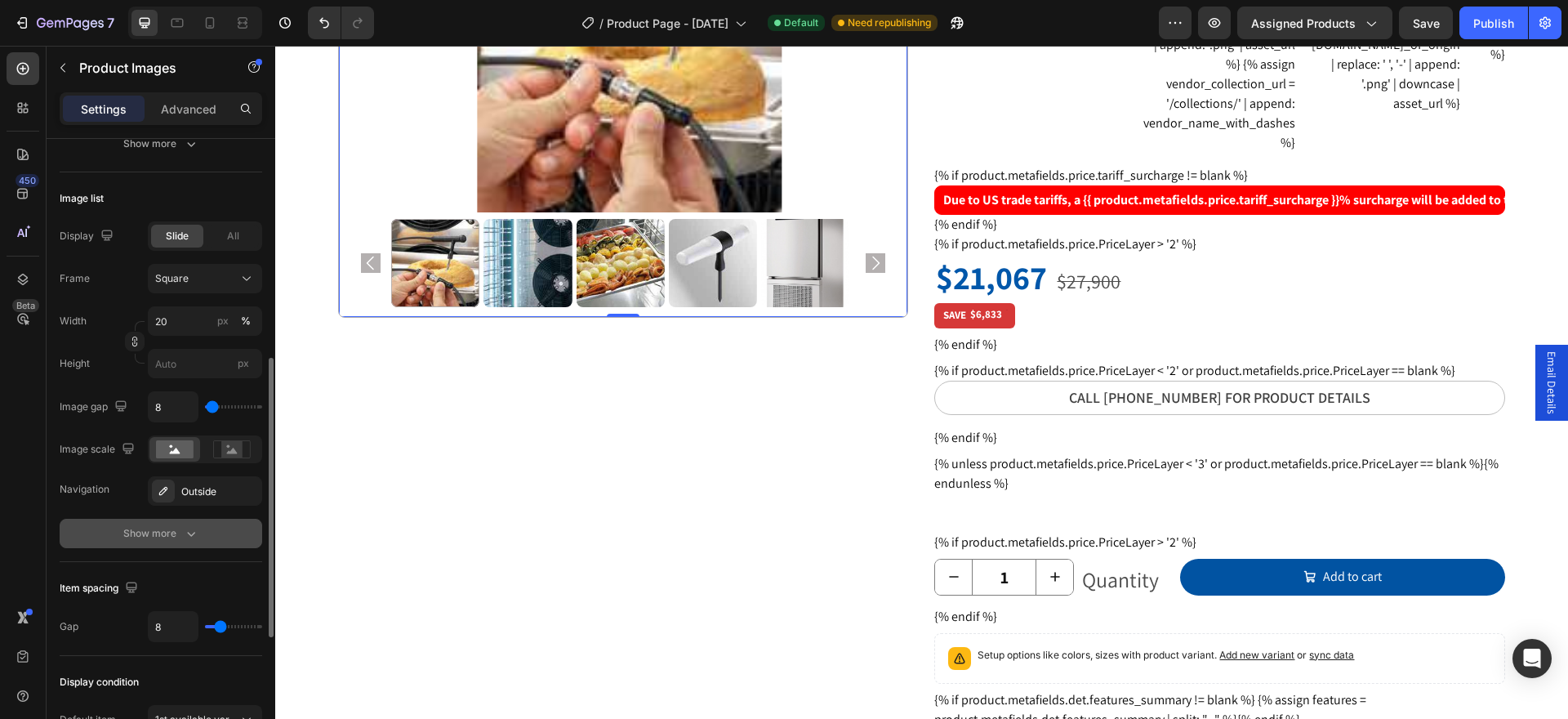
click at [189, 534] on icon "button" at bounding box center [191, 534] width 8 height 5
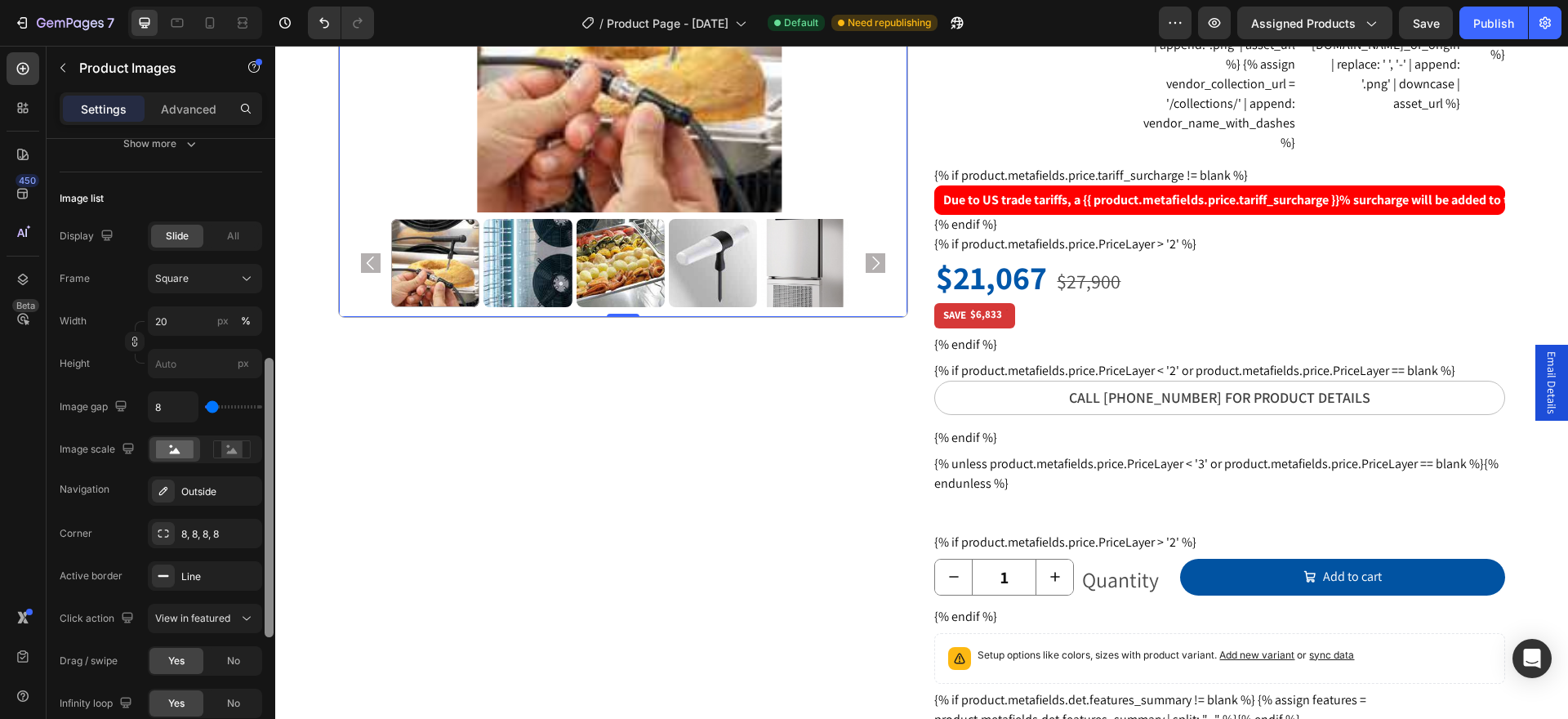
scroll to position [572, 0]
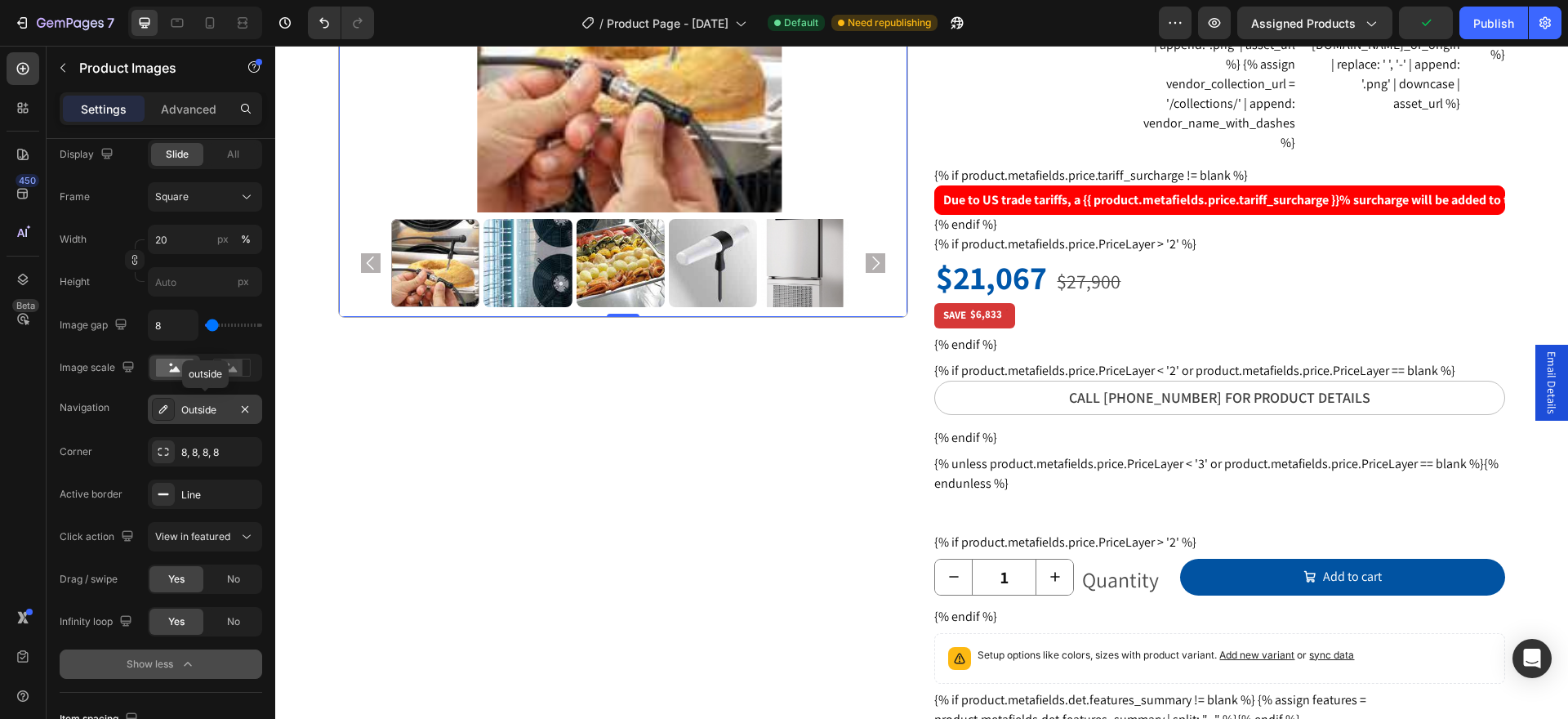
click at [194, 413] on div "Outside" at bounding box center [205, 410] width 47 height 15
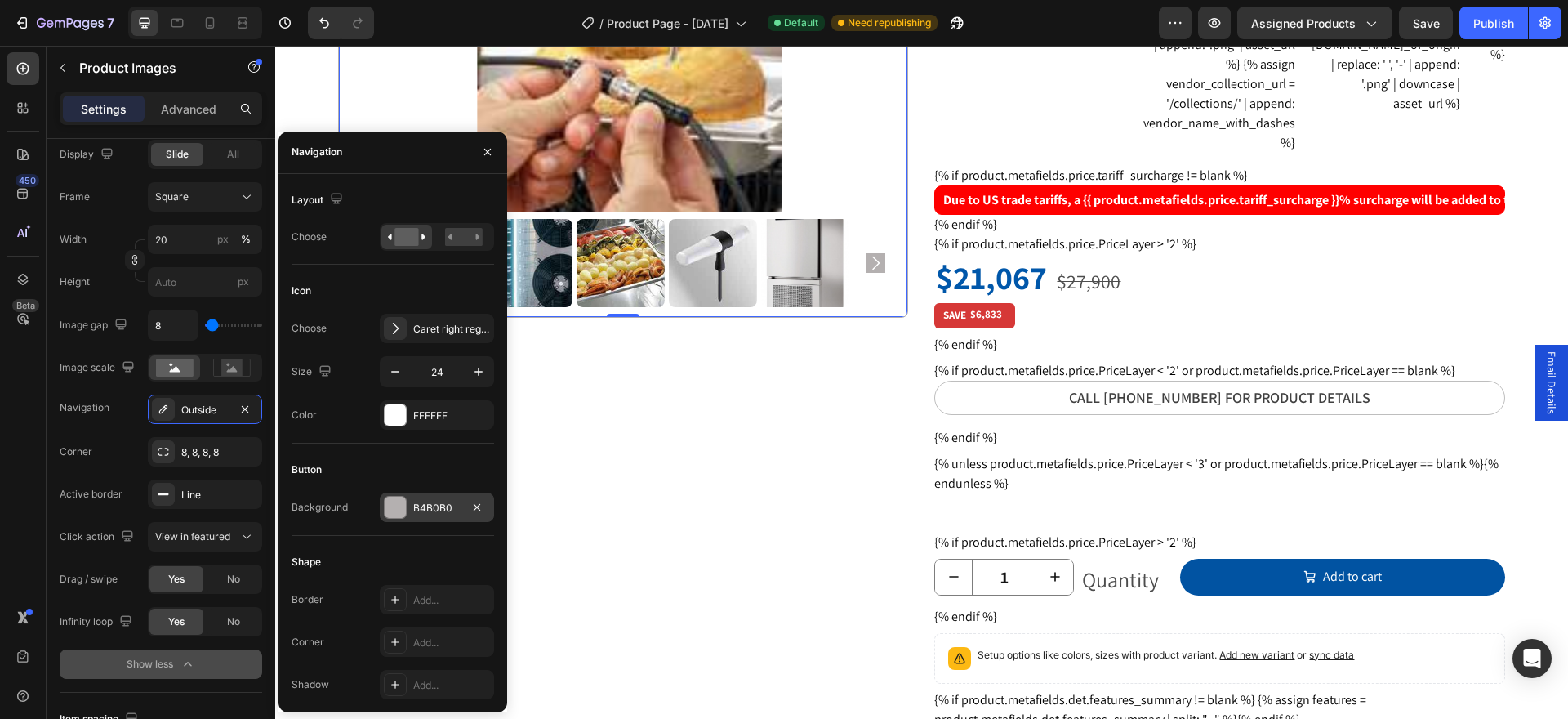
click at [396, 516] on div at bounding box center [396, 507] width 22 height 22
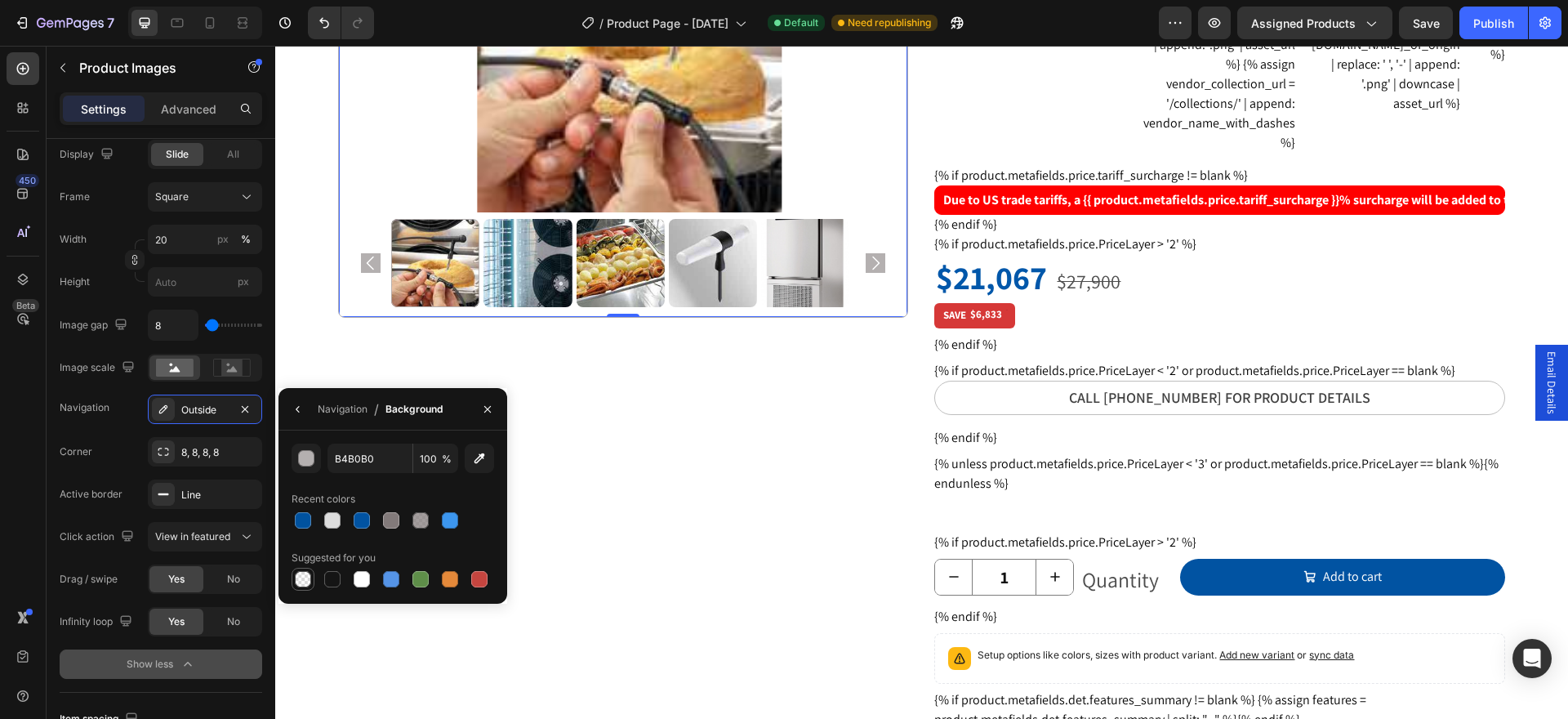
click at [300, 579] on div at bounding box center [303, 579] width 17 height 17
type input "000000"
type input "0"
click at [348, 576] on div at bounding box center [393, 579] width 203 height 23
click at [318, 17] on icon "Undo/Redo" at bounding box center [324, 23] width 17 height 17
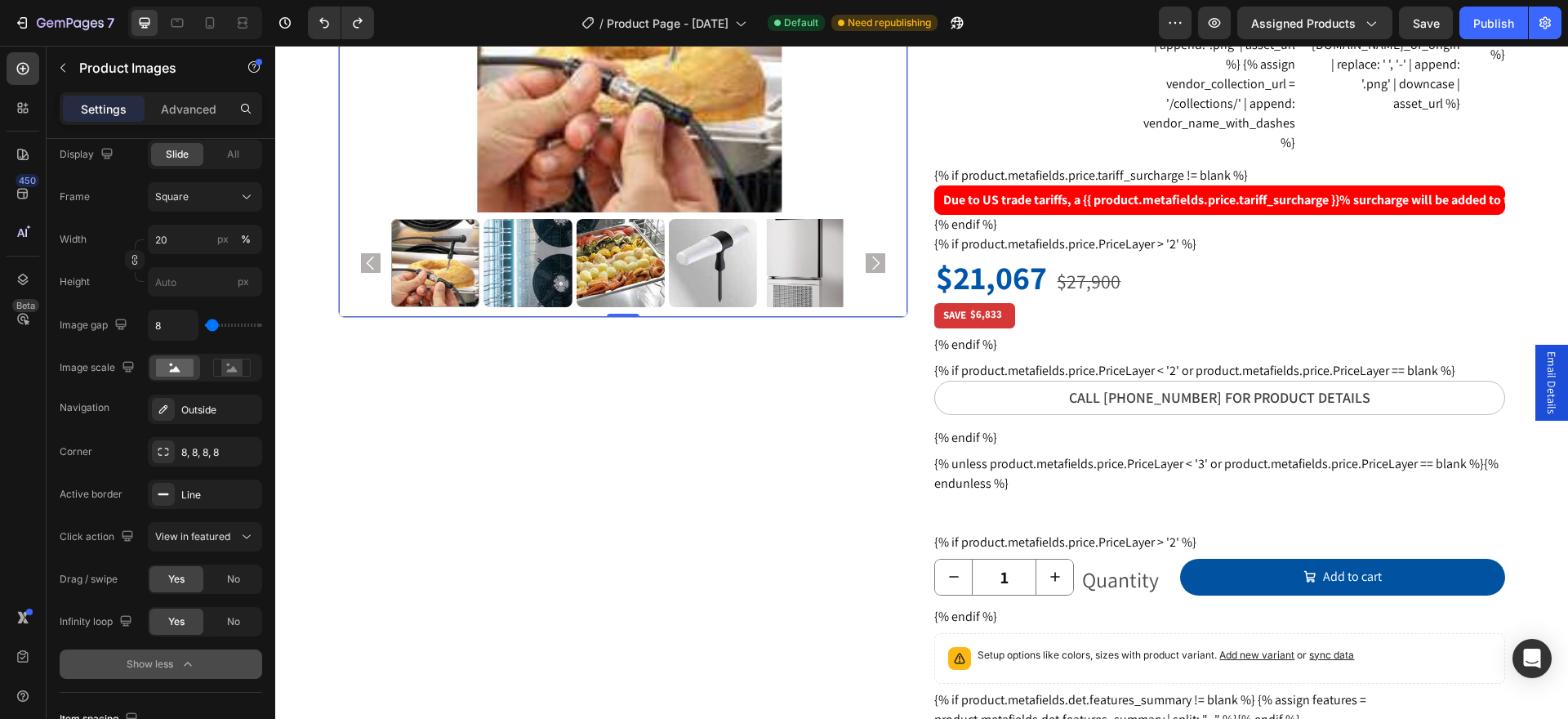
click at [461, 259] on div at bounding box center [436, 263] width 88 height 88
click at [215, 410] on div "Outside" at bounding box center [205, 410] width 47 height 15
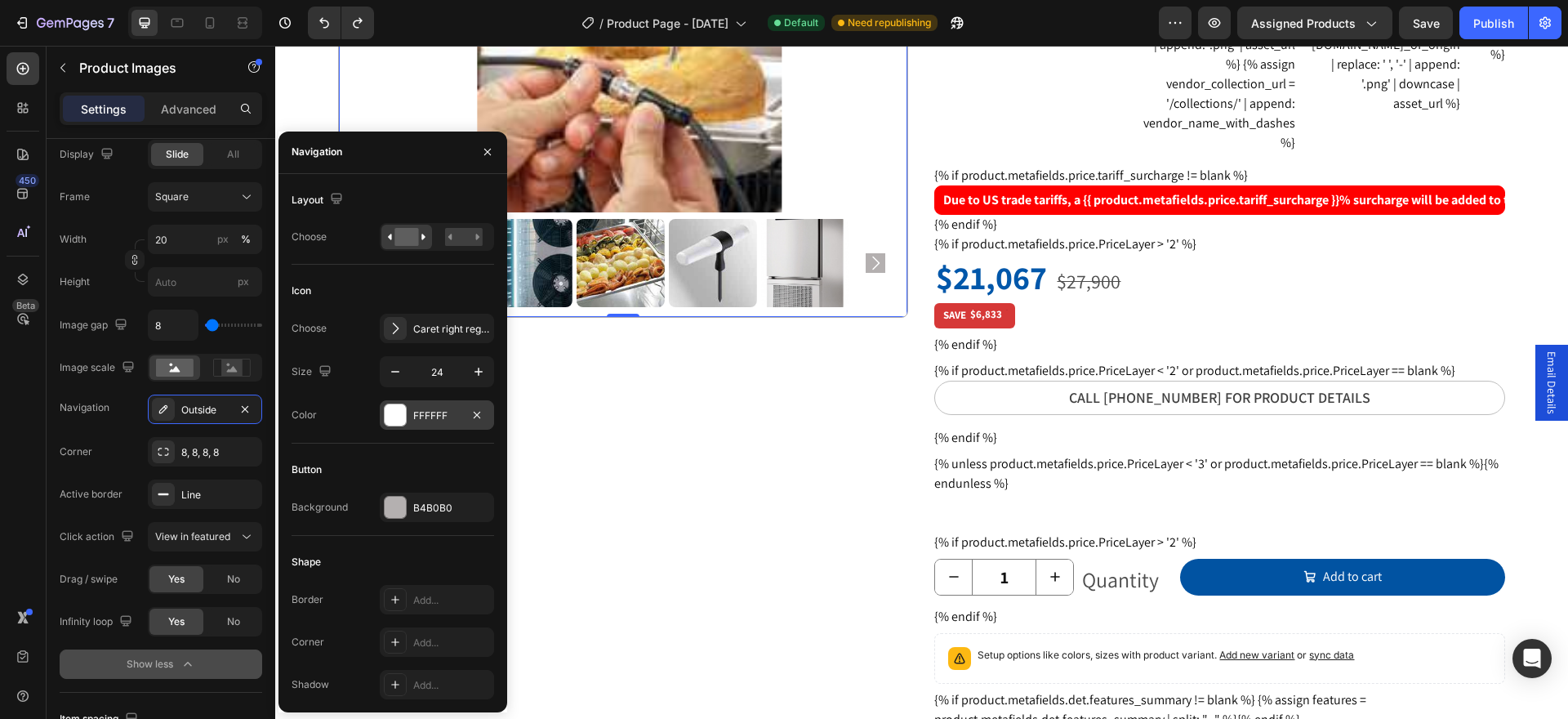
click at [394, 417] on div at bounding box center [396, 415] width 22 height 22
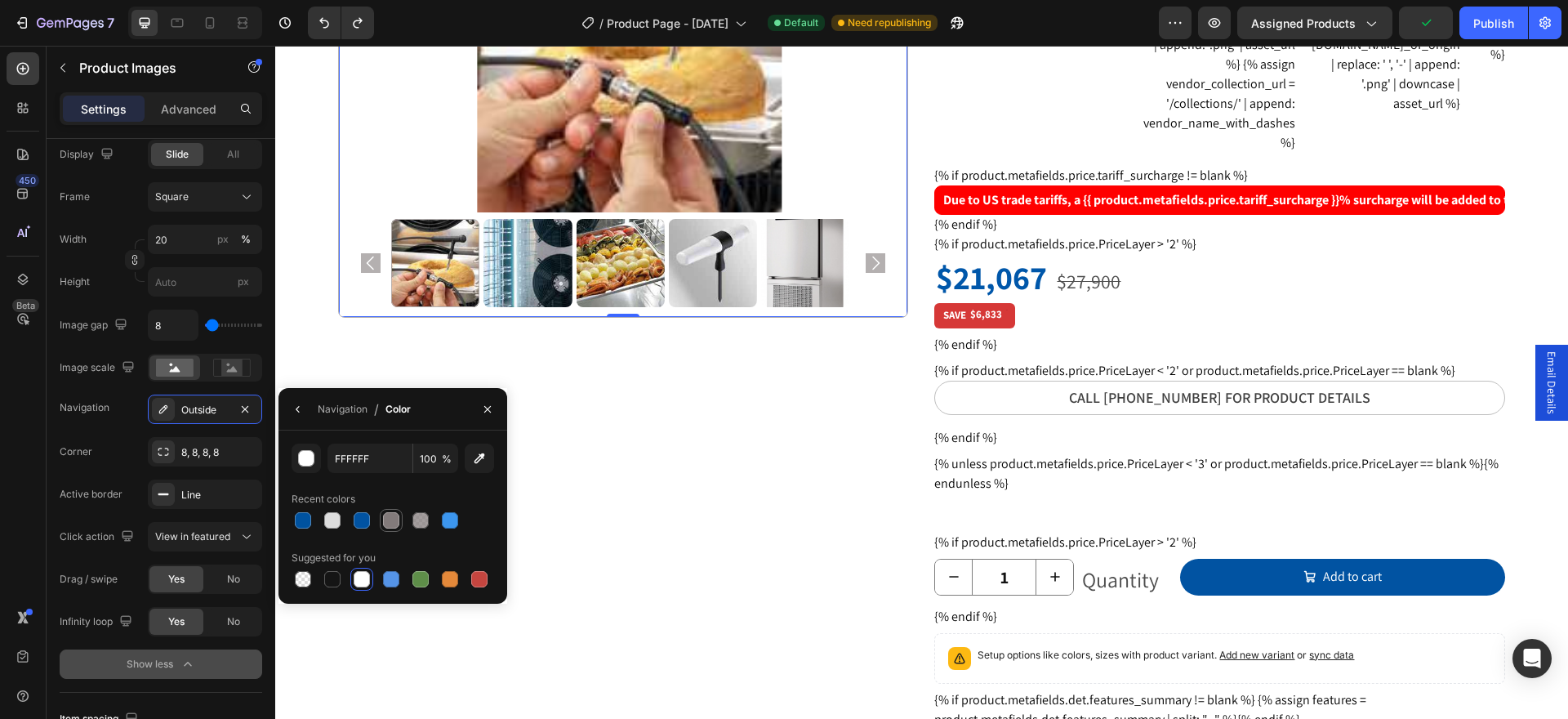
click at [388, 524] on div at bounding box center [392, 520] width 17 height 17
type input "827A7A"
click at [200, 409] on div "Outside" at bounding box center [205, 410] width 47 height 15
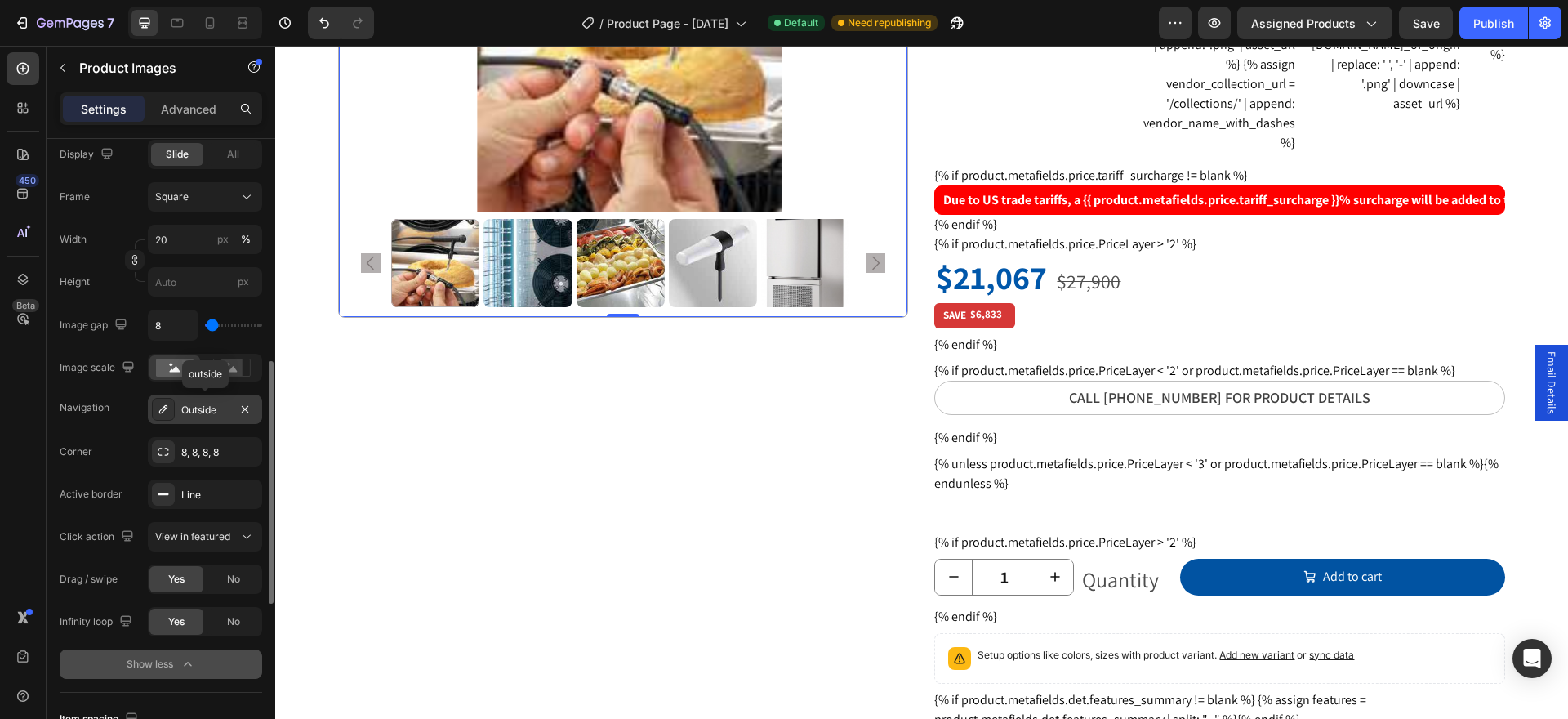
click at [200, 409] on div "Outside" at bounding box center [205, 410] width 47 height 15
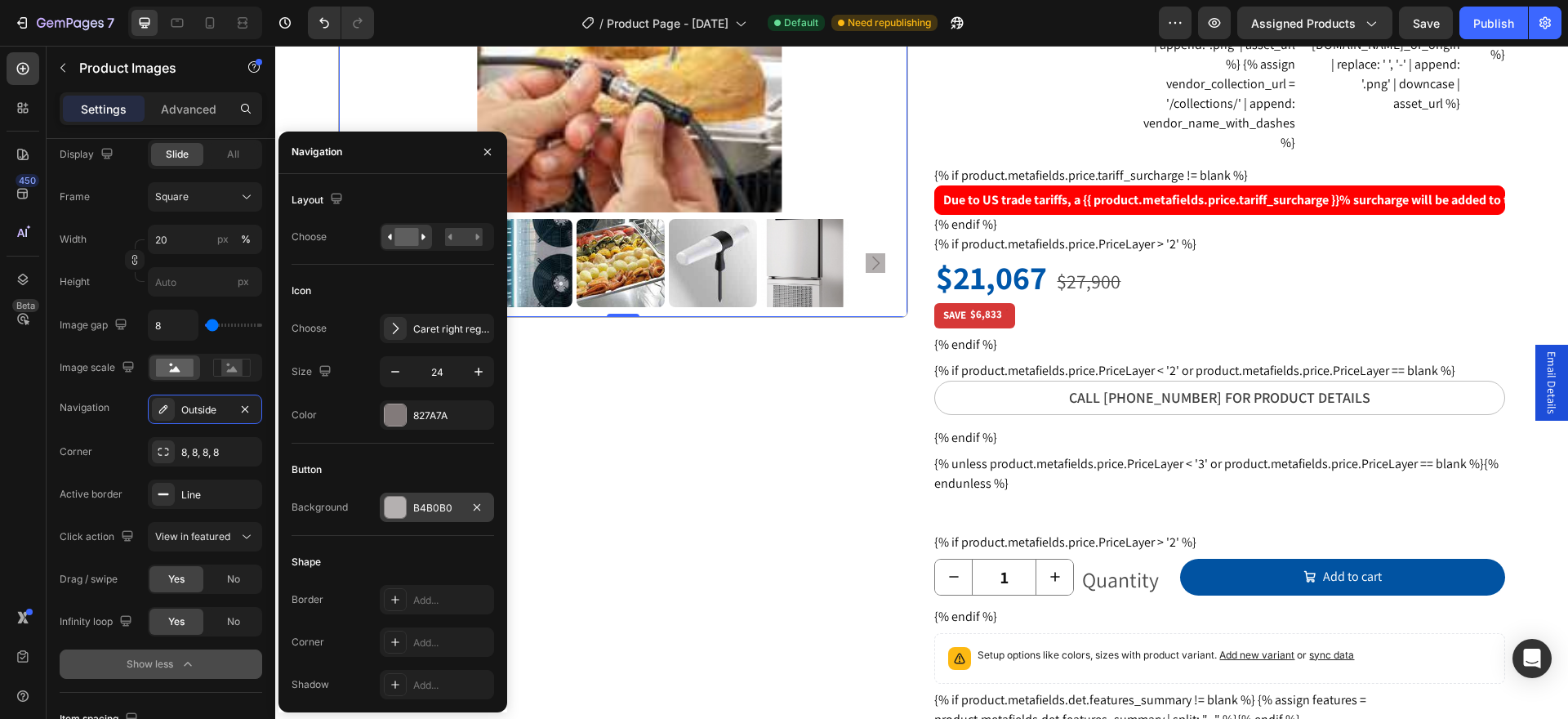
click at [393, 510] on div at bounding box center [396, 507] width 22 height 22
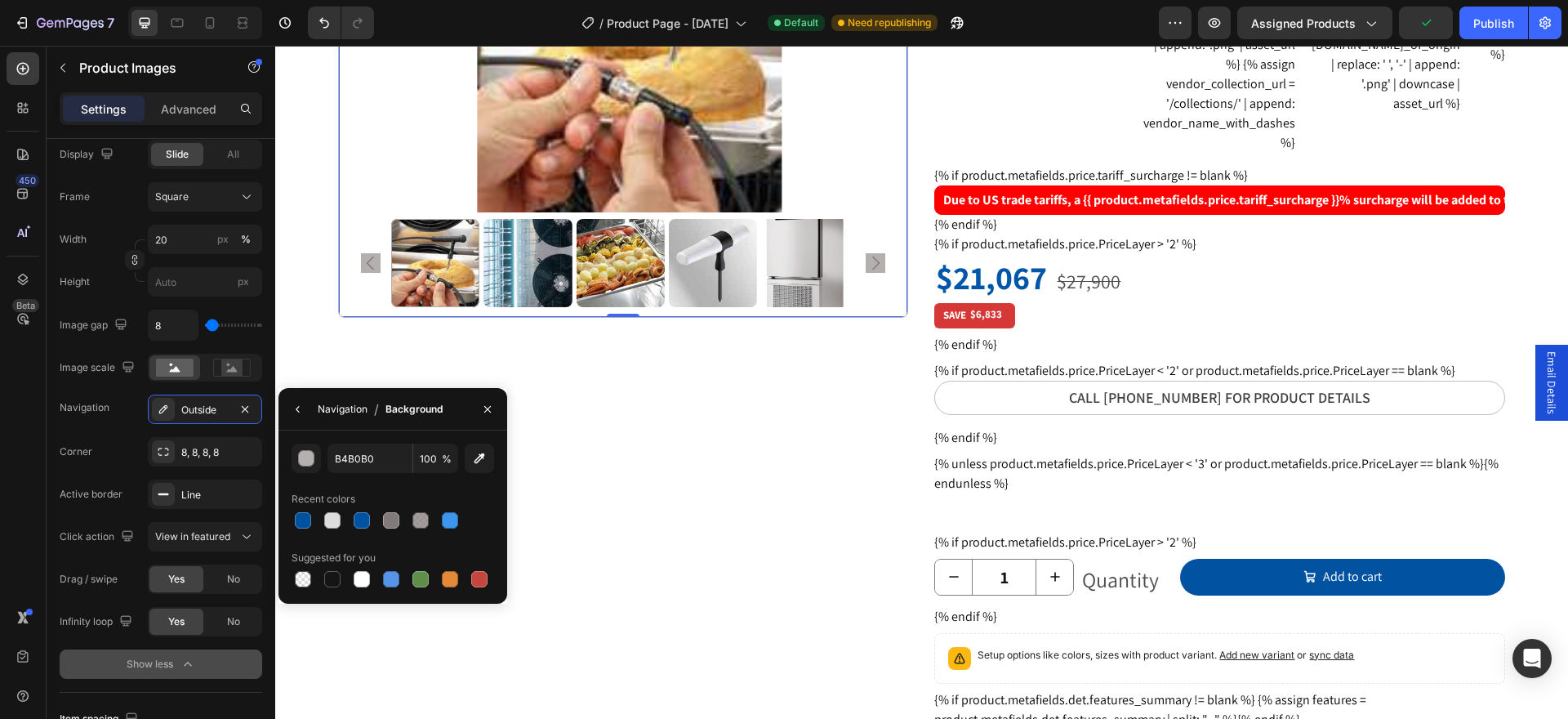
click at [335, 410] on div "Navigation" at bounding box center [343, 409] width 50 height 15
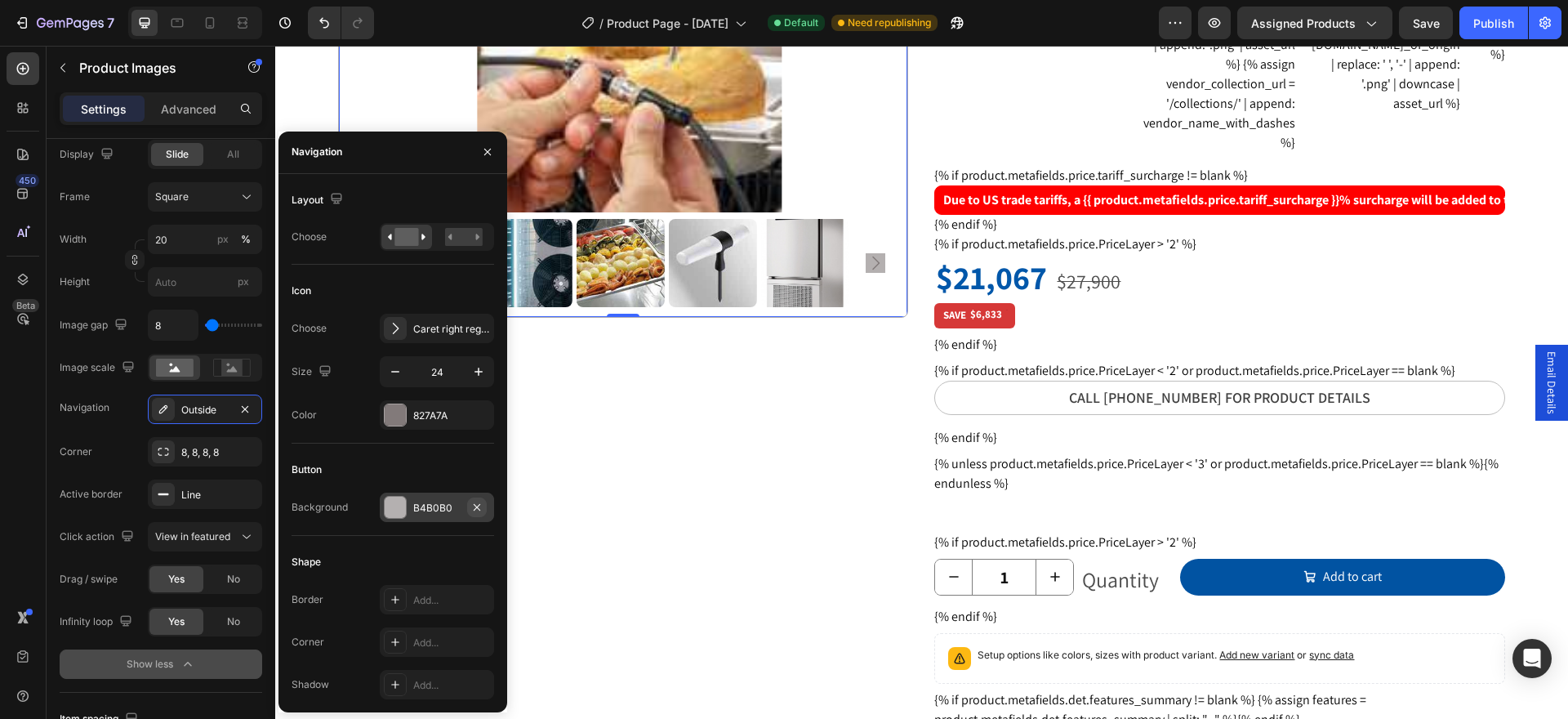
click at [479, 507] on icon "button" at bounding box center [477, 507] width 13 height 13
click at [593, 530] on div "Product Images Row 1 col Product Section 0 Row" at bounding box center [624, 569] width 570 height 1431
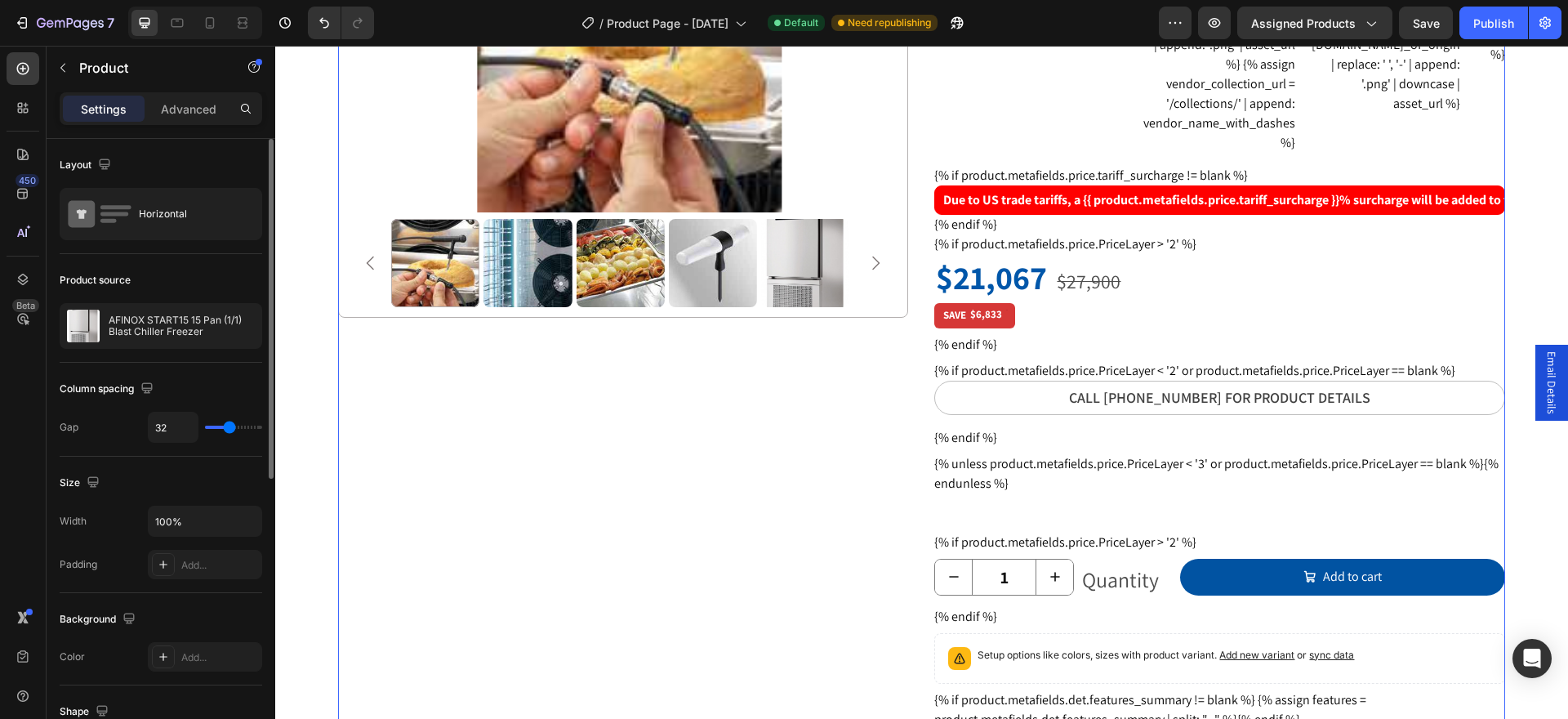
scroll to position [81, 0]
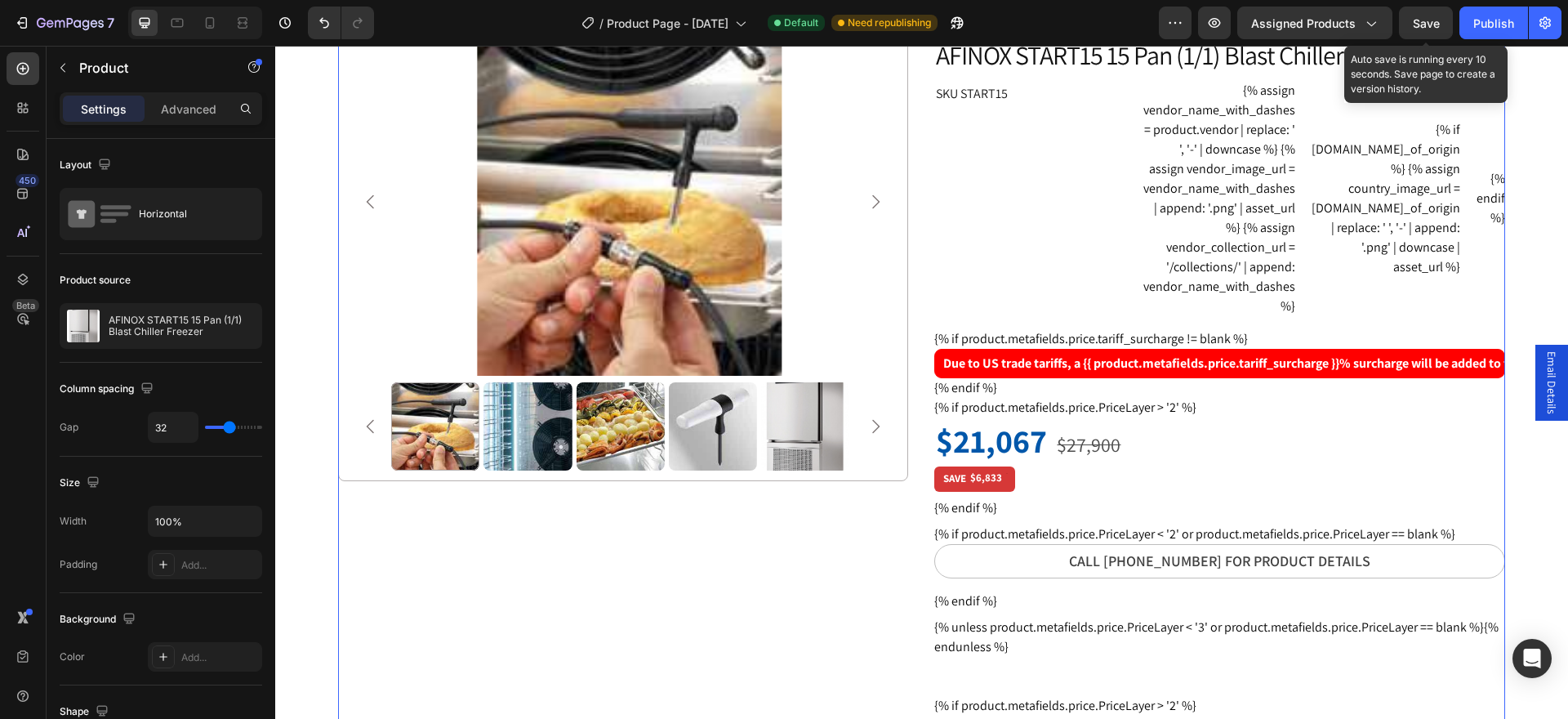
click at [1429, 29] on span "Save" at bounding box center [1427, 23] width 27 height 14
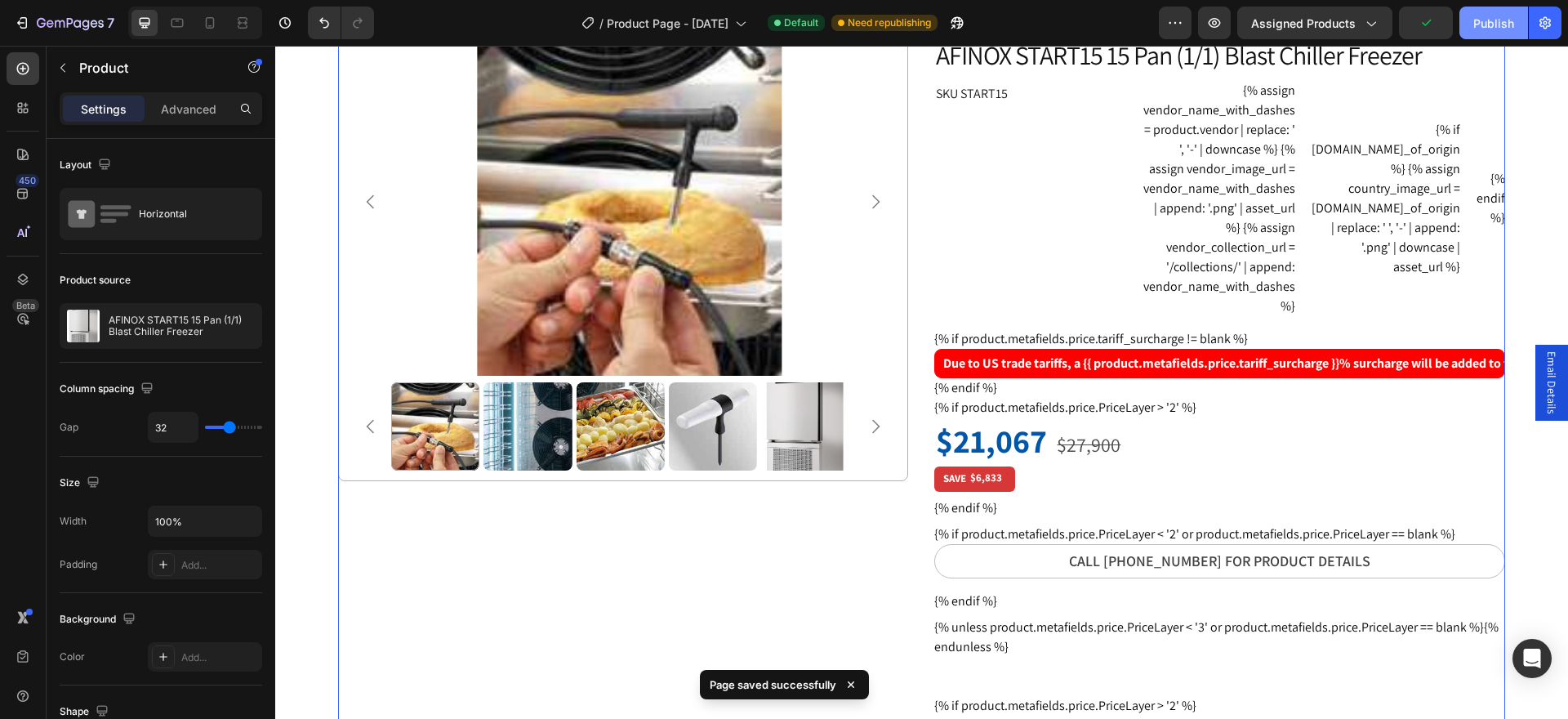
click at [1491, 25] on div "Publish" at bounding box center [1493, 23] width 41 height 17
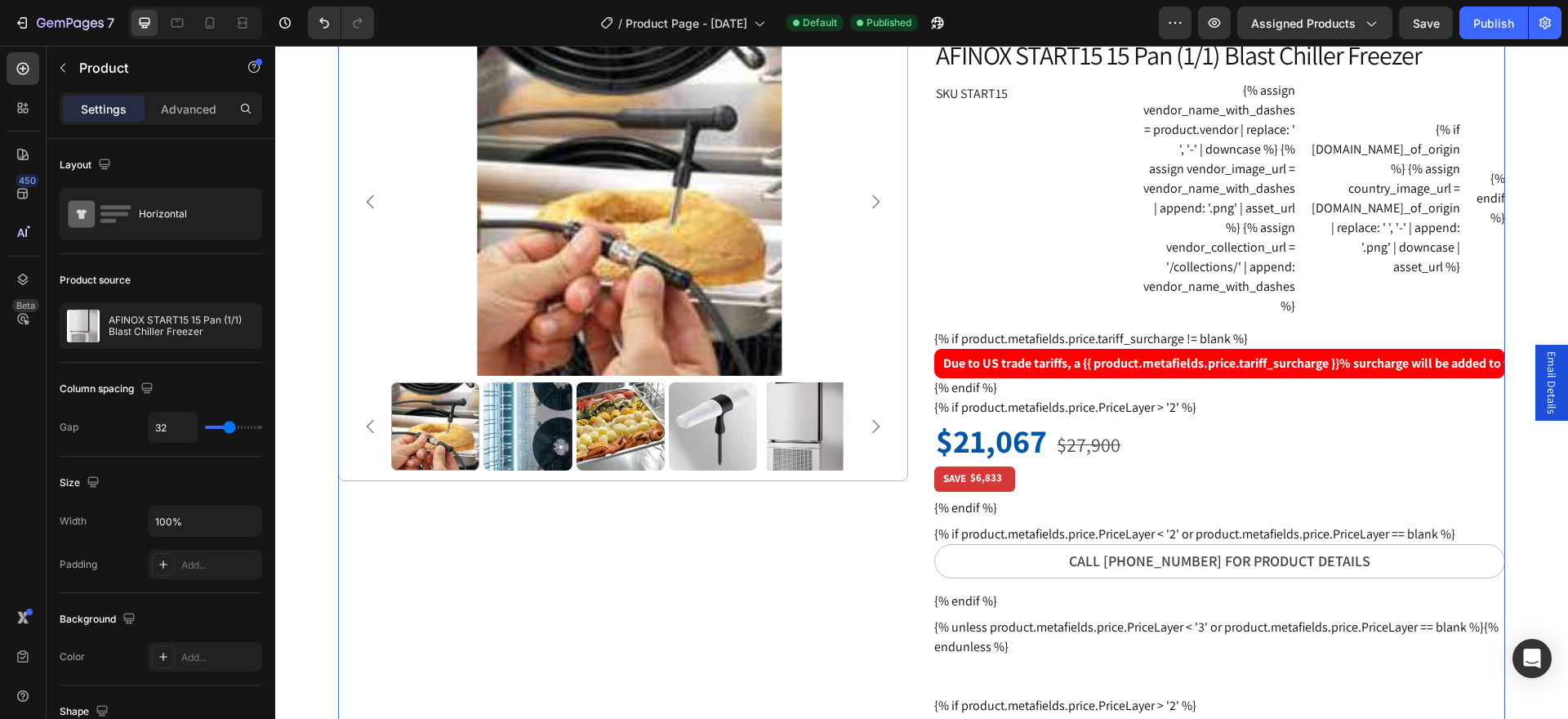
click at [808, 583] on div "Product Images Row" at bounding box center [624, 732] width 570 height 1431
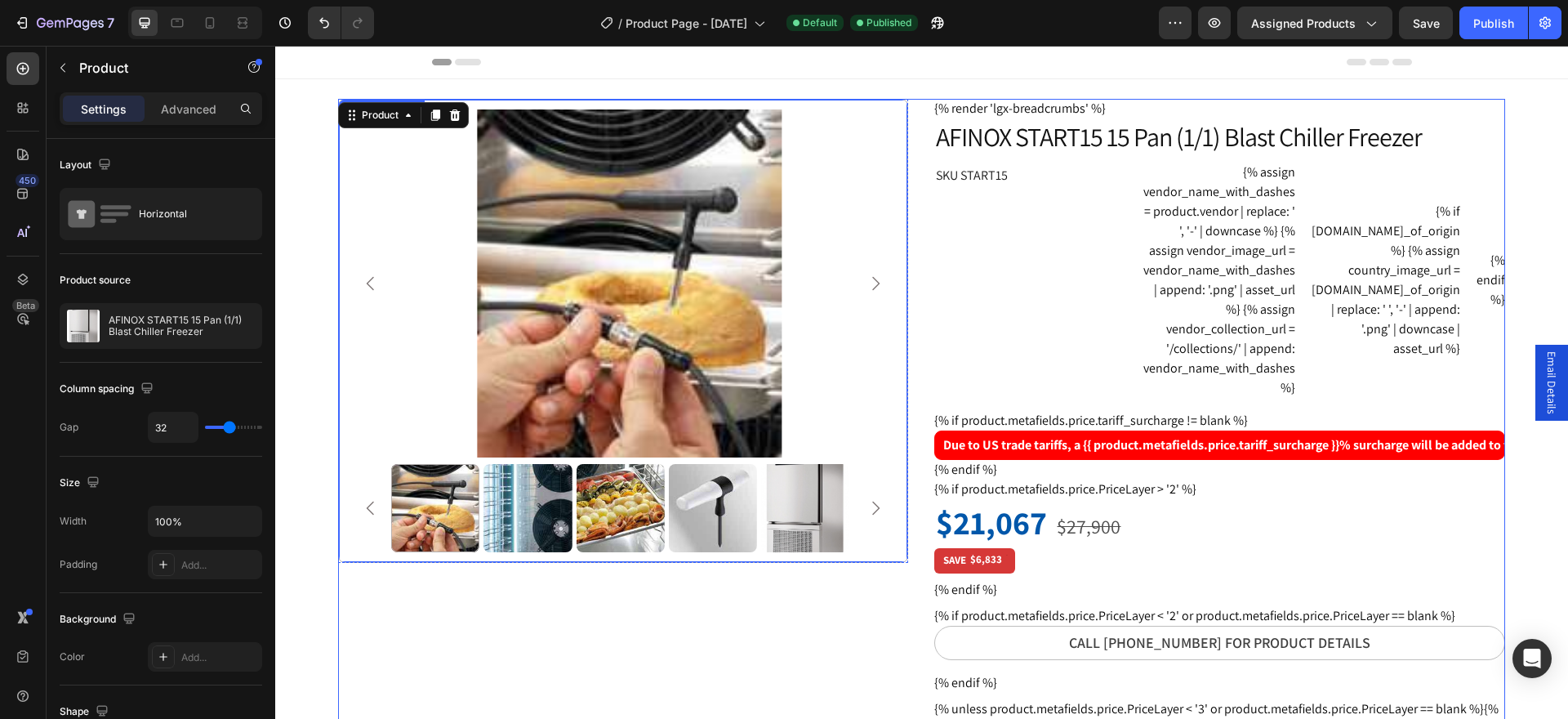
click at [653, 289] on img at bounding box center [629, 283] width 464 height 347
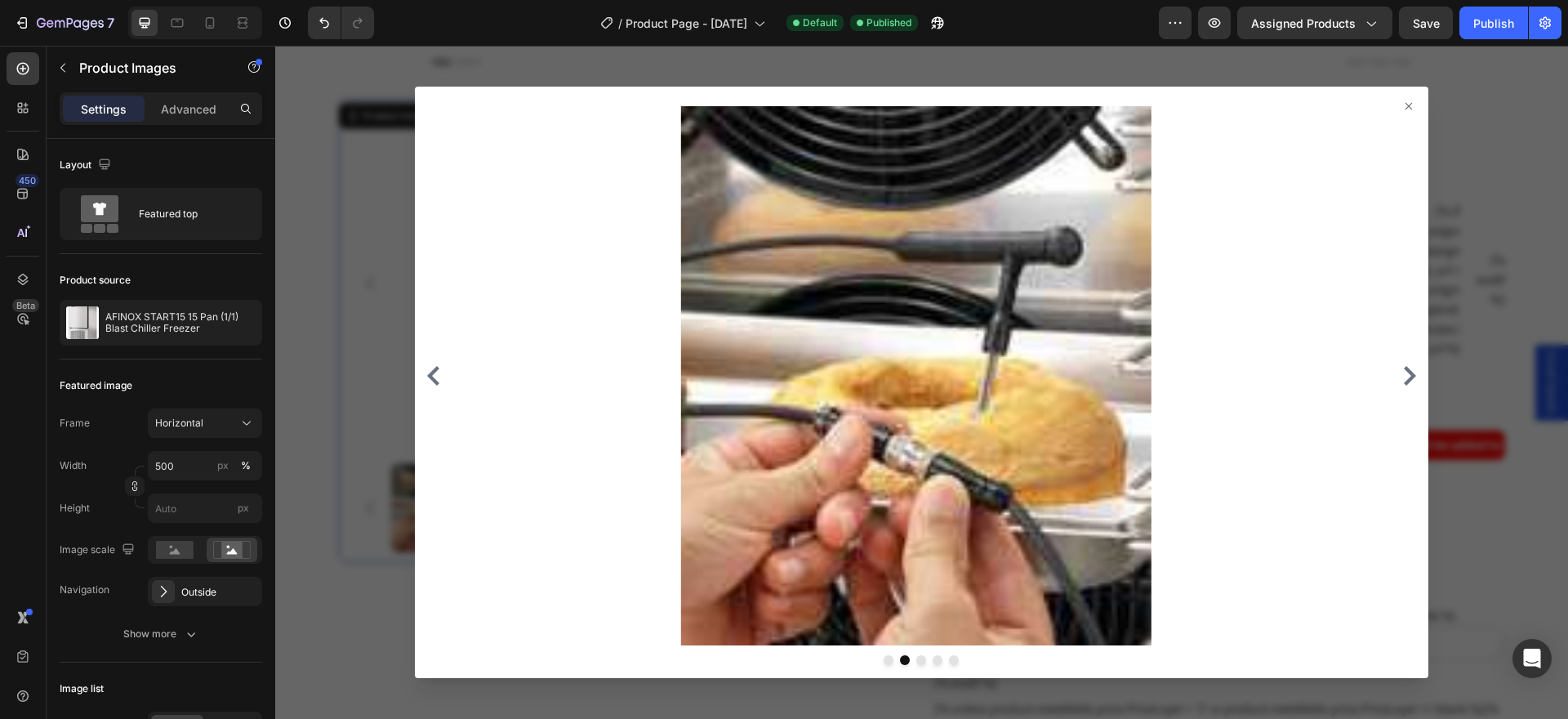
click at [1403, 107] on icon at bounding box center [1409, 106] width 13 height 13
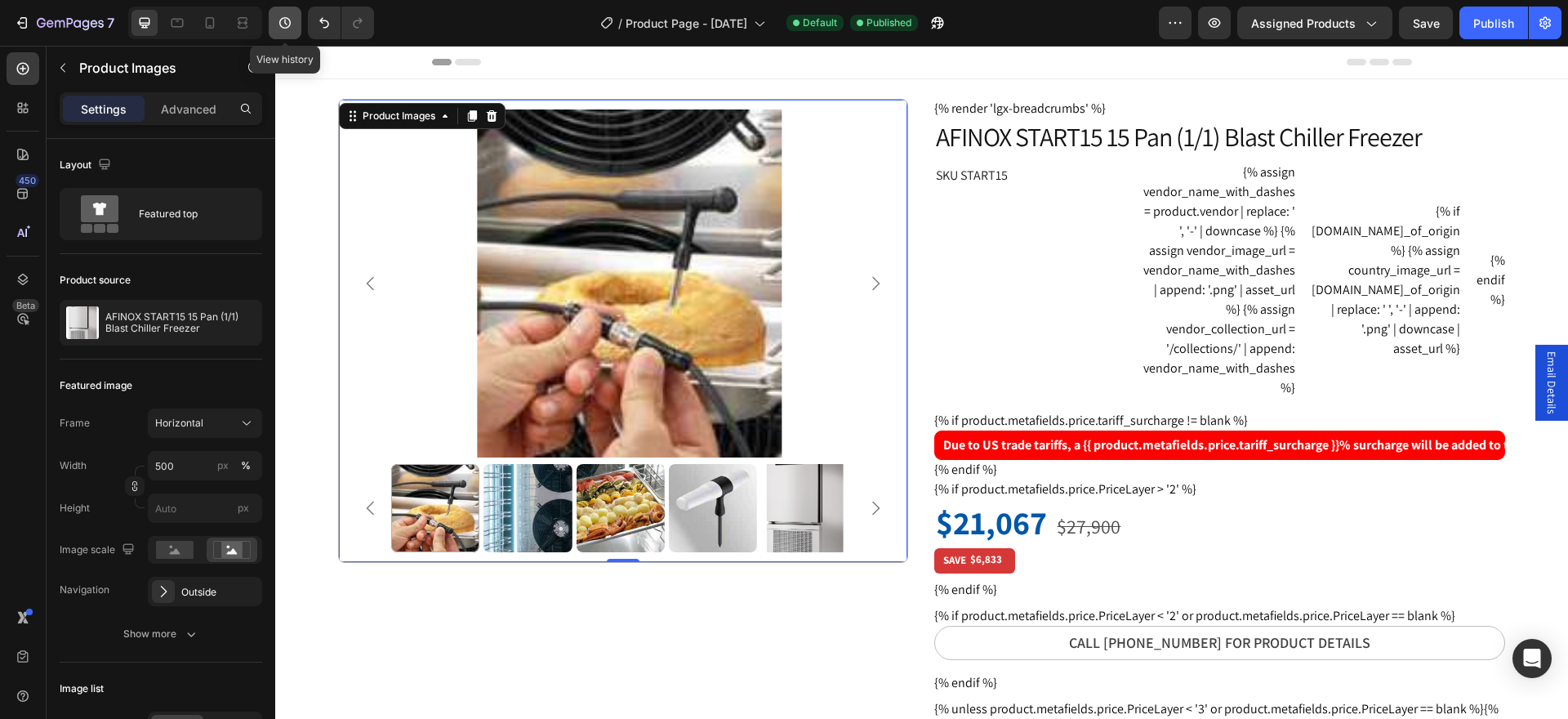
click at [287, 22] on icon "button" at bounding box center [285, 23] width 17 height 17
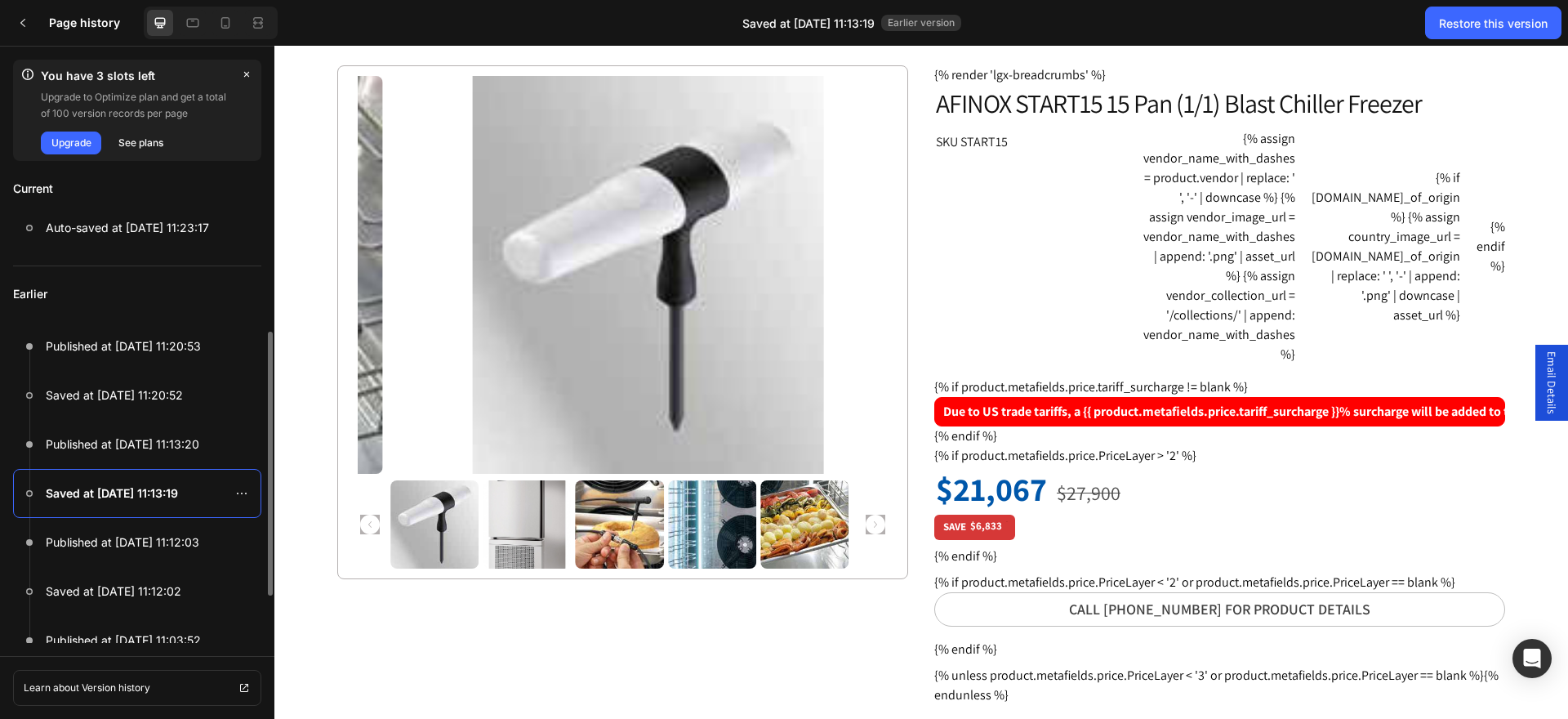
click at [190, 501] on div at bounding box center [137, 493] width 249 height 49
click at [1457, 21] on div "Restore this version" at bounding box center [1493, 23] width 109 height 17
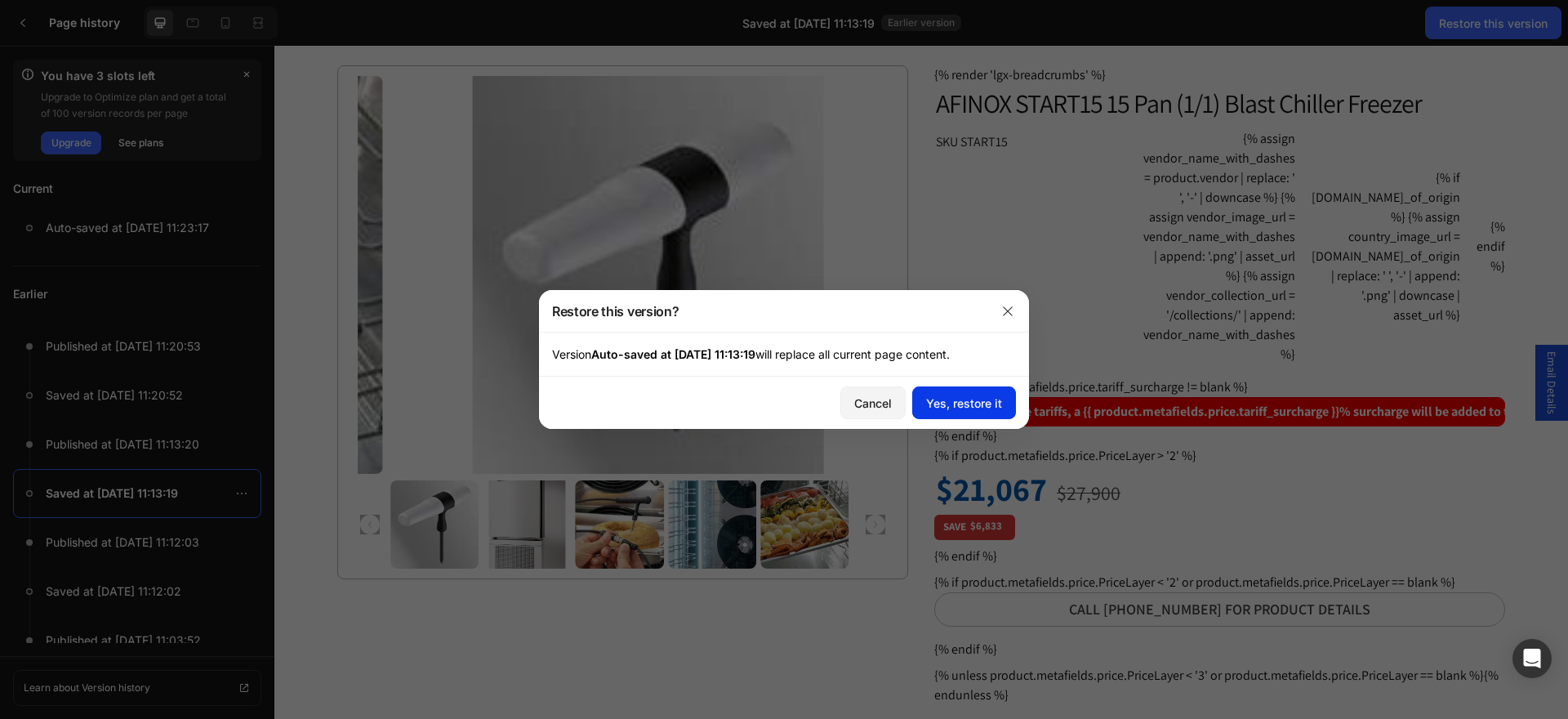
click at [974, 407] on div "Yes, restore it" at bounding box center [964, 402] width 76 height 17
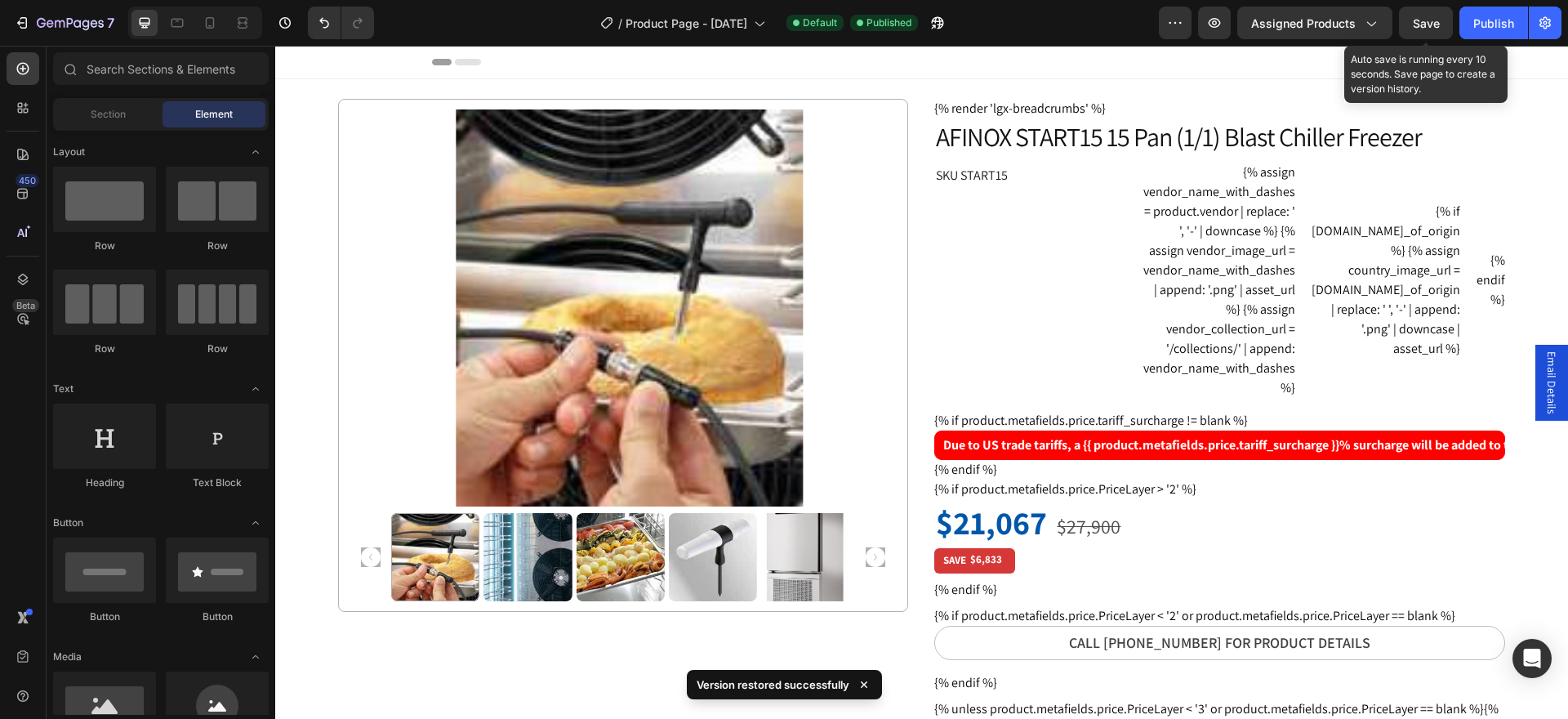
click at [1432, 19] on span "Save" at bounding box center [1427, 23] width 27 height 14
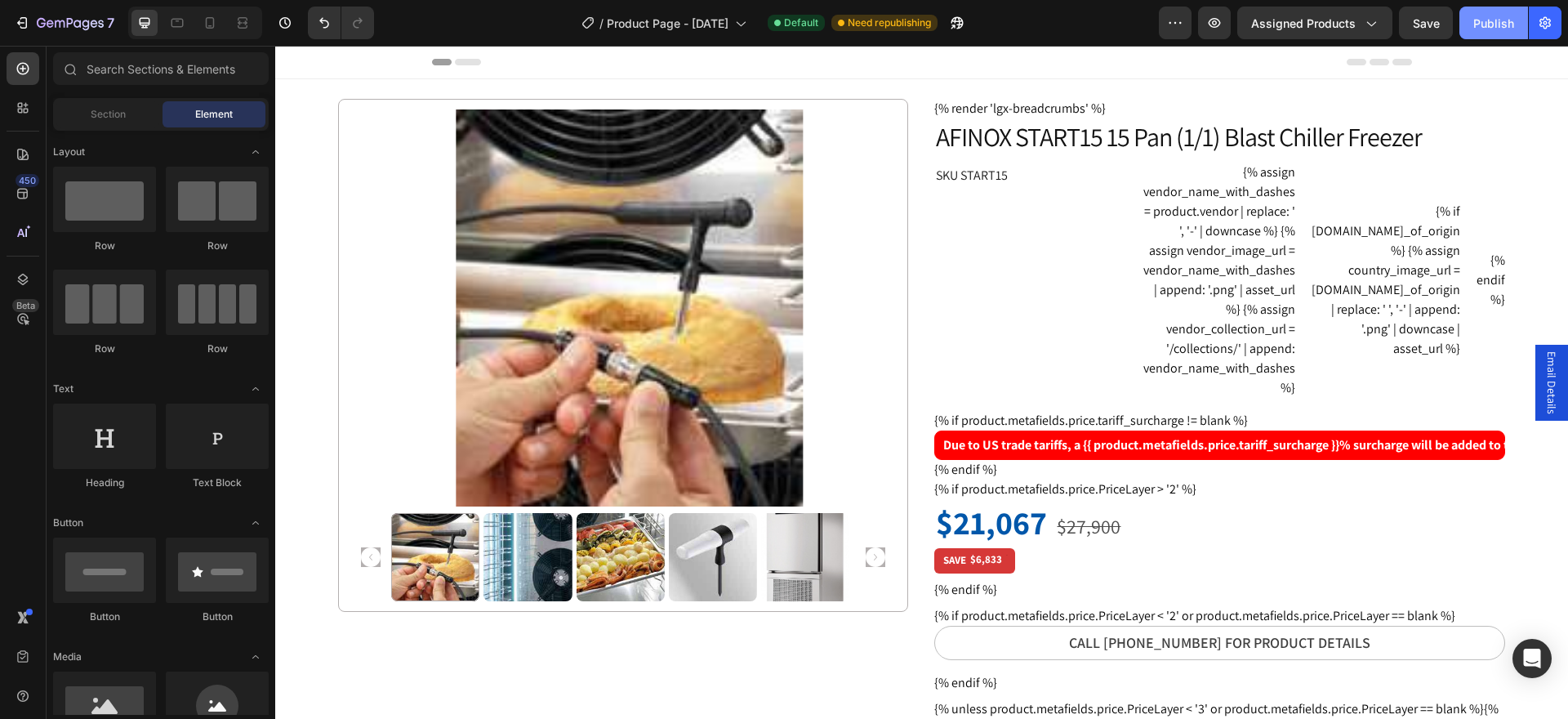
click at [1502, 27] on div "Publish" at bounding box center [1493, 23] width 41 height 17
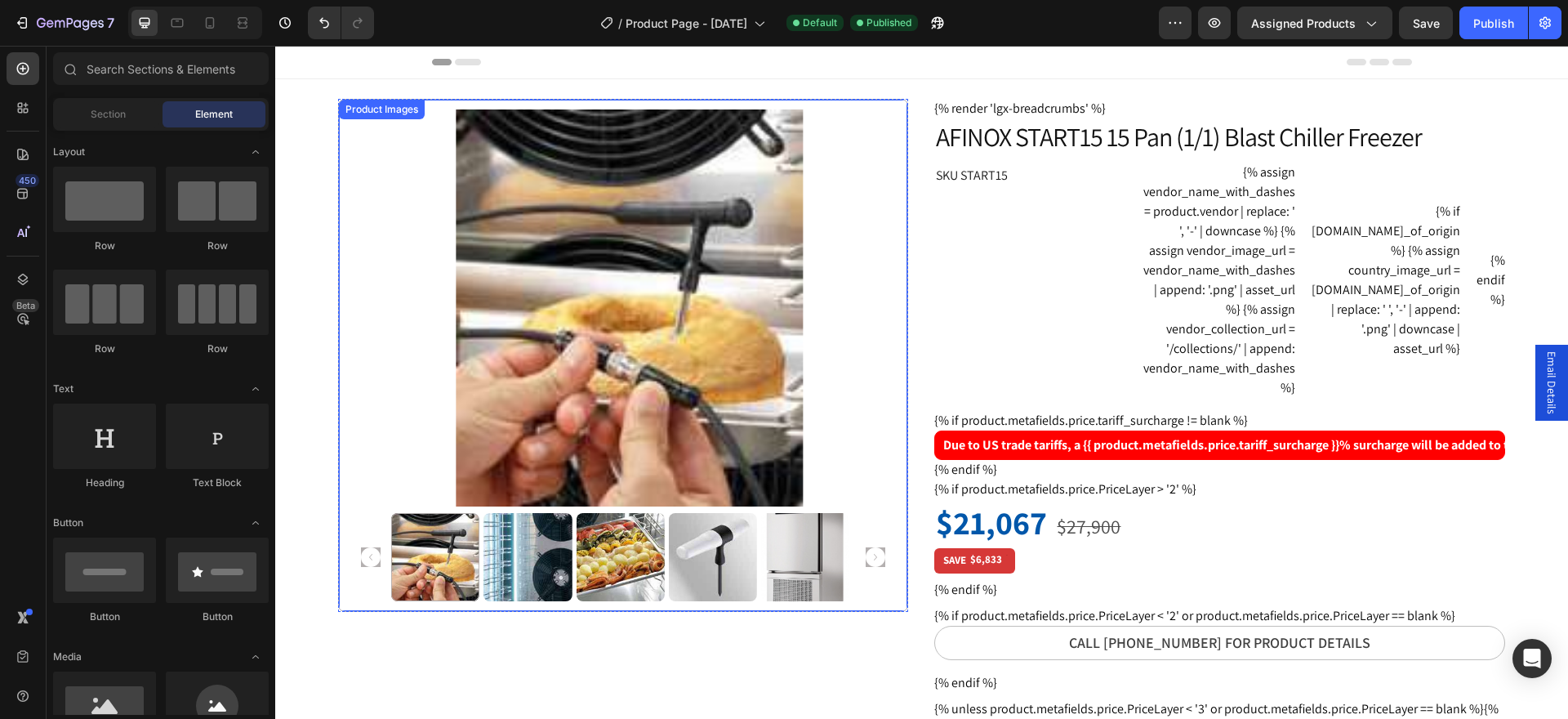
click at [683, 559] on img at bounding box center [713, 557] width 88 height 88
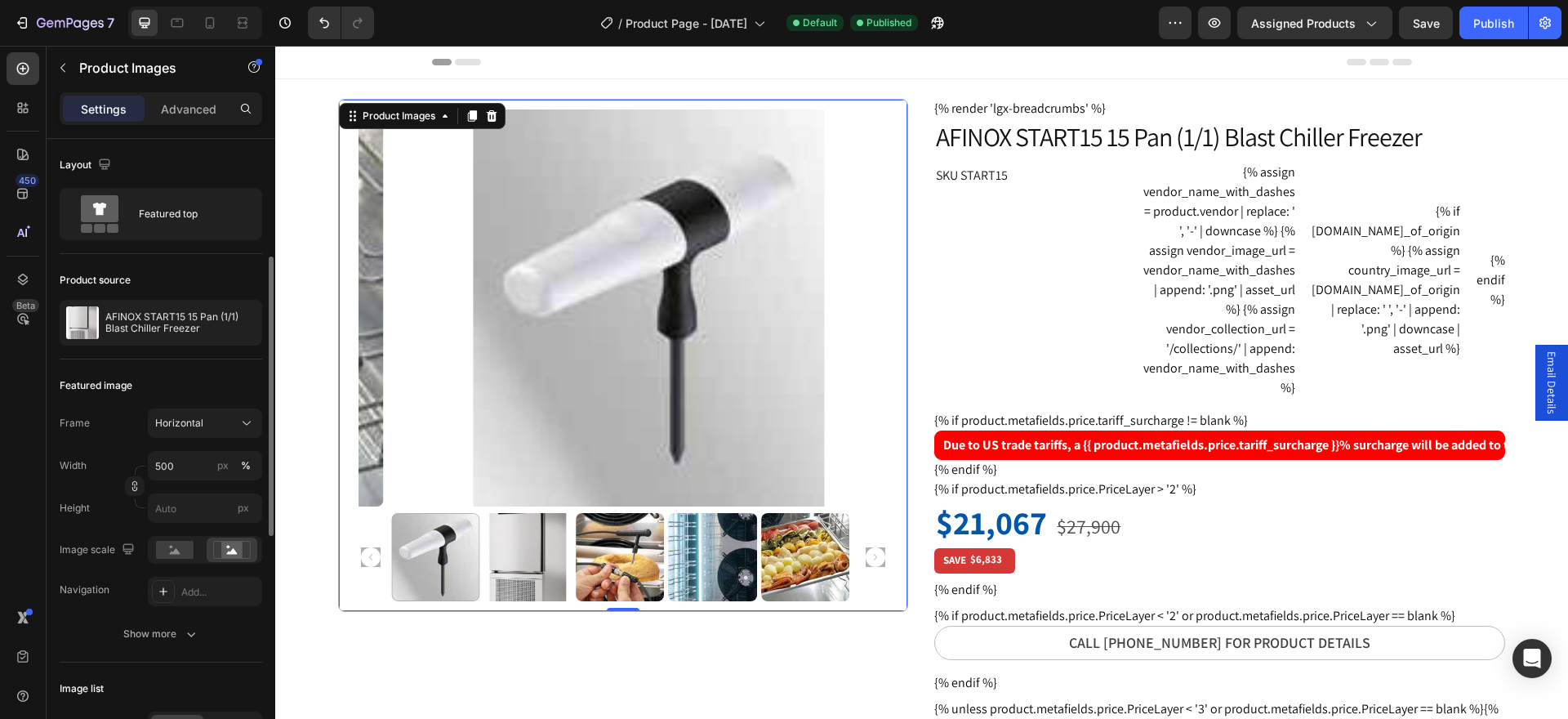
scroll to position [81, 0]
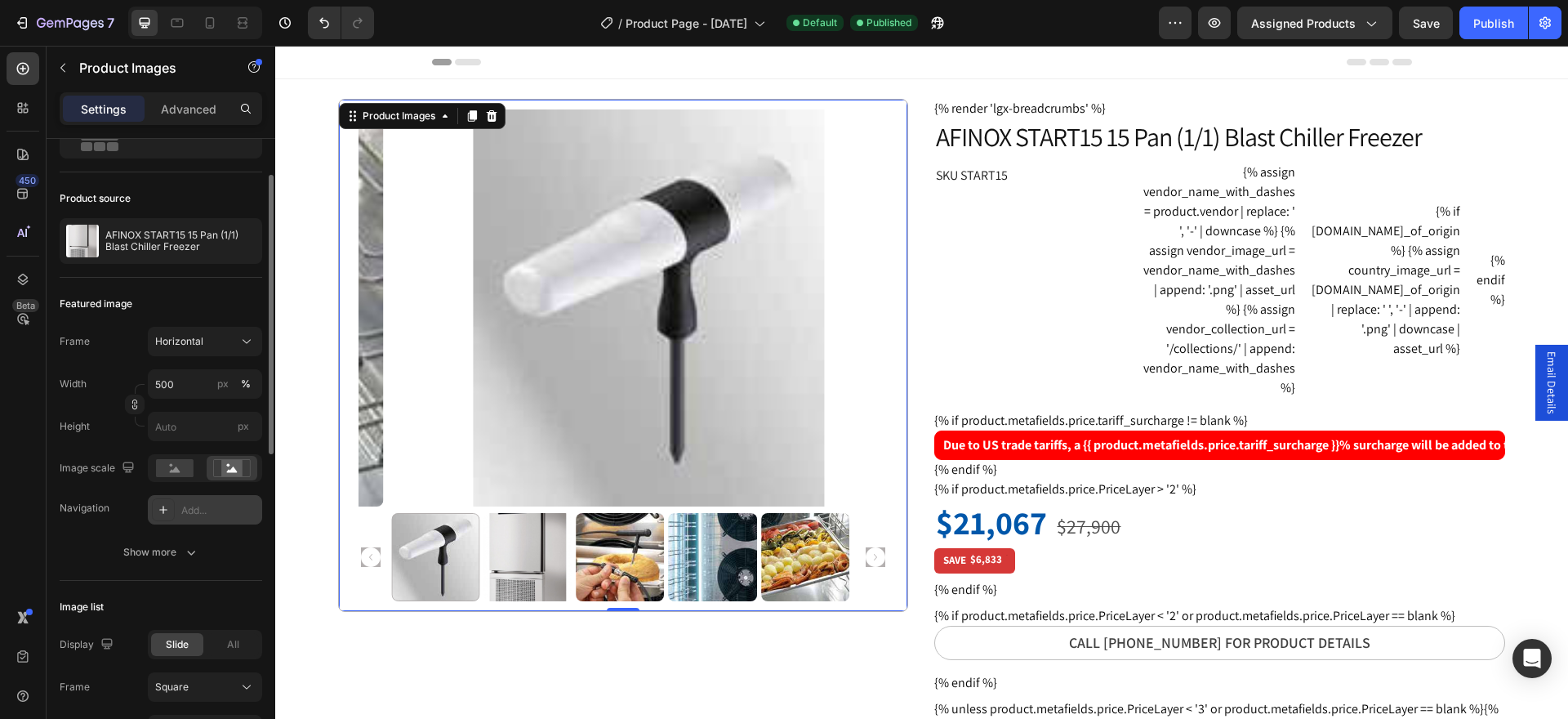
click at [195, 510] on div "Add..." at bounding box center [219, 510] width 76 height 15
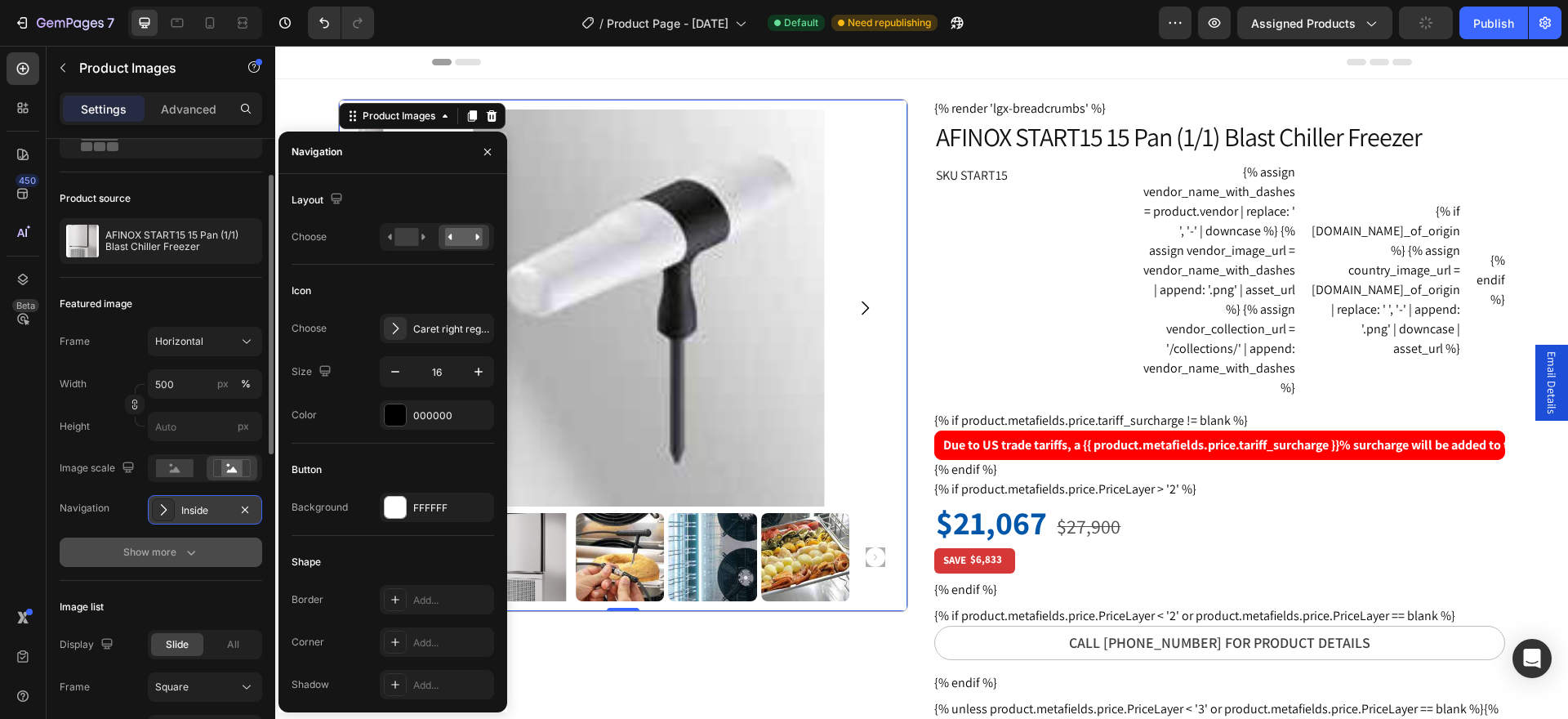
click at [186, 554] on icon "button" at bounding box center [191, 552] width 17 height 17
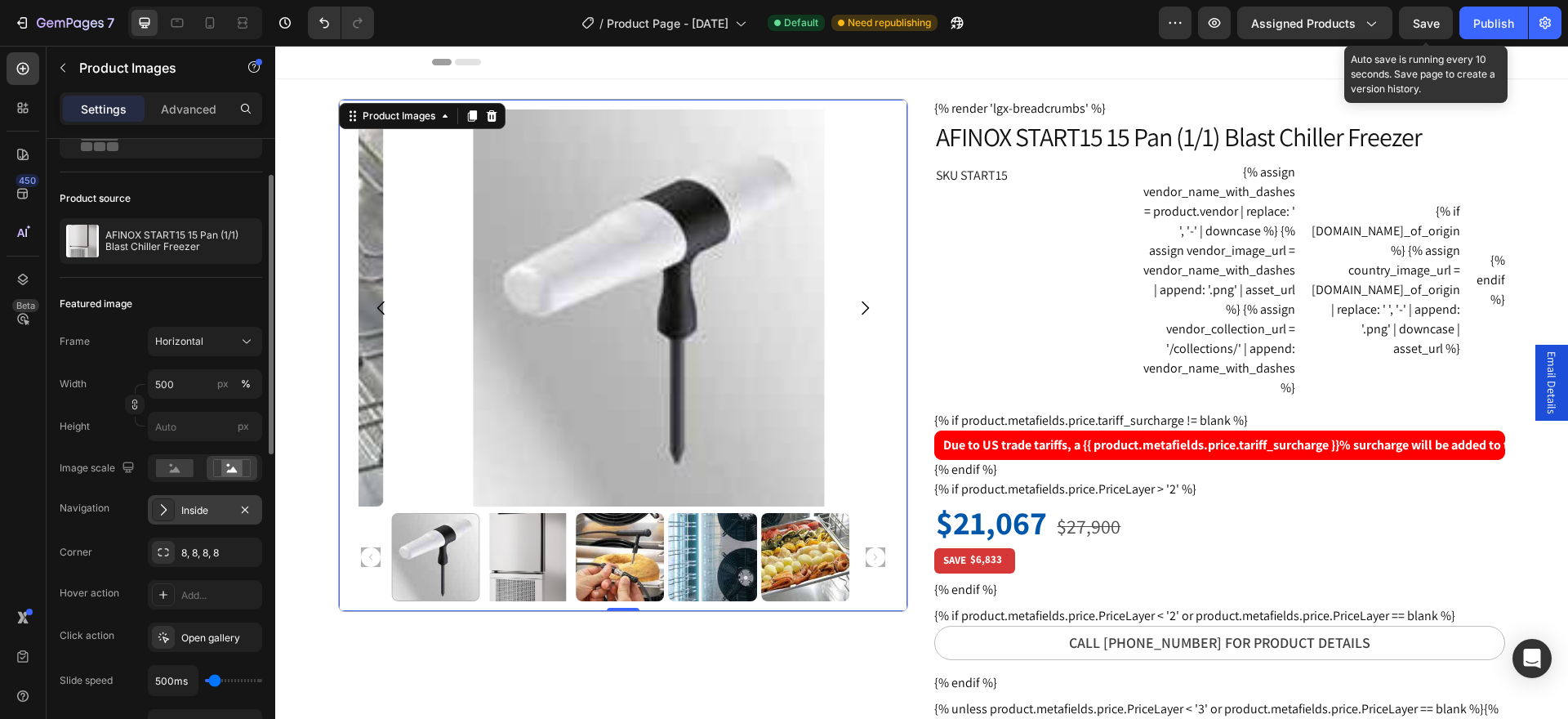
click at [1416, 19] on span "Save" at bounding box center [1427, 23] width 27 height 14
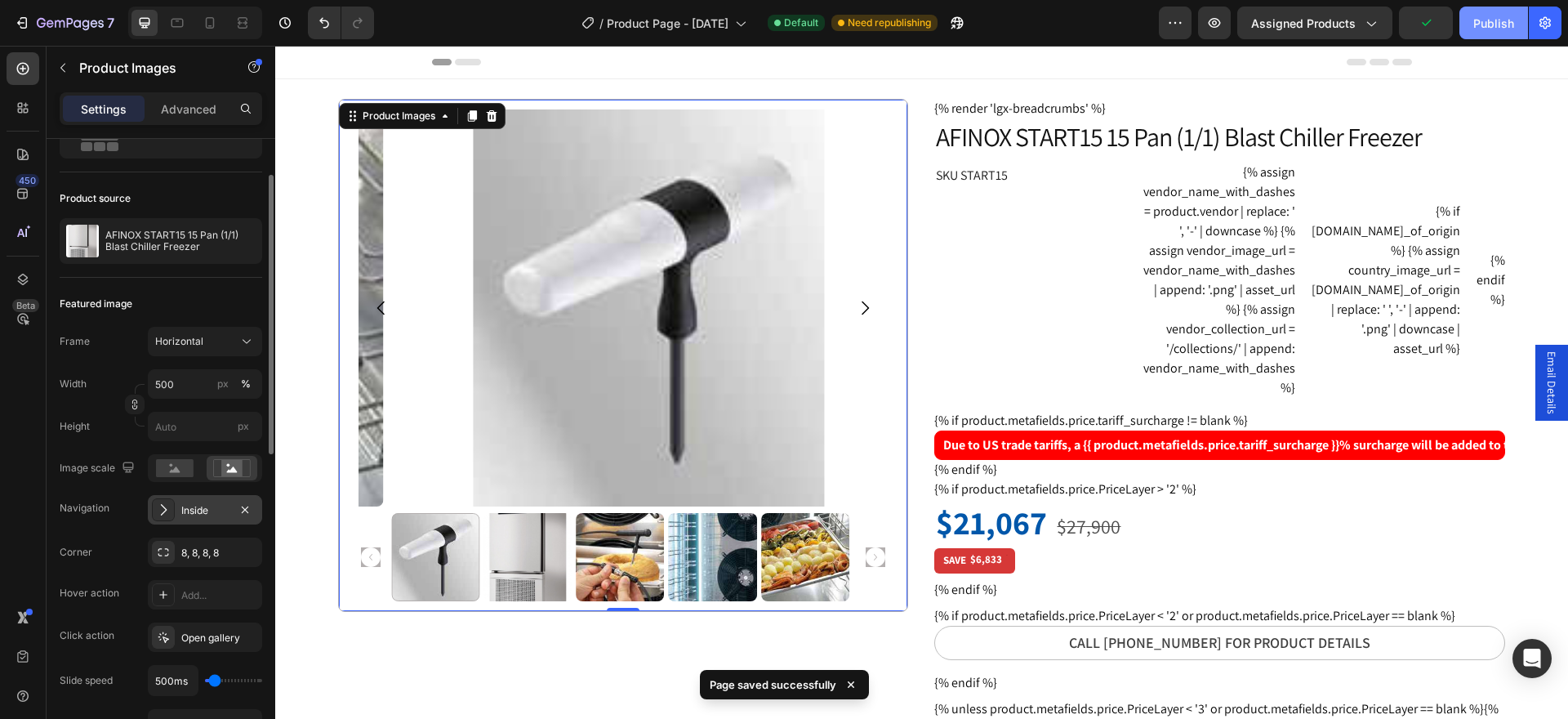
click at [1480, 23] on div "Publish" at bounding box center [1493, 23] width 41 height 17
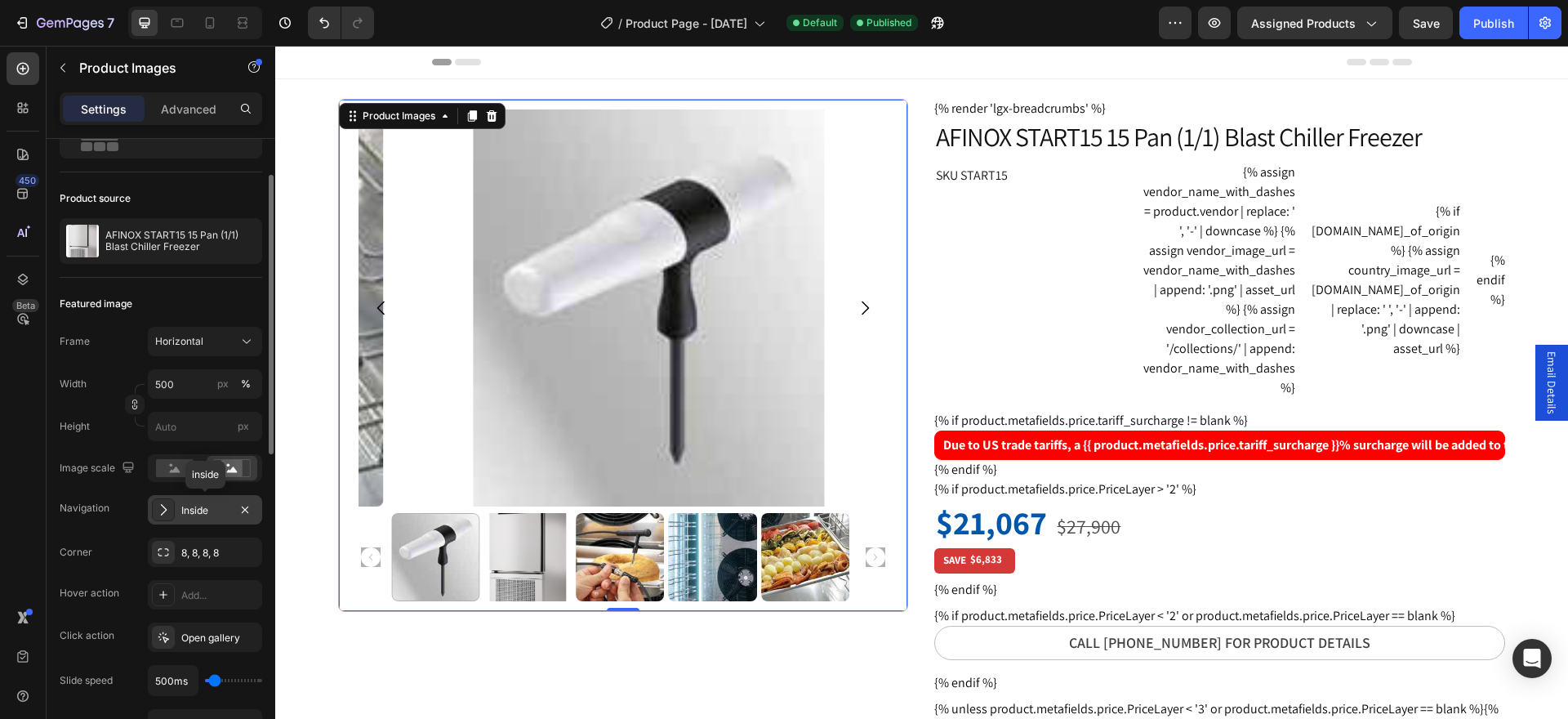
click at [183, 508] on div "Inside" at bounding box center [205, 510] width 47 height 15
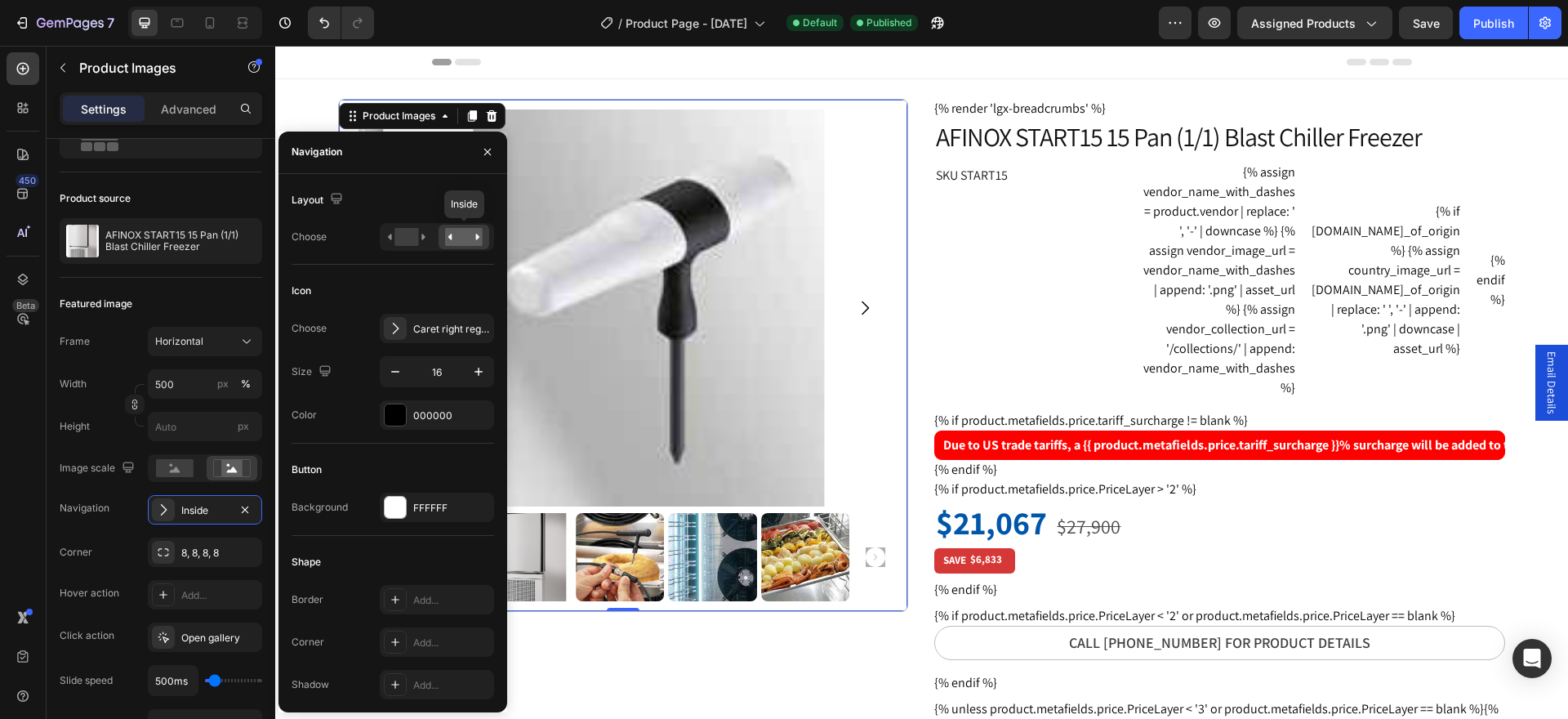
click at [463, 241] on rect at bounding box center [463, 237] width 37 height 18
click at [402, 241] on rect at bounding box center [406, 237] width 23 height 18
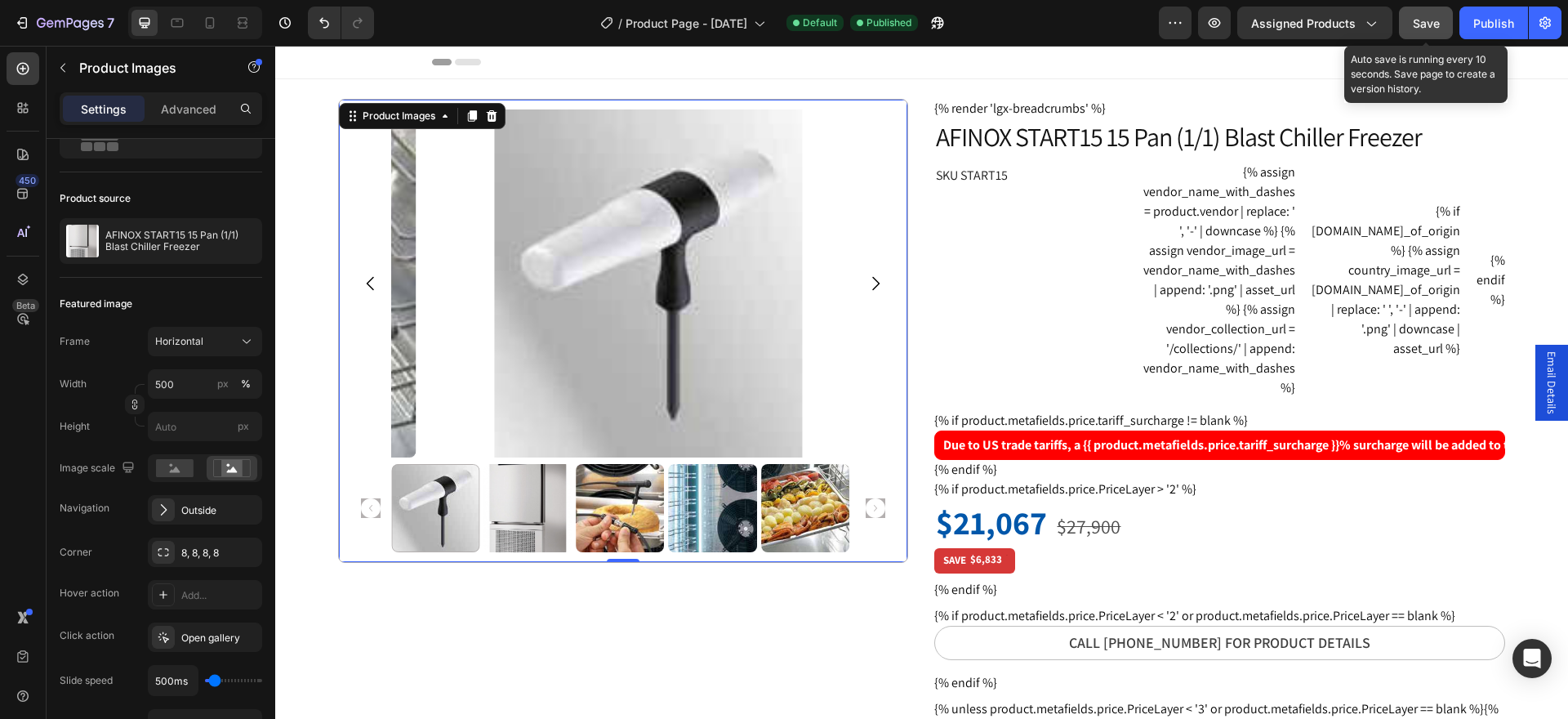
click at [1427, 22] on span "Save" at bounding box center [1427, 23] width 27 height 14
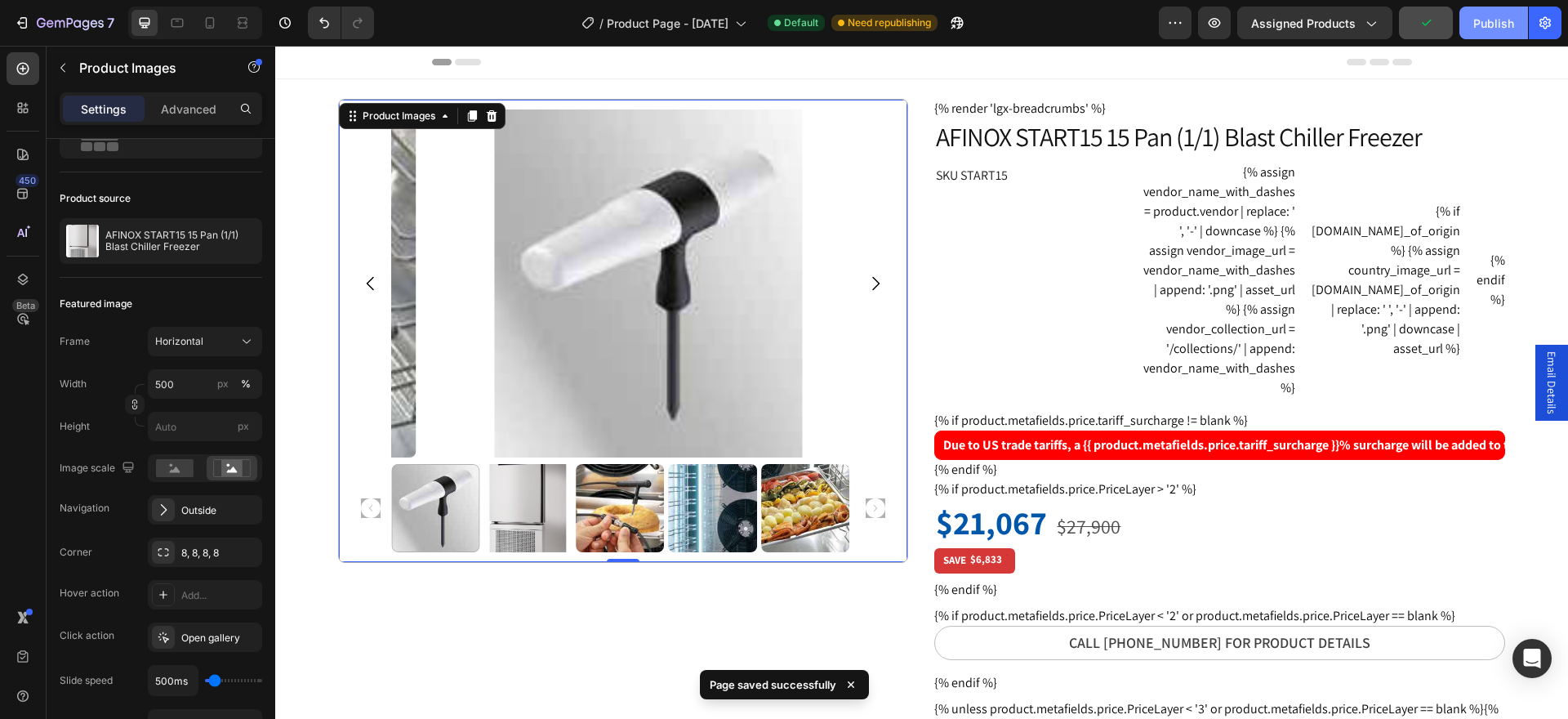
click at [1495, 20] on div "Publish" at bounding box center [1493, 23] width 41 height 17
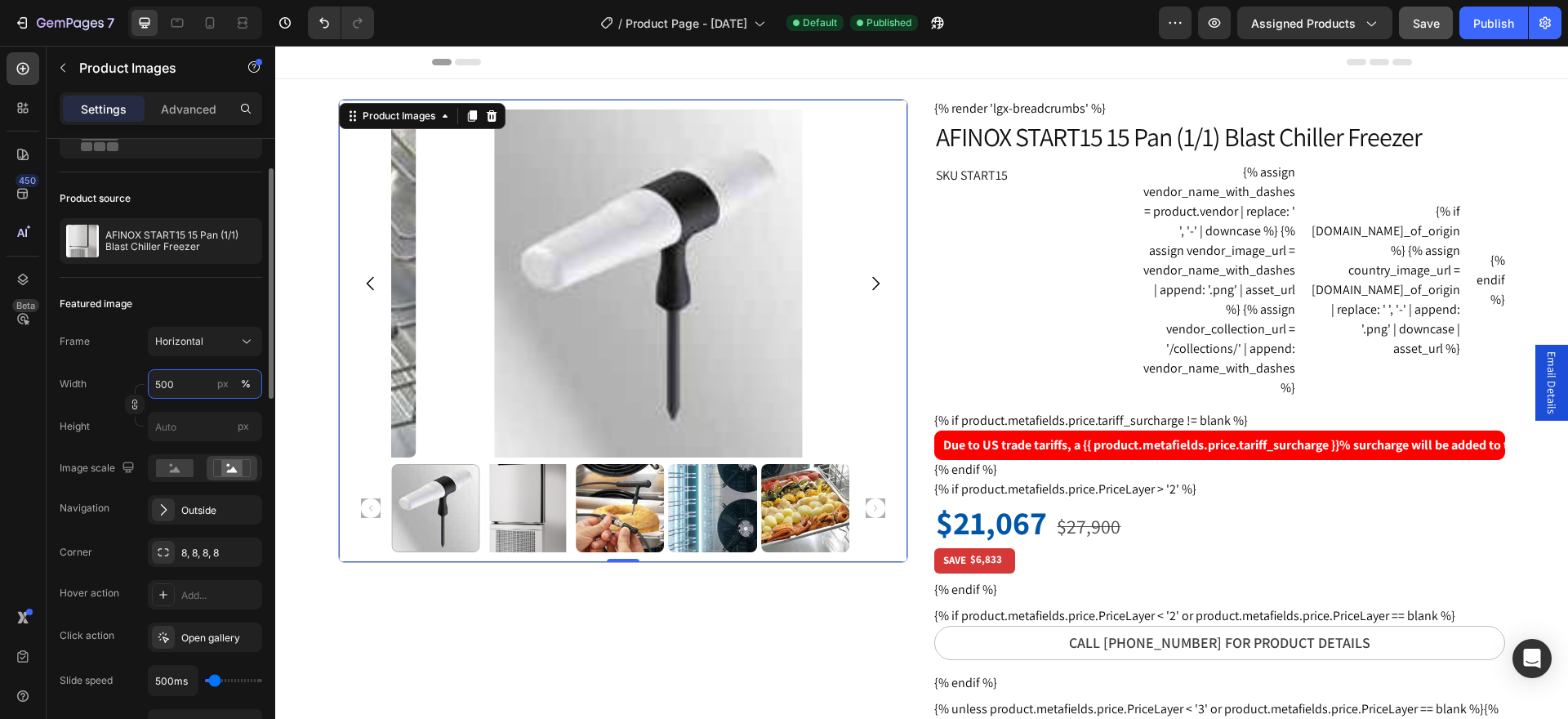
click at [208, 383] on input "500" at bounding box center [205, 383] width 115 height 29
click at [170, 423] on span "Full" at bounding box center [163, 423] width 17 height 15
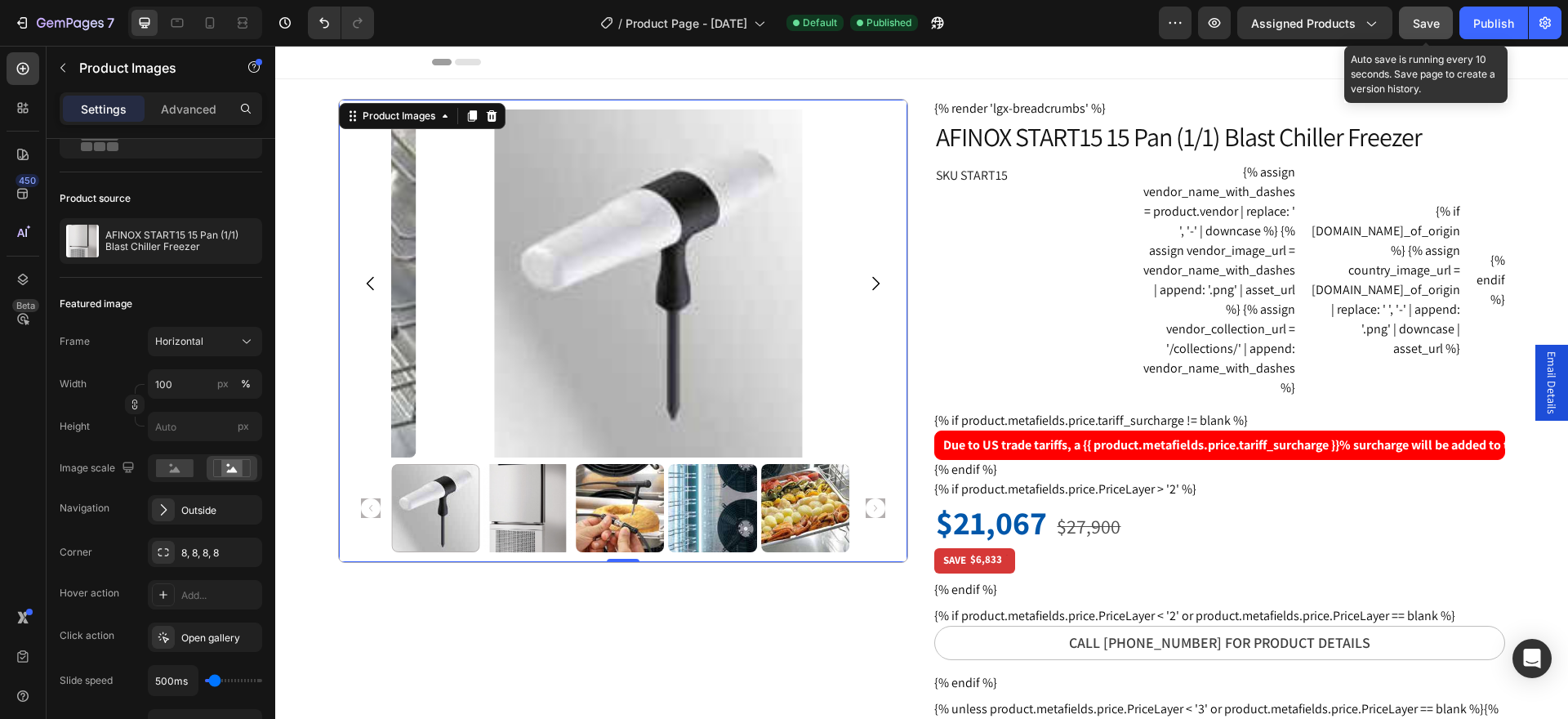
click at [1432, 25] on span "Save" at bounding box center [1427, 23] width 27 height 14
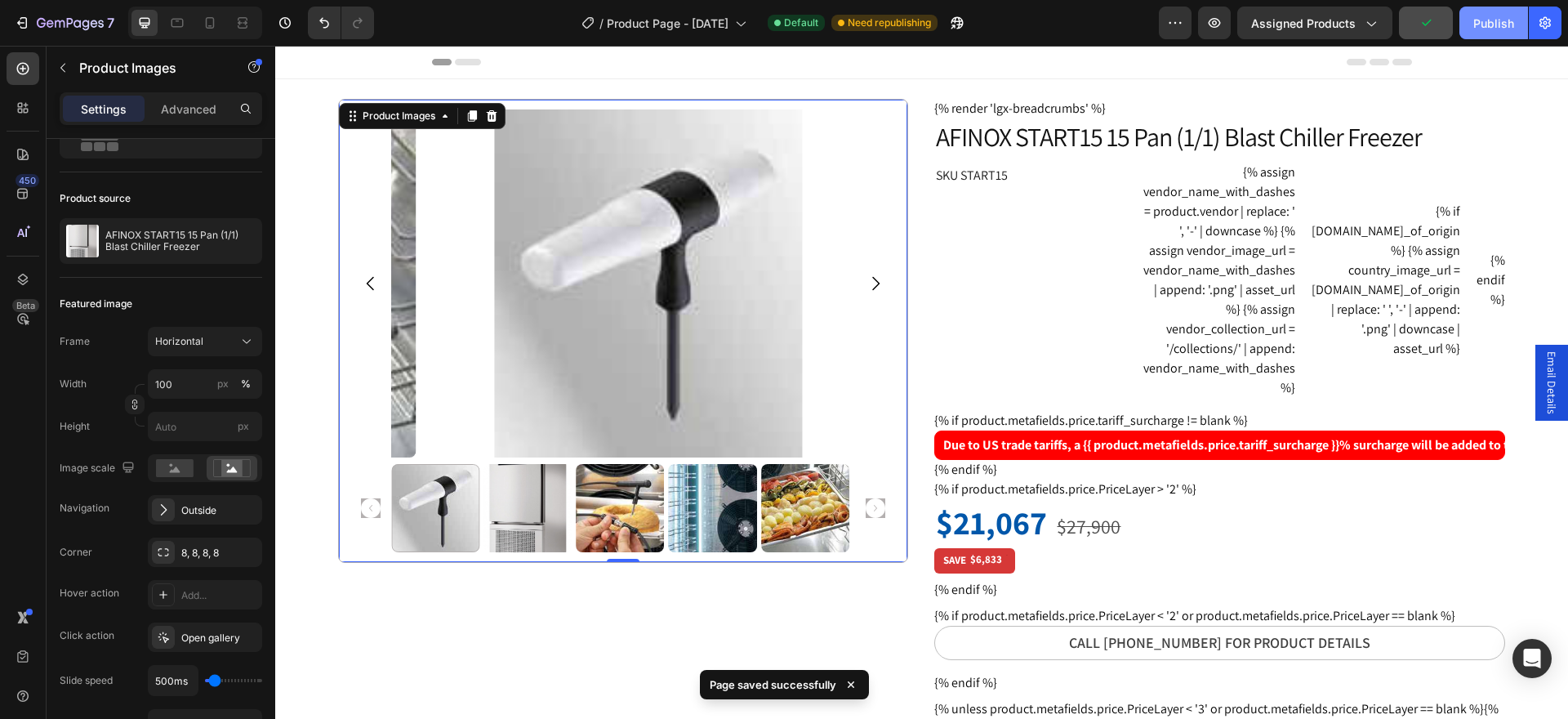
click at [1497, 23] on div "Publish" at bounding box center [1493, 23] width 41 height 17
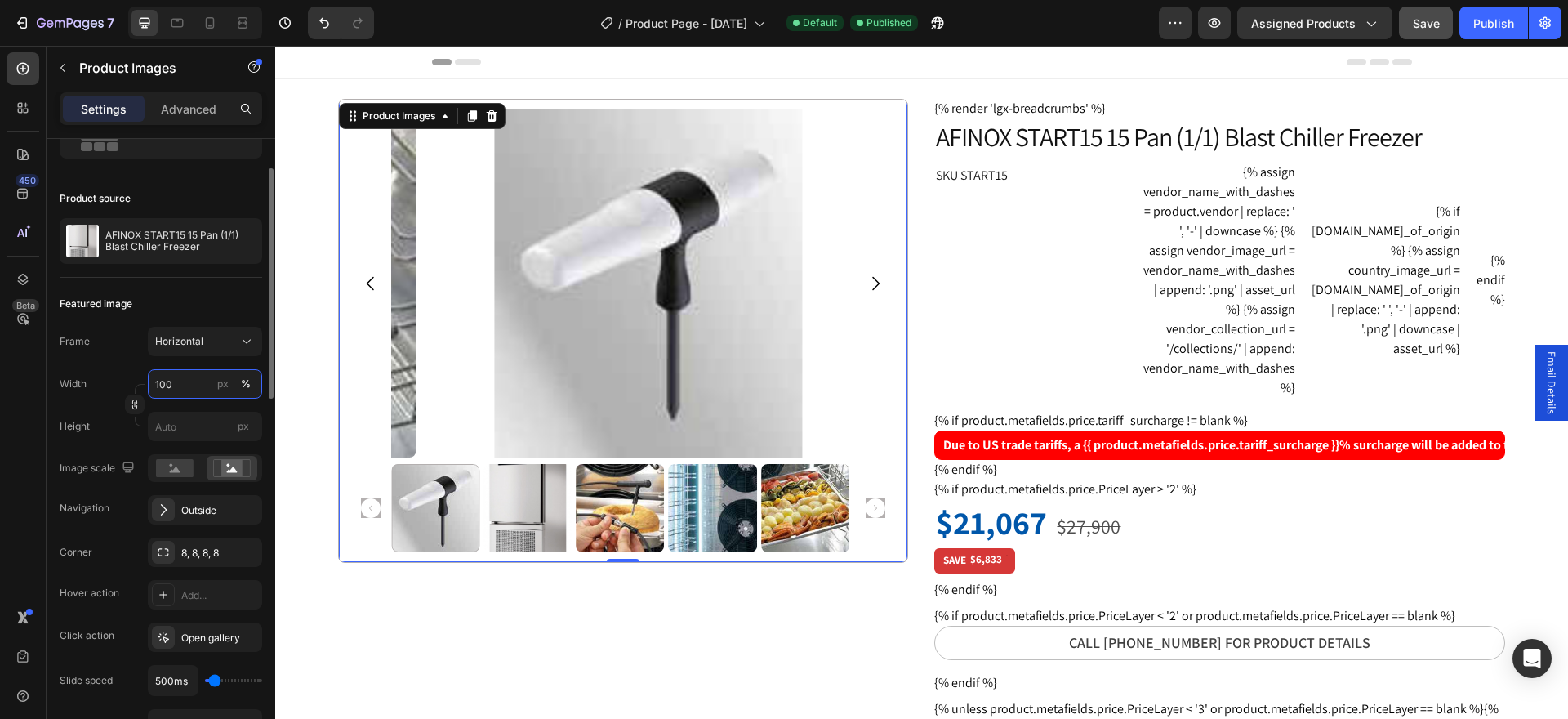
click at [188, 384] on input "100" at bounding box center [205, 383] width 115 height 29
type input "500"
click at [244, 510] on icon "button" at bounding box center [245, 510] width 13 height 13
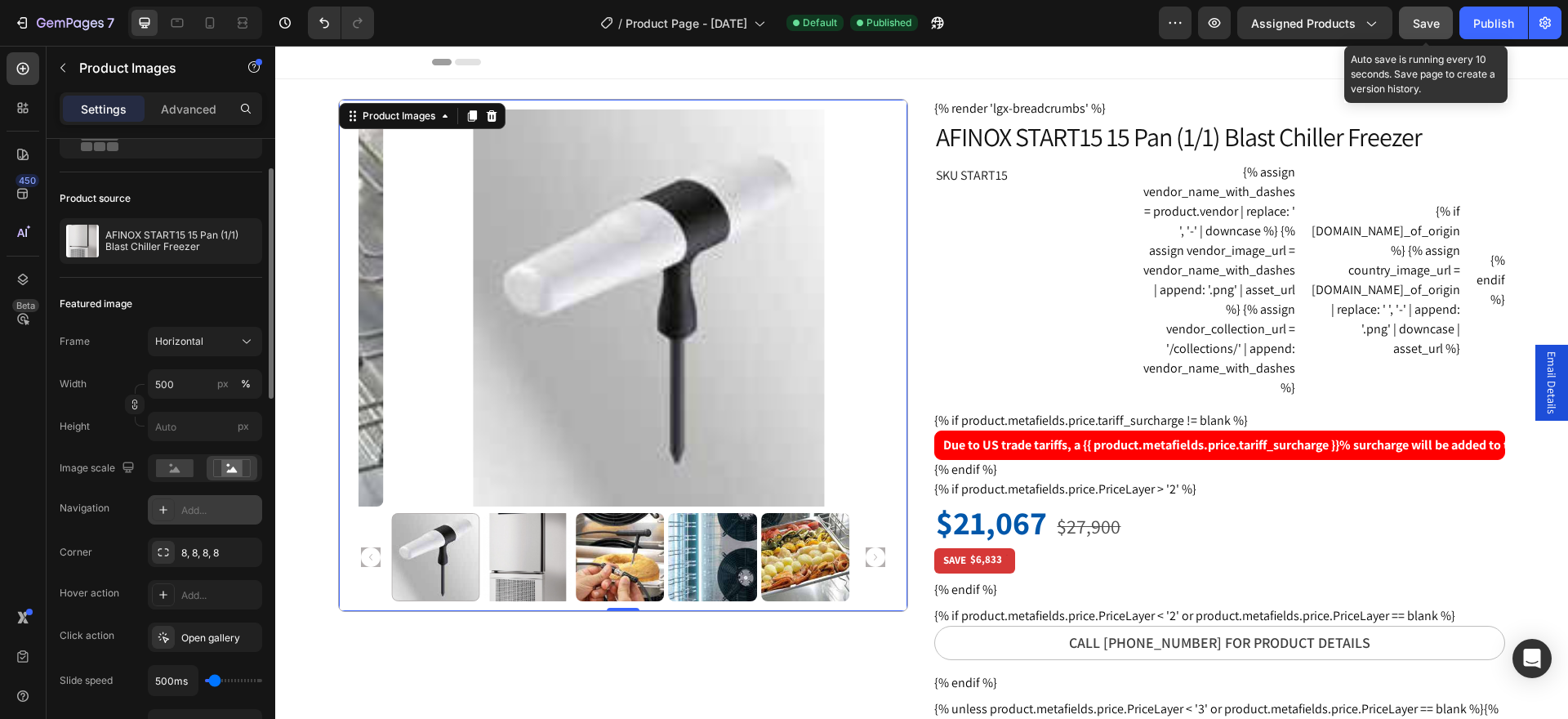
click at [1425, 21] on span "Save" at bounding box center [1427, 23] width 27 height 14
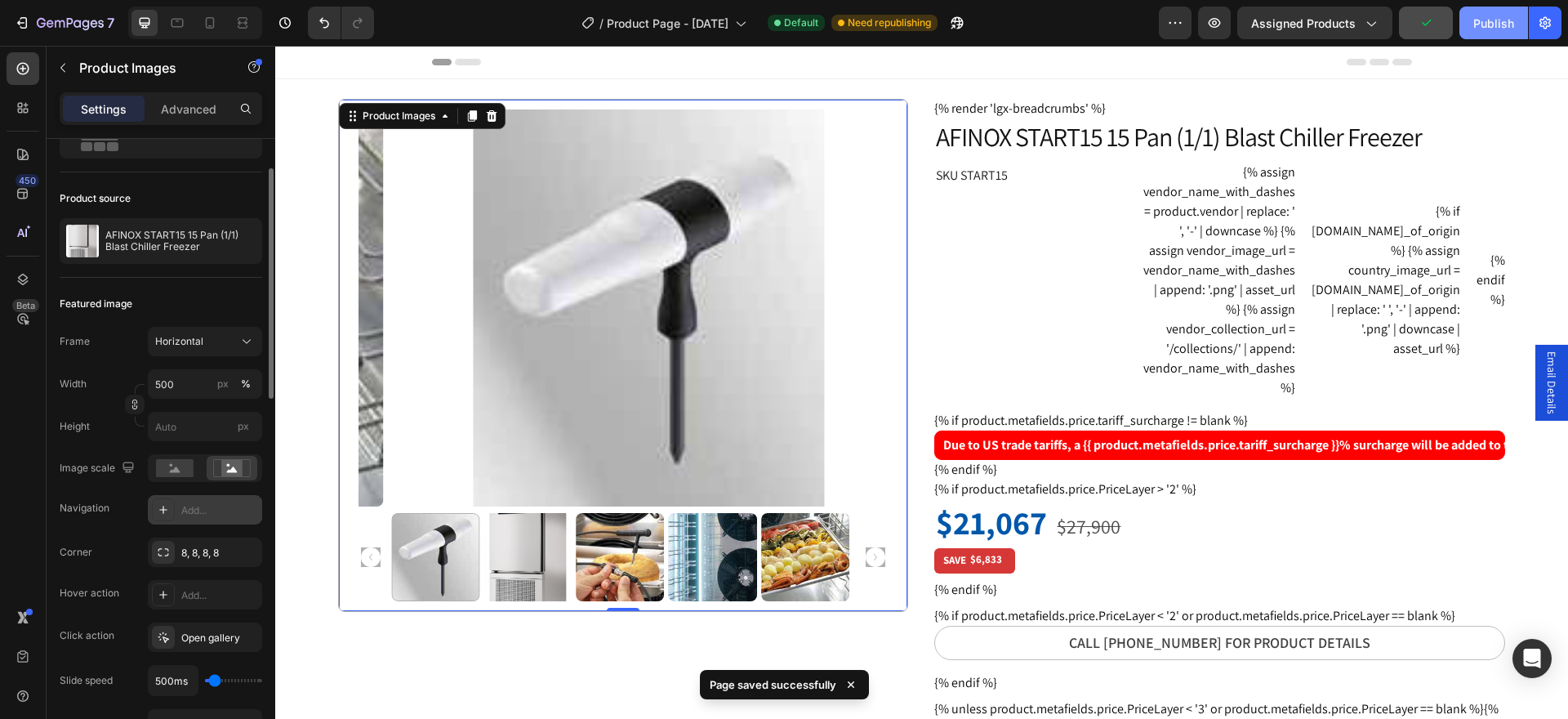
click at [1498, 25] on div "Publish" at bounding box center [1493, 23] width 41 height 17
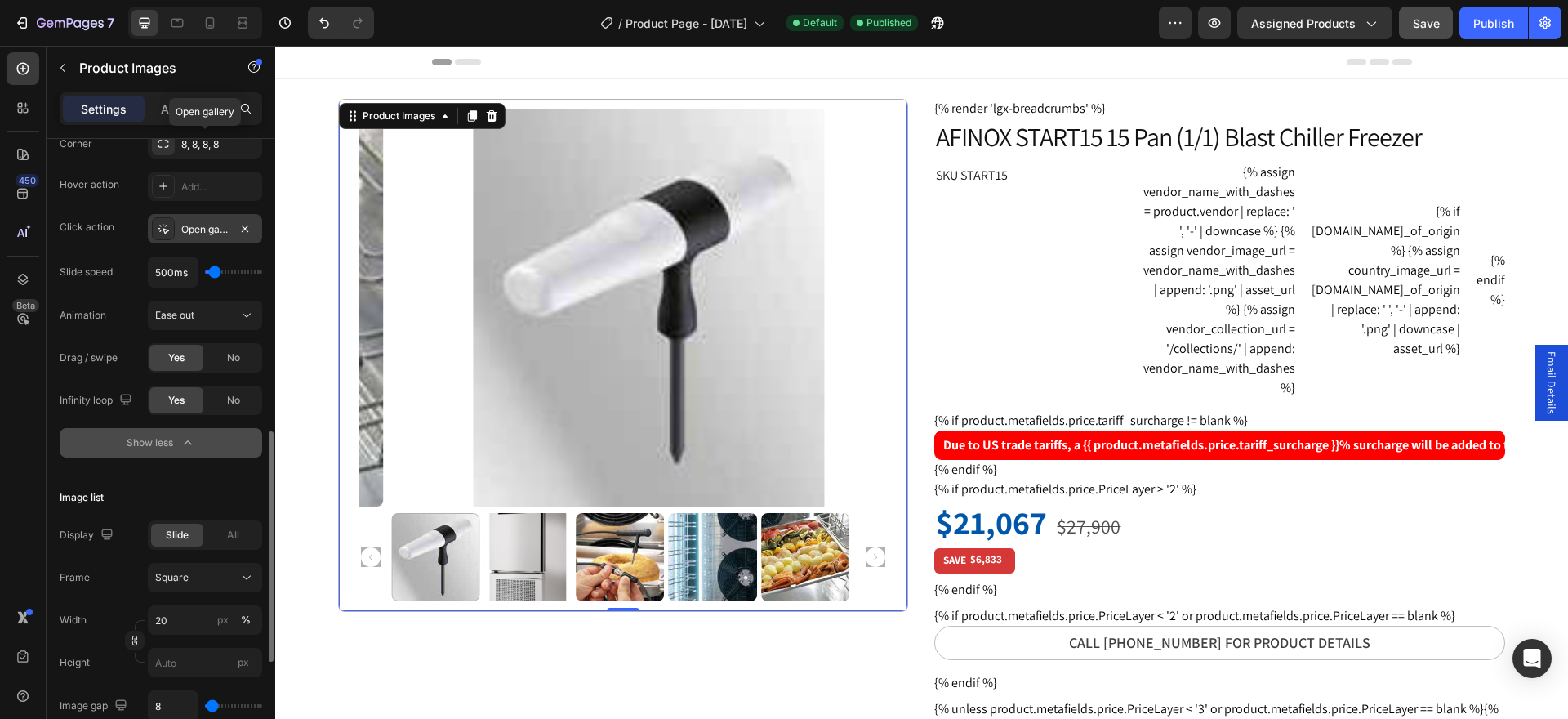
scroll to position [735, 0]
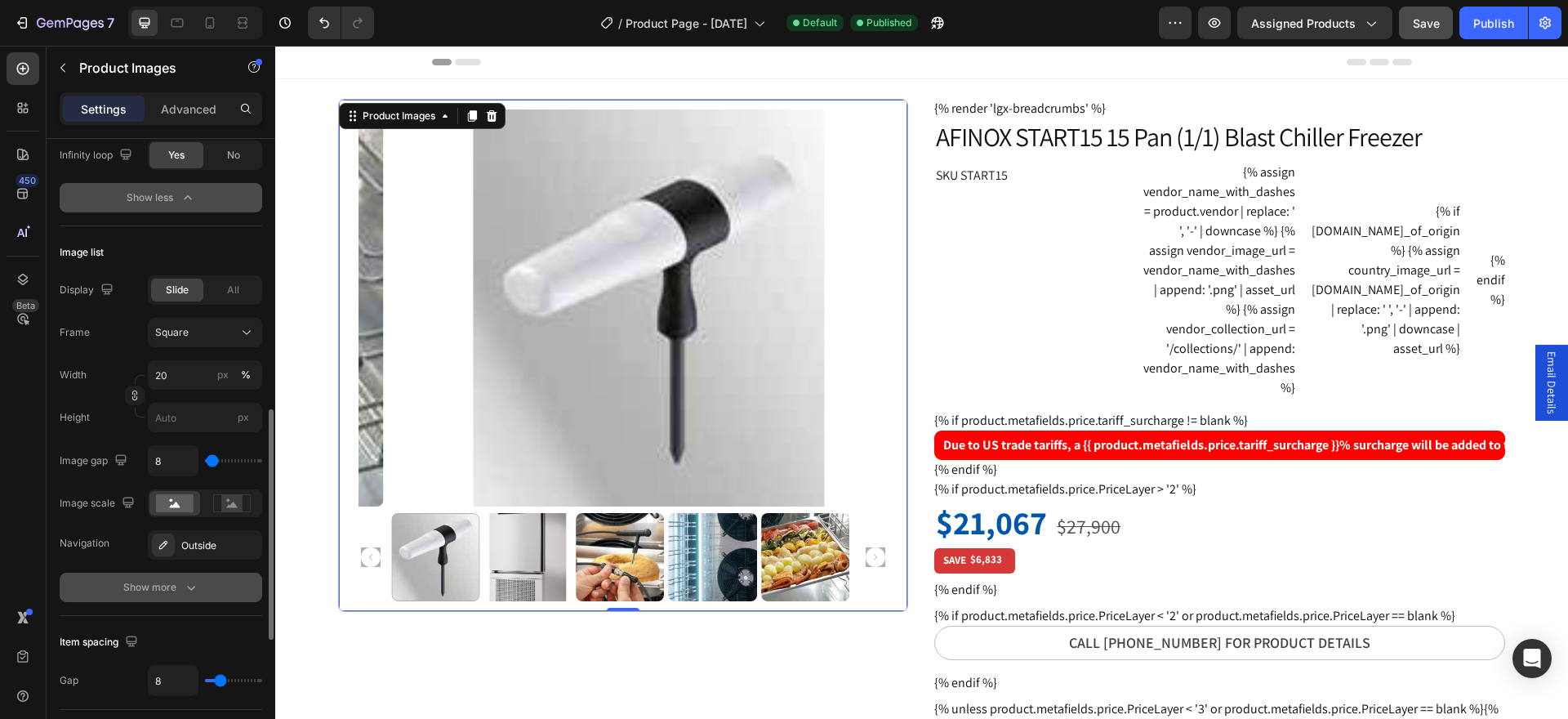
click at [190, 594] on icon "button" at bounding box center [191, 588] width 17 height 17
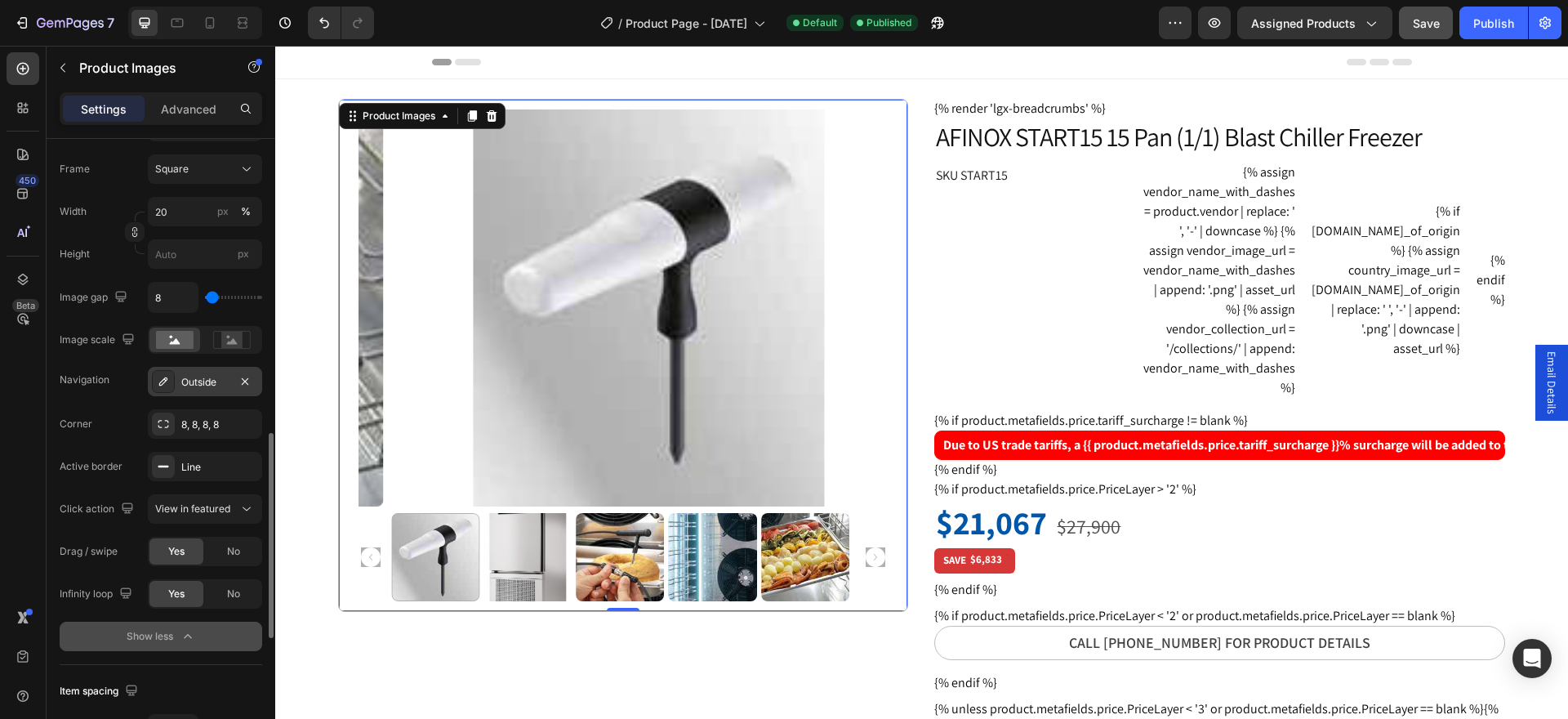
click at [191, 392] on div "Outside" at bounding box center [205, 381] width 115 height 29
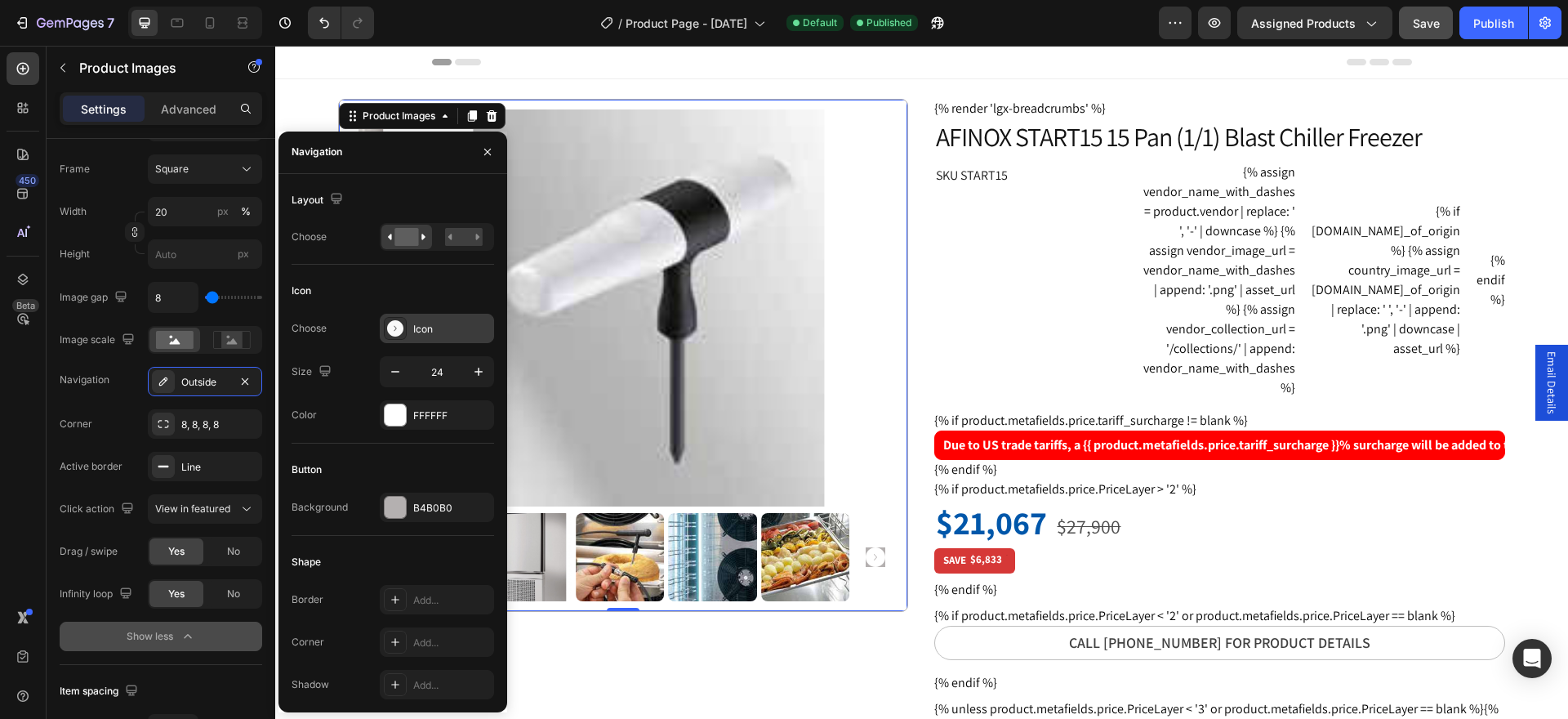
click at [405, 325] on div at bounding box center [396, 328] width 23 height 23
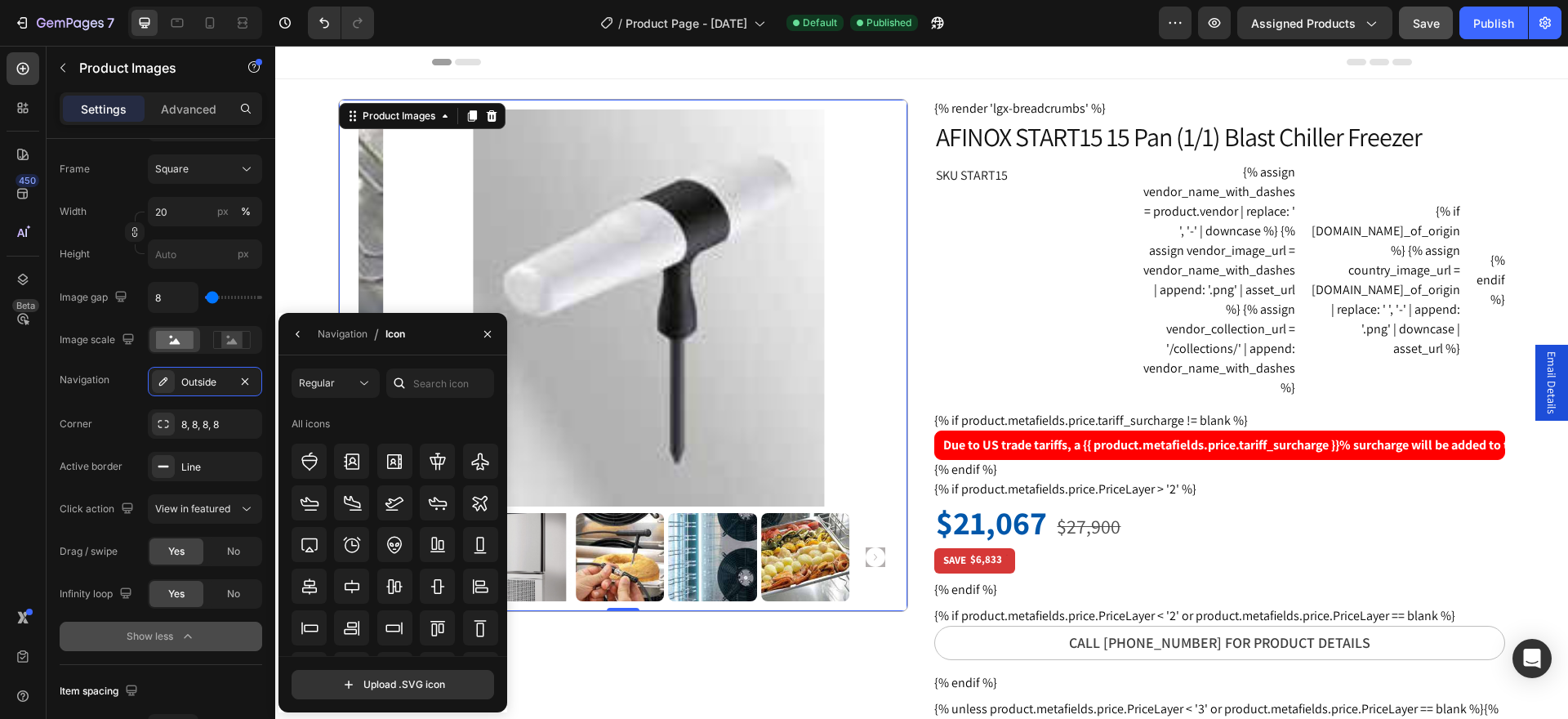
scroll to position [327, 0]
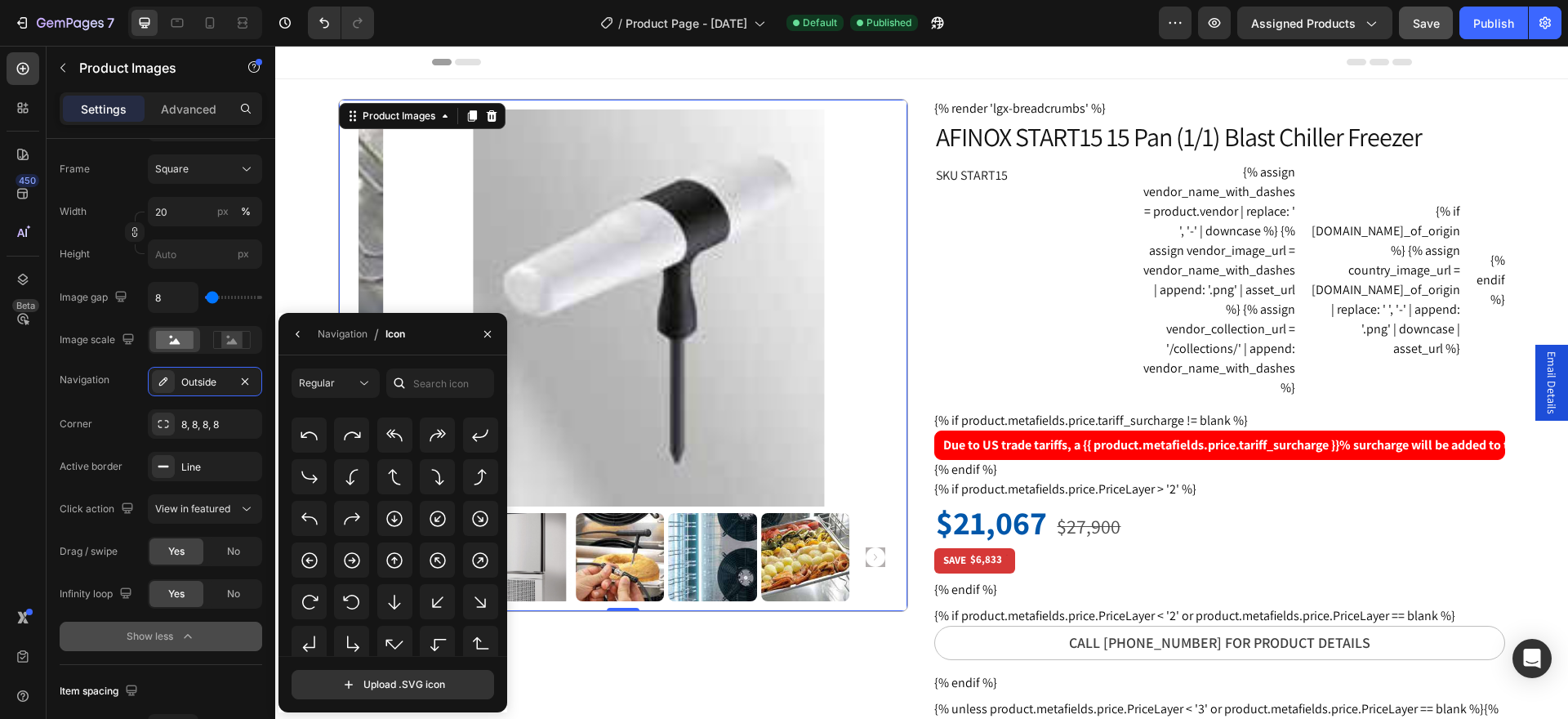
drag, startPoint x: 503, startPoint y: 452, endPoint x: 505, endPoint y: 482, distance: 30.1
click at [504, 495] on div "All icons" at bounding box center [398, 533] width 214 height 245
click at [308, 647] on icon at bounding box center [309, 643] width 7 height 14
click at [341, 339] on div "Navigation" at bounding box center [343, 334] width 50 height 15
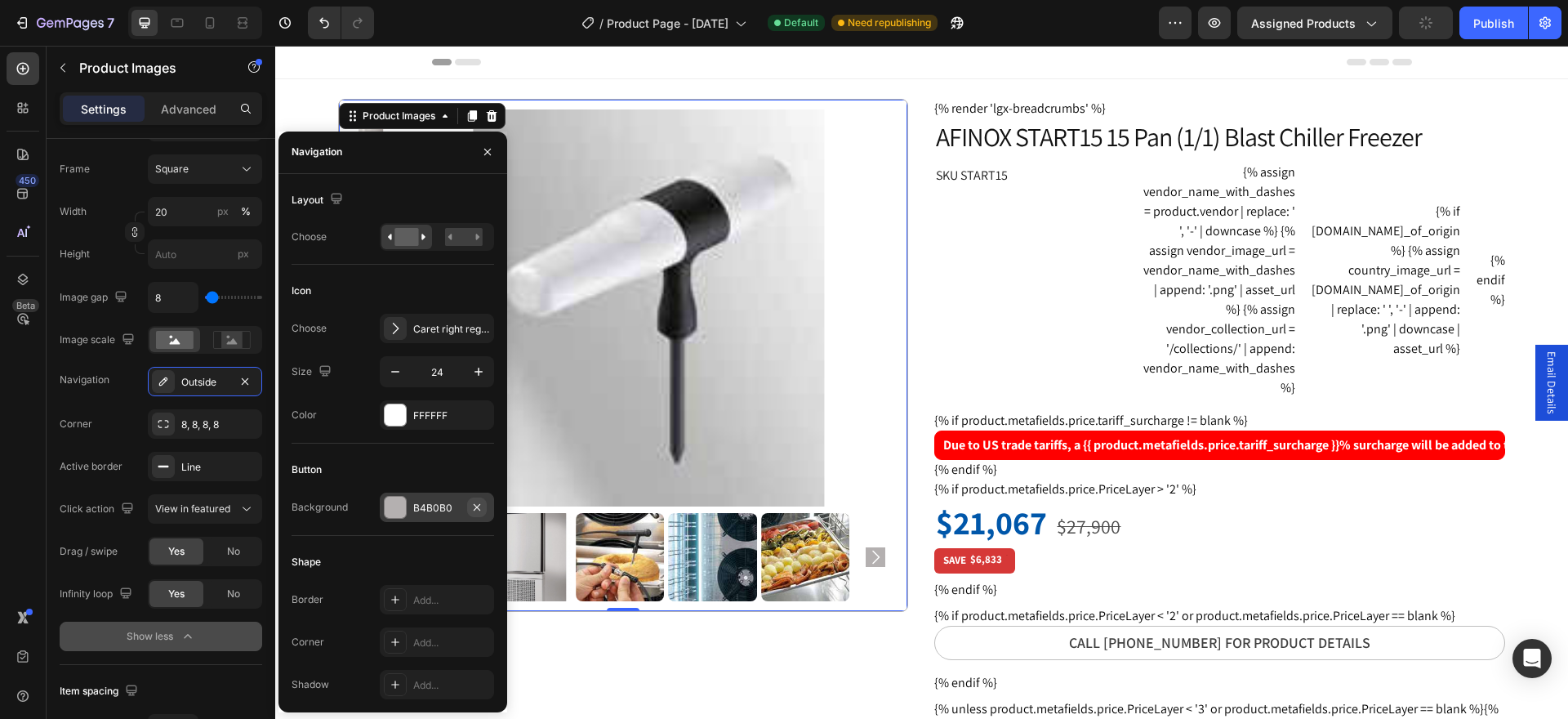
click at [480, 505] on icon "button" at bounding box center [477, 507] width 13 height 13
click at [398, 418] on div at bounding box center [396, 415] width 22 height 22
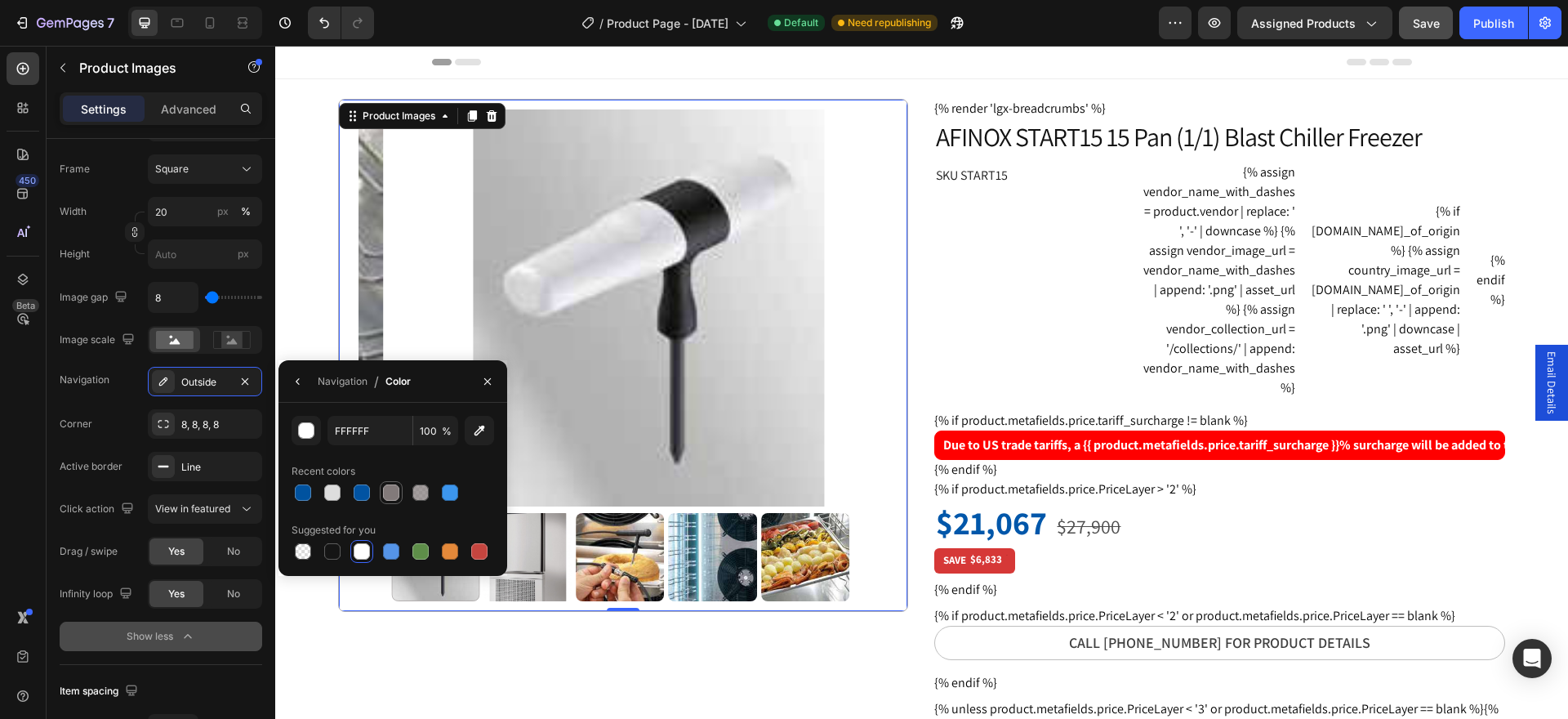
click at [397, 491] on div at bounding box center [392, 493] width 17 height 17
type input "827A7A"
click at [487, 379] on icon "button" at bounding box center [488, 382] width 13 height 13
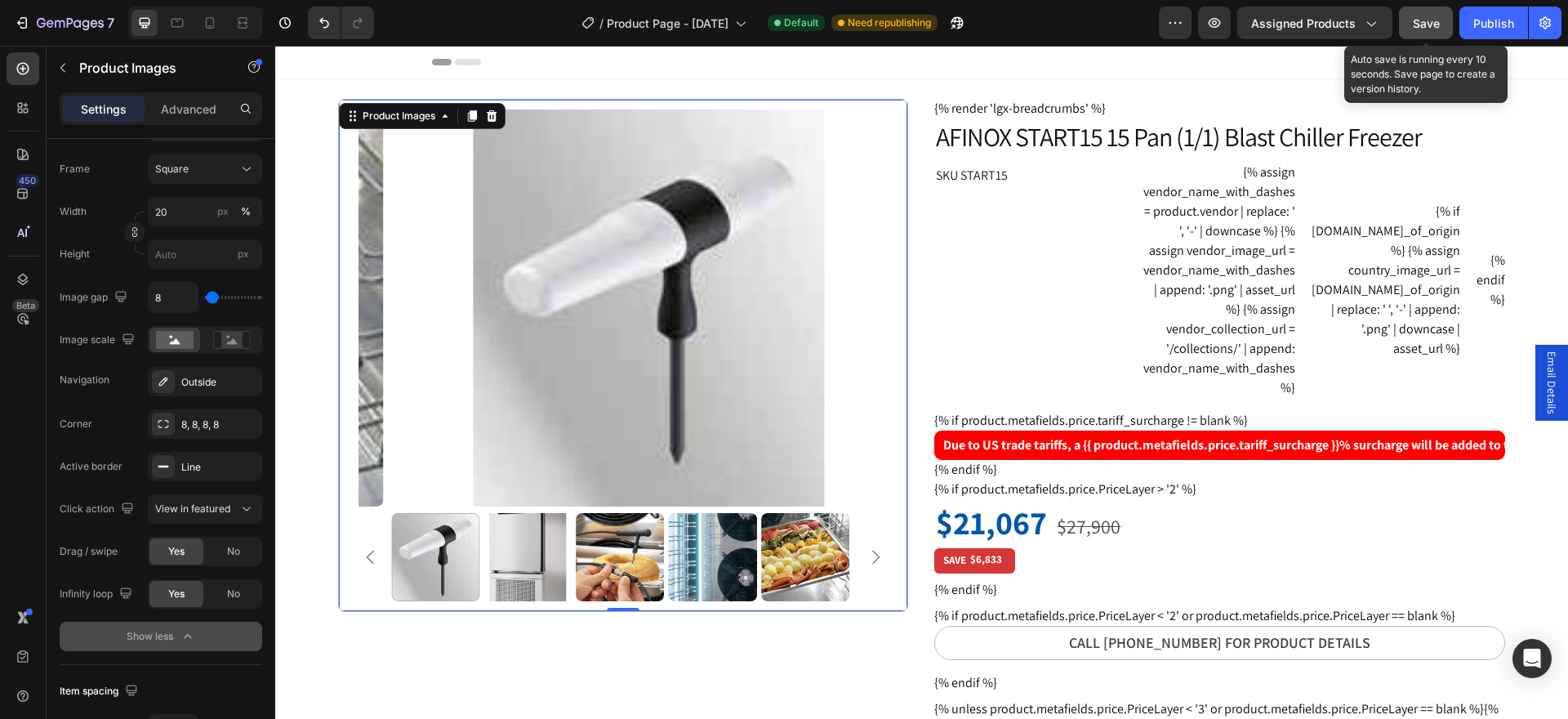
click at [1423, 32] on button "Save" at bounding box center [1426, 22] width 54 height 32
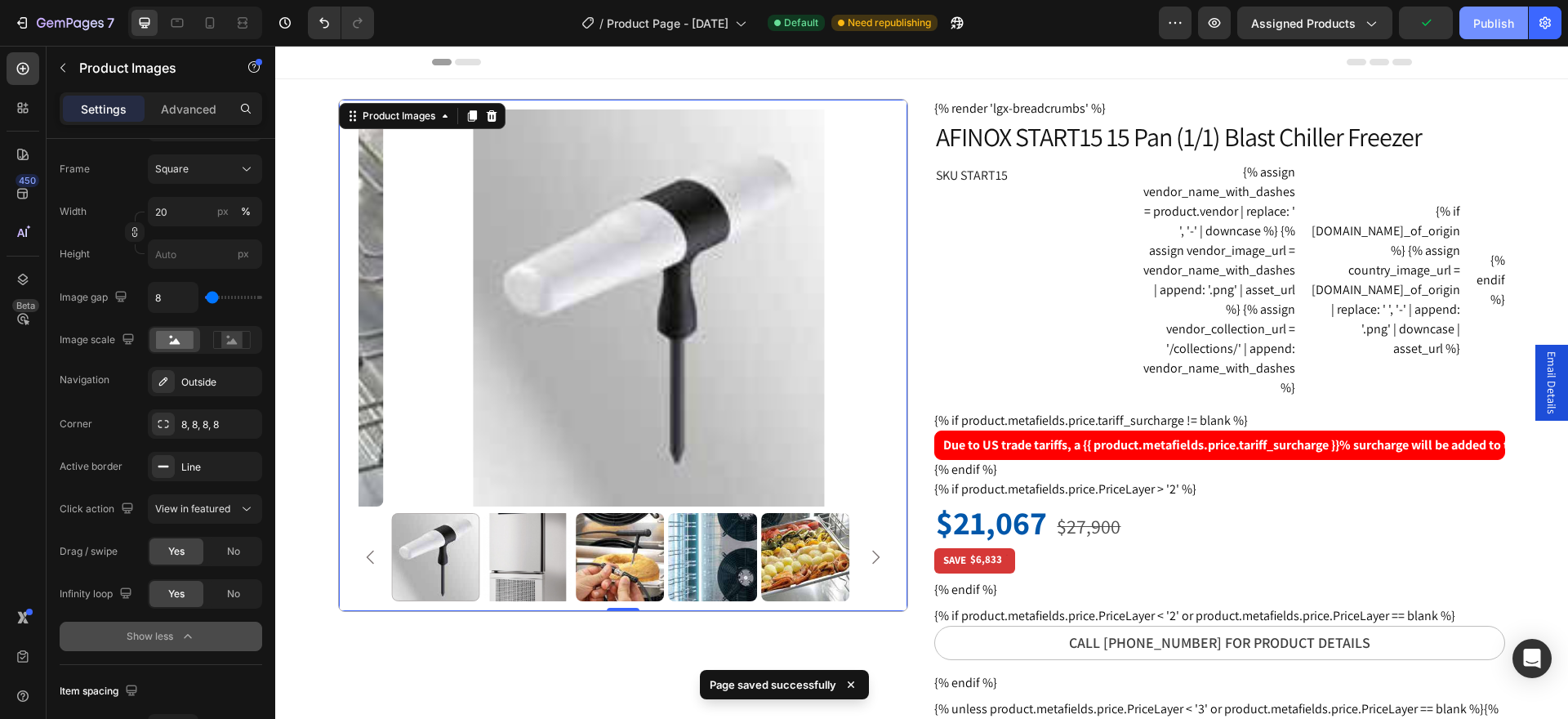
click at [1475, 27] on div "Publish" at bounding box center [1493, 23] width 41 height 17
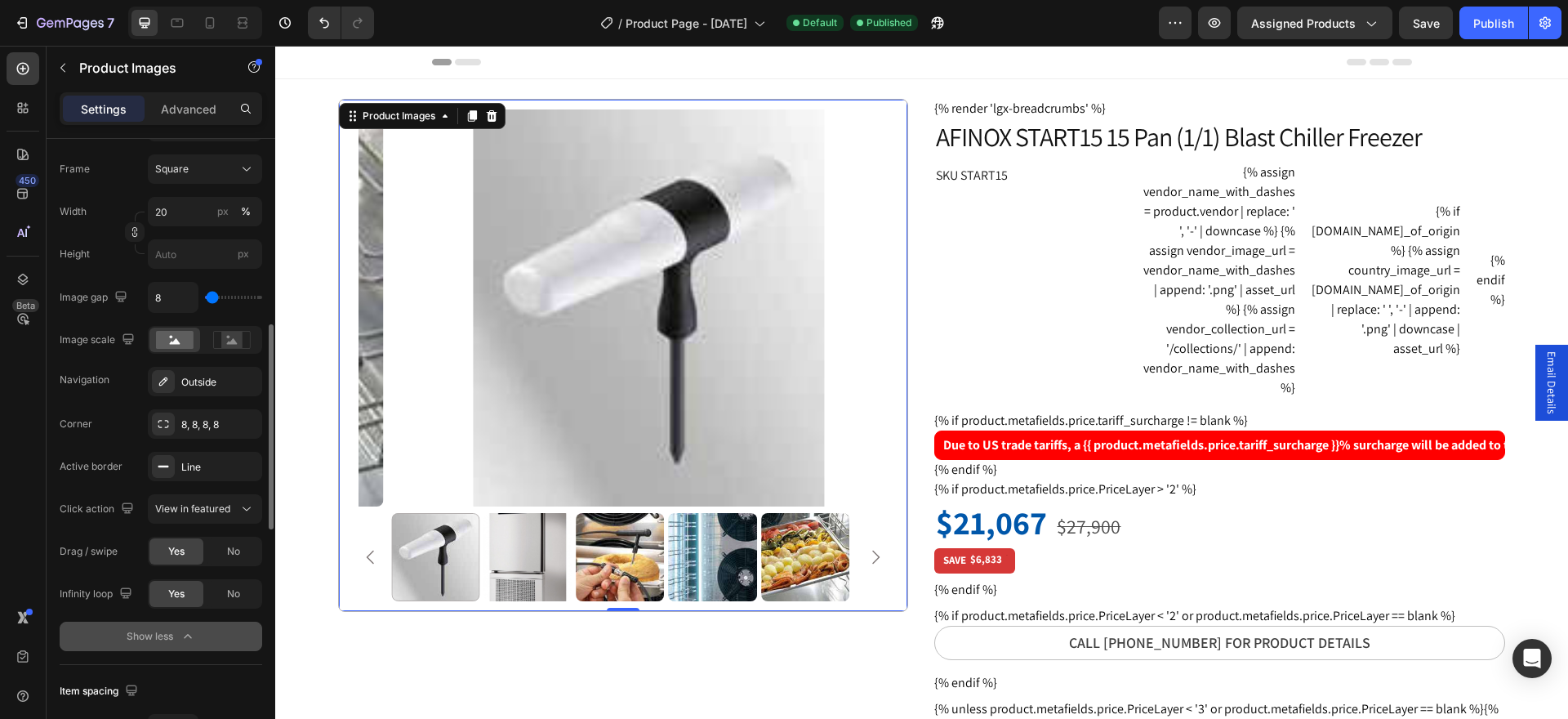
scroll to position [816, 0]
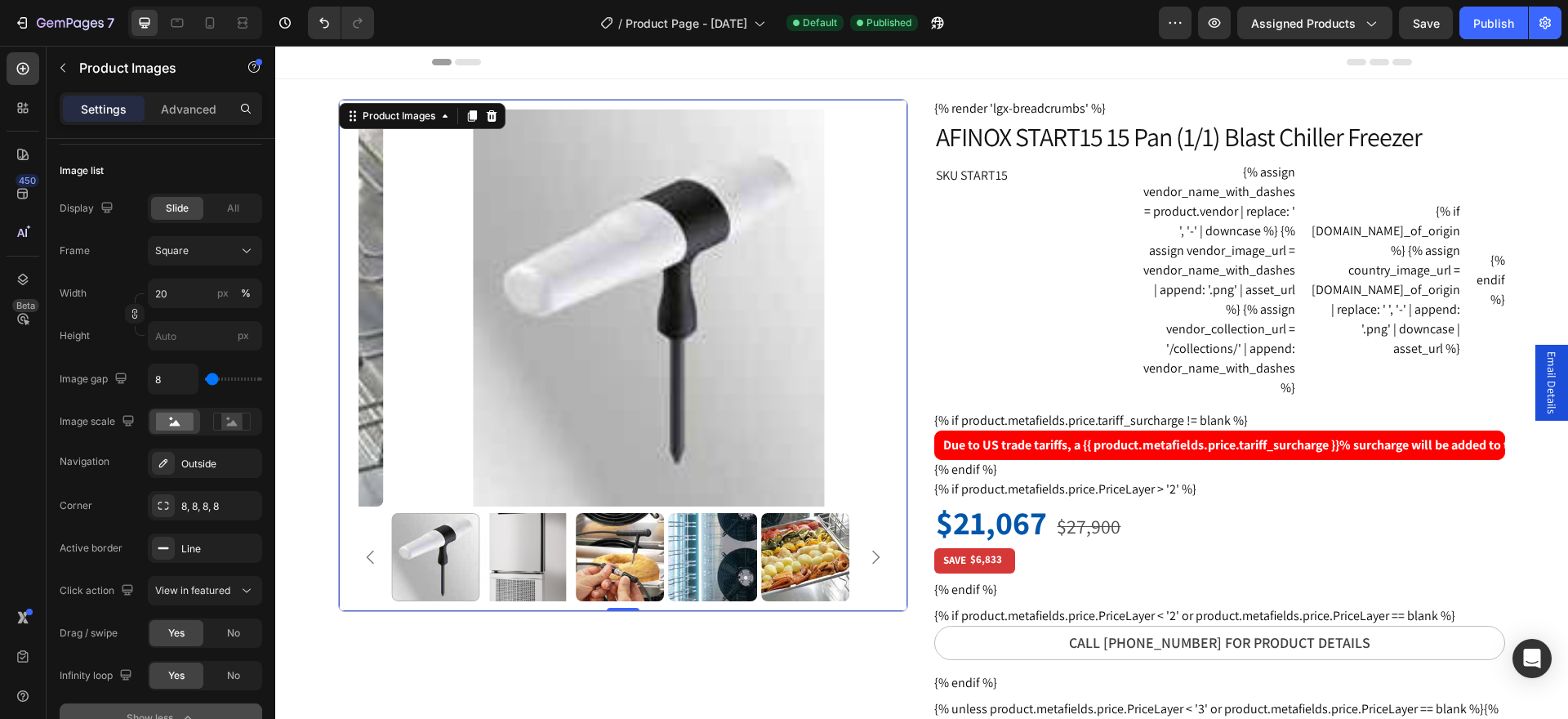
click at [602, 558] on img at bounding box center [620, 557] width 88 height 88
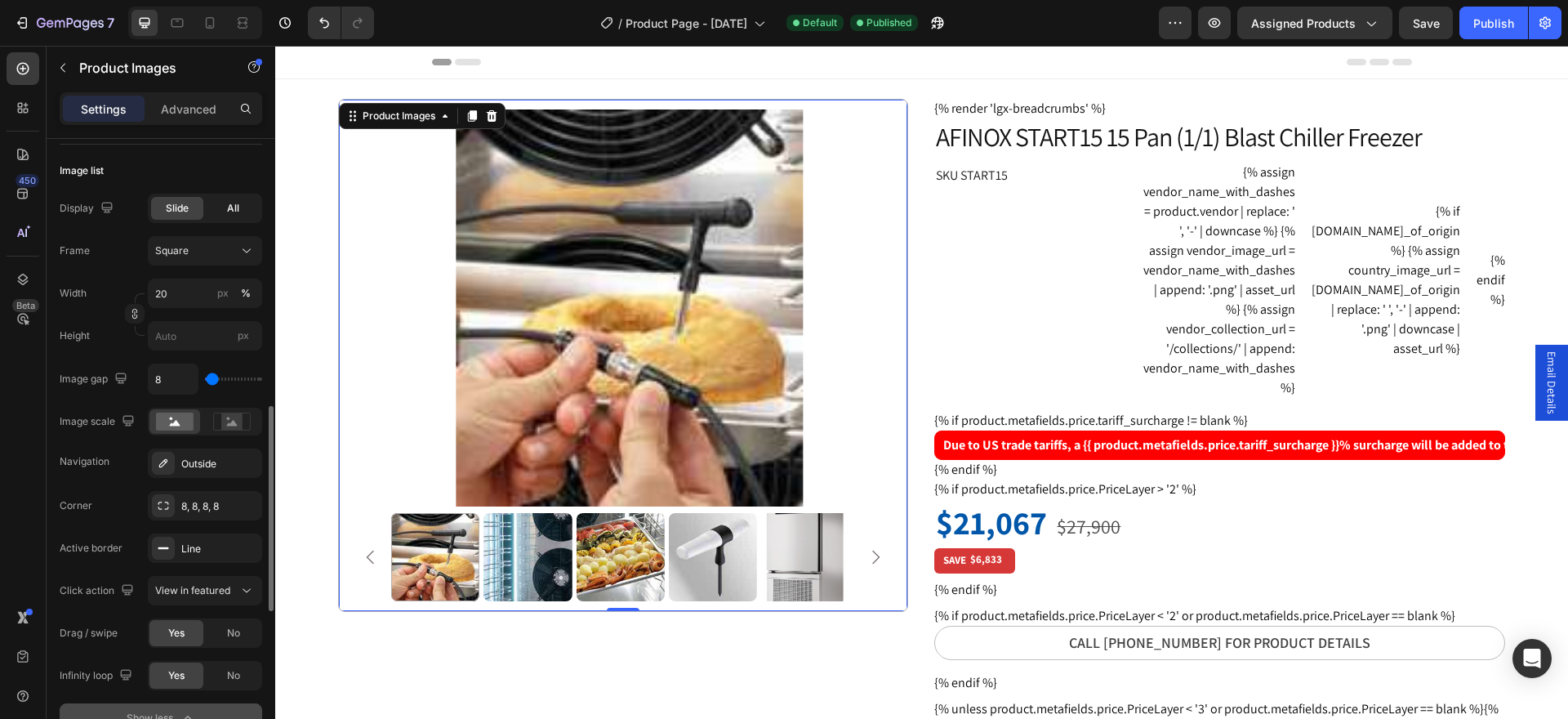
click at [231, 209] on span "All" at bounding box center [233, 209] width 12 height 15
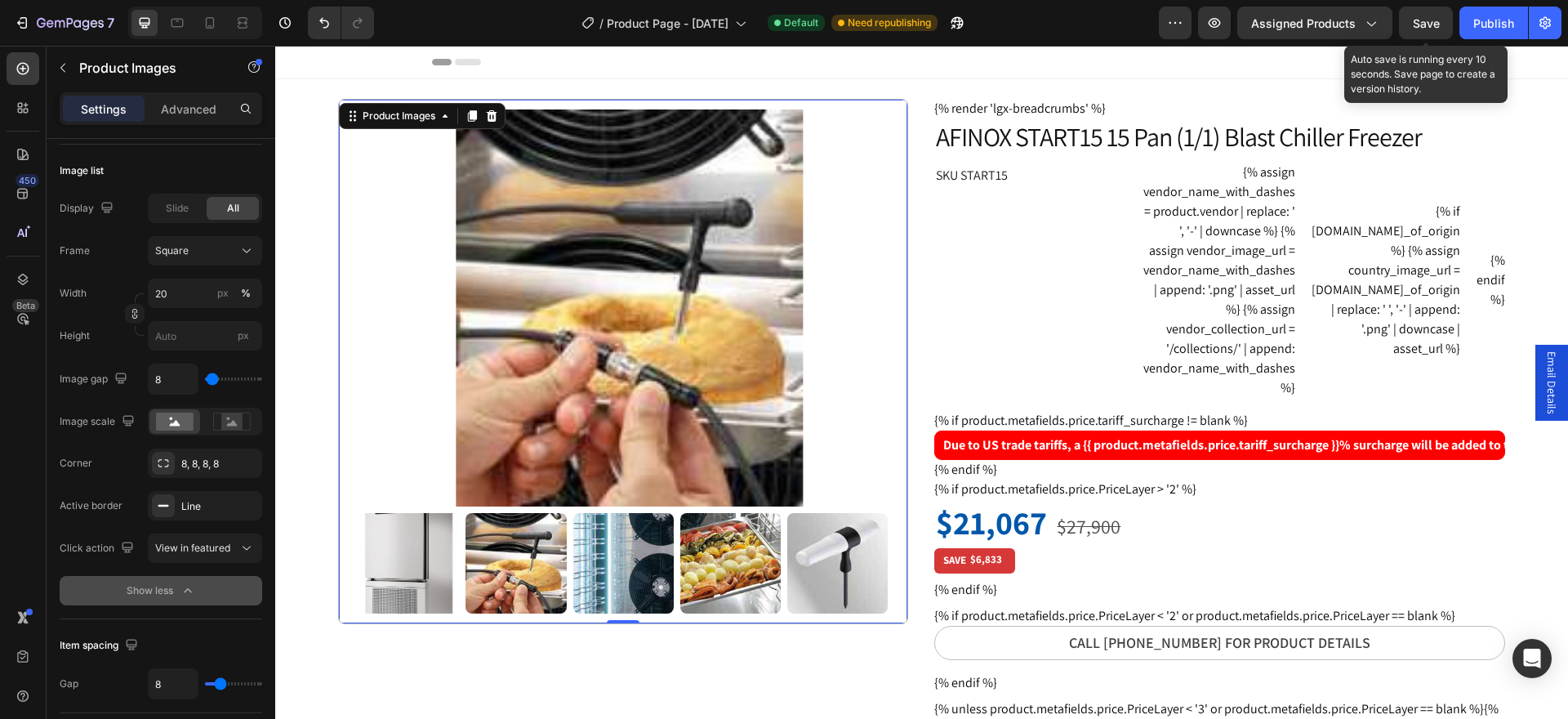
click at [1429, 25] on span "Save" at bounding box center [1427, 23] width 27 height 14
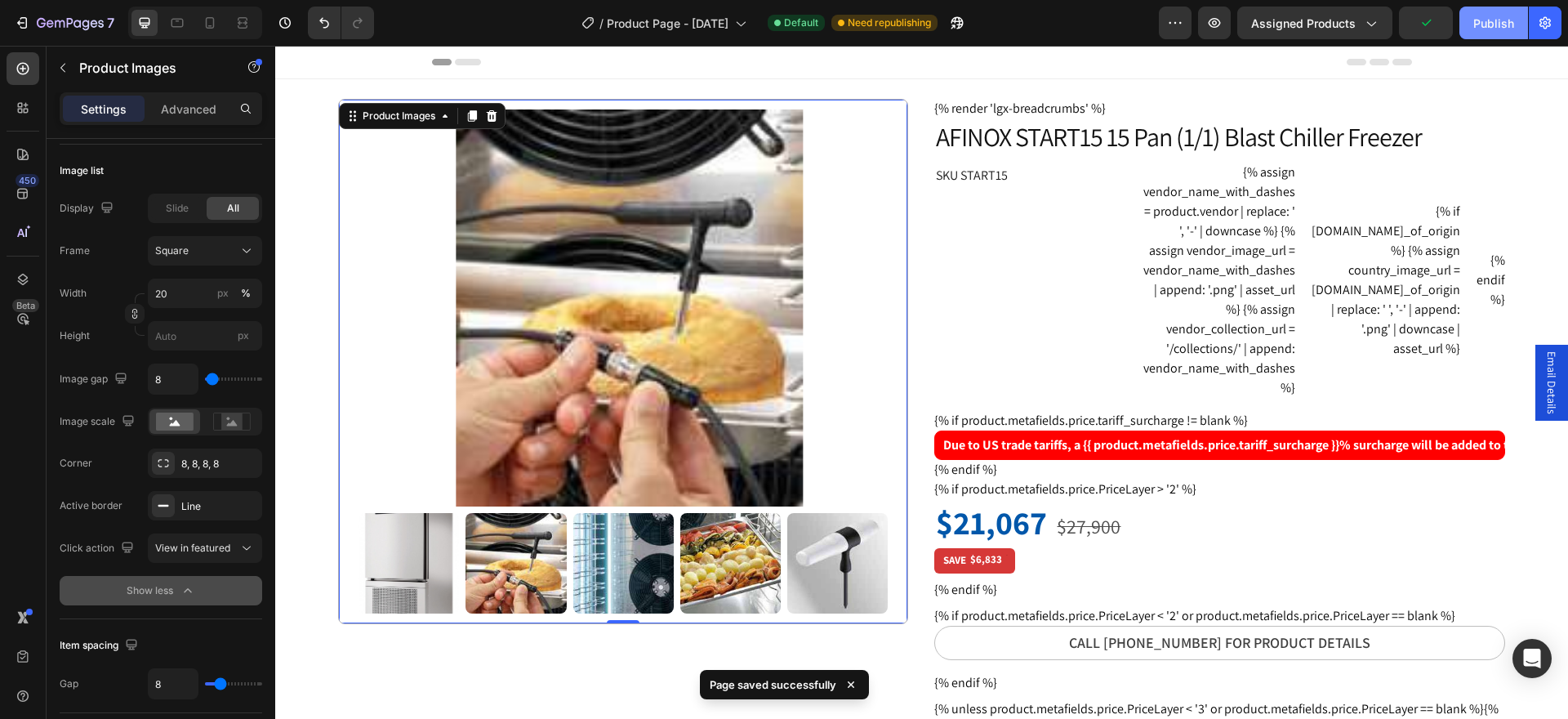
click at [1490, 25] on div "Publish" at bounding box center [1493, 23] width 41 height 17
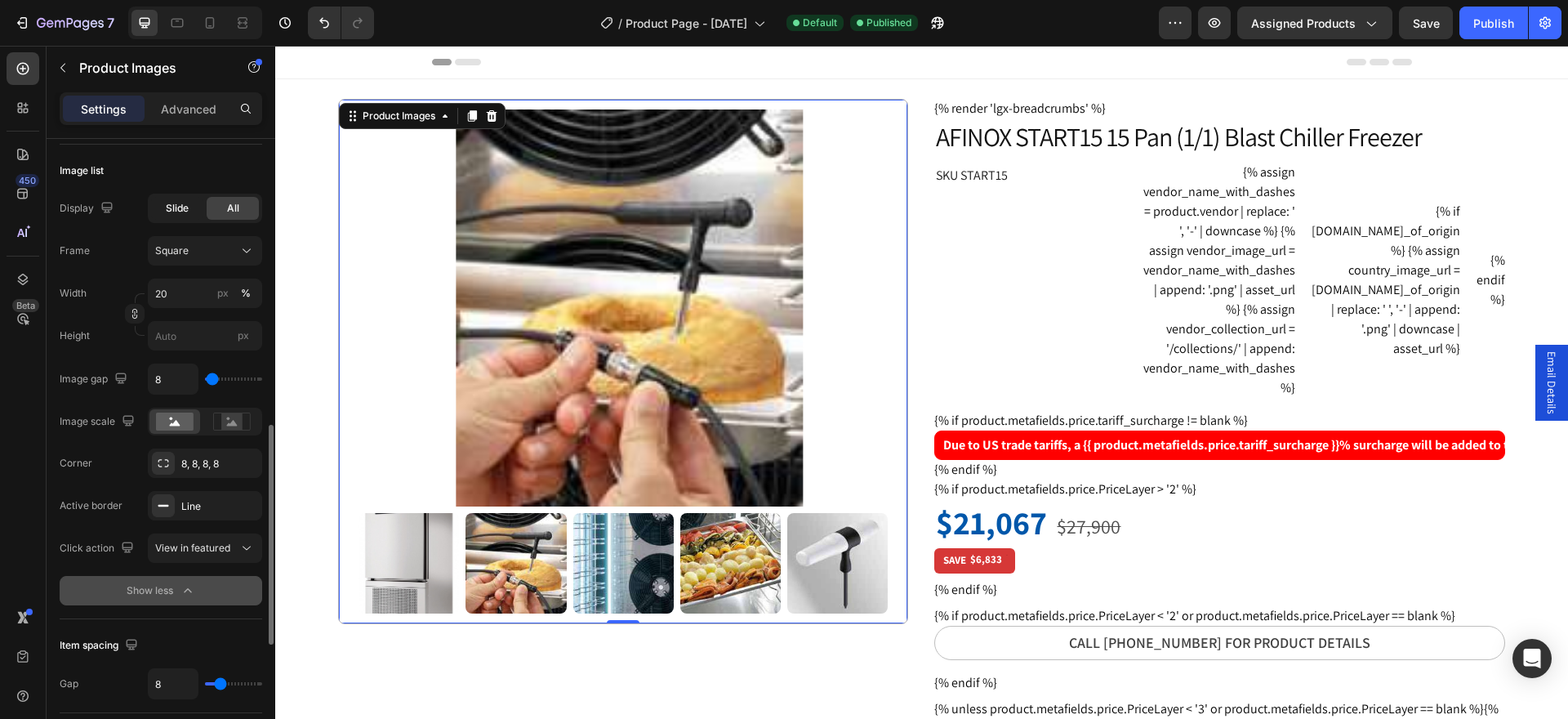
click at [173, 210] on span "Slide" at bounding box center [177, 209] width 23 height 15
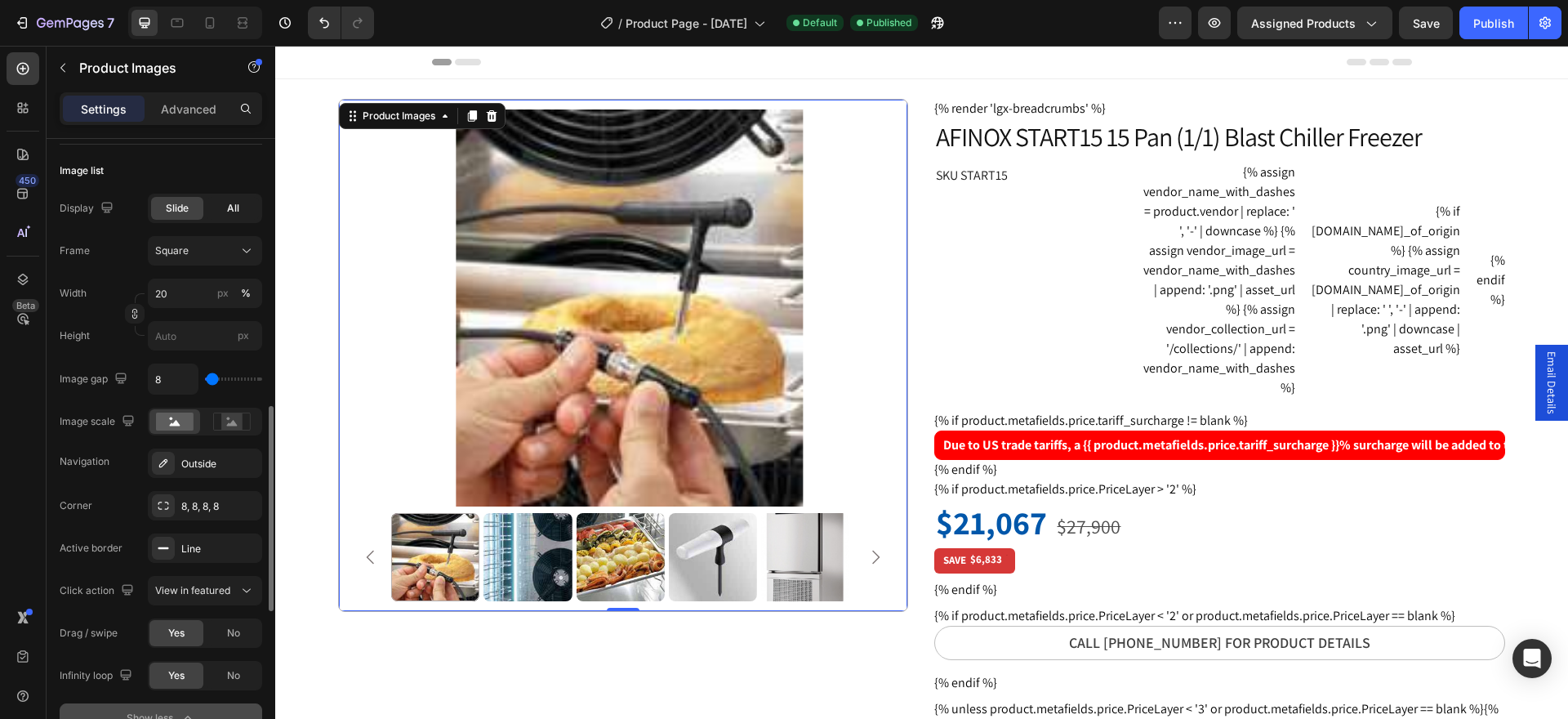
click at [230, 212] on span "All" at bounding box center [233, 209] width 12 height 15
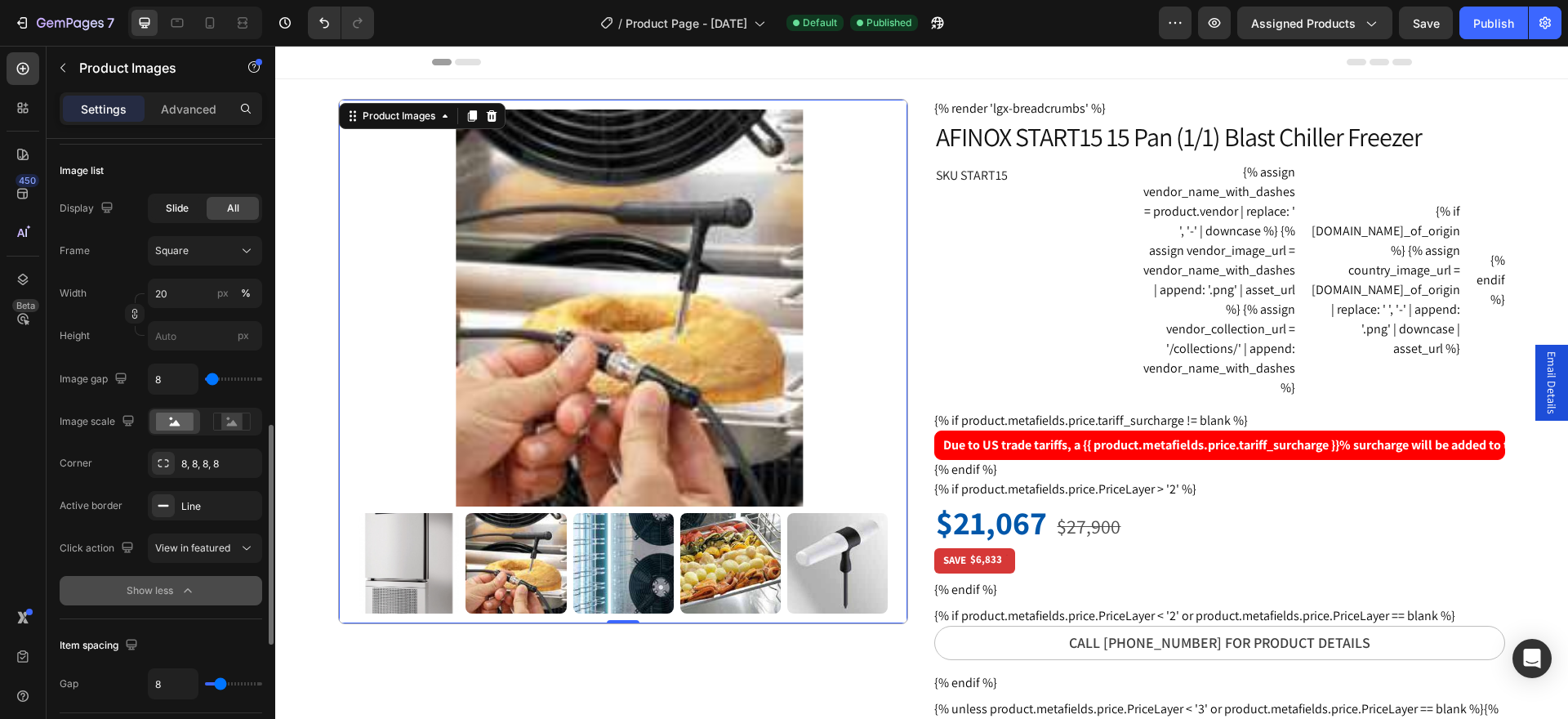
click at [176, 209] on span "Slide" at bounding box center [177, 209] width 23 height 15
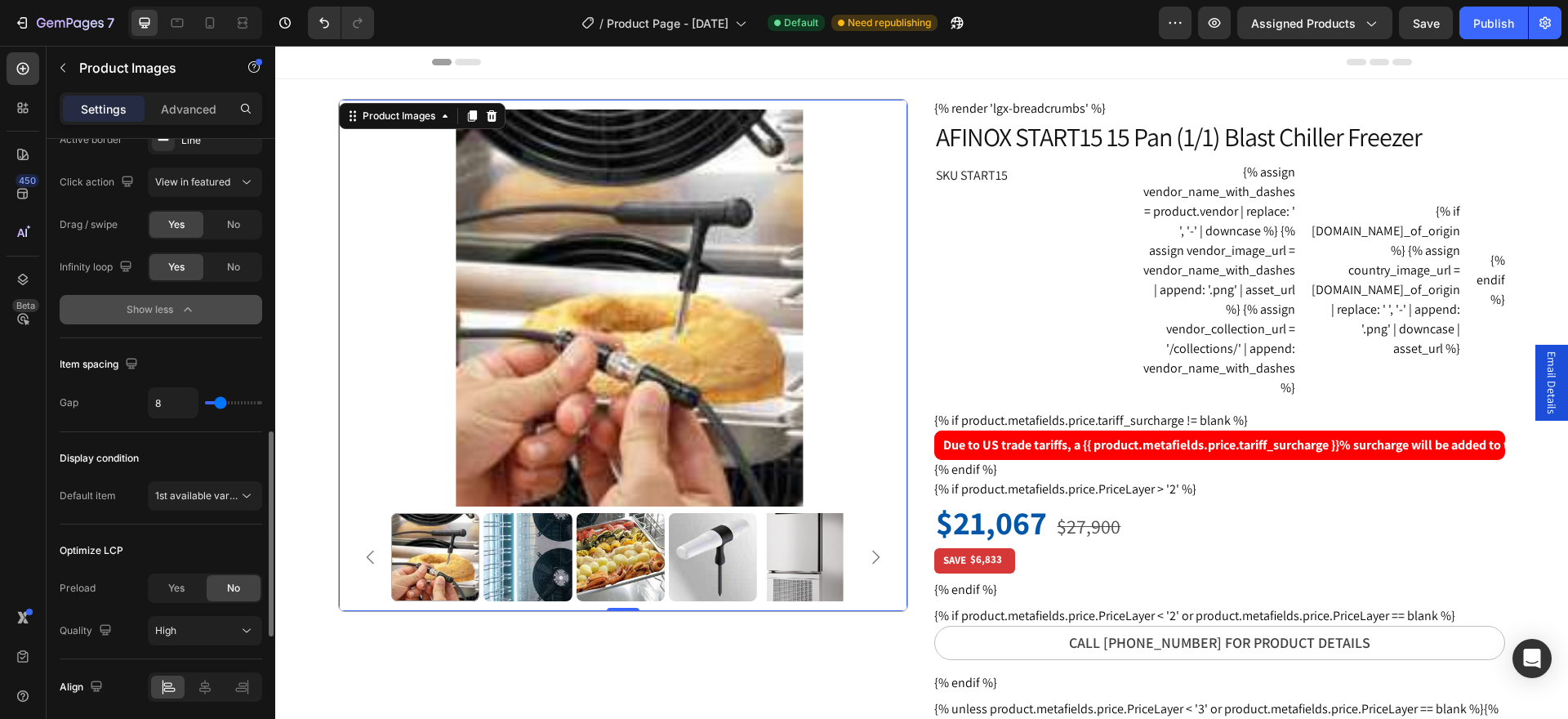
scroll to position [1061, 0]
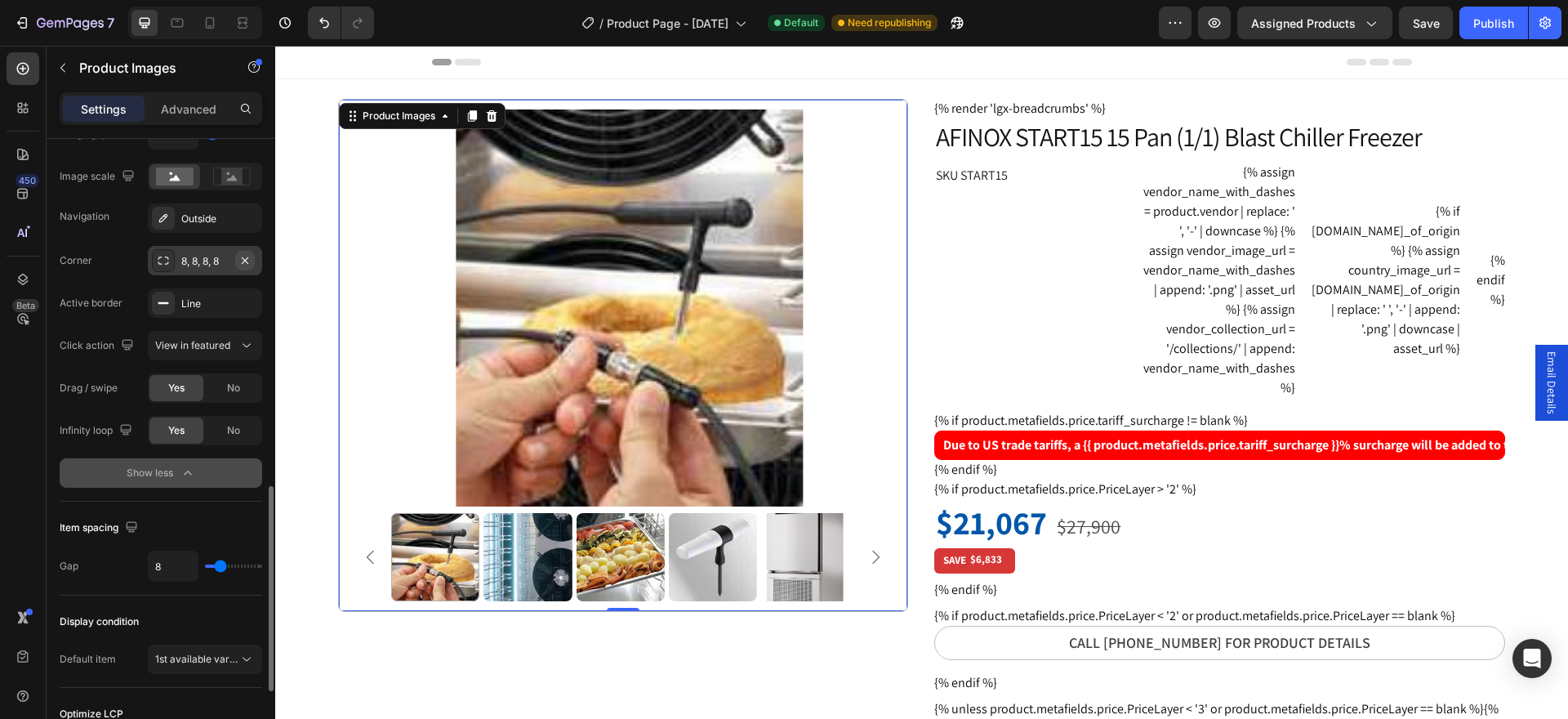
click at [244, 258] on icon "button" at bounding box center [245, 259] width 7 height 7
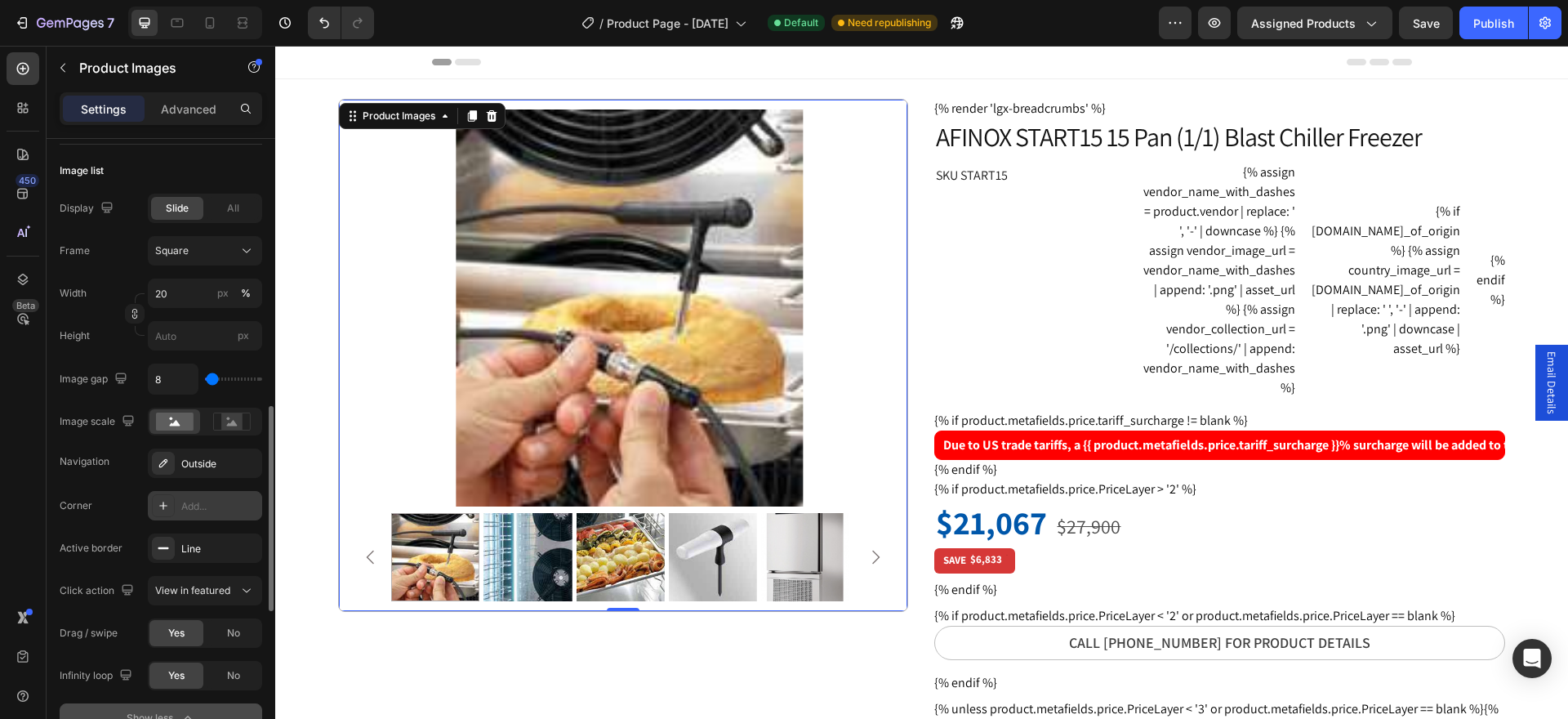
scroll to position [735, 0]
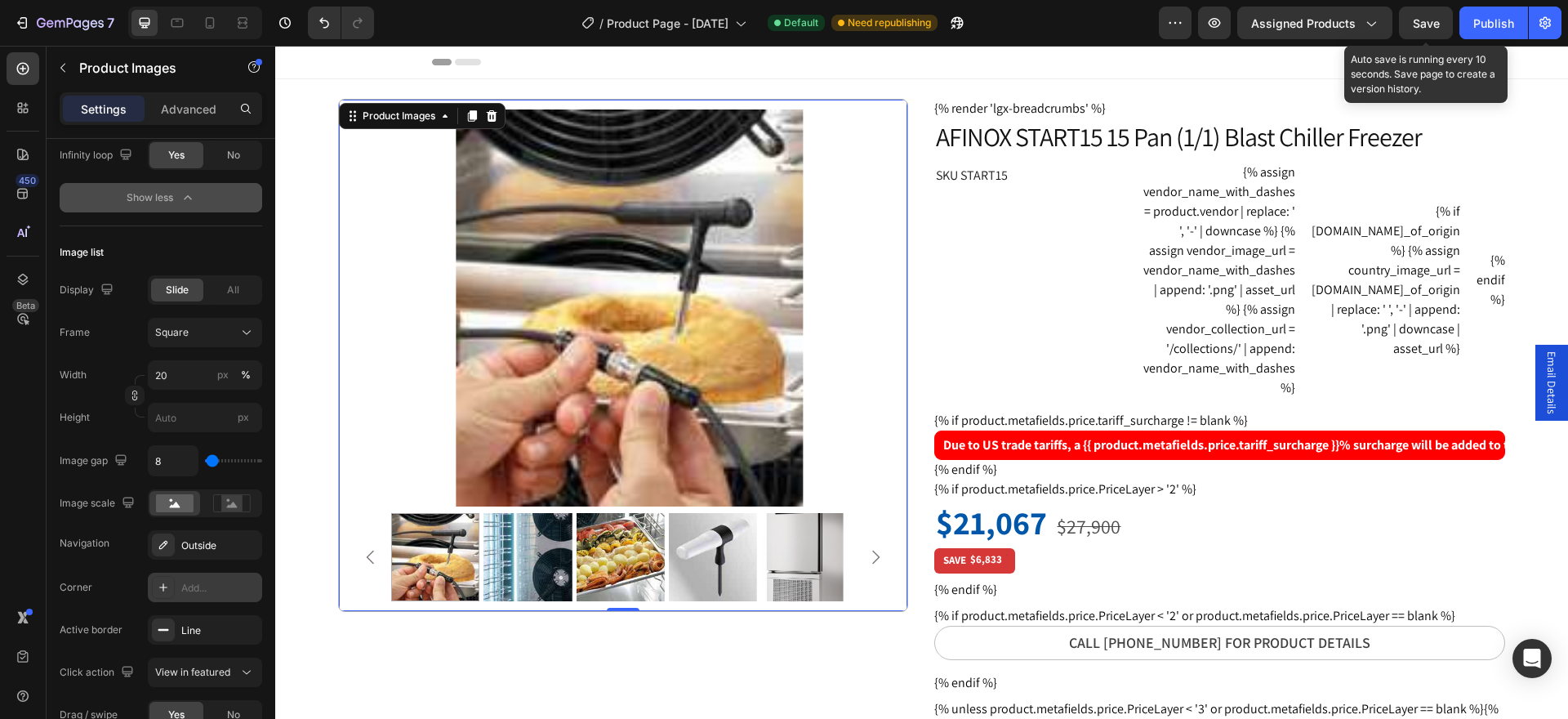
click at [1423, 22] on span "Save" at bounding box center [1427, 23] width 27 height 14
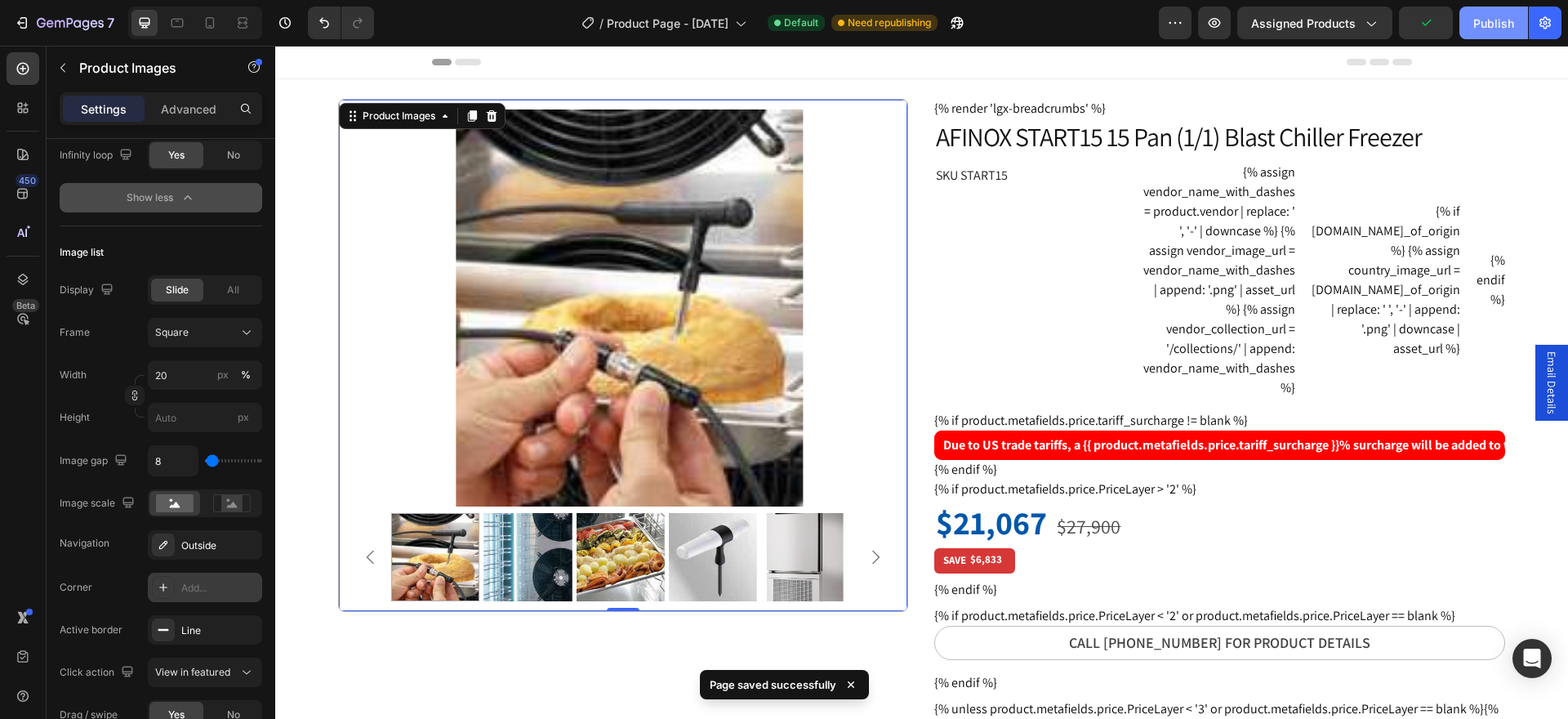
click at [1480, 24] on div "Publish" at bounding box center [1493, 23] width 41 height 17
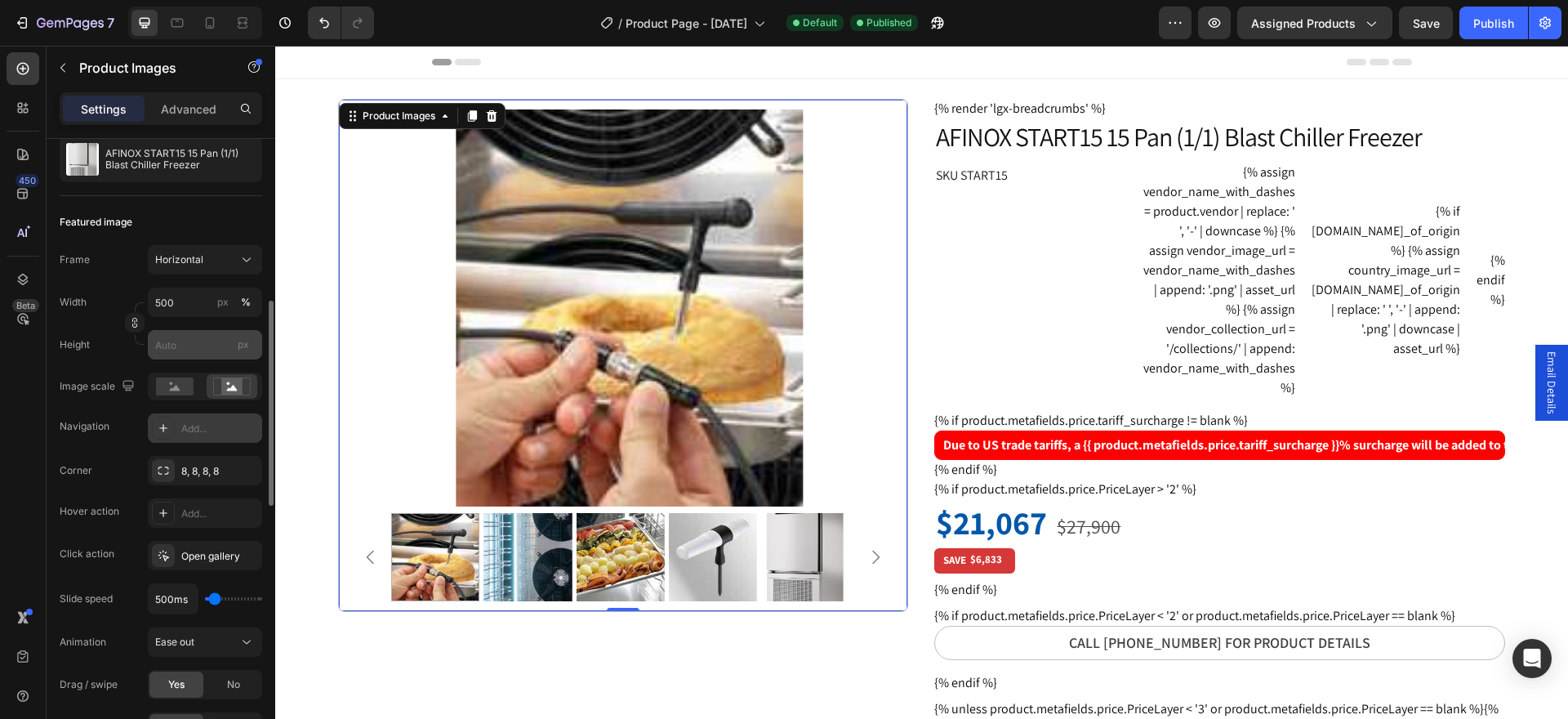
scroll to position [245, 0]
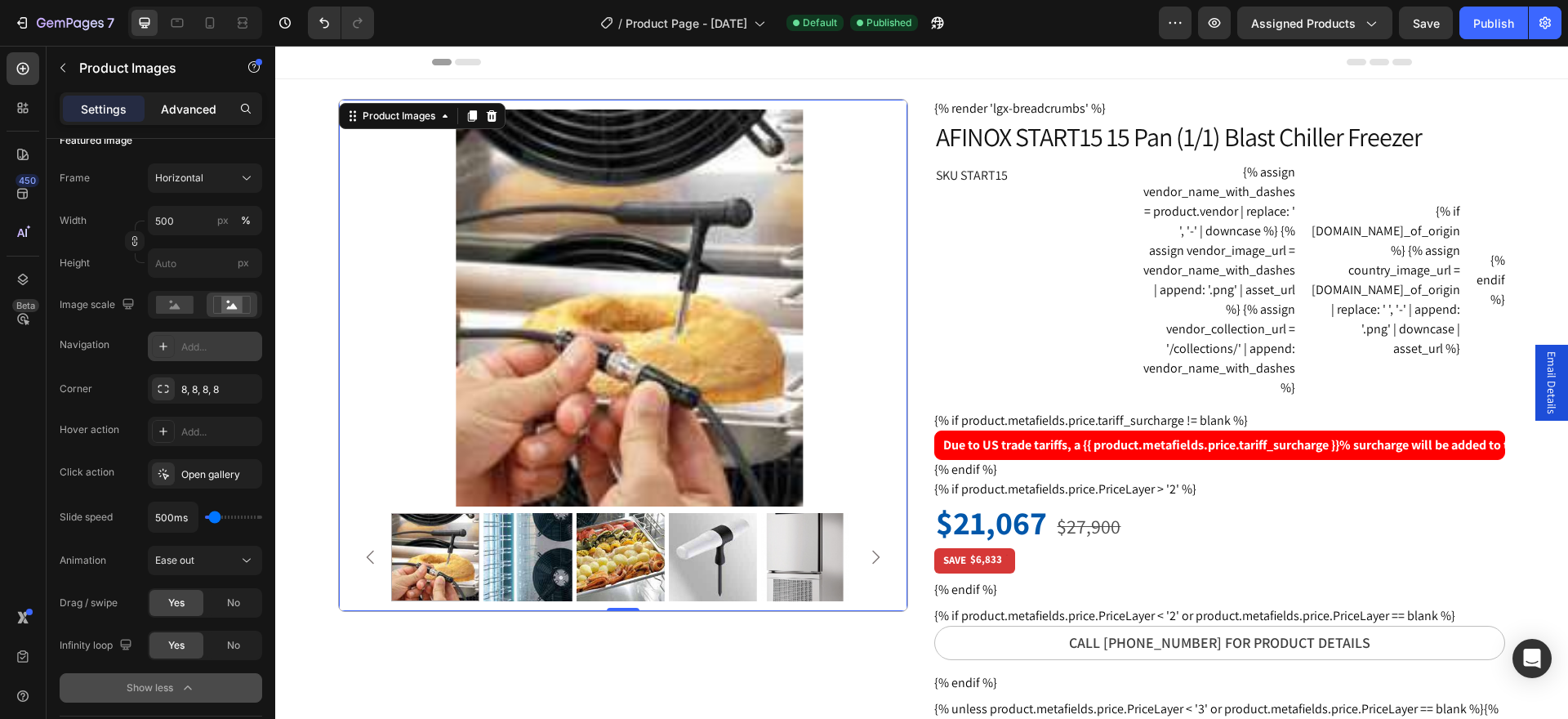
click at [203, 111] on p "Advanced" at bounding box center [189, 109] width 56 height 17
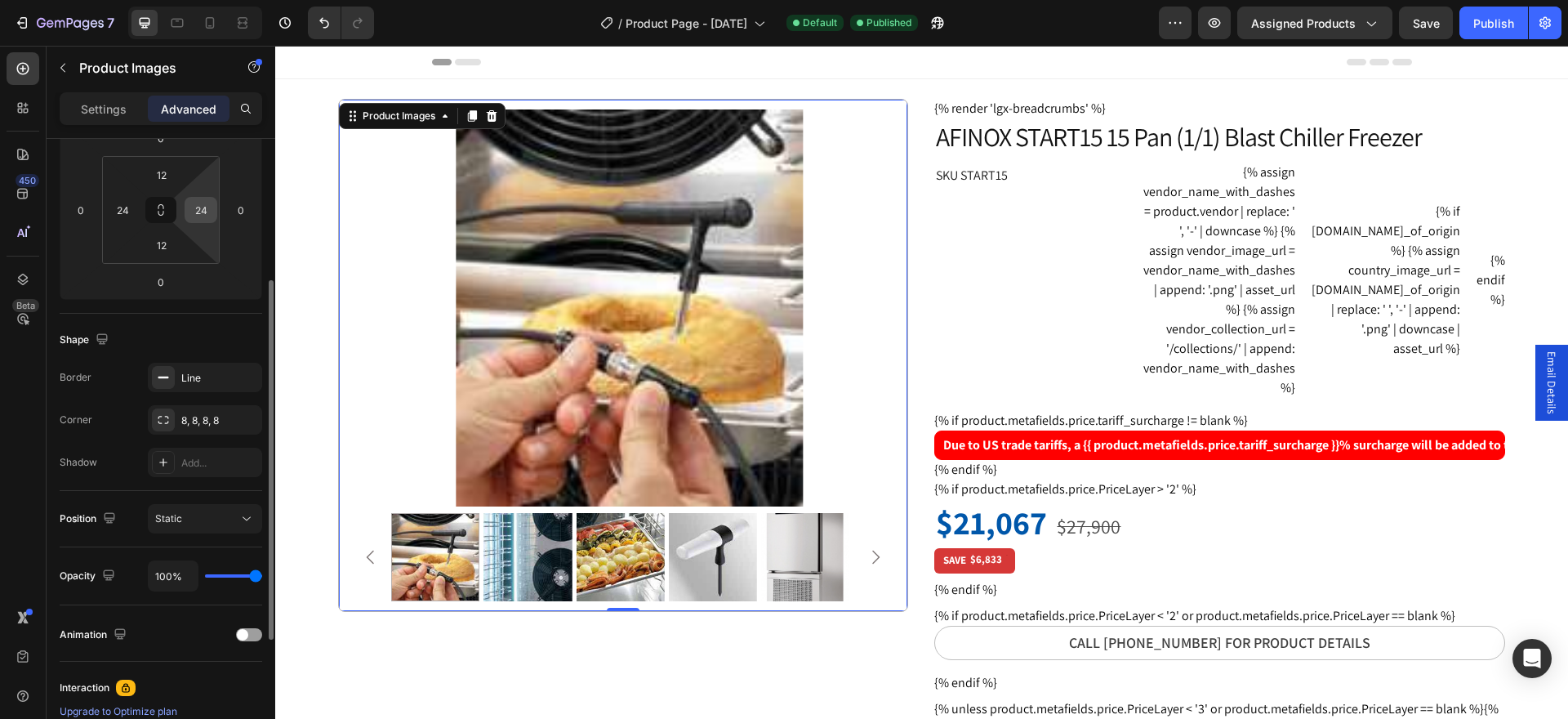
click at [205, 211] on input "24" at bounding box center [200, 209] width 24 height 24
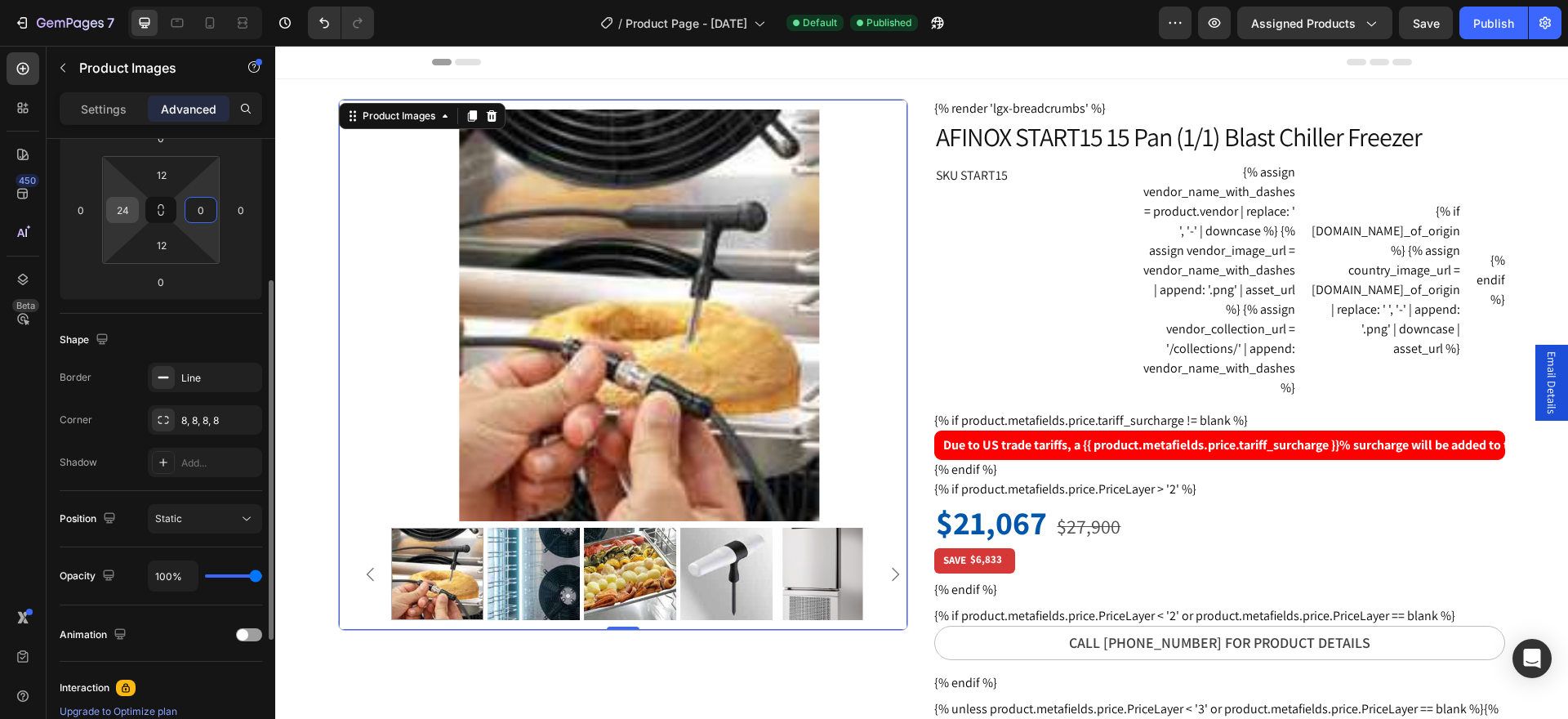
type input "0"
click at [129, 204] on input "24" at bounding box center [122, 209] width 24 height 24
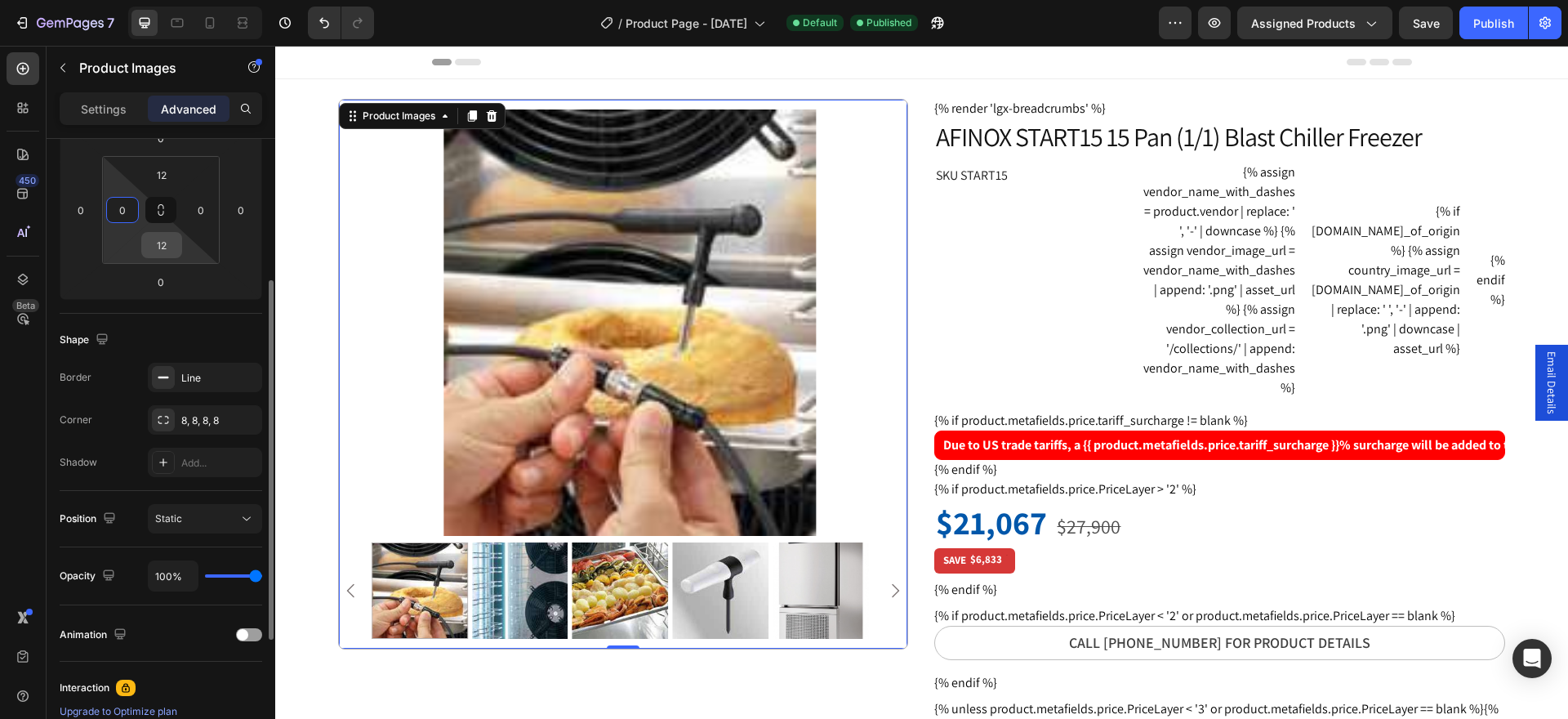
type input "0"
click at [162, 247] on input "12" at bounding box center [161, 244] width 32 height 24
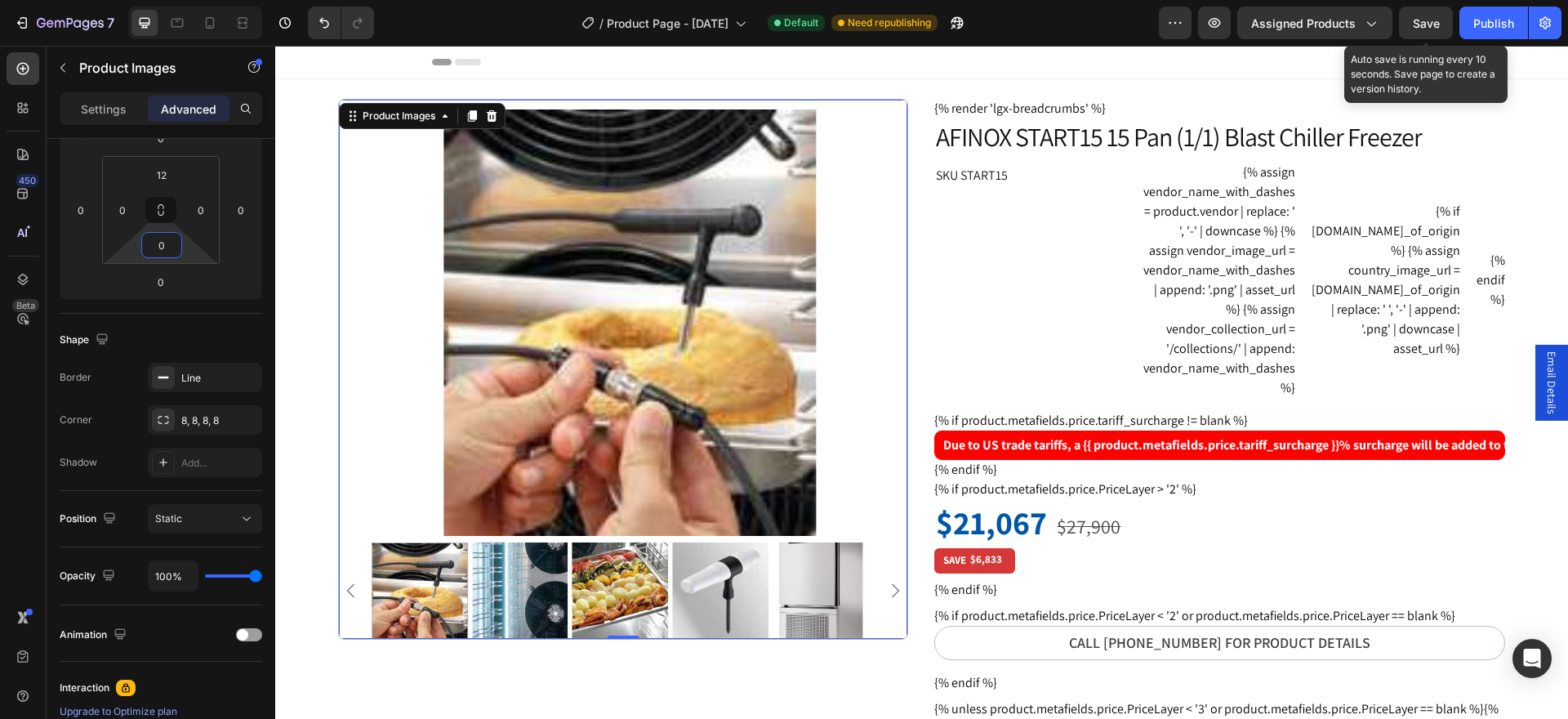
type input "0"
click at [1423, 23] on span "Save" at bounding box center [1427, 23] width 27 height 14
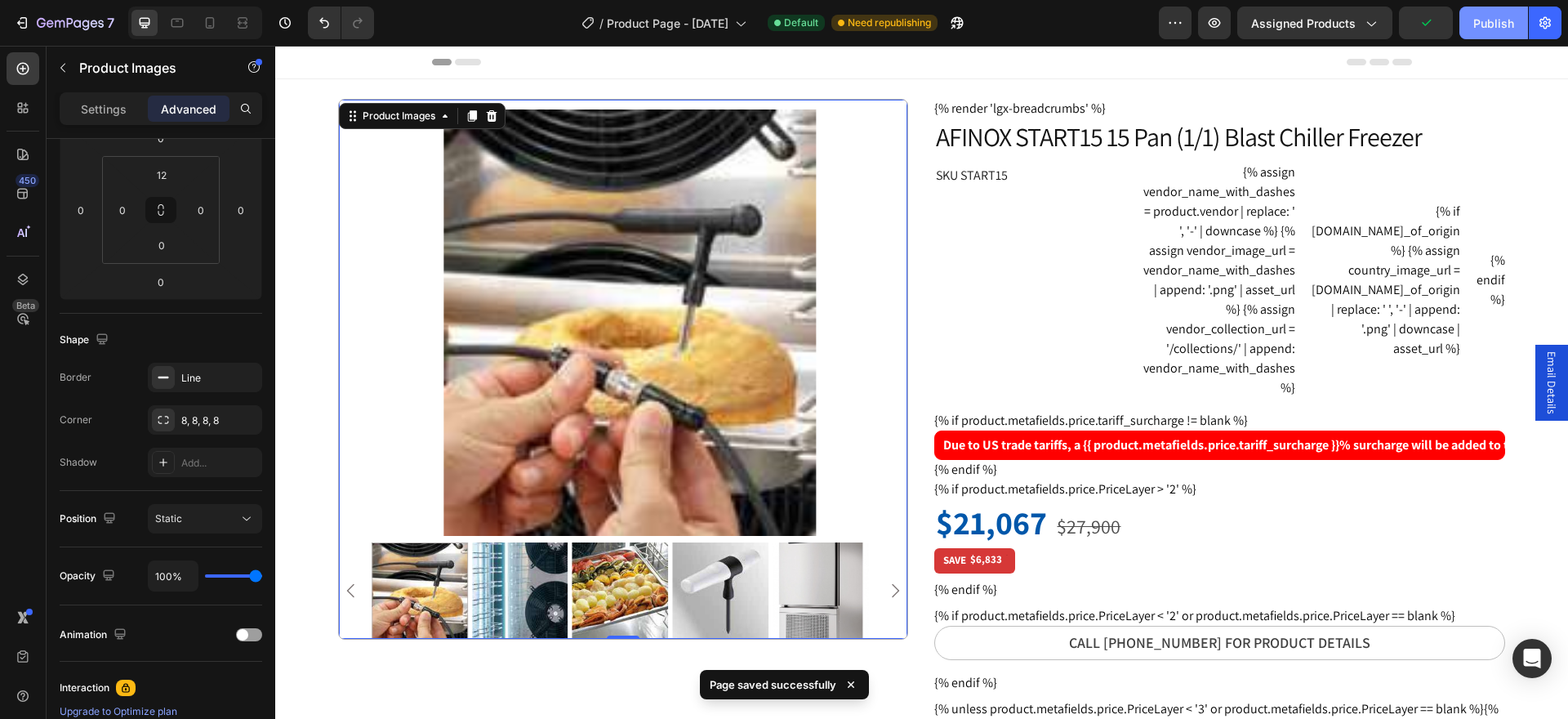
click at [1484, 24] on div "Publish" at bounding box center [1493, 23] width 41 height 17
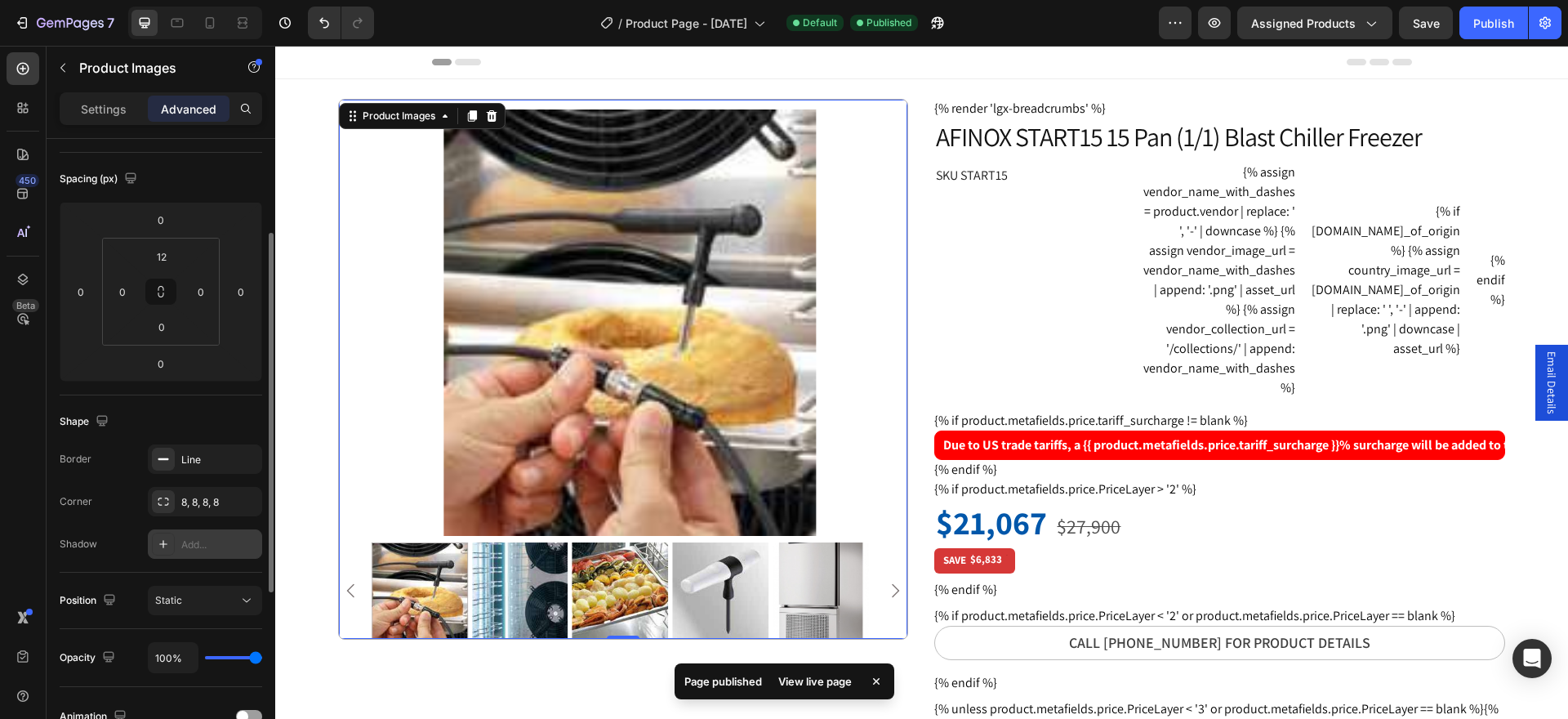
scroll to position [0, 0]
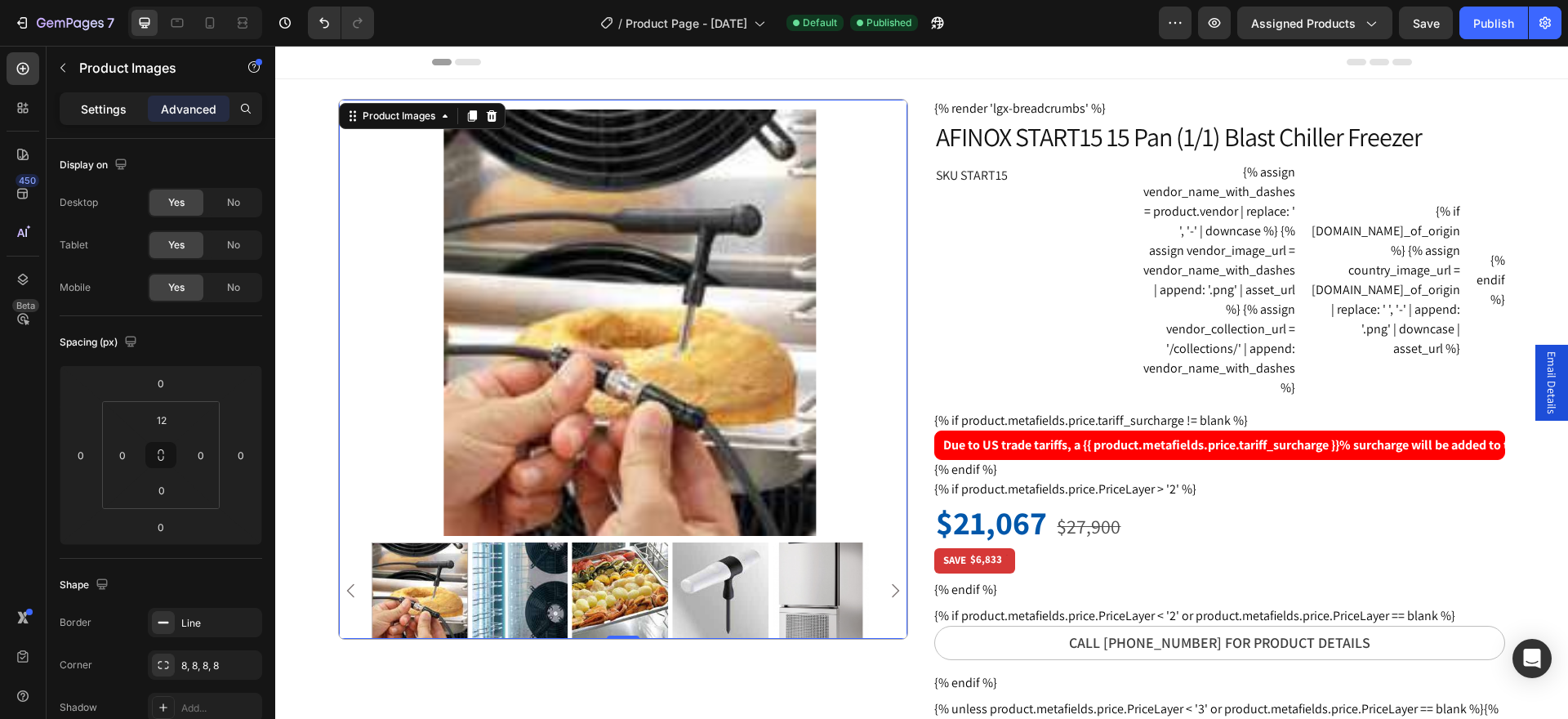
click at [88, 112] on p "Settings" at bounding box center [103, 109] width 46 height 17
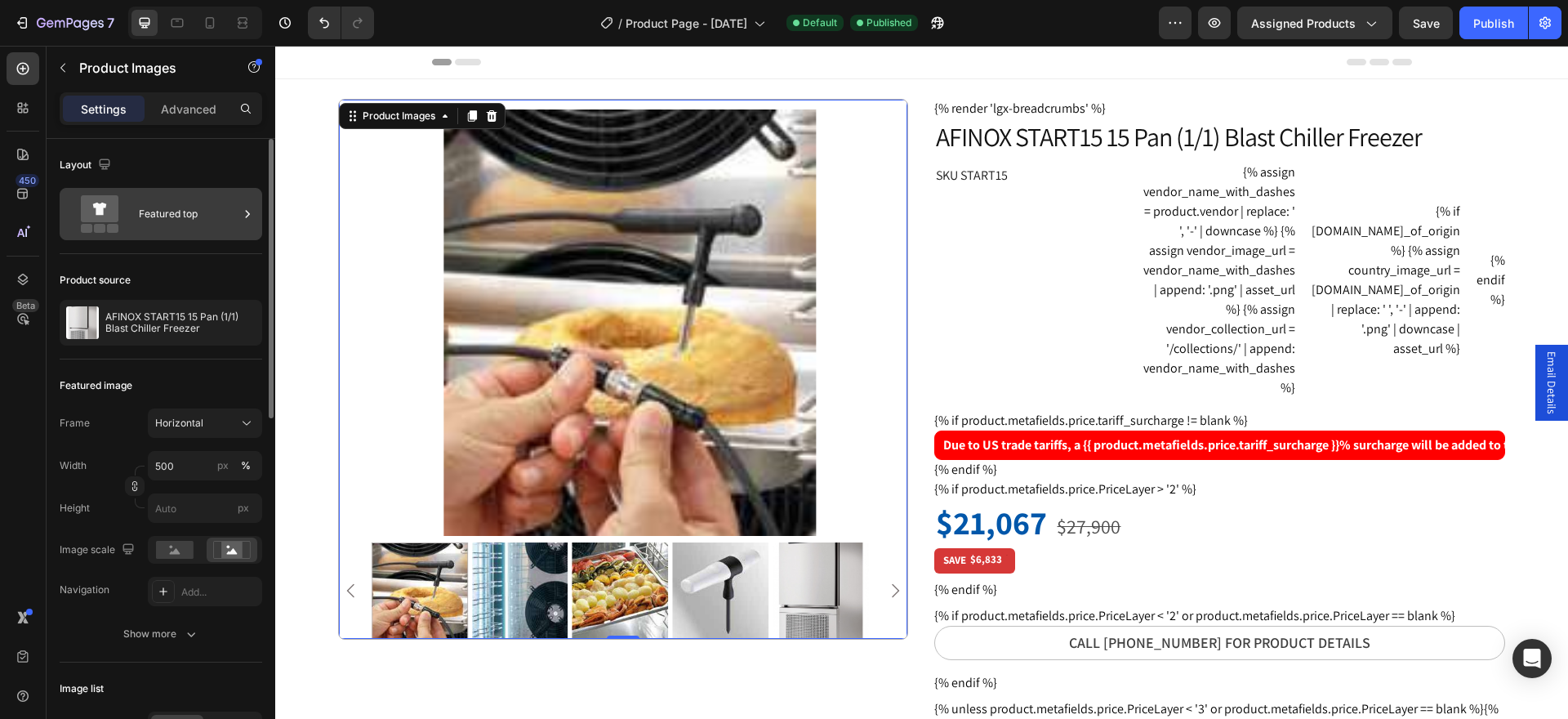
click at [177, 215] on div "Featured top" at bounding box center [189, 214] width 100 height 37
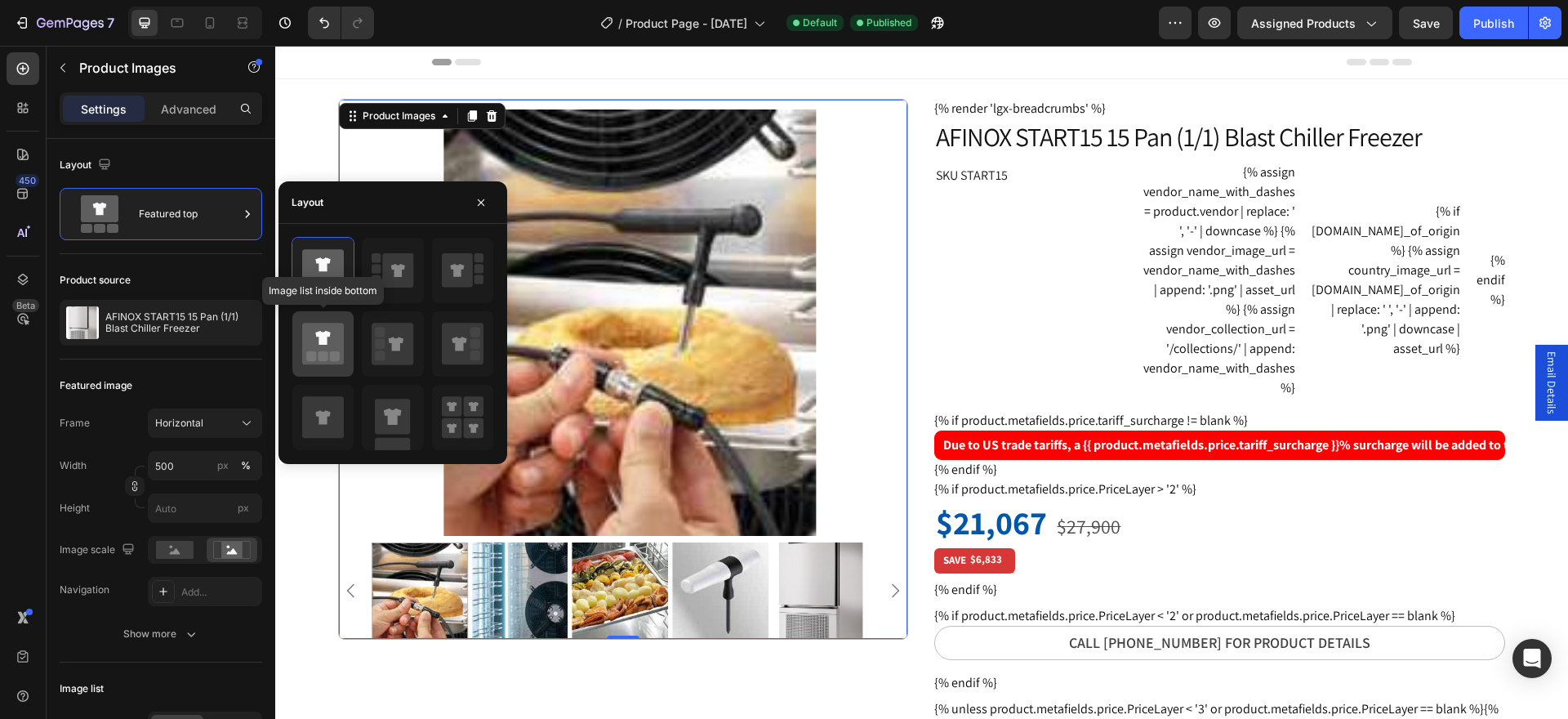
click at [302, 342] on div at bounding box center [323, 343] width 62 height 66
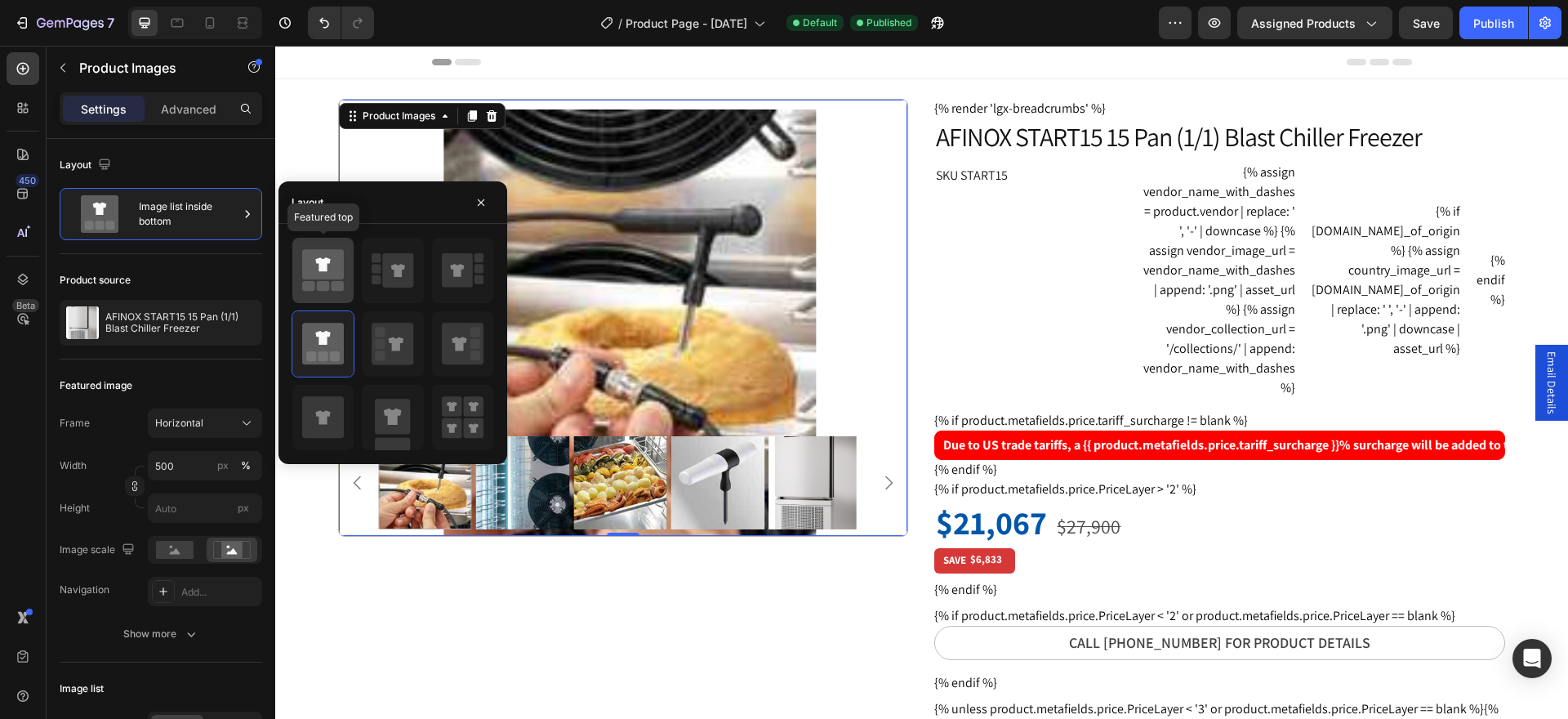
click at [313, 268] on icon at bounding box center [323, 264] width 42 height 30
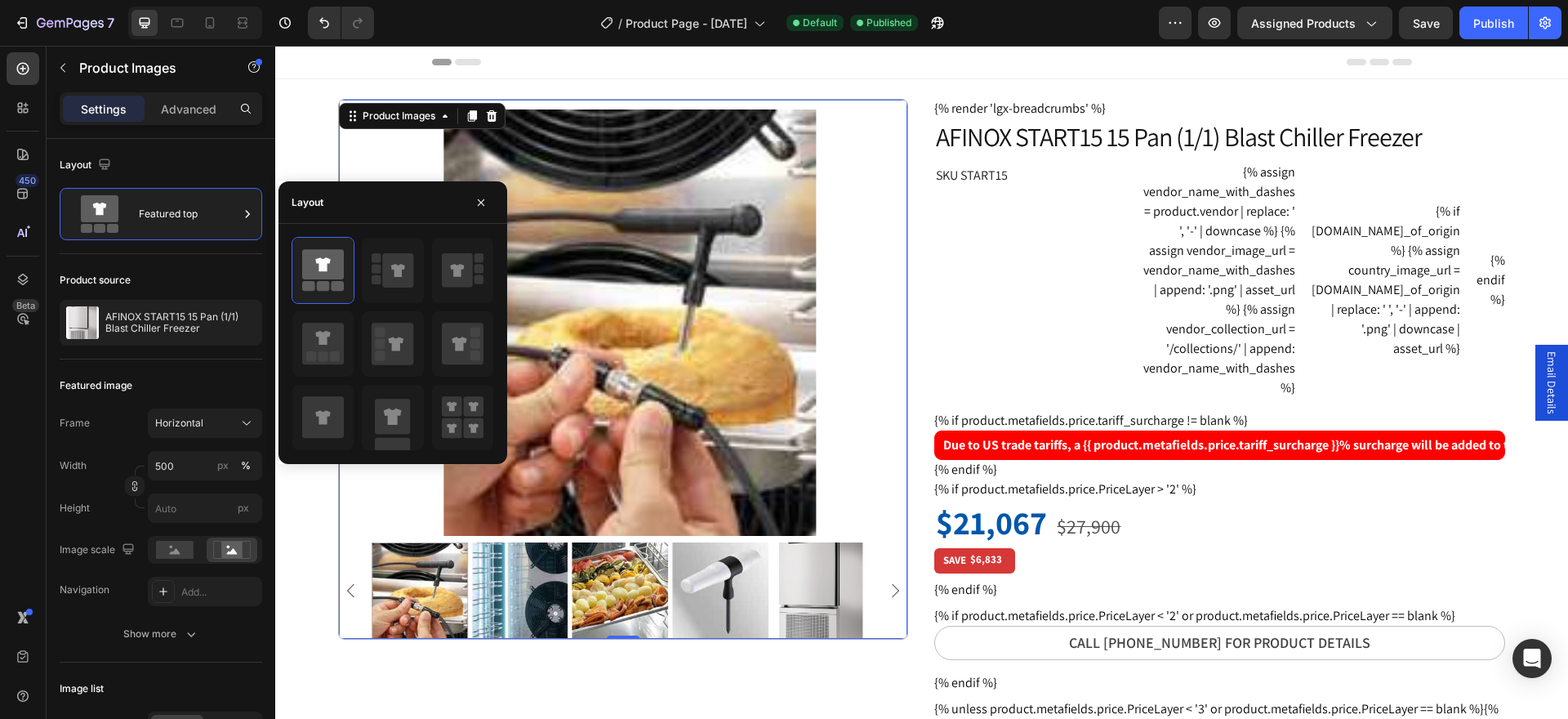
click at [867, 249] on img at bounding box center [630, 323] width 569 height 426
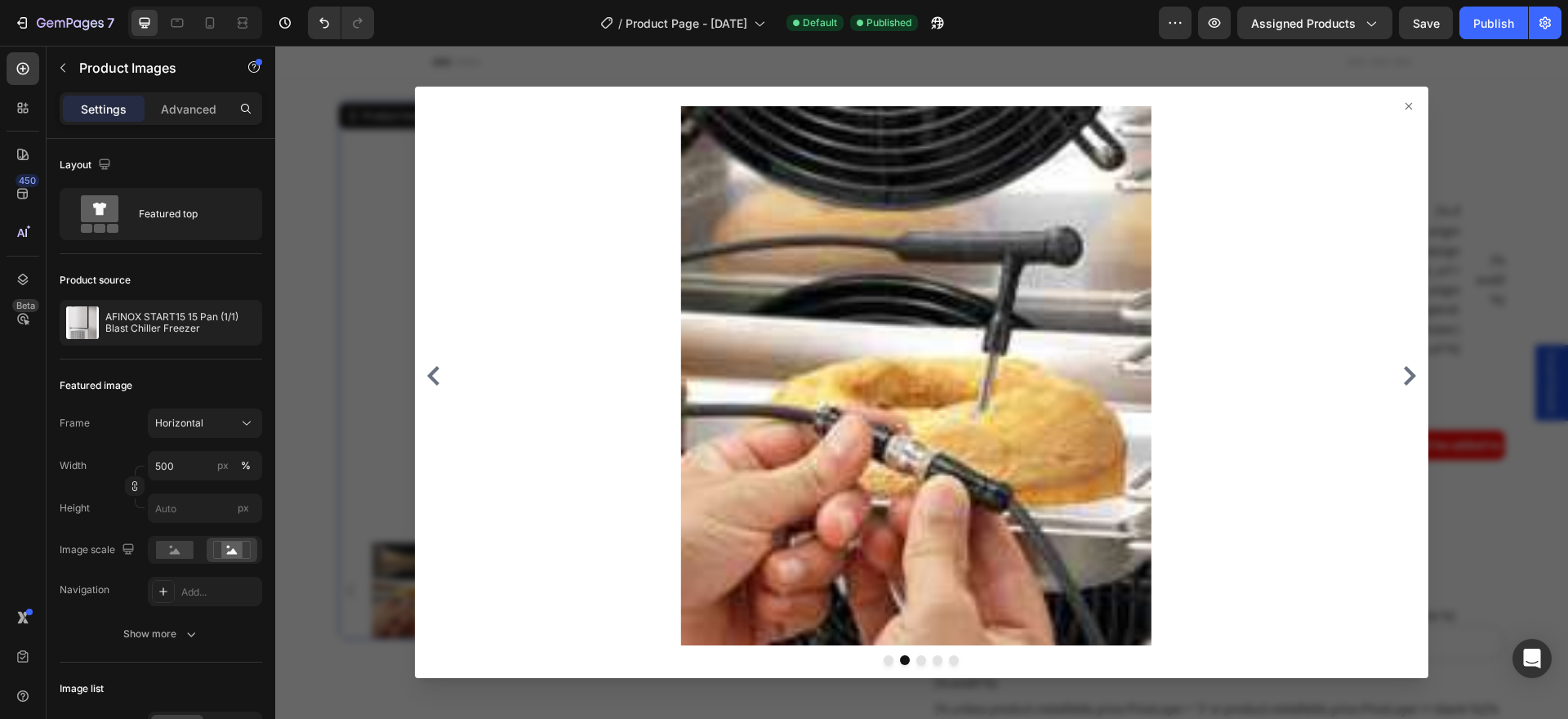
click at [1403, 101] on icon at bounding box center [1409, 106] width 13 height 13
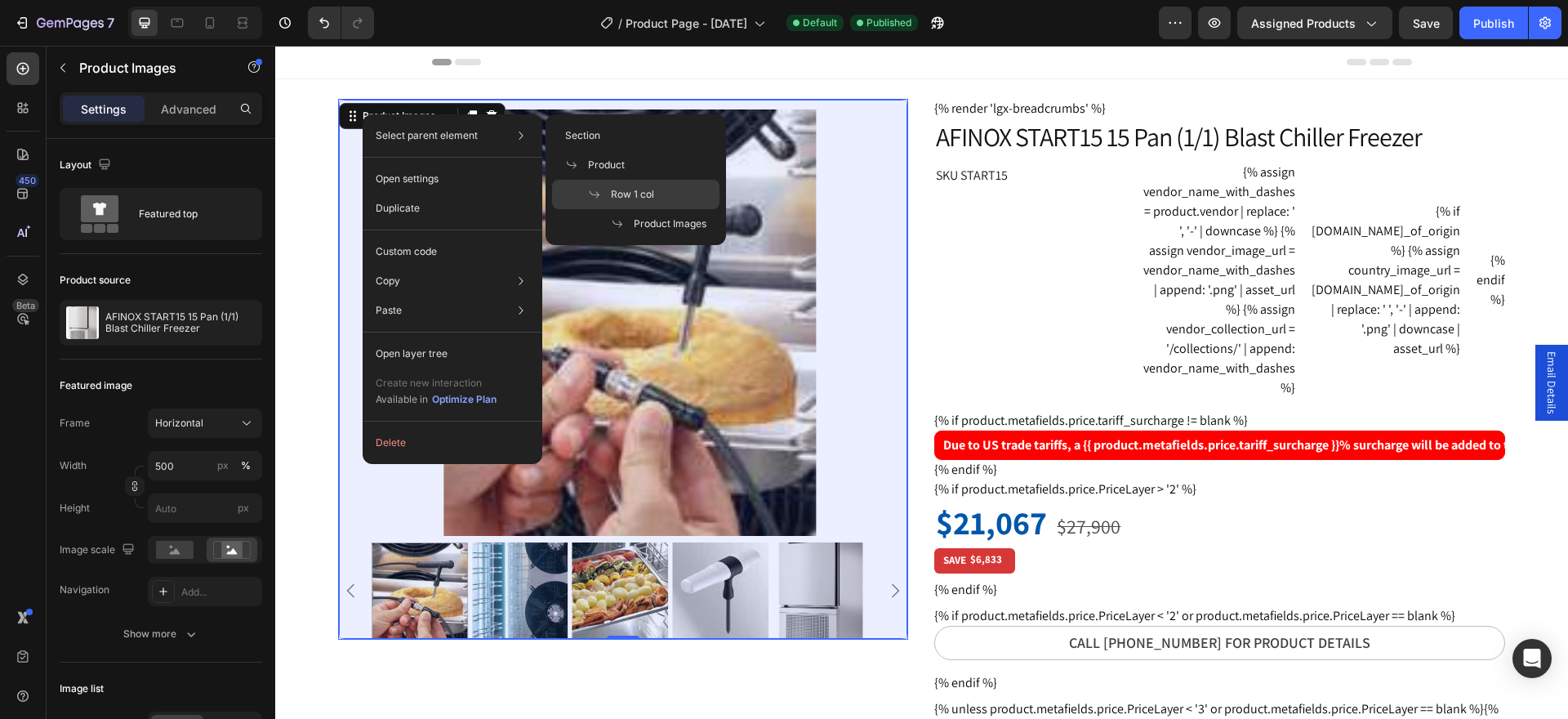
click at [624, 209] on div "Row 1 col" at bounding box center [635, 223] width 167 height 29
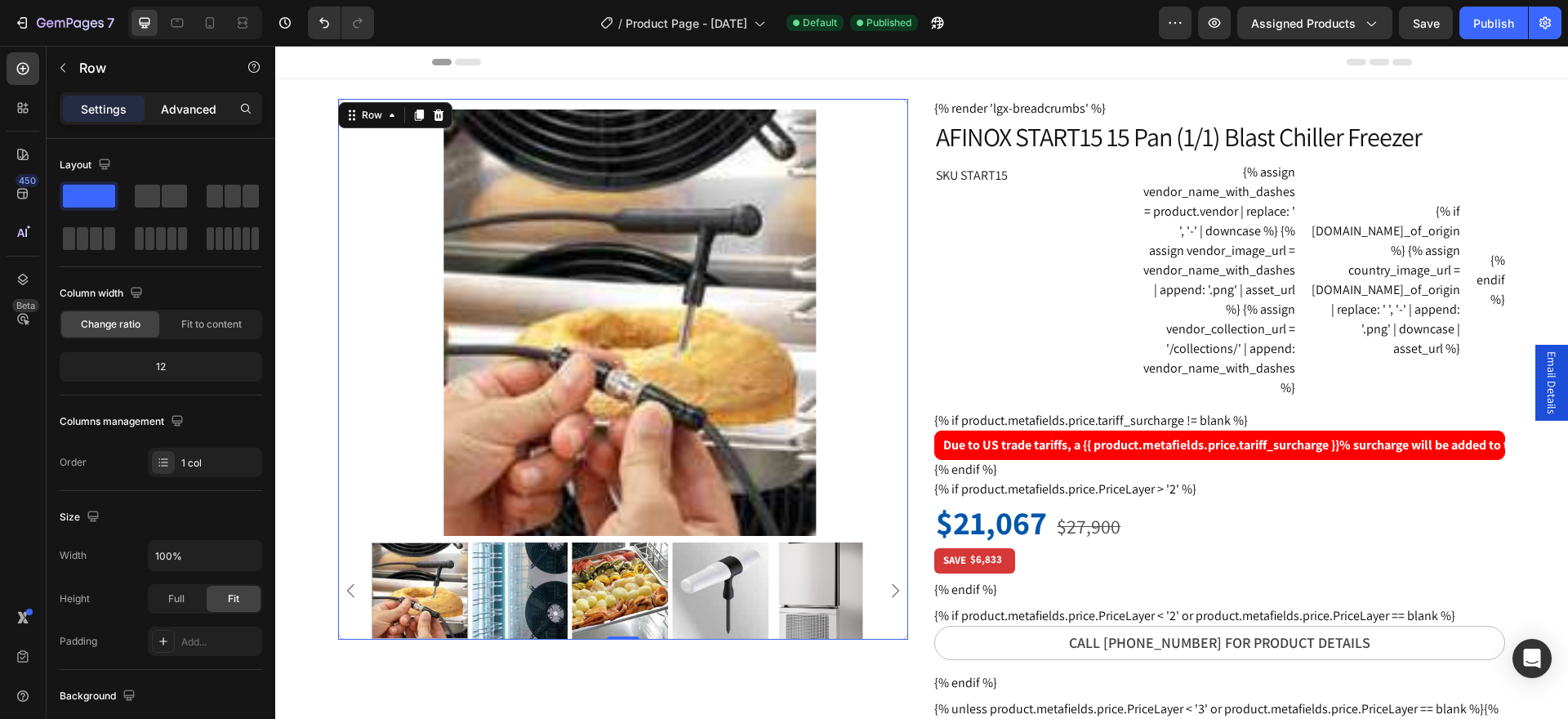
click at [195, 116] on p "Advanced" at bounding box center [189, 109] width 56 height 17
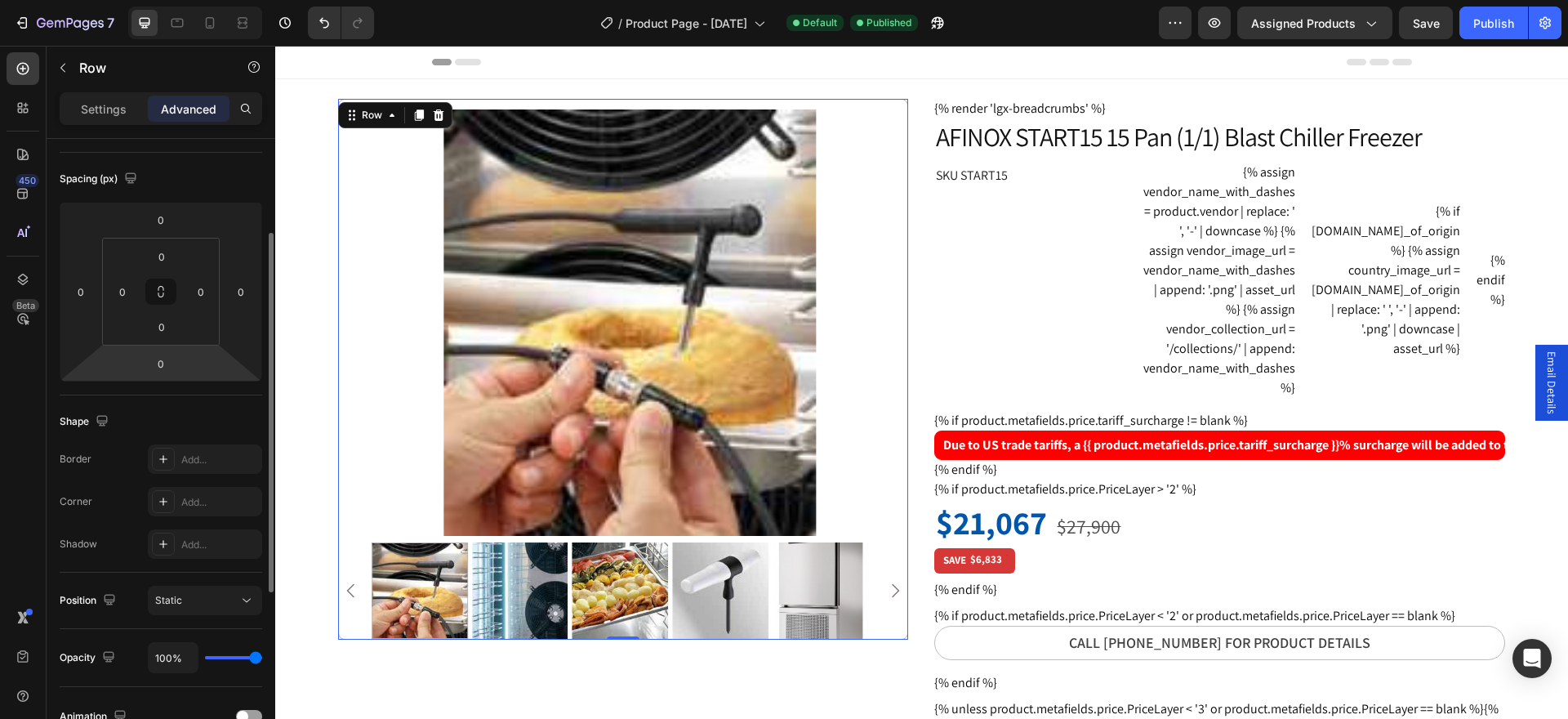
scroll to position [463, 0]
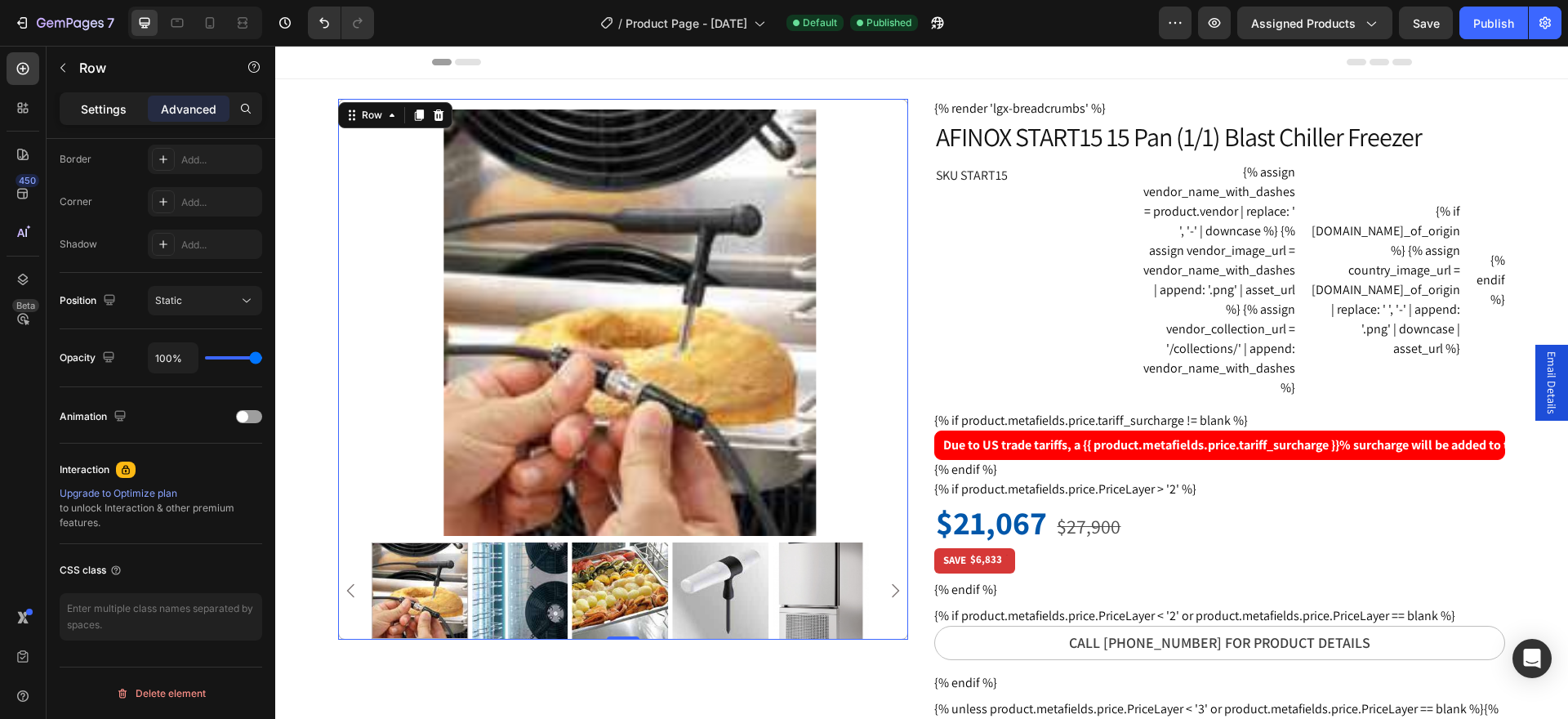
click at [86, 111] on p "Settings" at bounding box center [103, 109] width 46 height 17
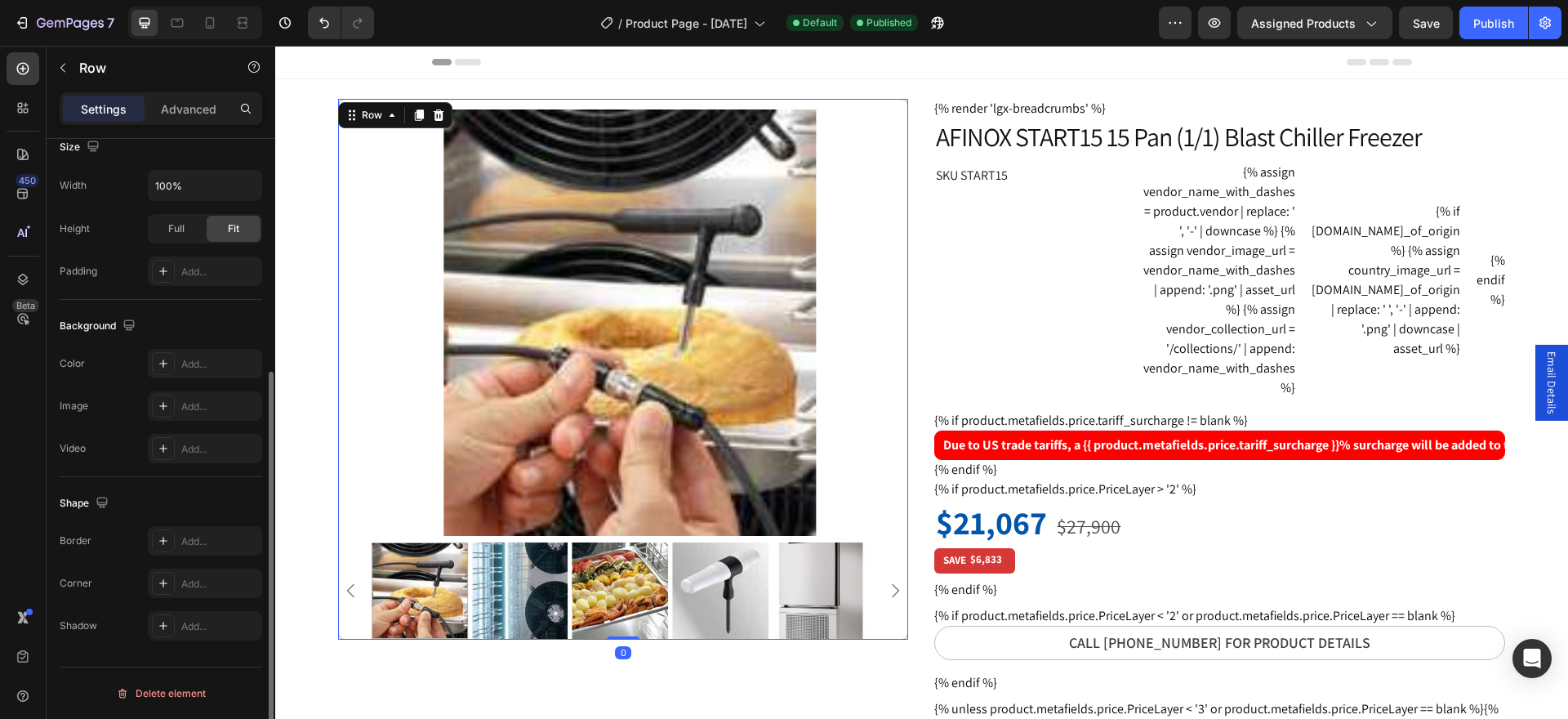
scroll to position [370, 0]
click at [355, 114] on icon at bounding box center [353, 116] width 13 height 13
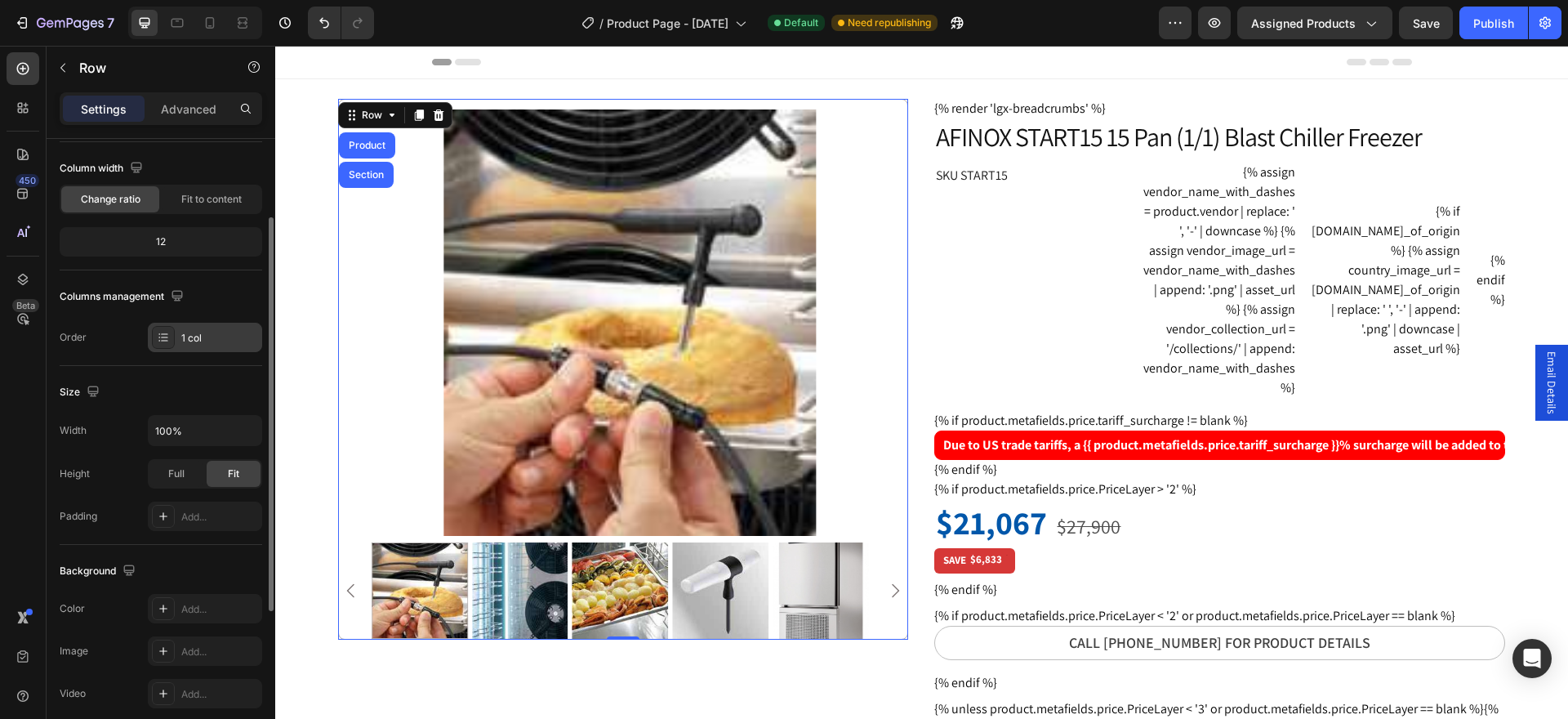
scroll to position [0, 0]
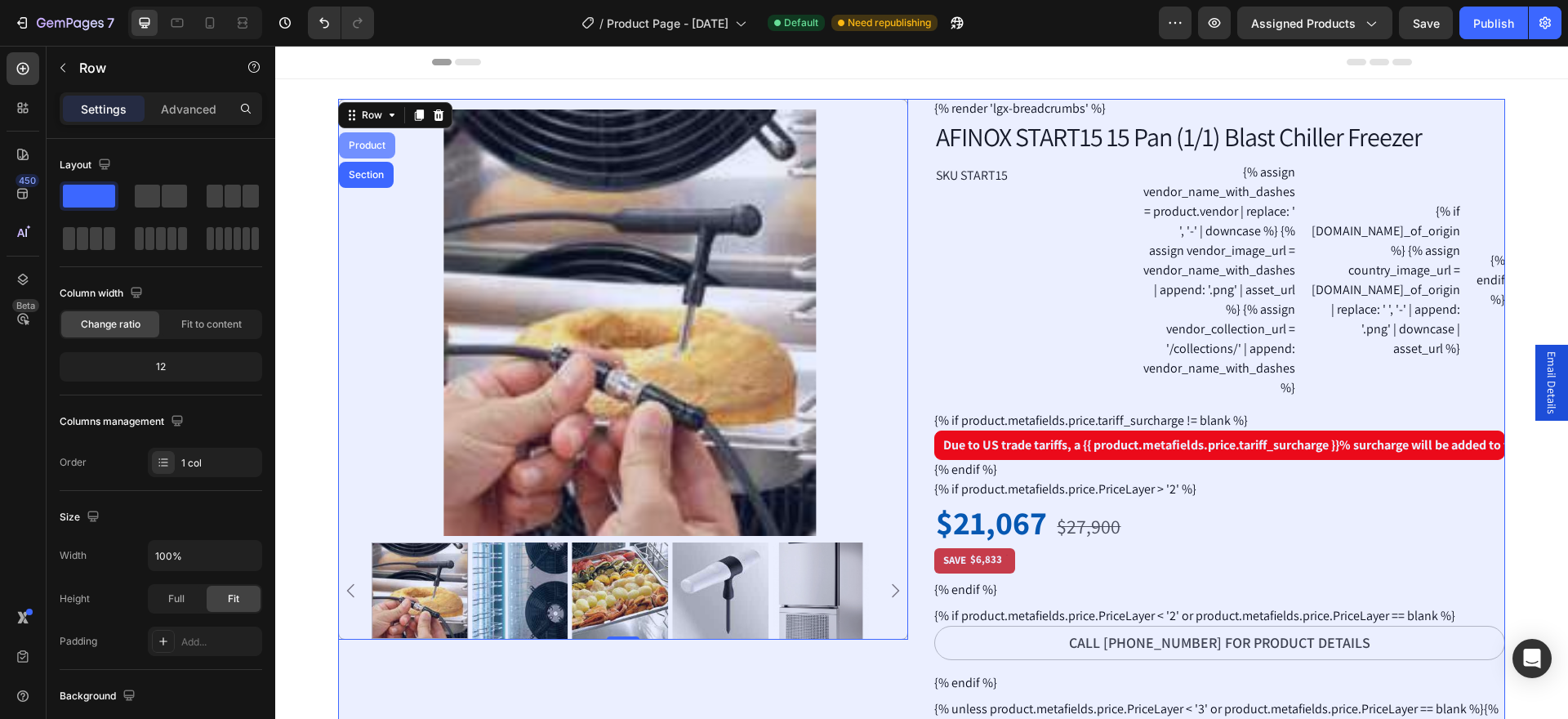
click at [368, 148] on div "Product" at bounding box center [367, 145] width 43 height 10
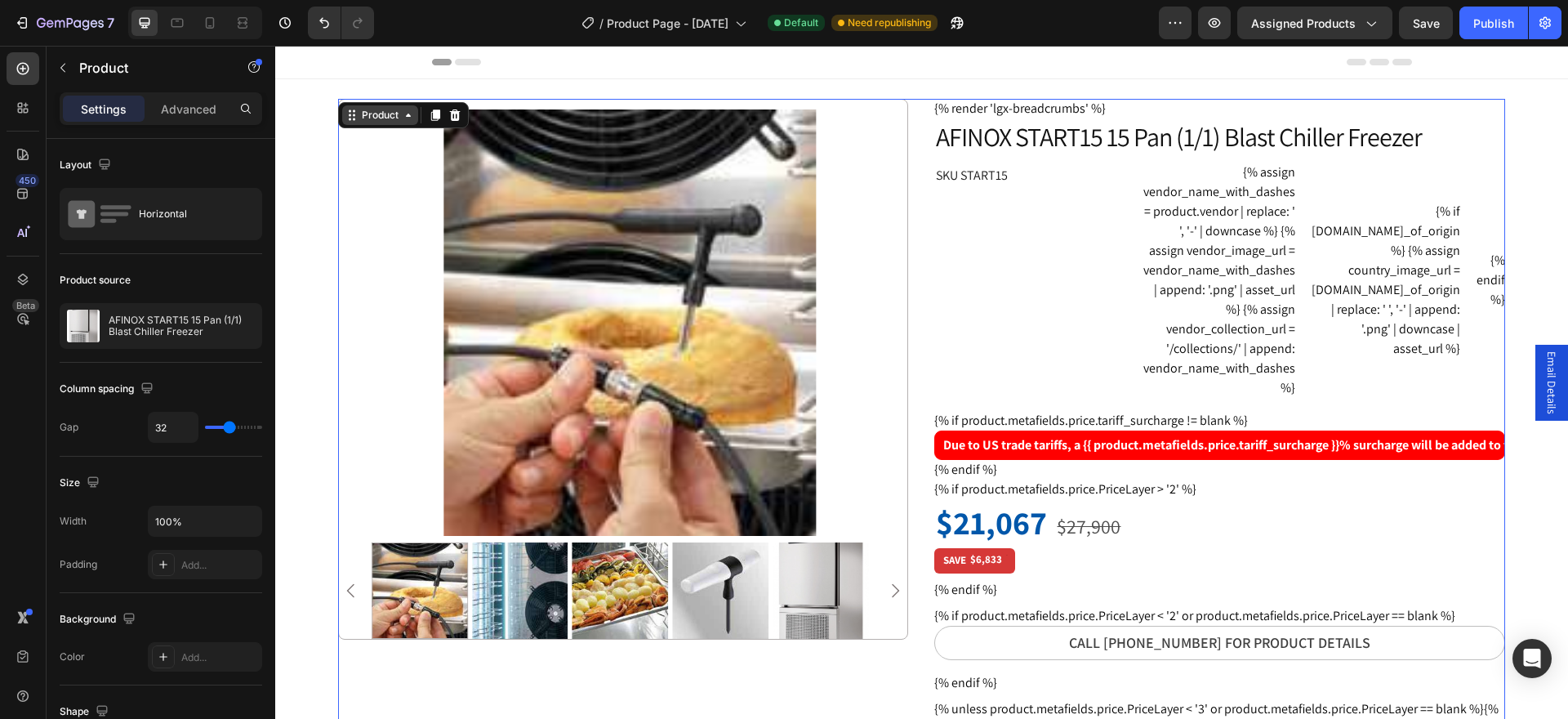
click at [372, 107] on div "Product" at bounding box center [380, 116] width 76 height 20
click at [343, 114] on div "Product" at bounding box center [380, 116] width 76 height 20
click at [482, 233] on img at bounding box center [630, 323] width 569 height 426
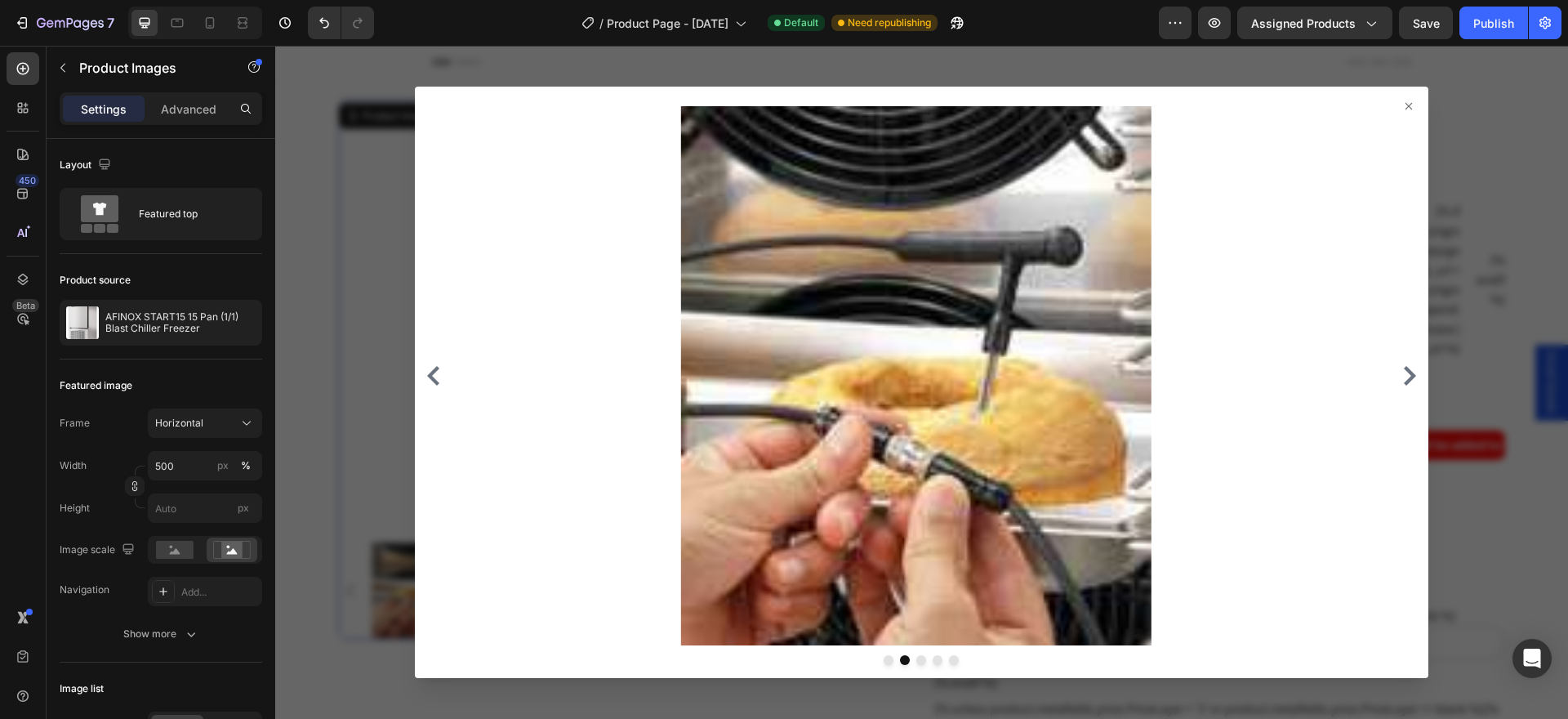
click at [1408, 98] on div at bounding box center [921, 382] width 1013 height 590
click at [1406, 108] on icon at bounding box center [1409, 106] width 7 height 7
click at [1403, 102] on icon at bounding box center [1409, 106] width 13 height 13
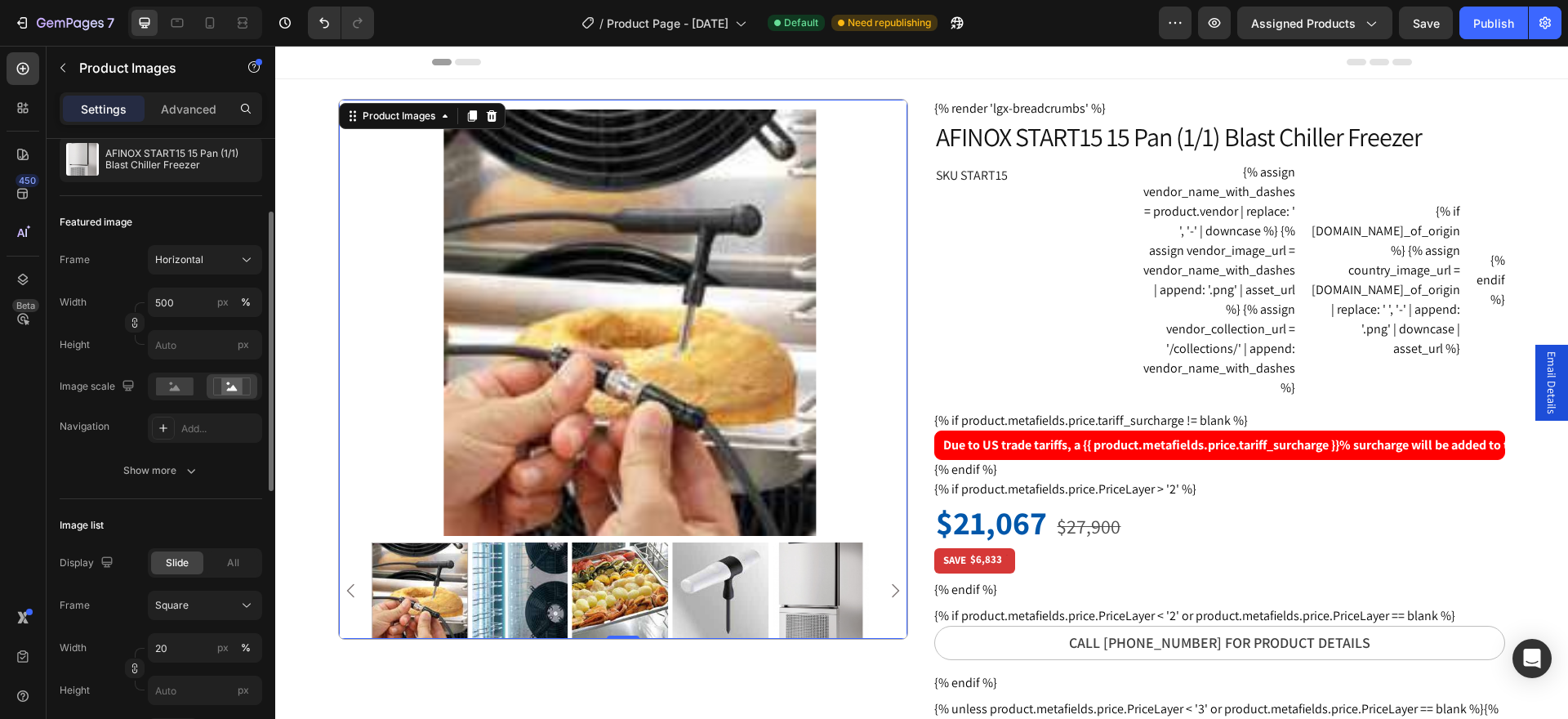
scroll to position [327, 0]
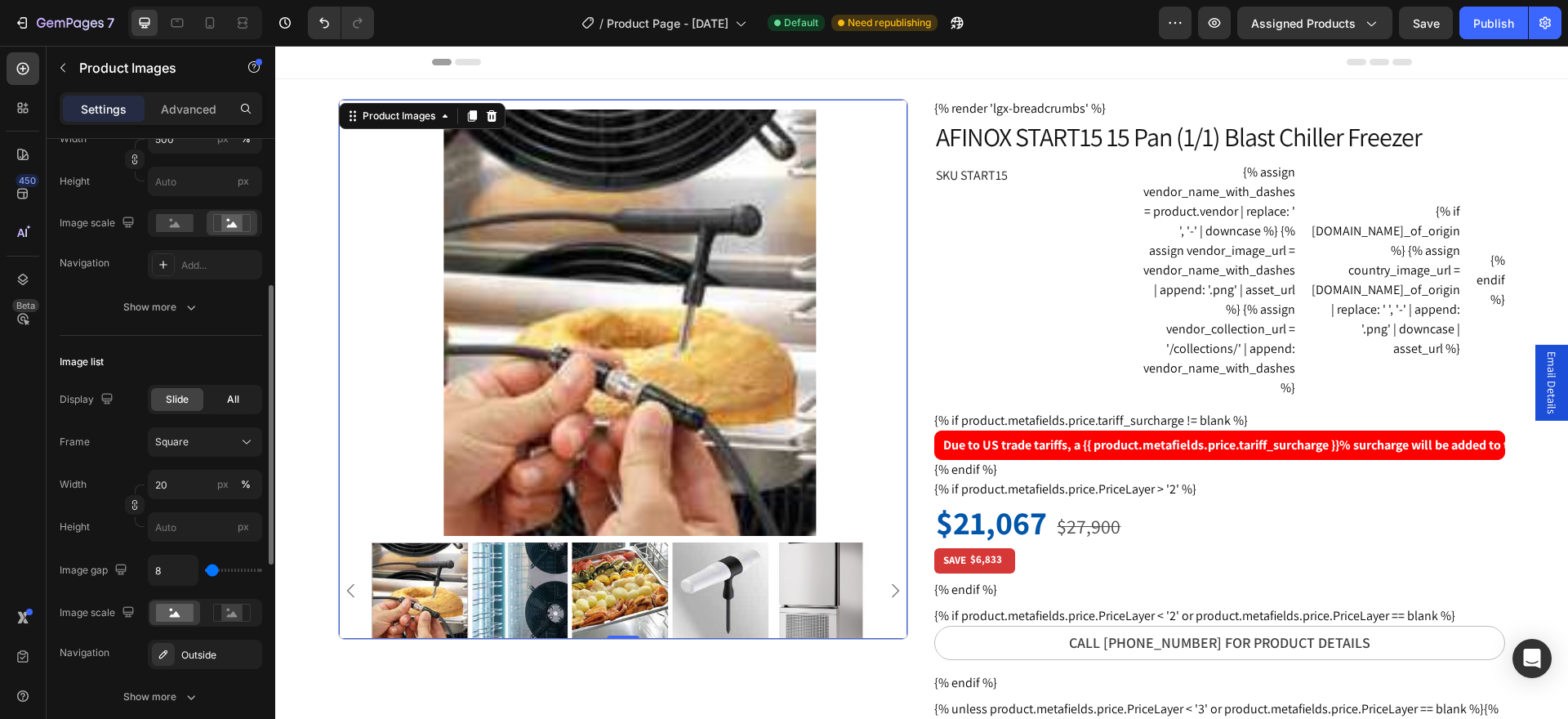
click at [234, 398] on span "All" at bounding box center [233, 400] width 12 height 15
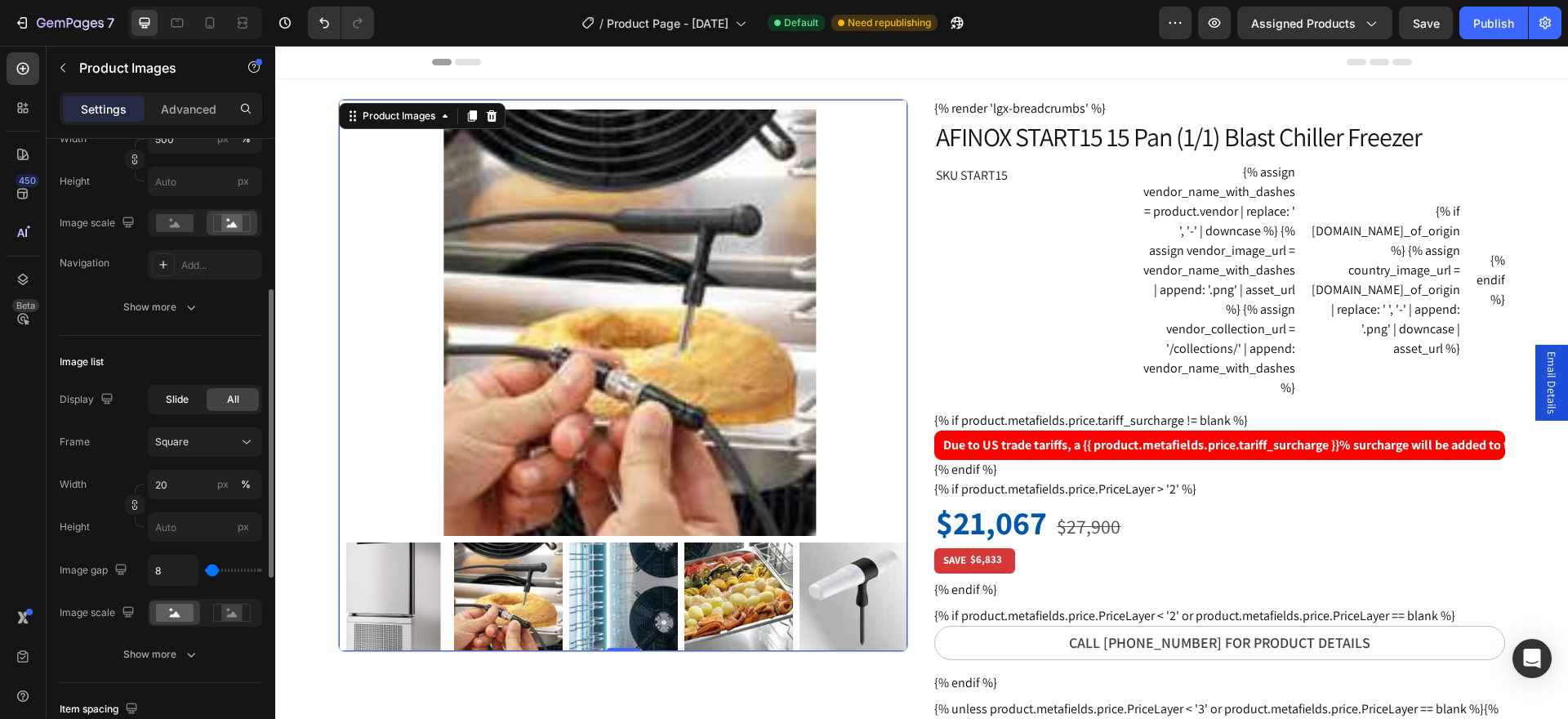
click at [174, 403] on span "Slide" at bounding box center [177, 400] width 23 height 15
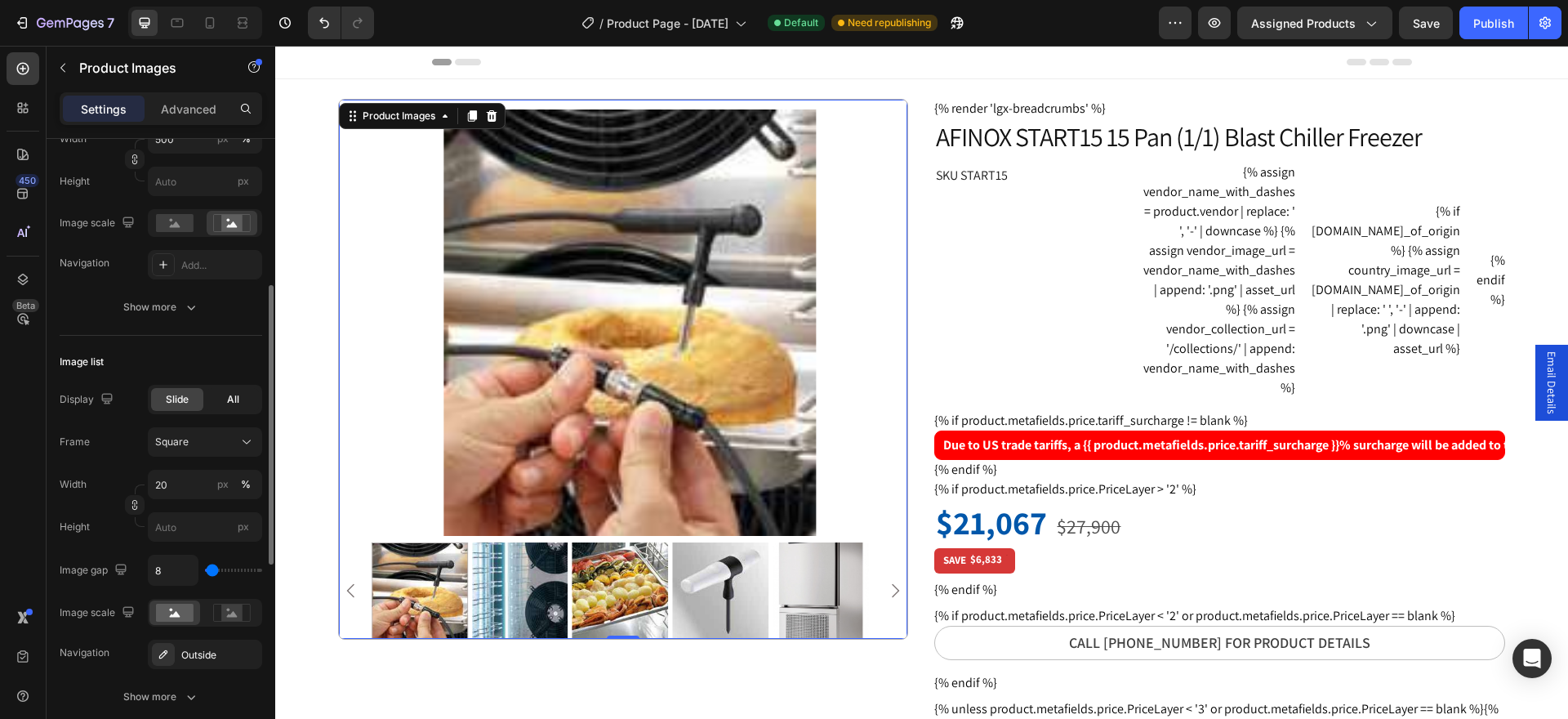
click at [233, 403] on span "All" at bounding box center [233, 400] width 12 height 15
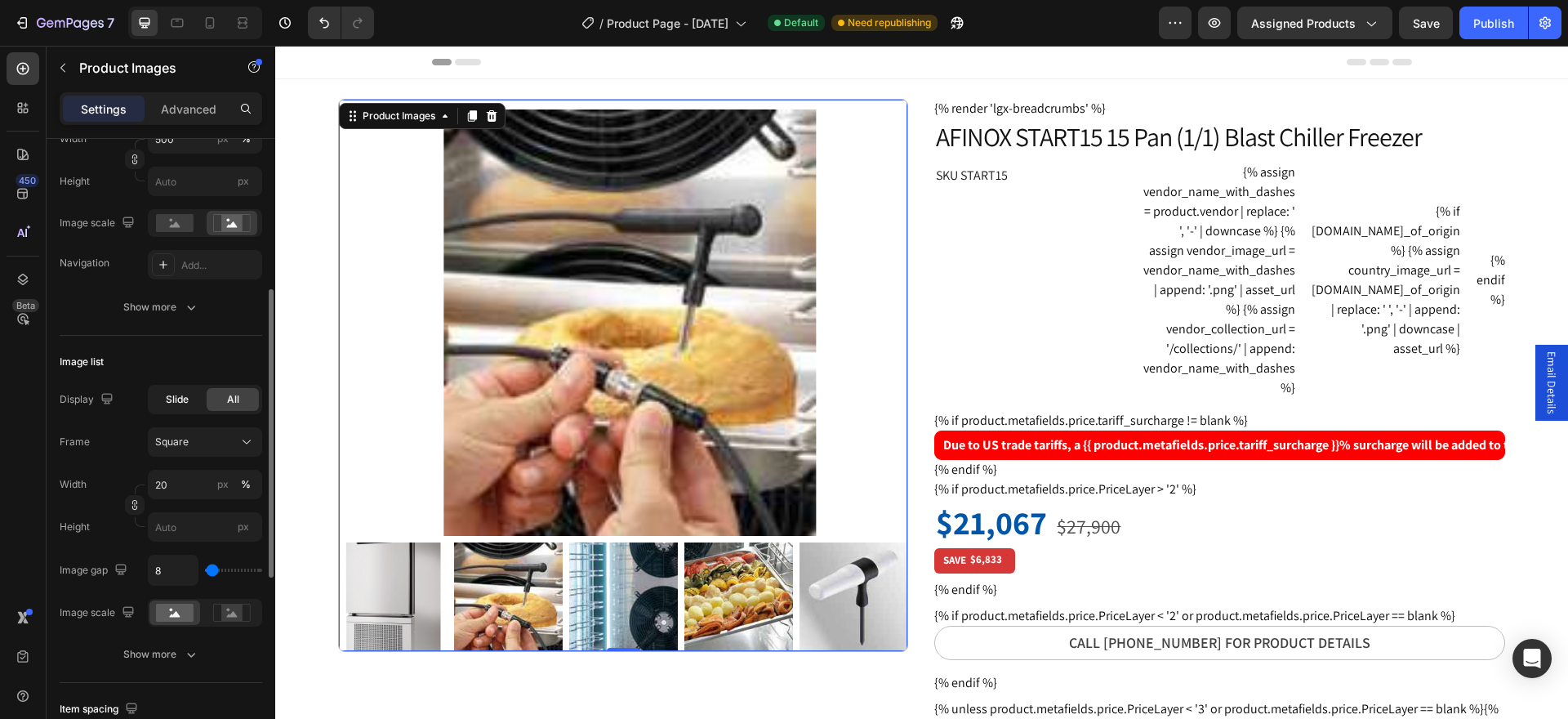
click at [178, 405] on span "Slide" at bounding box center [177, 400] width 23 height 15
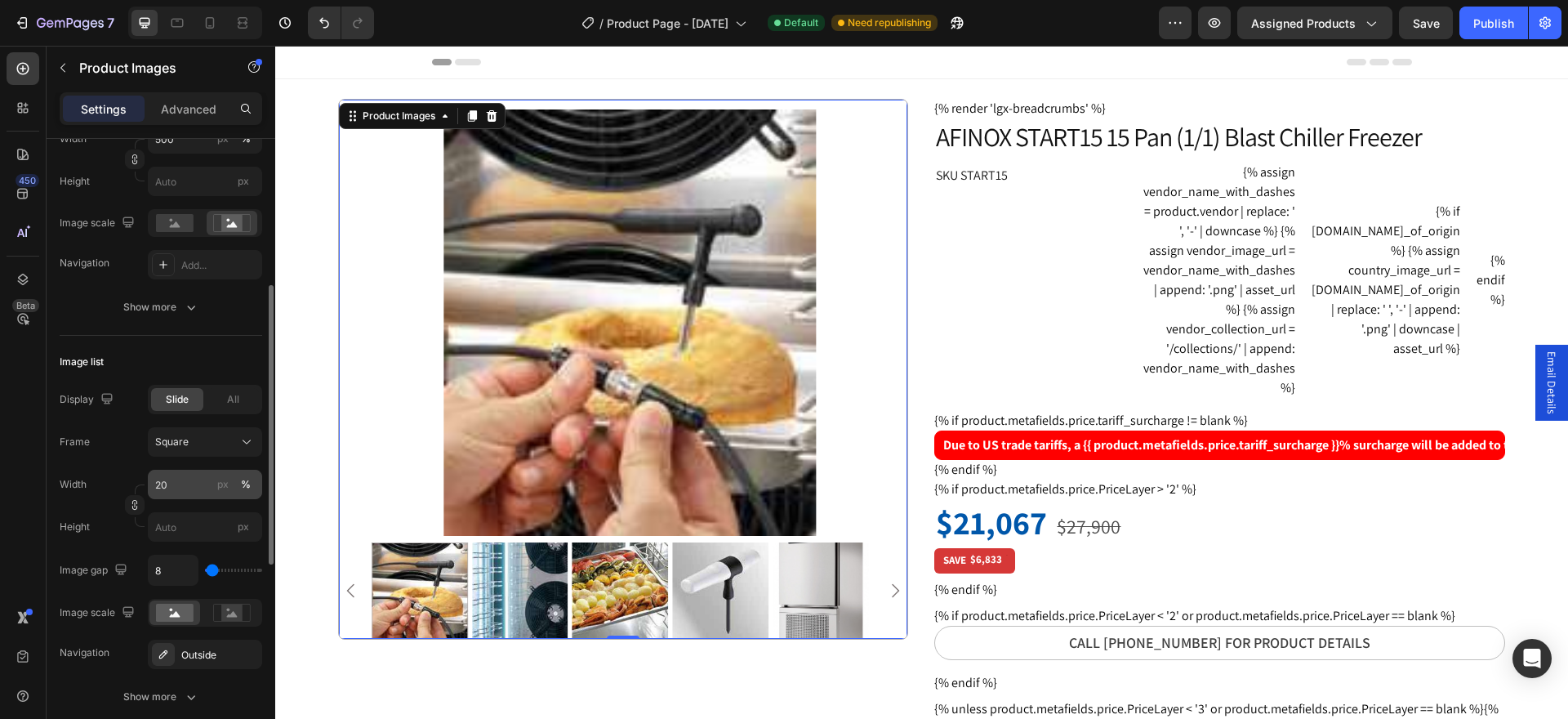
click at [244, 486] on div "%" at bounding box center [246, 485] width 10 height 15
click at [214, 483] on button "px" at bounding box center [223, 485] width 20 height 20
type input "20"
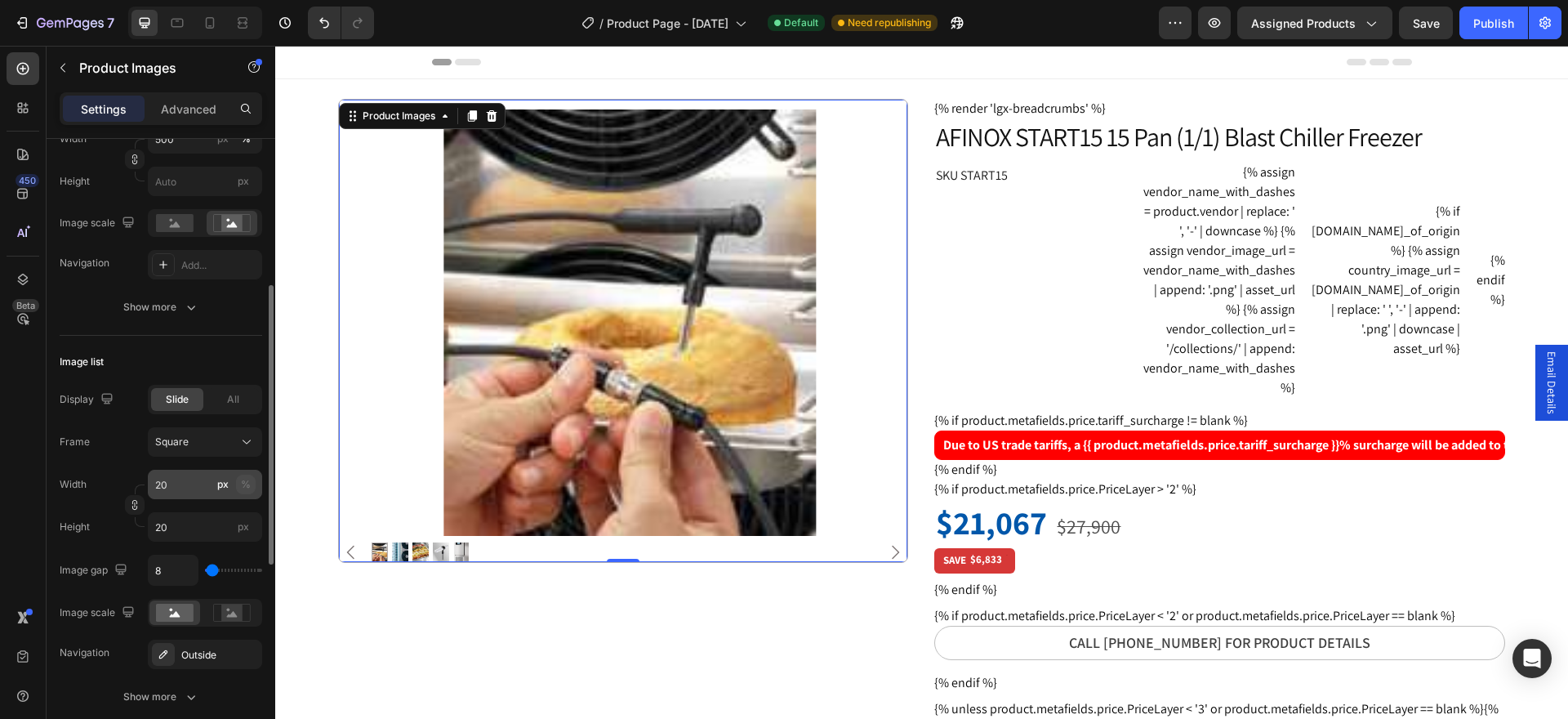
click at [247, 485] on div "%" at bounding box center [246, 485] width 10 height 15
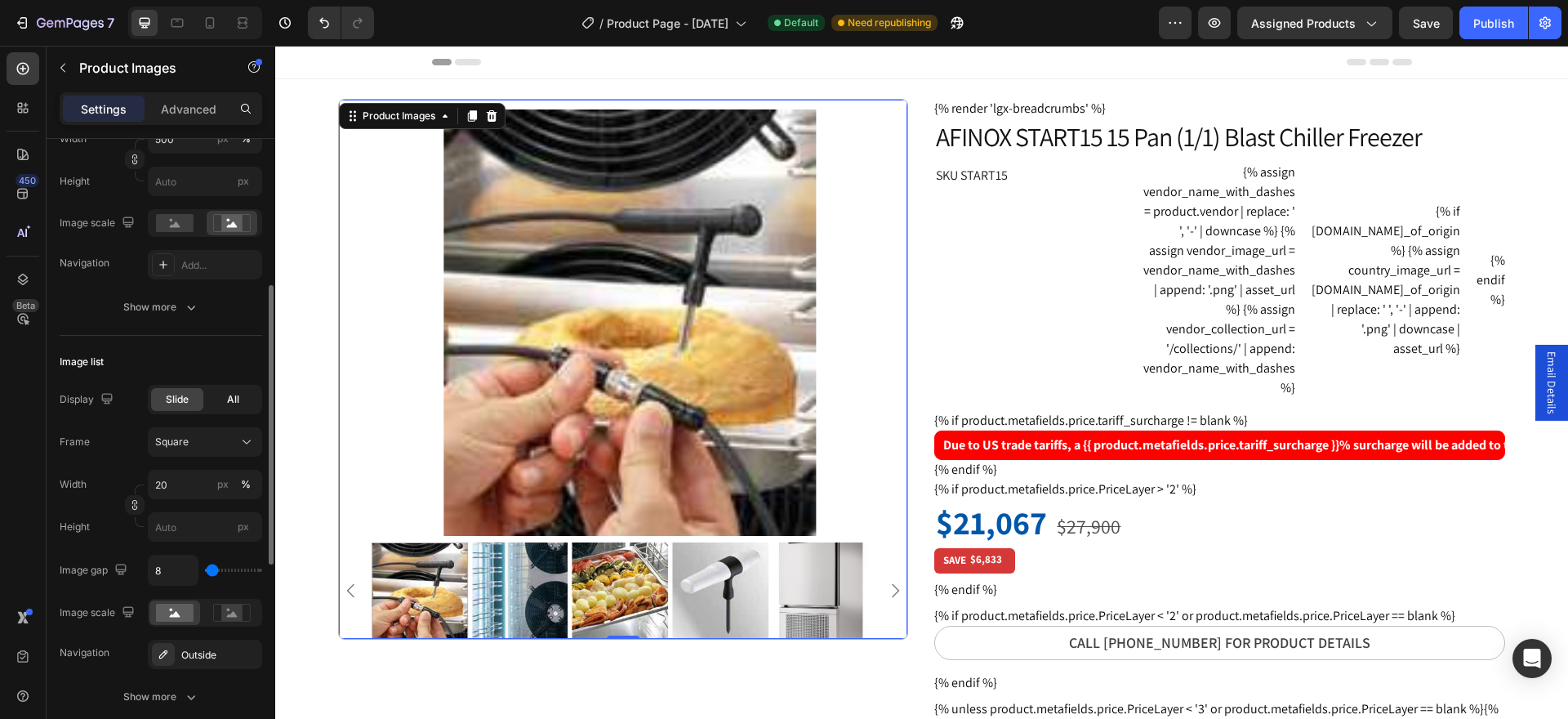
click at [239, 396] on span "All" at bounding box center [233, 400] width 12 height 15
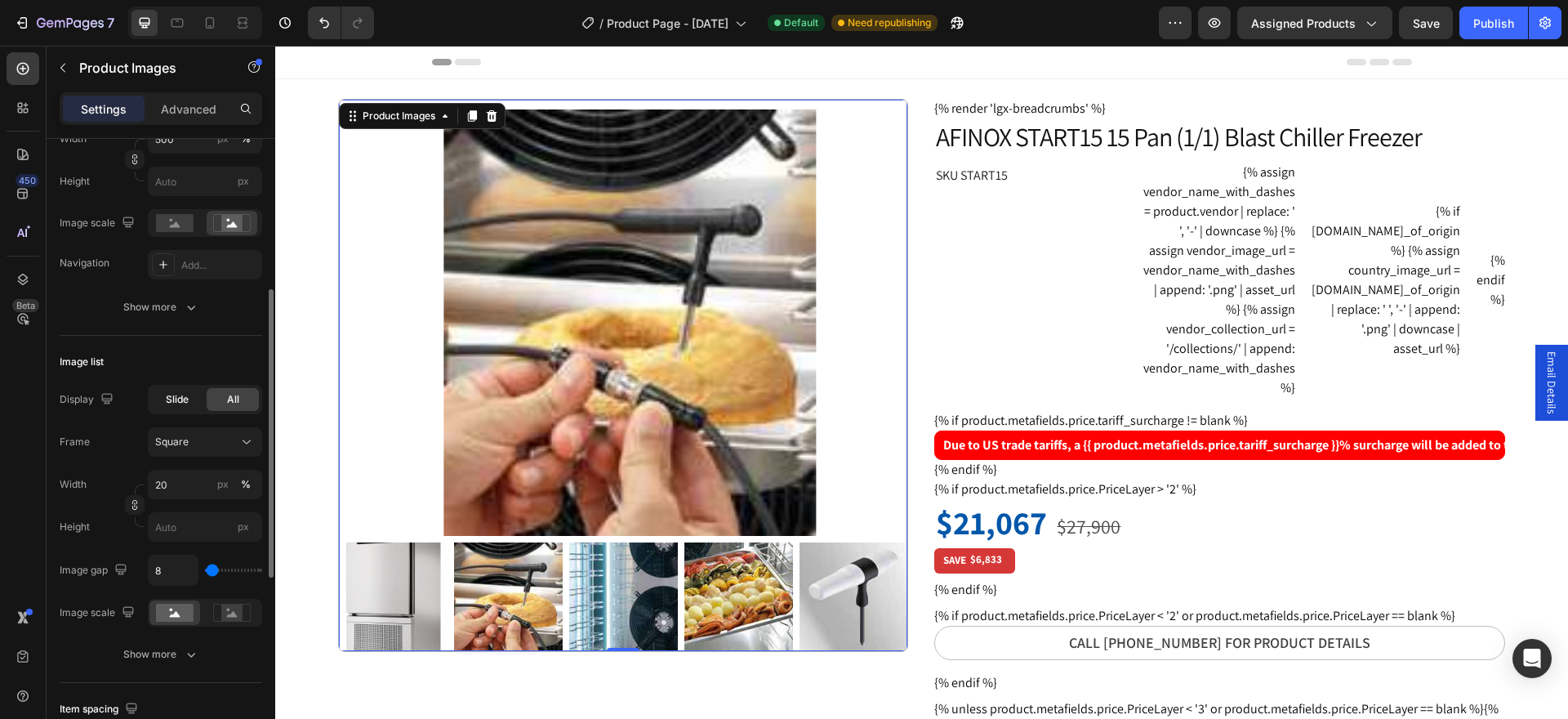
click at [185, 399] on span "Slide" at bounding box center [177, 400] width 23 height 15
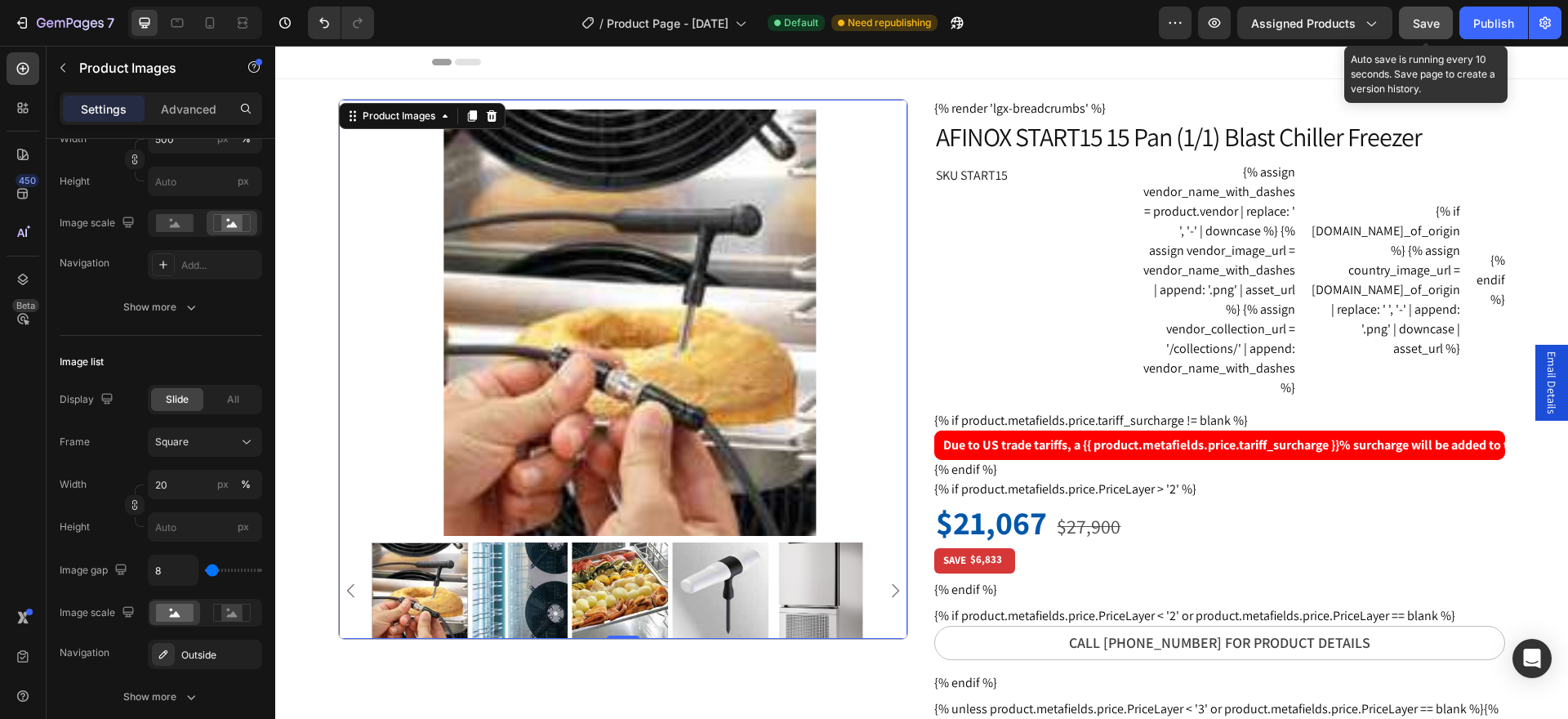
click at [1408, 17] on button "Save" at bounding box center [1426, 22] width 54 height 32
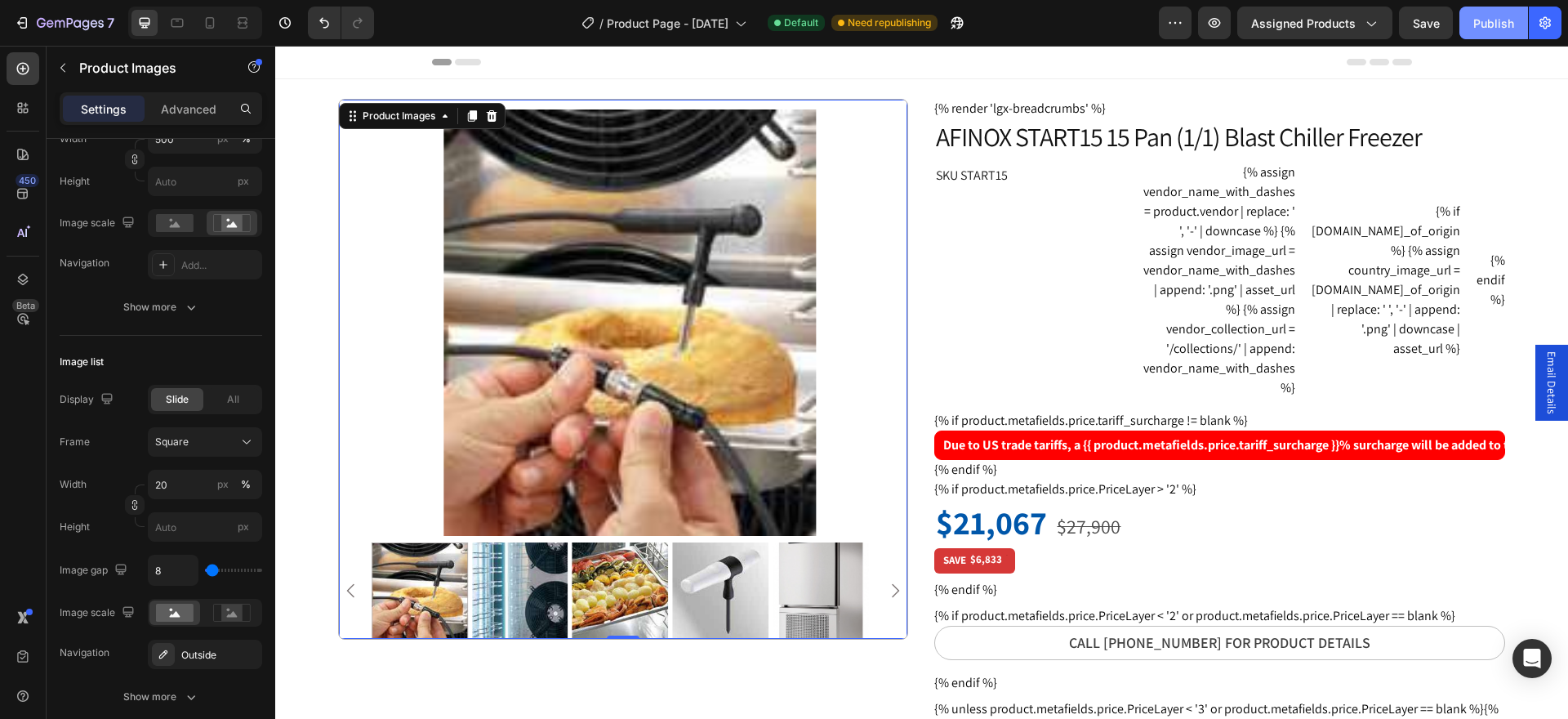
click at [1498, 21] on div "Publish" at bounding box center [1493, 23] width 41 height 17
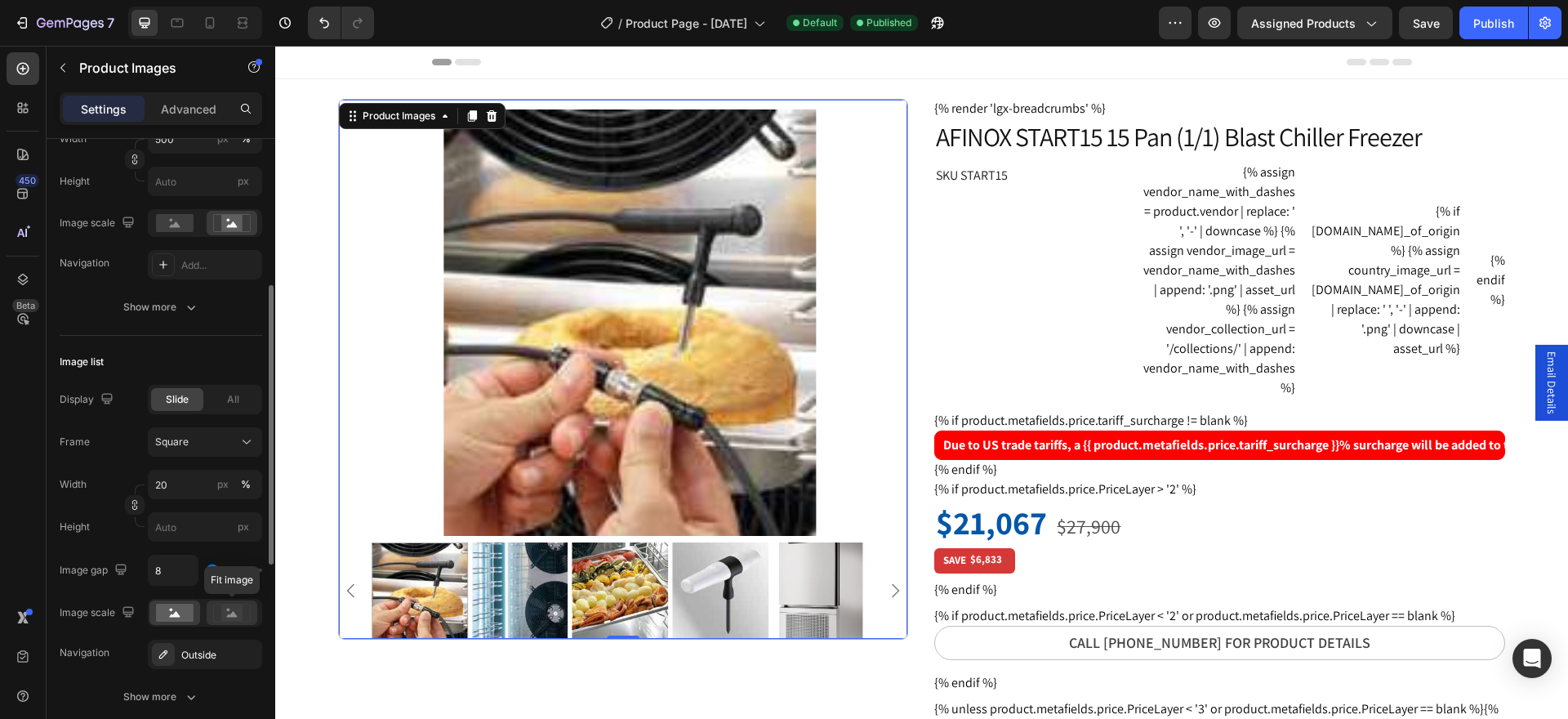
click at [226, 622] on rect at bounding box center [231, 613] width 37 height 17
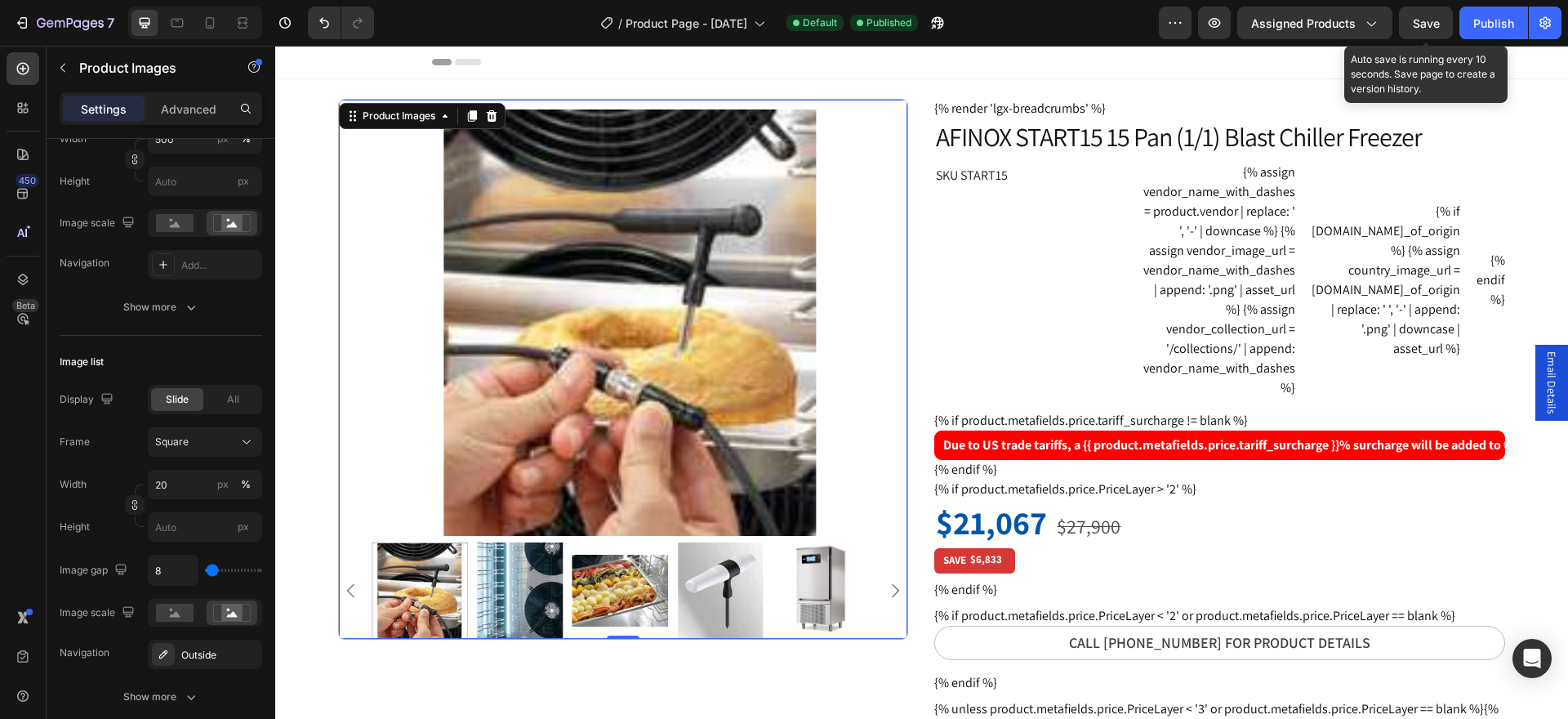
click at [1432, 20] on span "Save" at bounding box center [1427, 23] width 27 height 14
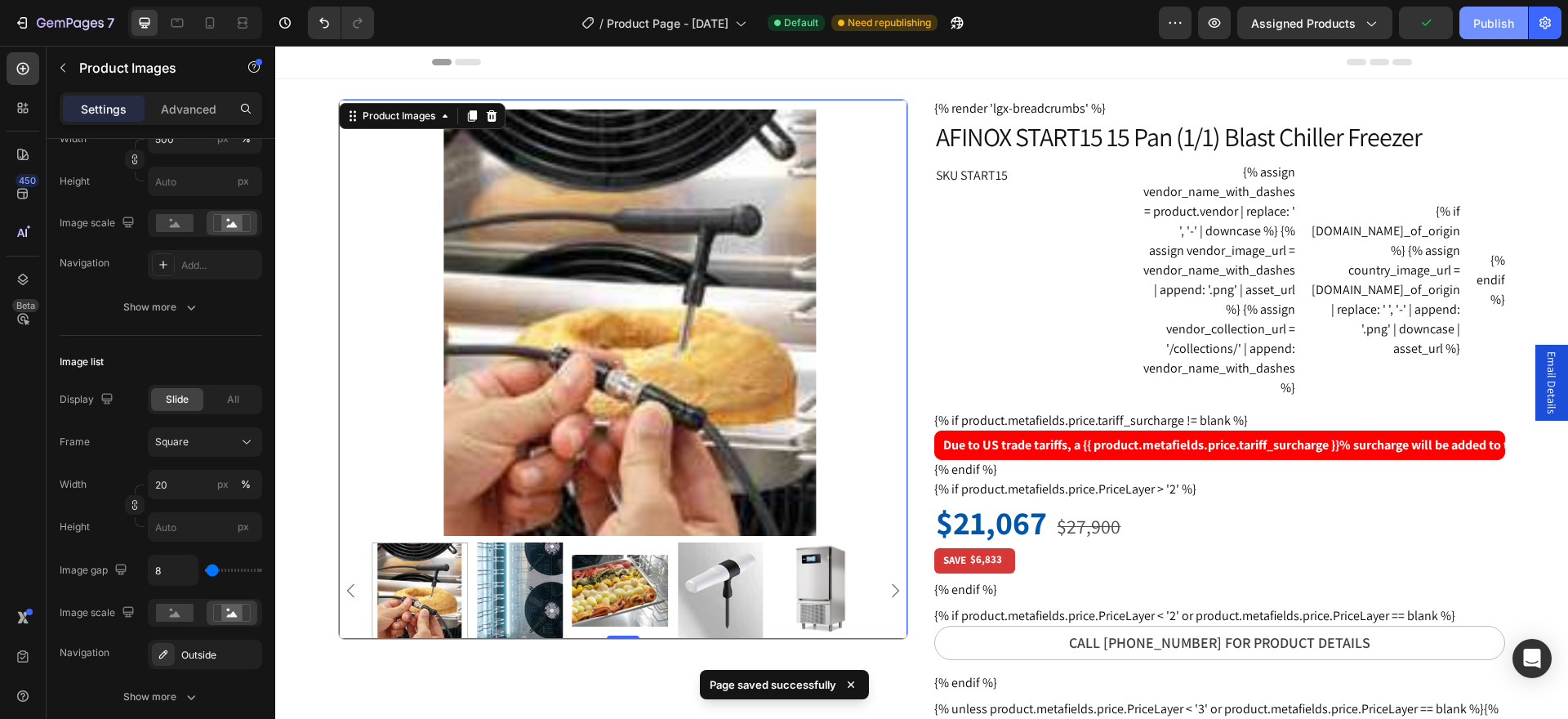
click at [1486, 23] on div "Publish" at bounding box center [1493, 23] width 41 height 17
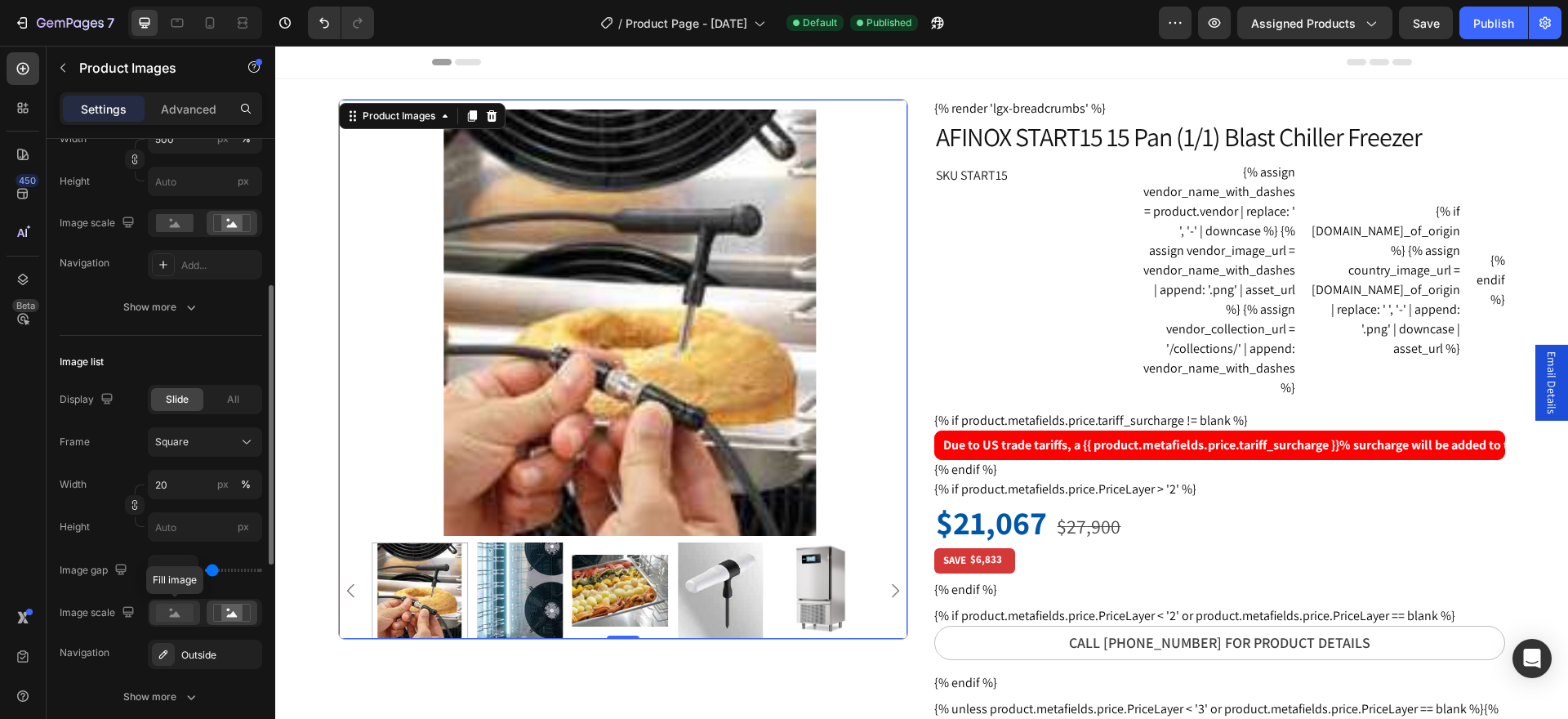
click at [162, 622] on rect at bounding box center [175, 613] width 37 height 18
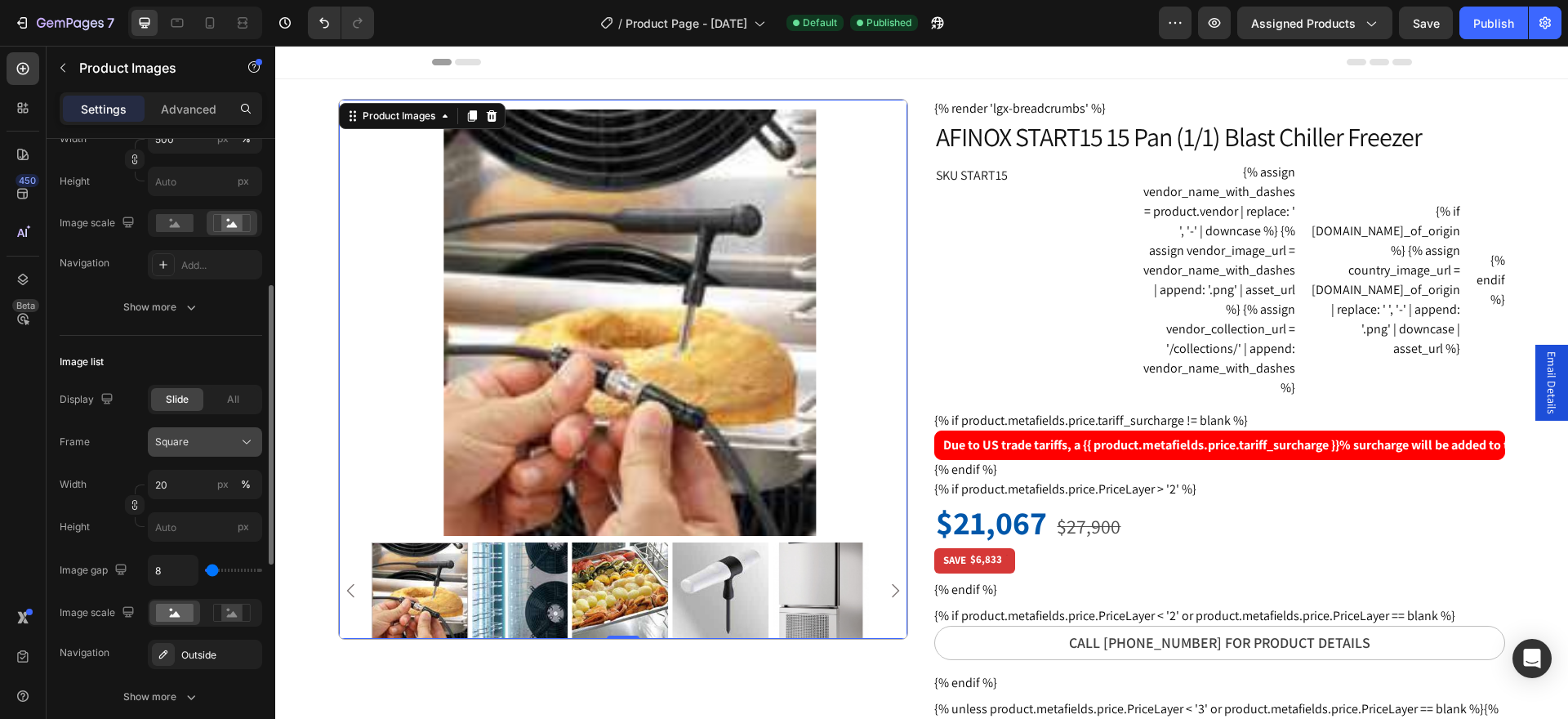
click at [244, 443] on icon at bounding box center [247, 442] width 17 height 17
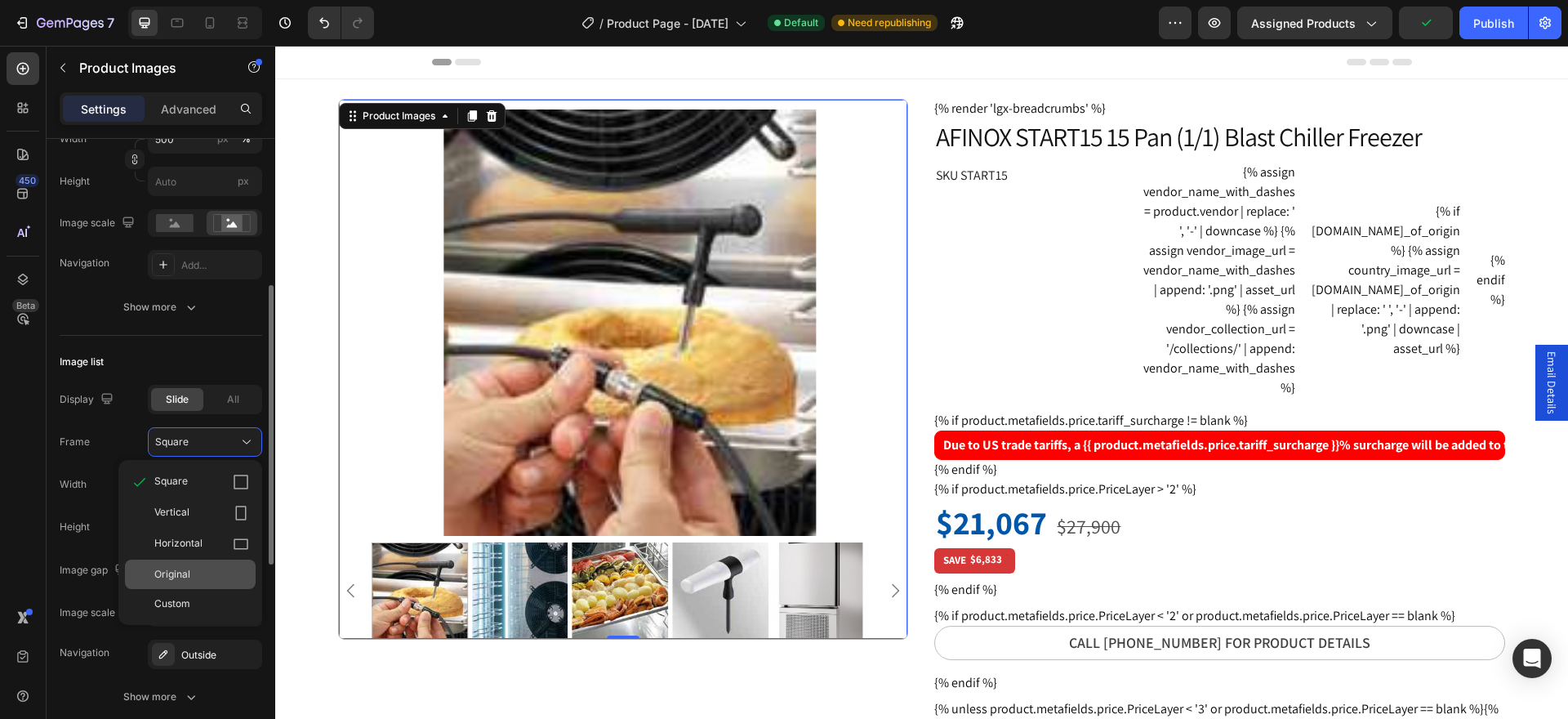
click at [195, 573] on div "Original" at bounding box center [202, 574] width 95 height 15
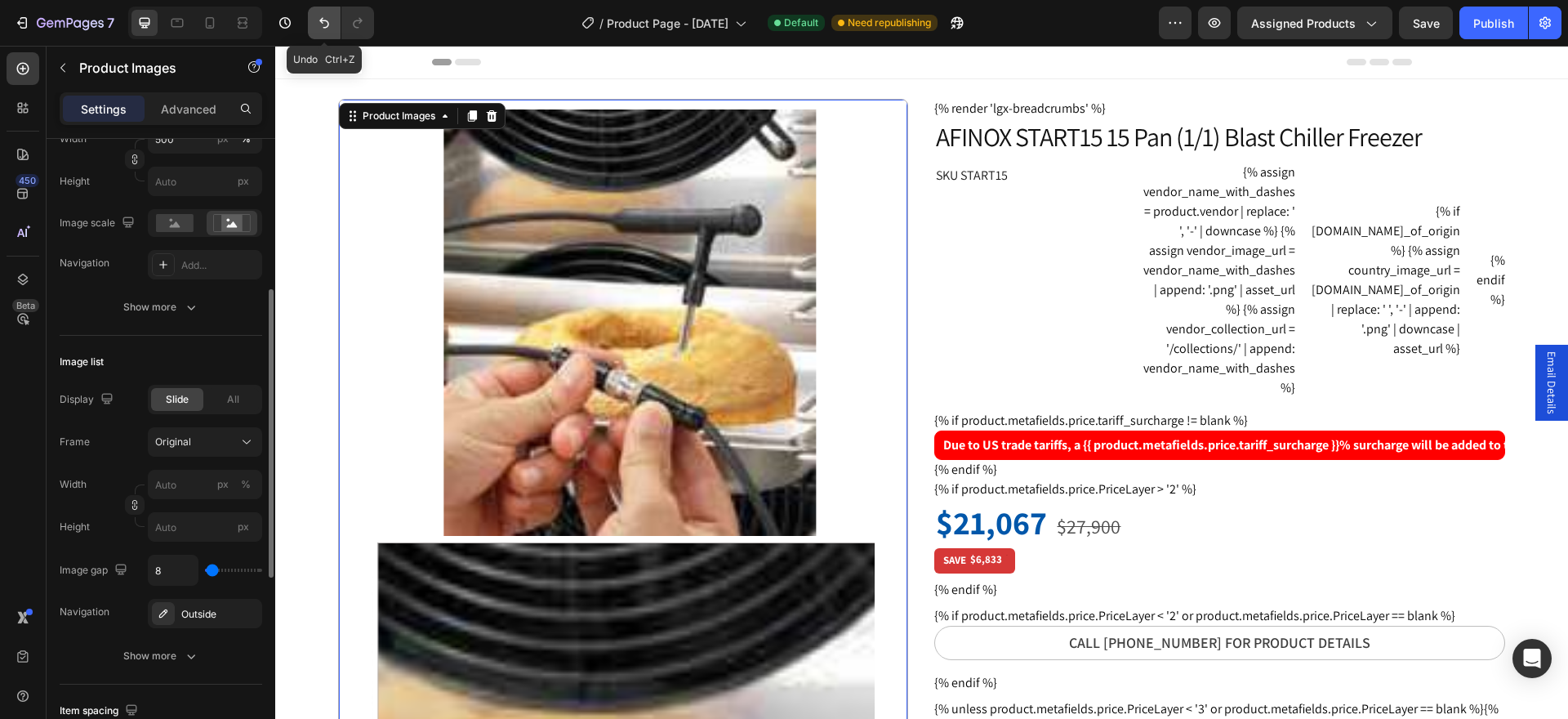
click at [326, 23] on icon "Undo/Redo" at bounding box center [324, 23] width 17 height 17
type input "20"
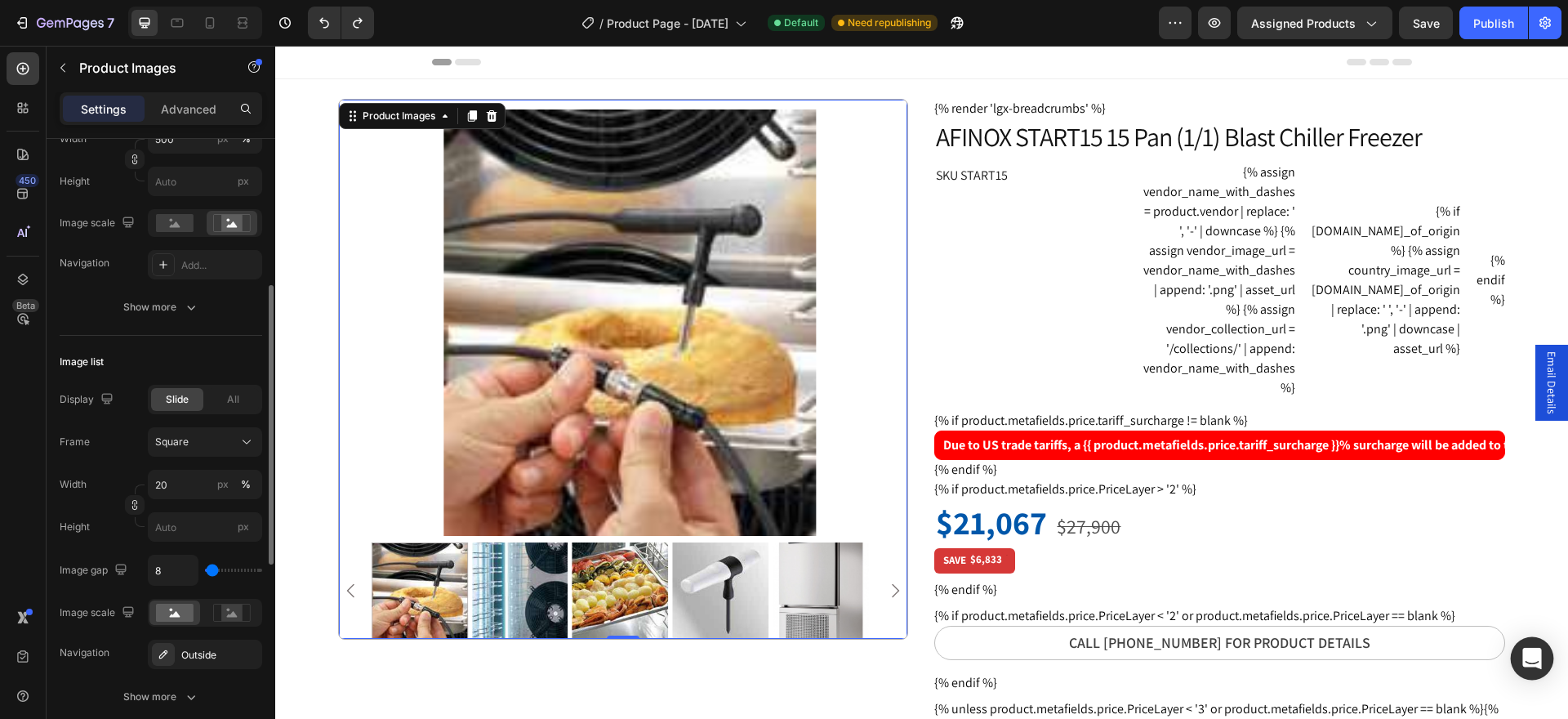
click at [1533, 652] on icon "Open Intercom Messenger" at bounding box center [1531, 658] width 19 height 22
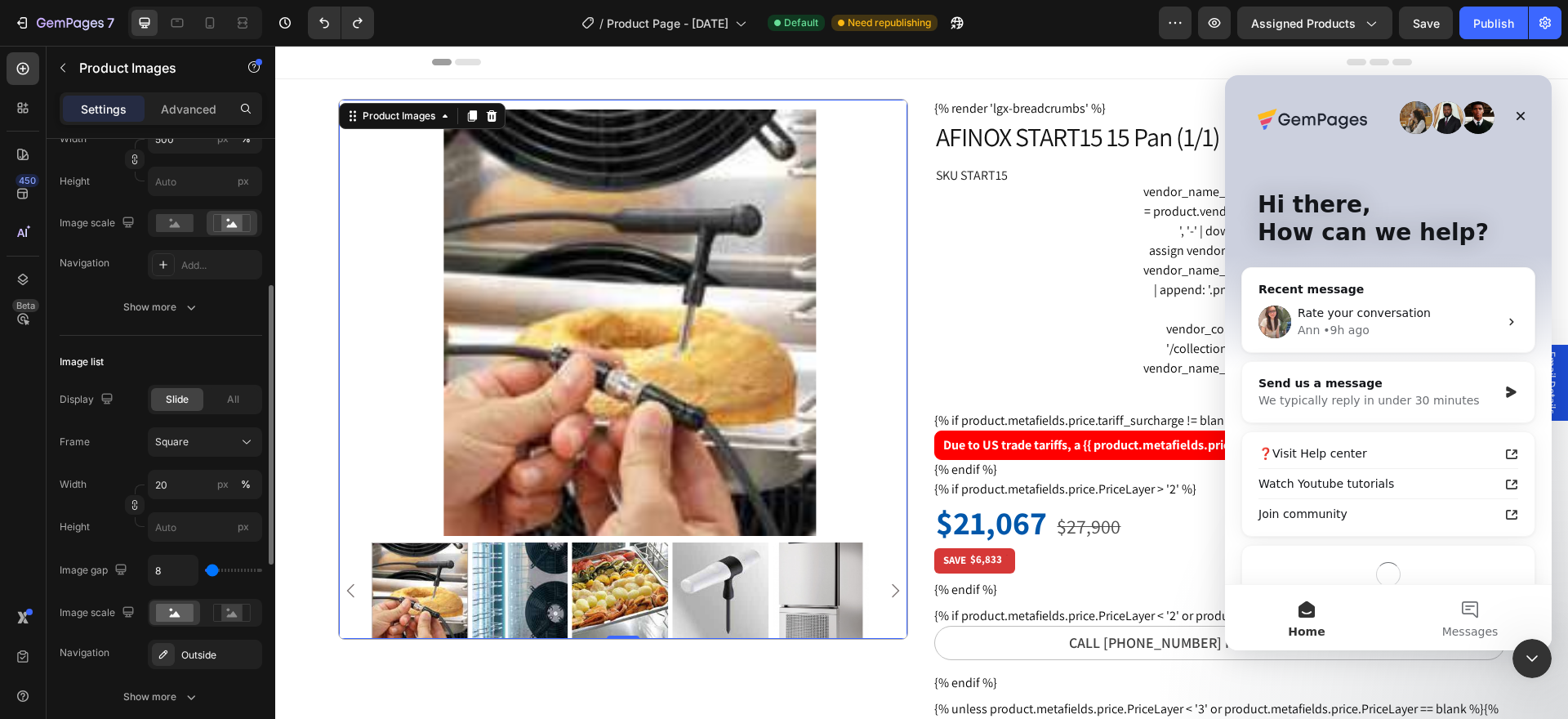
scroll to position [0, 0]
click at [1415, 402] on div "We typically reply in under 30 minutes" at bounding box center [1378, 401] width 239 height 17
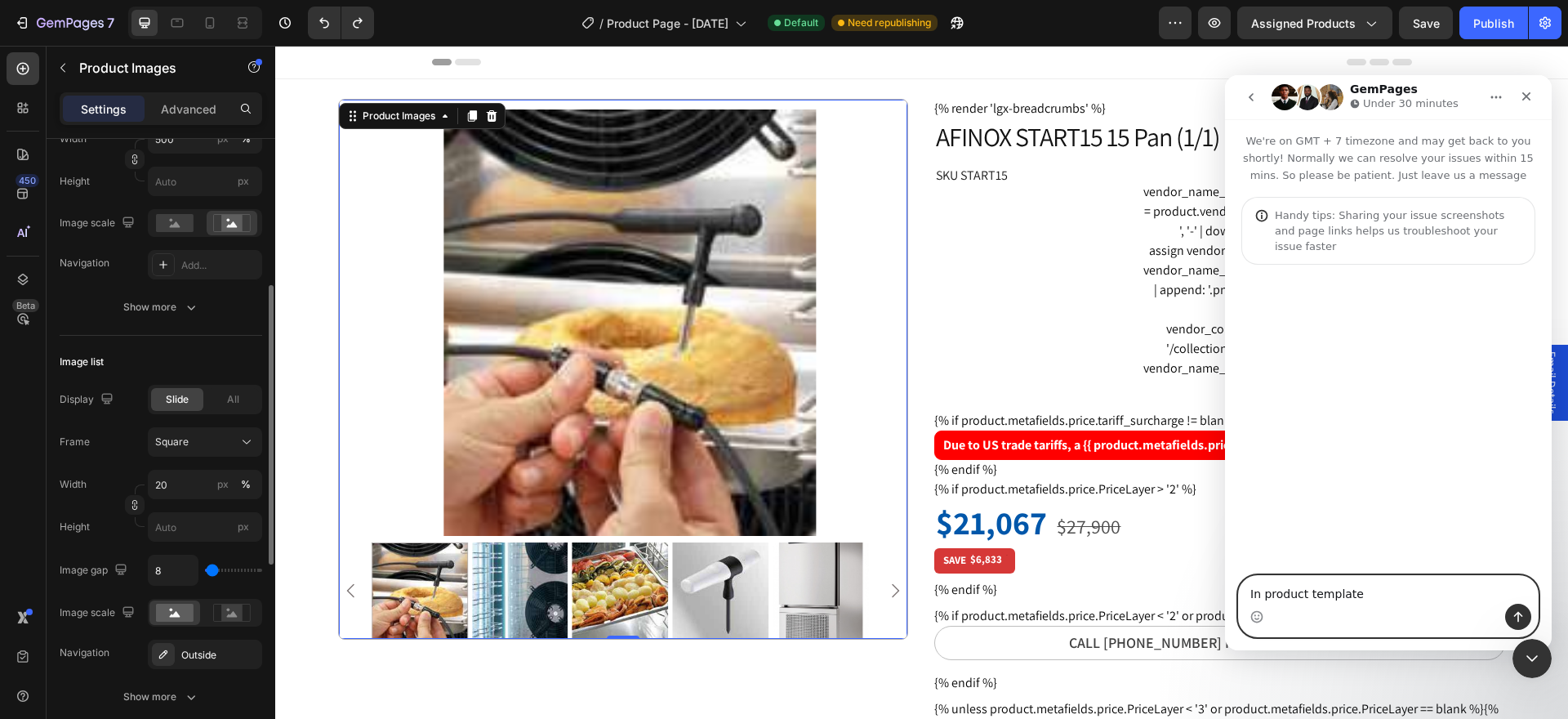
click at [1402, 596] on textarea "In product template" at bounding box center [1388, 589] width 299 height 27
paste textarea "[URL][DOMAIN_NAME][DOMAIN_NAME]"
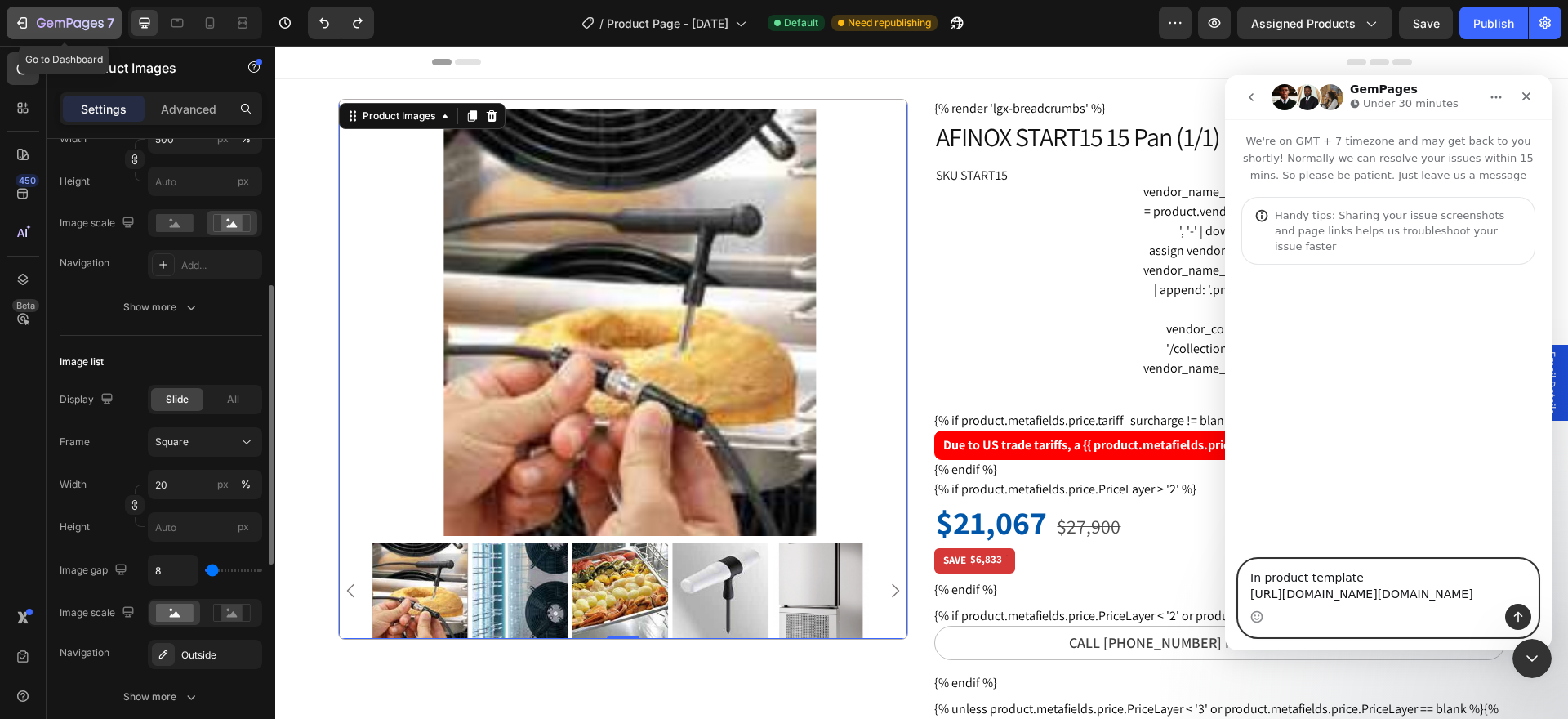
type textarea "In product template [URL][DOMAIN_NAME][DOMAIN_NAME]"
click at [76, 17] on div "7" at bounding box center [75, 23] width 77 height 20
